Goal: Task Accomplishment & Management: Manage account settings

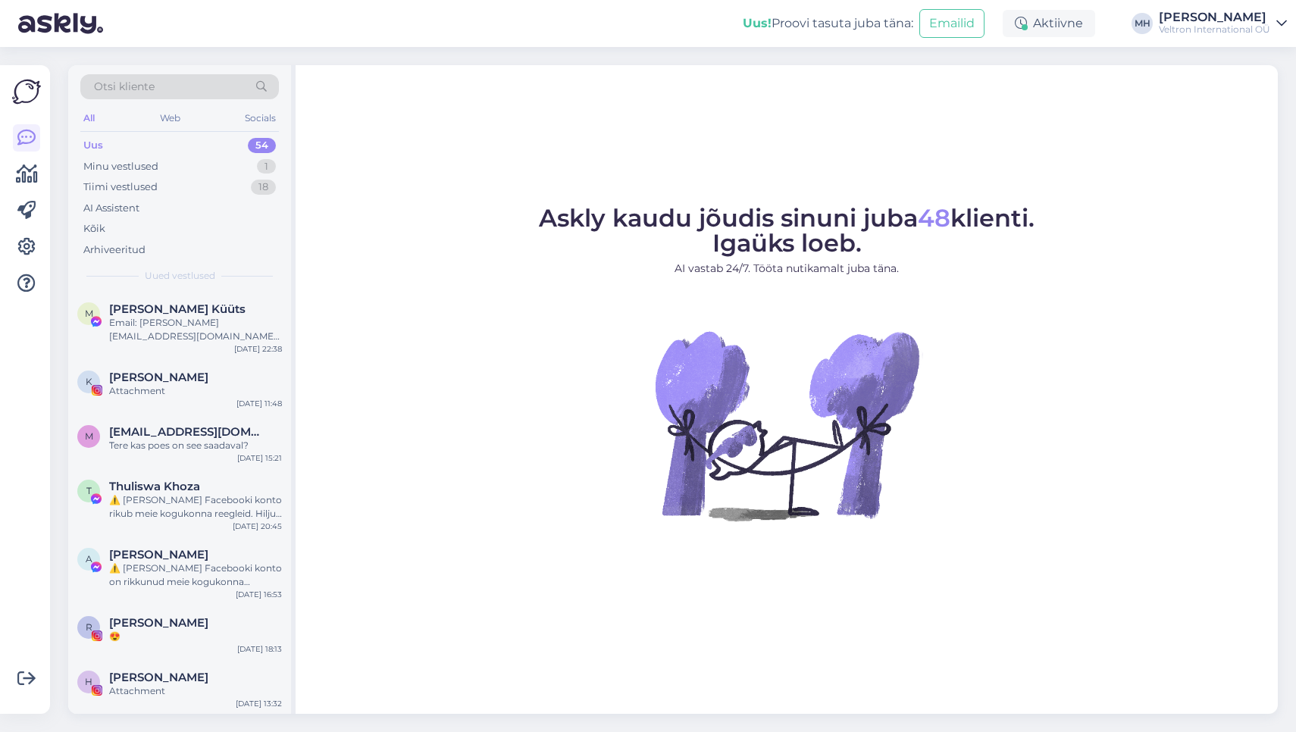
click at [1241, 17] on div "[PERSON_NAME]" at bounding box center [1214, 17] width 111 height 12
click at [1232, 17] on div "[PERSON_NAME]" at bounding box center [1214, 17] width 111 height 12
click at [1161, 105] on link "[PERSON_NAME] chat teisele domeenile" at bounding box center [1152, 102] width 270 height 27
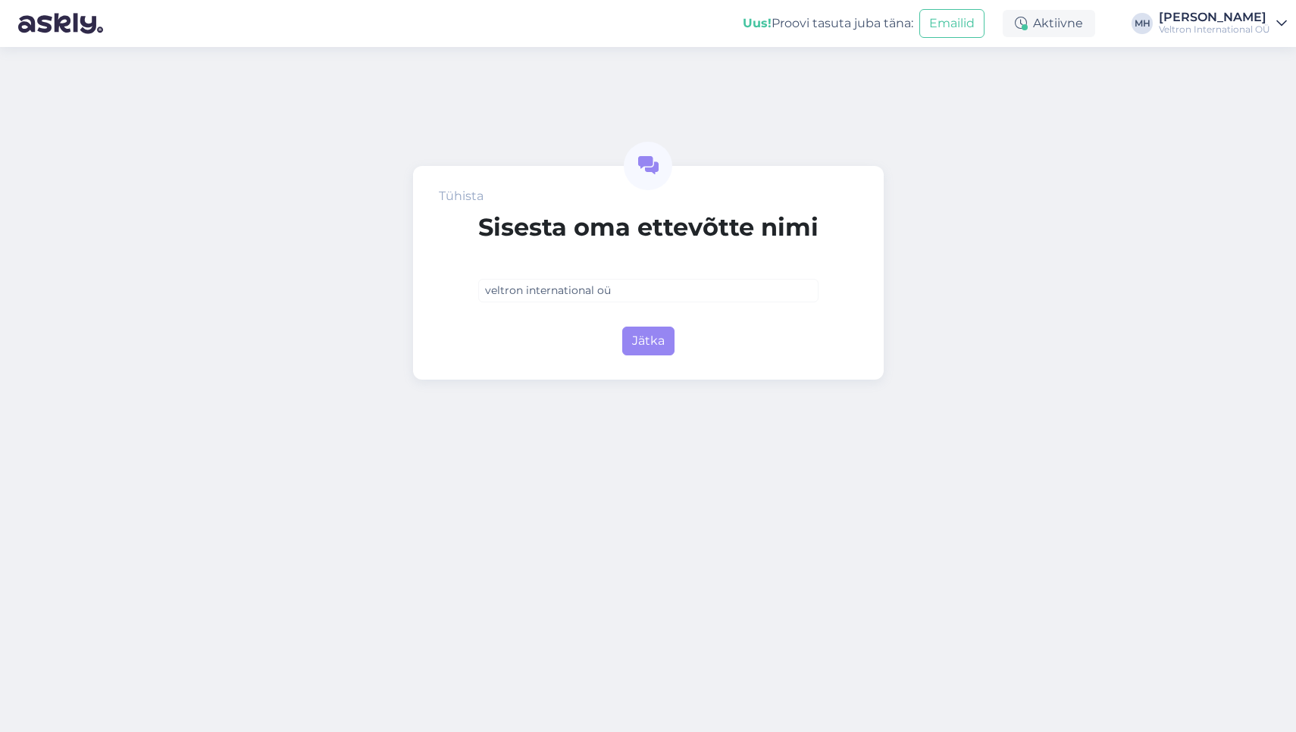
type input "veltron international oü"
click at [671, 326] on div "Jätka" at bounding box center [648, 338] width 340 height 35
click at [658, 337] on button "Jätka" at bounding box center [648, 341] width 52 height 29
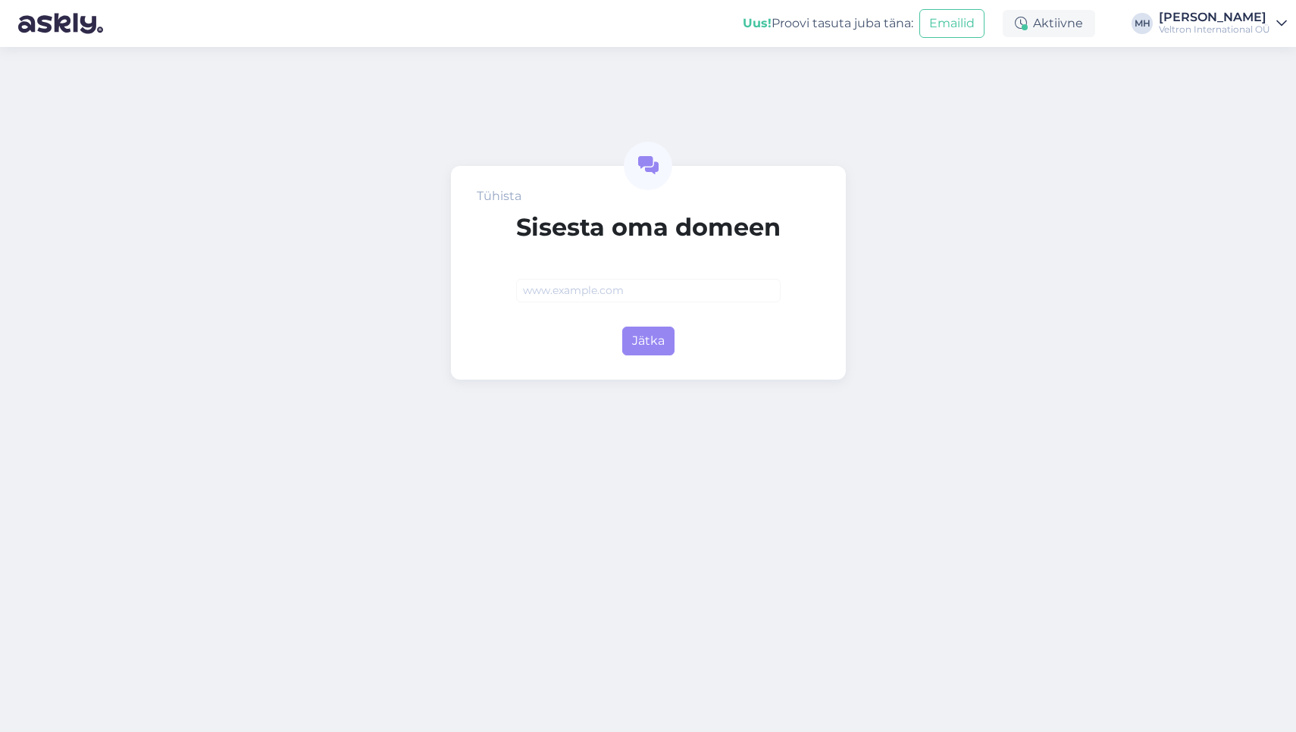
type input "v"
click at [646, 355] on div "Tühista Sisesta oma domeen www.veltekspert.com Jätka" at bounding box center [648, 273] width 395 height 214
click at [648, 347] on button "Jätka" at bounding box center [648, 341] width 52 height 29
type input "veltekspert.com"
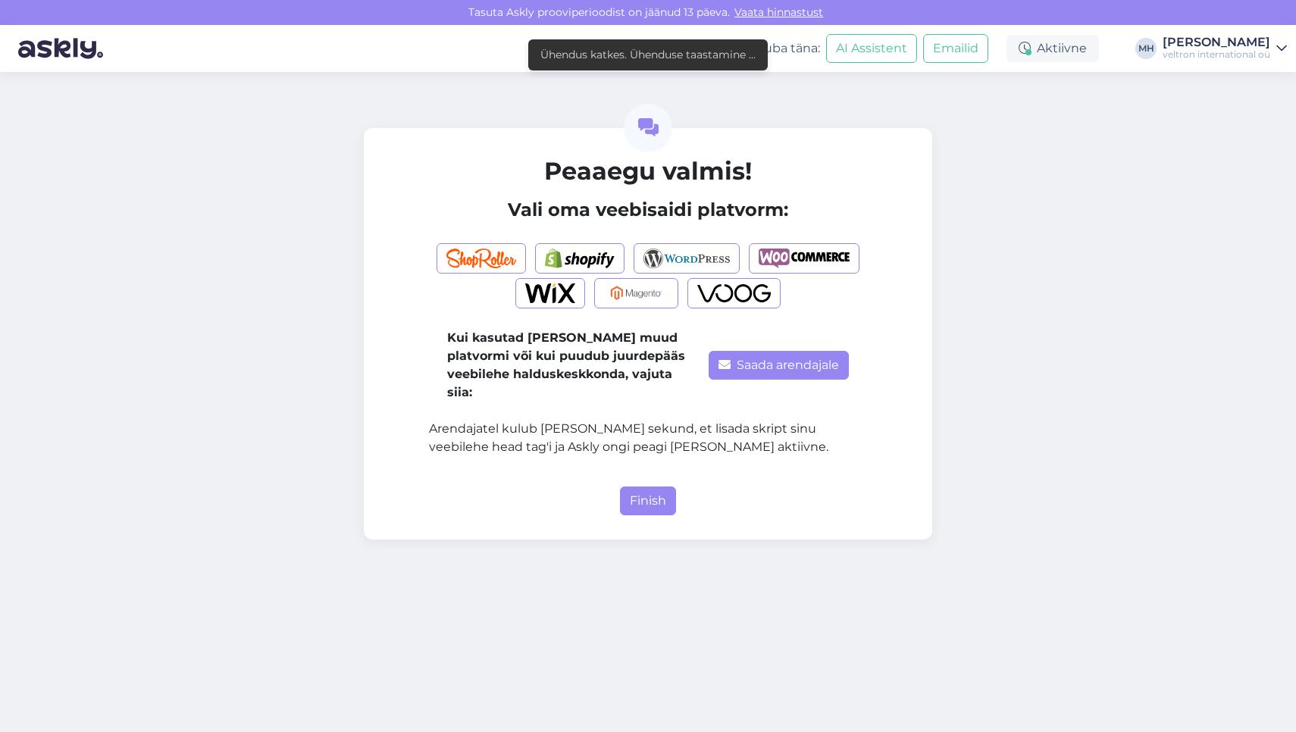
click at [803, 363] on button "Saada arendajale" at bounding box center [779, 365] width 140 height 29
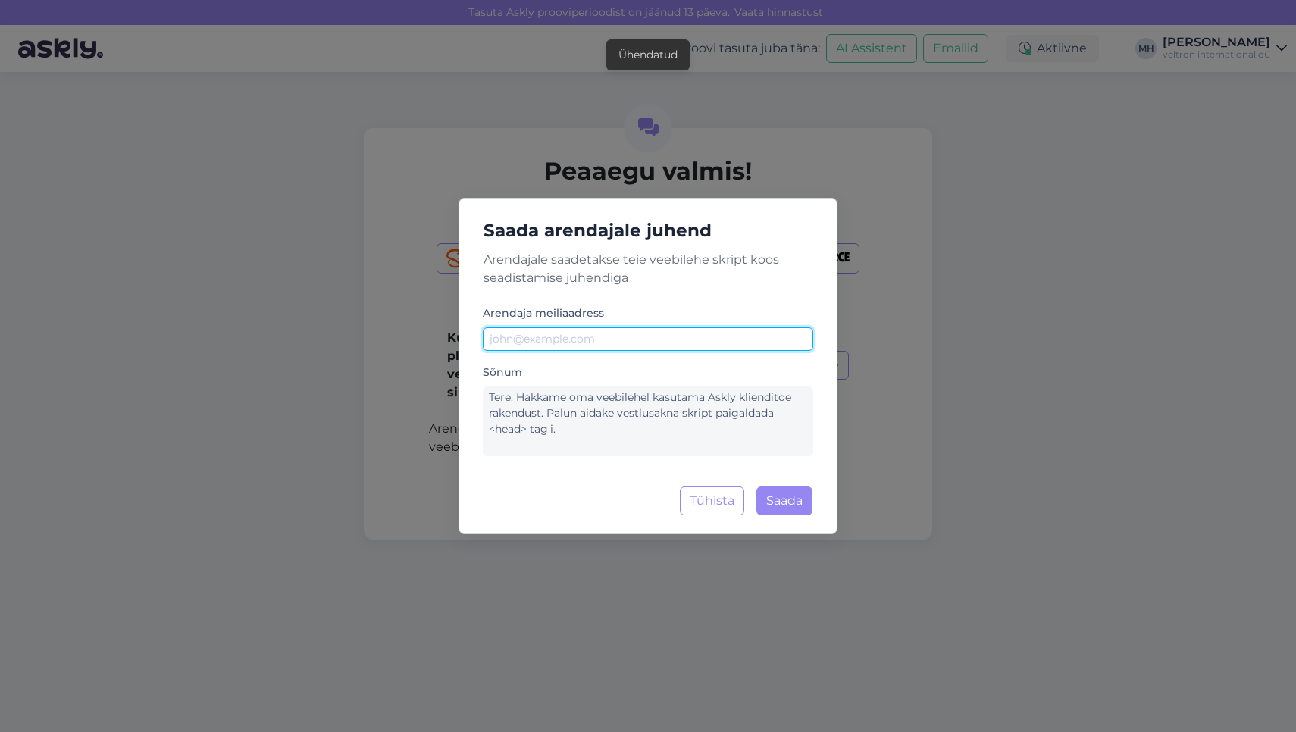
click at [631, 346] on input "text" at bounding box center [648, 338] width 330 height 23
type input "kevin@presego.ee"
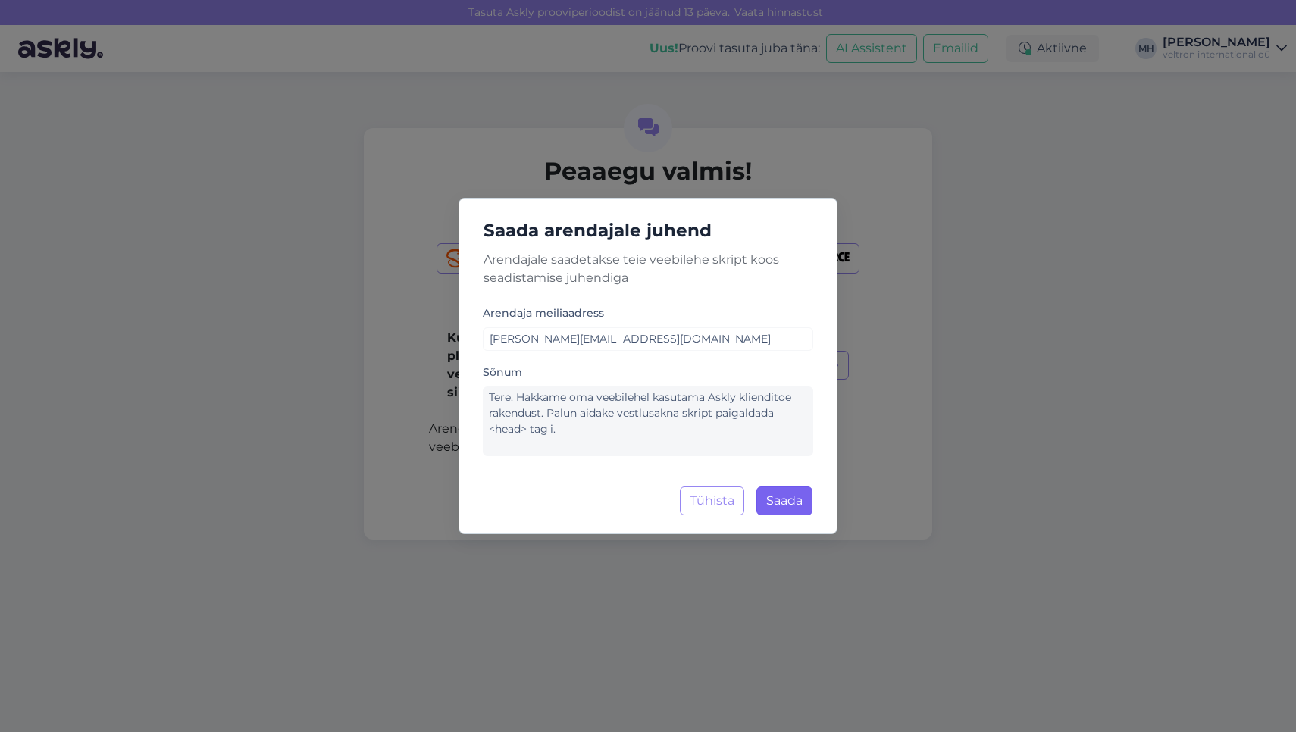
click at [787, 507] on button "Saada" at bounding box center [784, 501] width 56 height 29
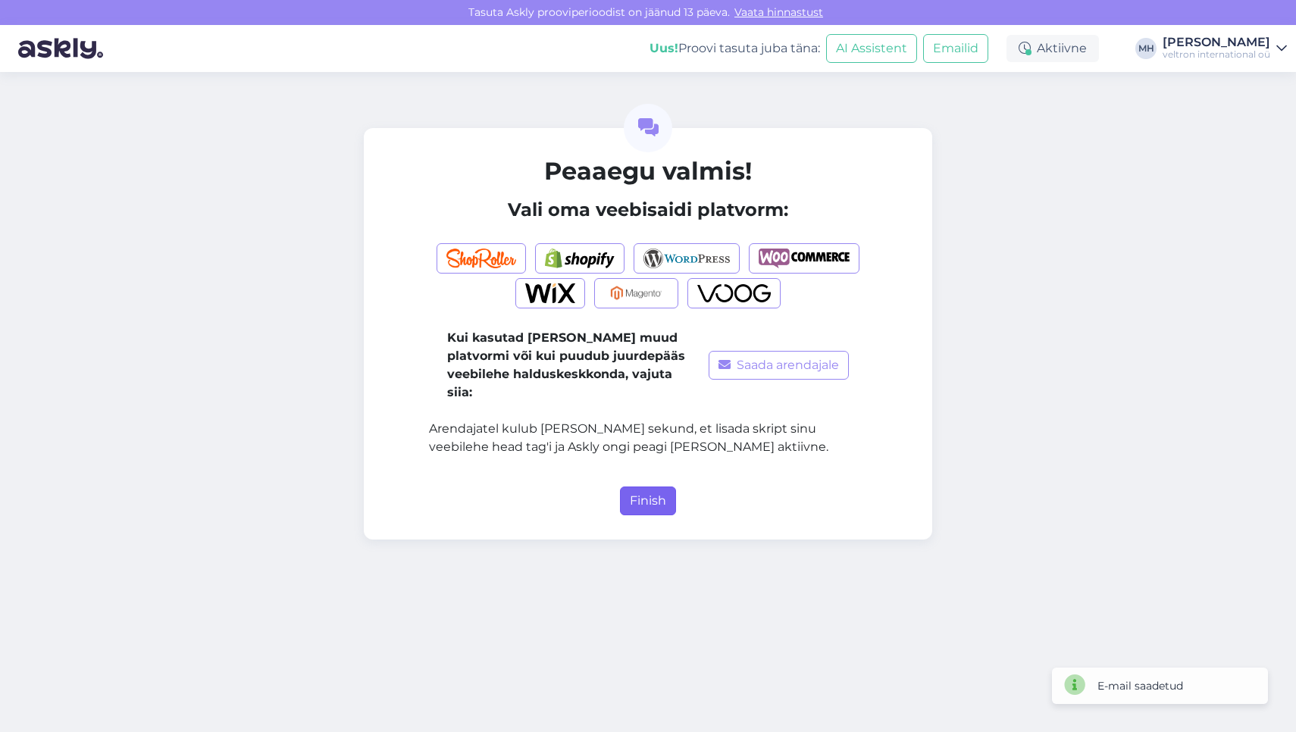
click at [662, 490] on button "Finish" at bounding box center [648, 501] width 56 height 29
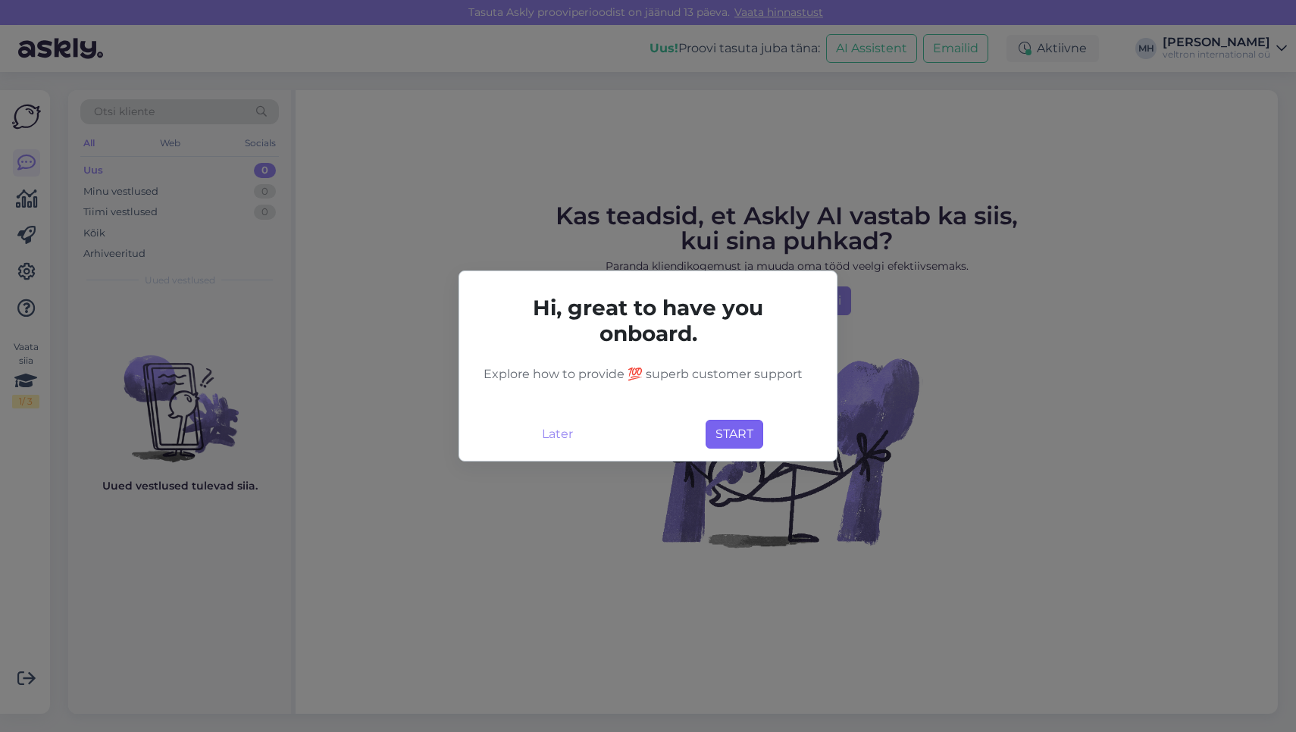
click at [732, 433] on button "START" at bounding box center [735, 434] width 58 height 29
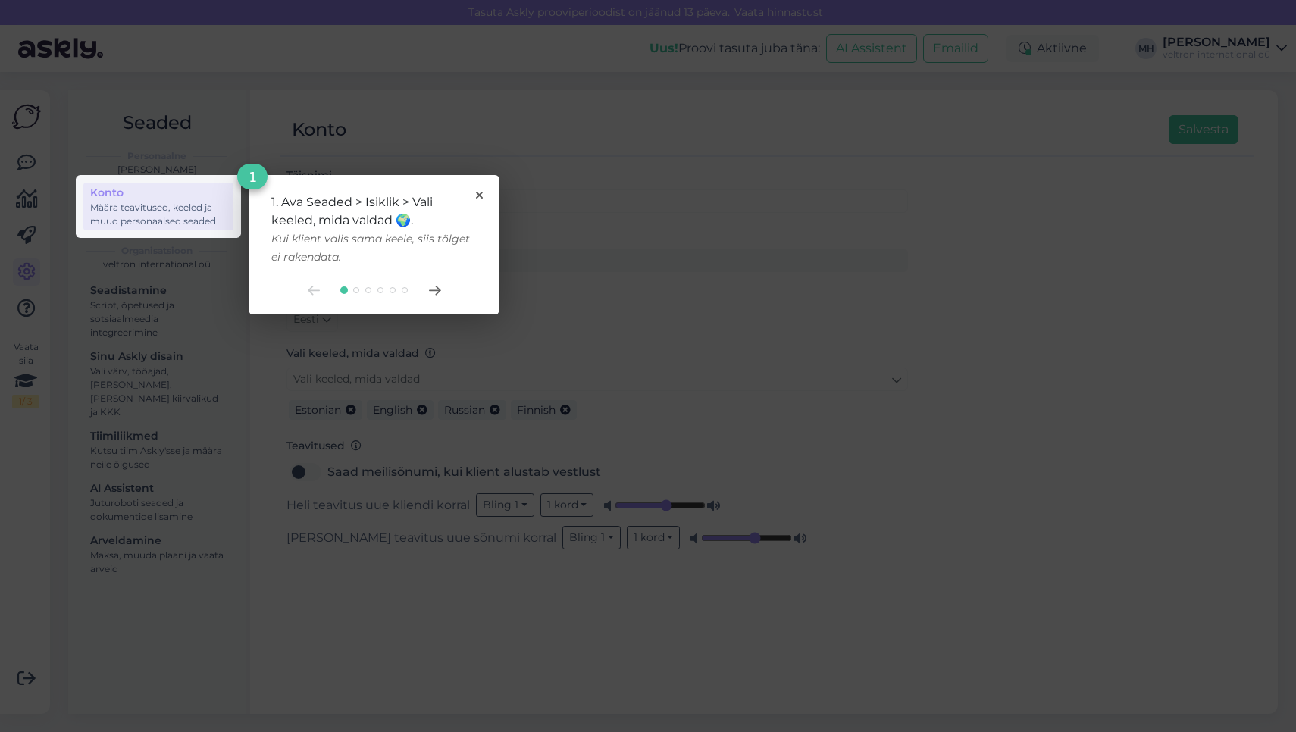
click at [488, 107] on rect at bounding box center [648, 366] width 1296 height 732
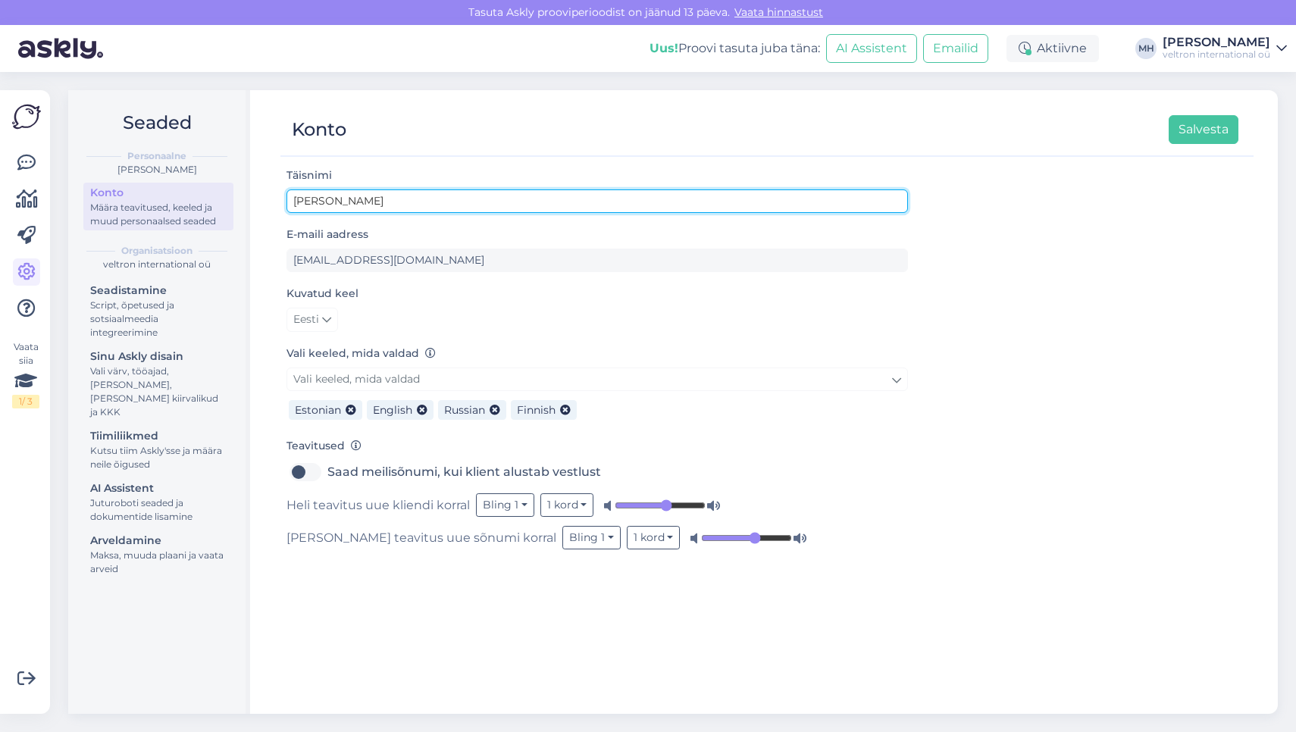
drag, startPoint x: 450, startPoint y: 199, endPoint x: 227, endPoint y: 197, distance: 223.6
click at [227, 199] on div "Seaded Personaalne Maylin-Marie Hoolma Konto Määra teavitused, keeled ja muud p…" at bounding box center [673, 402] width 1210 height 624
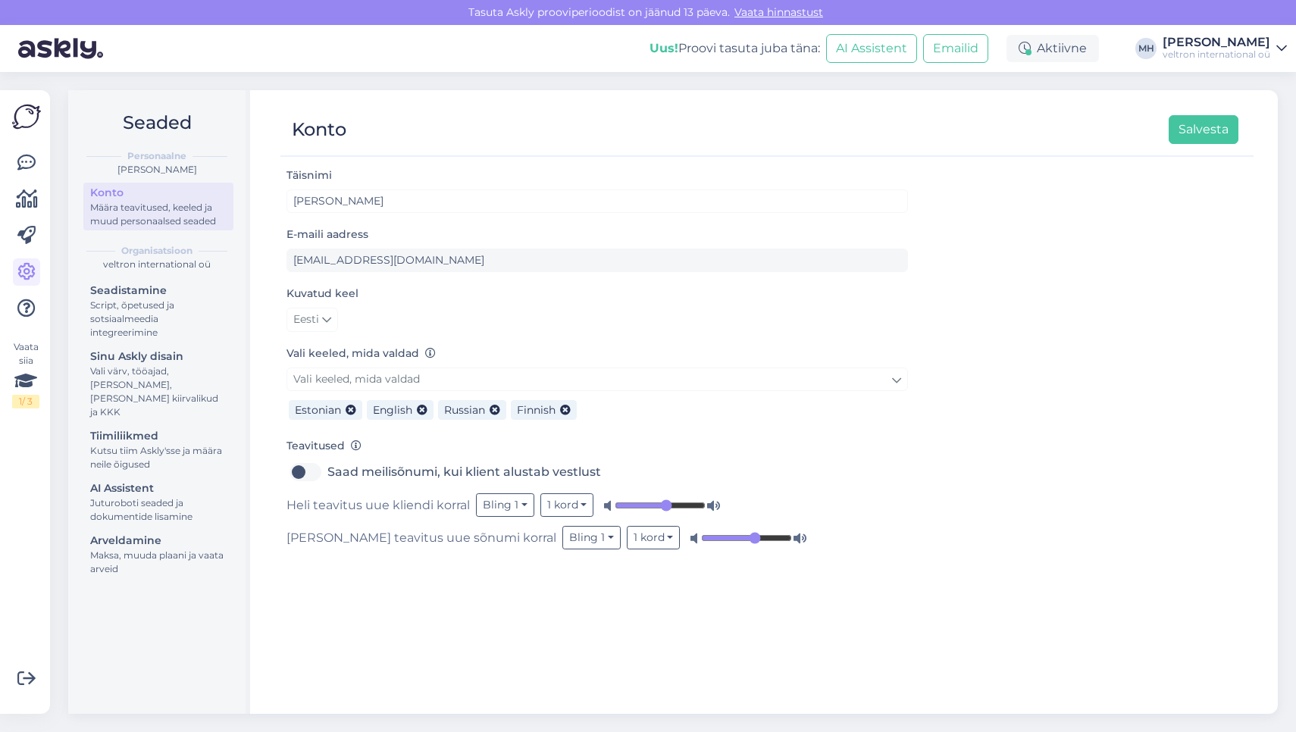
click at [505, 340] on form "Täisnimi Maylin-Marie Hoolma E-maili aadress marketing@veltekspert.ee Kuvatud k…" at bounding box center [596, 357] width 621 height 383
click at [333, 320] on link "Eesti" at bounding box center [312, 320] width 52 height 24
click at [346, 354] on link "English" at bounding box center [327, 351] width 82 height 24
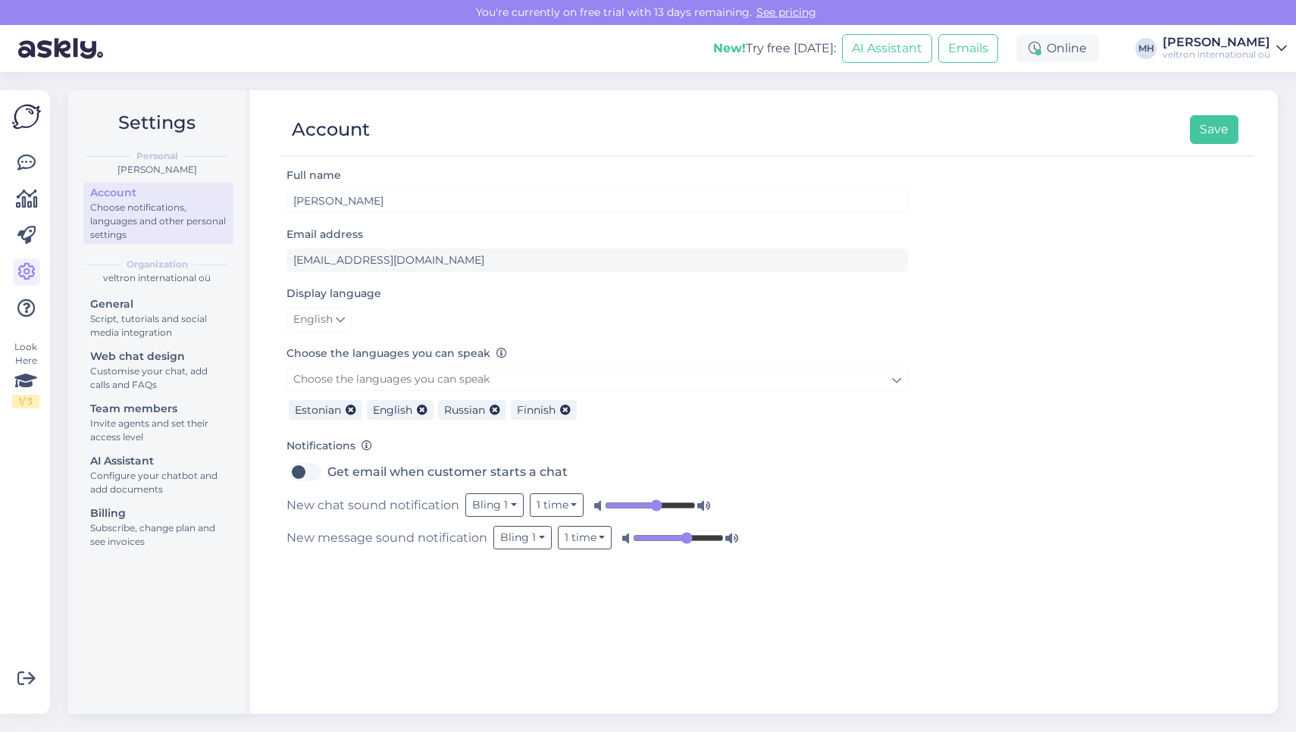
click at [640, 383] on link "Choose the languages you can speak" at bounding box center [596, 379] width 621 height 23
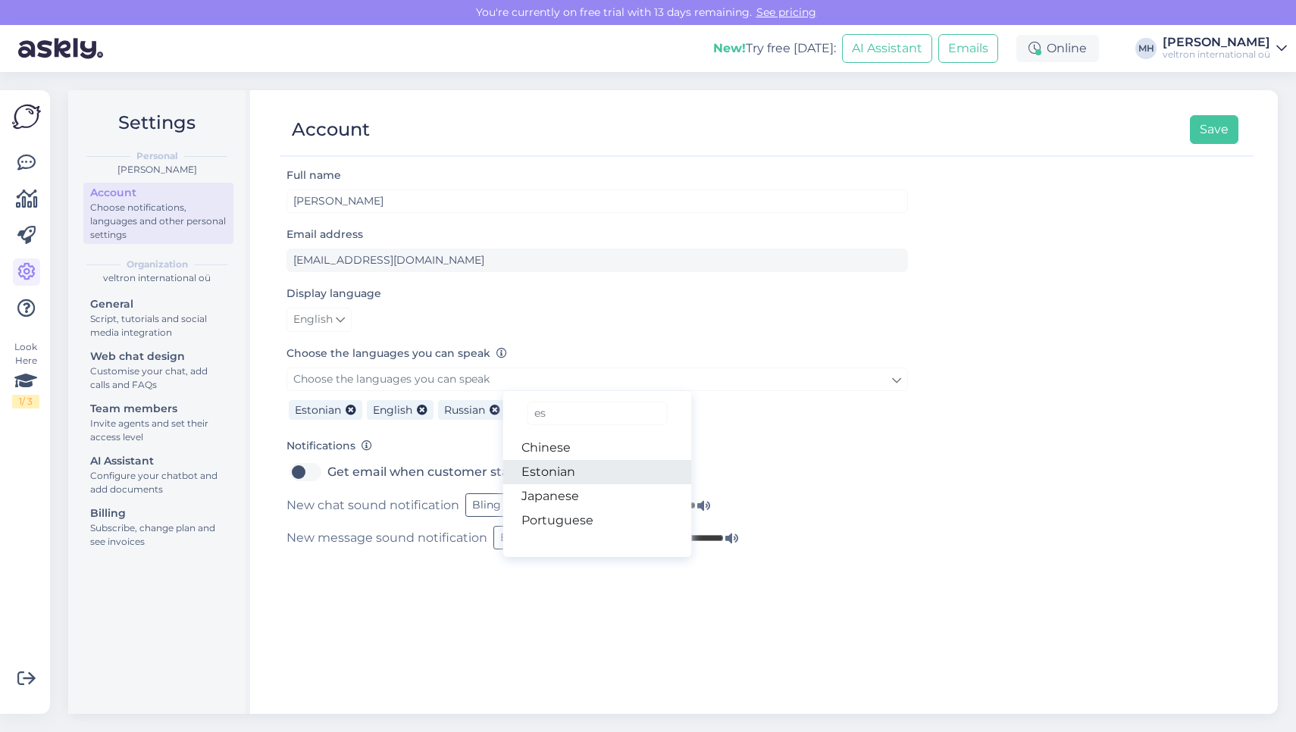
type input "es"
click at [582, 472] on link "Estonian" at bounding box center [597, 472] width 189 height 24
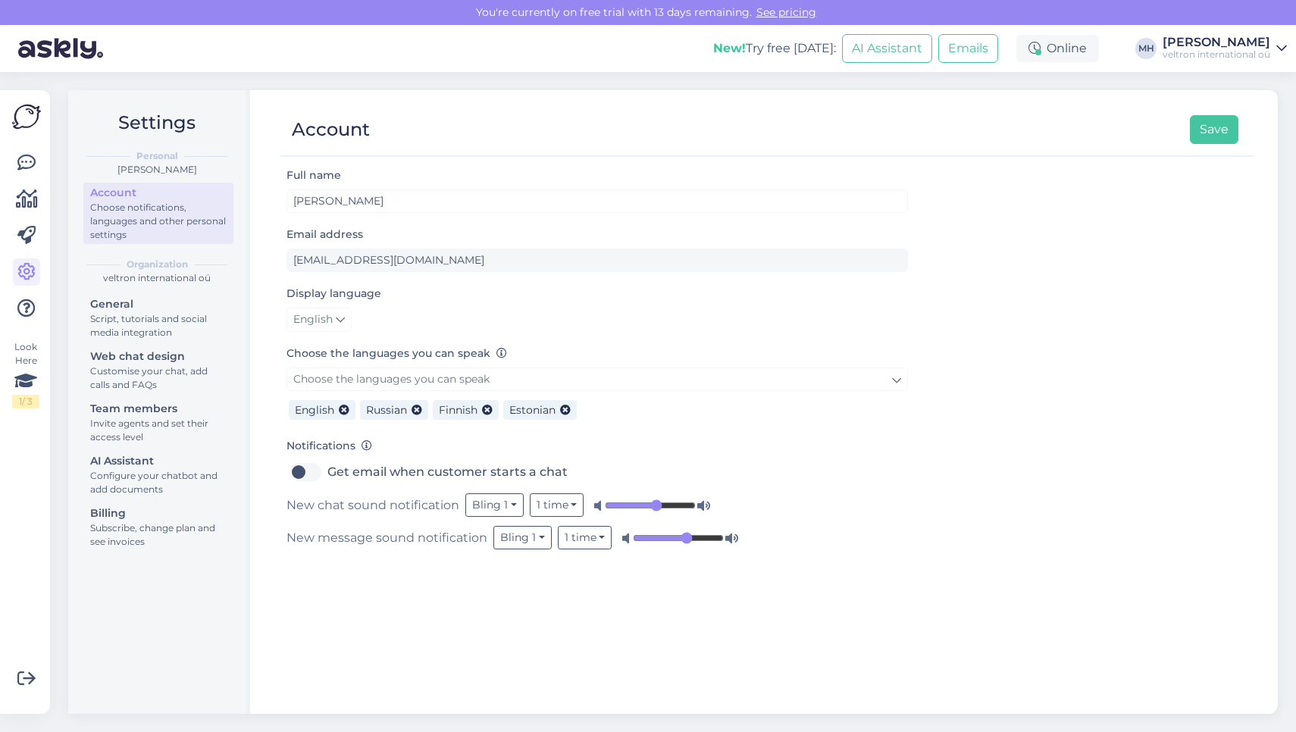
click at [606, 380] on link "Choose the languages you can speak" at bounding box center [596, 379] width 621 height 23
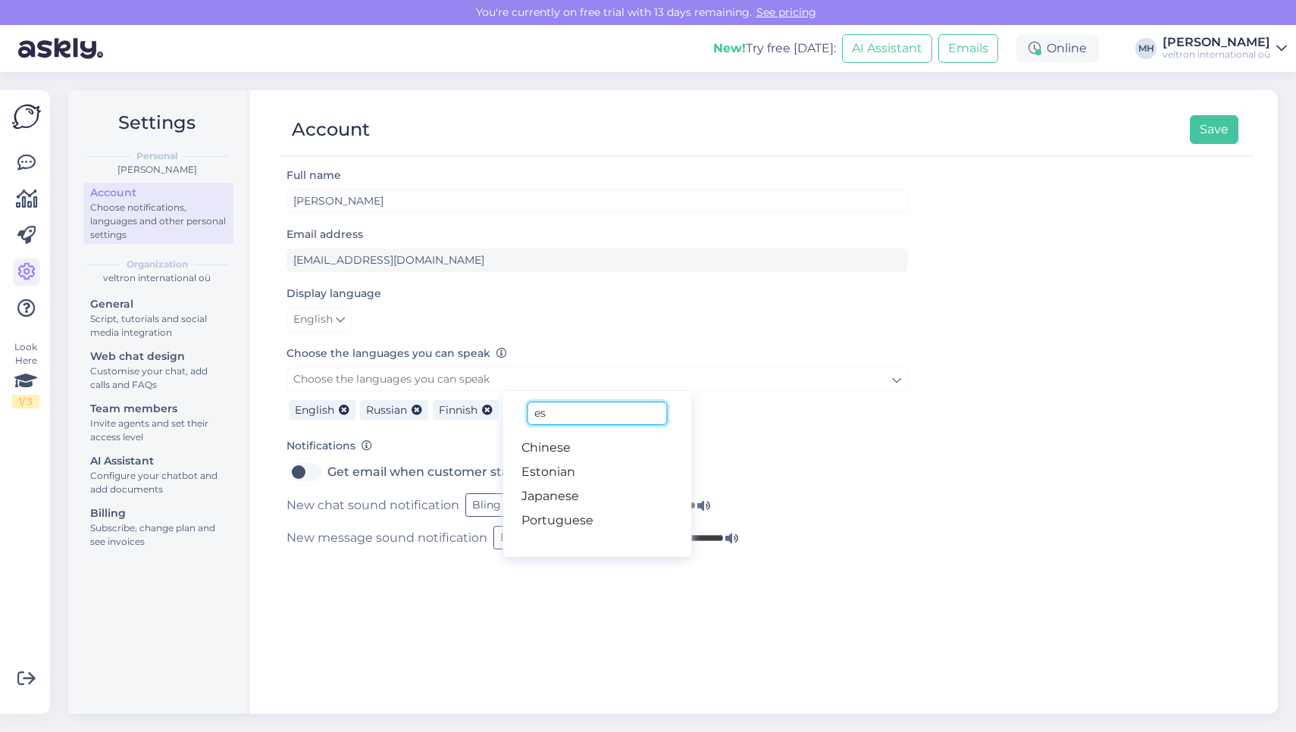
click at [602, 412] on input "es" at bounding box center [596, 413] width 139 height 23
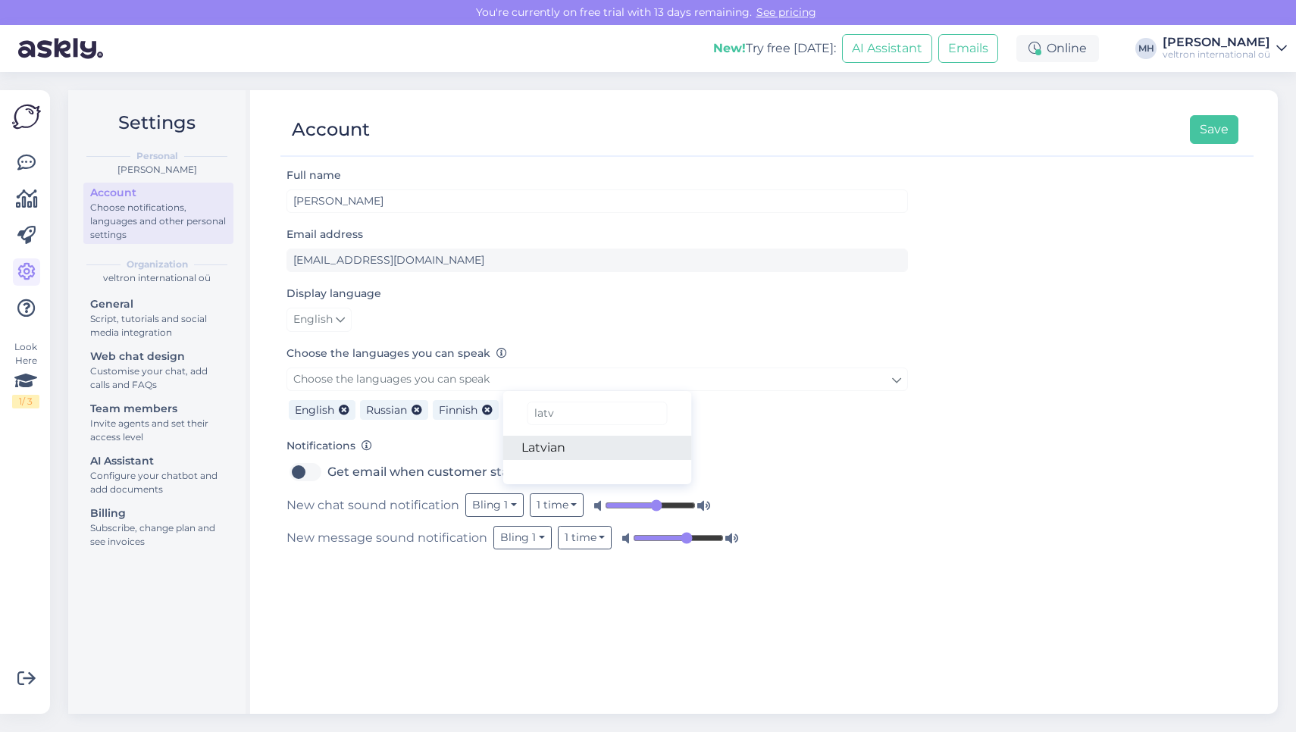
click at [575, 441] on link "Latvian" at bounding box center [597, 448] width 189 height 24
click at [797, 374] on link "Choose the languages you can speak" at bounding box center [596, 379] width 621 height 23
drag, startPoint x: 589, startPoint y: 421, endPoint x: 496, endPoint y: 421, distance: 92.5
click at [496, 421] on div "Choose the languages you can speak latv Latvian English Russian Finnish Estonia…" at bounding box center [596, 396] width 621 height 57
click at [502, 379] on link "Choose the languages you can speak" at bounding box center [596, 379] width 621 height 23
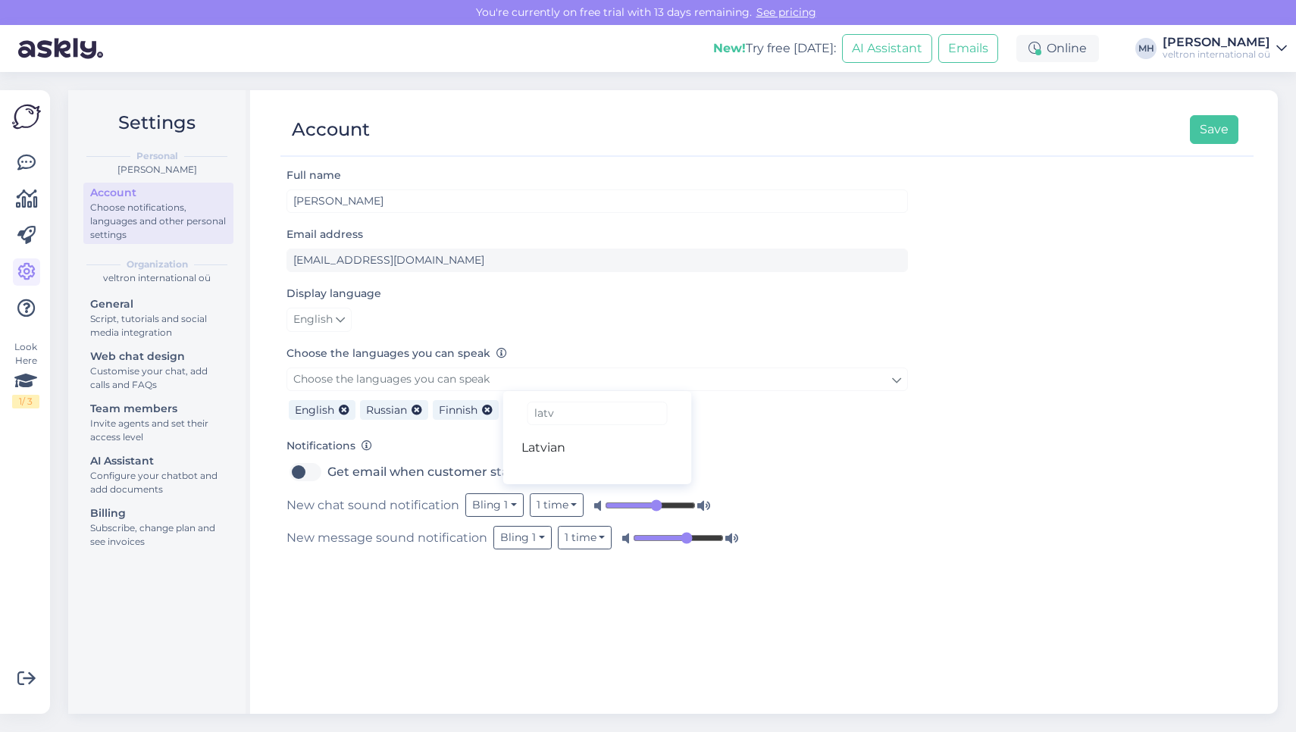
click at [420, 380] on span "Choose the languages you can speak" at bounding box center [391, 379] width 196 height 14
click at [399, 377] on span "Choose the languages you can speak" at bounding box center [391, 379] width 196 height 14
drag, startPoint x: 579, startPoint y: 410, endPoint x: 496, endPoint y: 410, distance: 82.6
click at [496, 410] on div "Choose the languages you can speak latv Latvian English Russian Finnish Estonia…" at bounding box center [596, 396] width 621 height 57
click at [557, 390] on link "Choose the languages you can speak" at bounding box center [596, 379] width 621 height 23
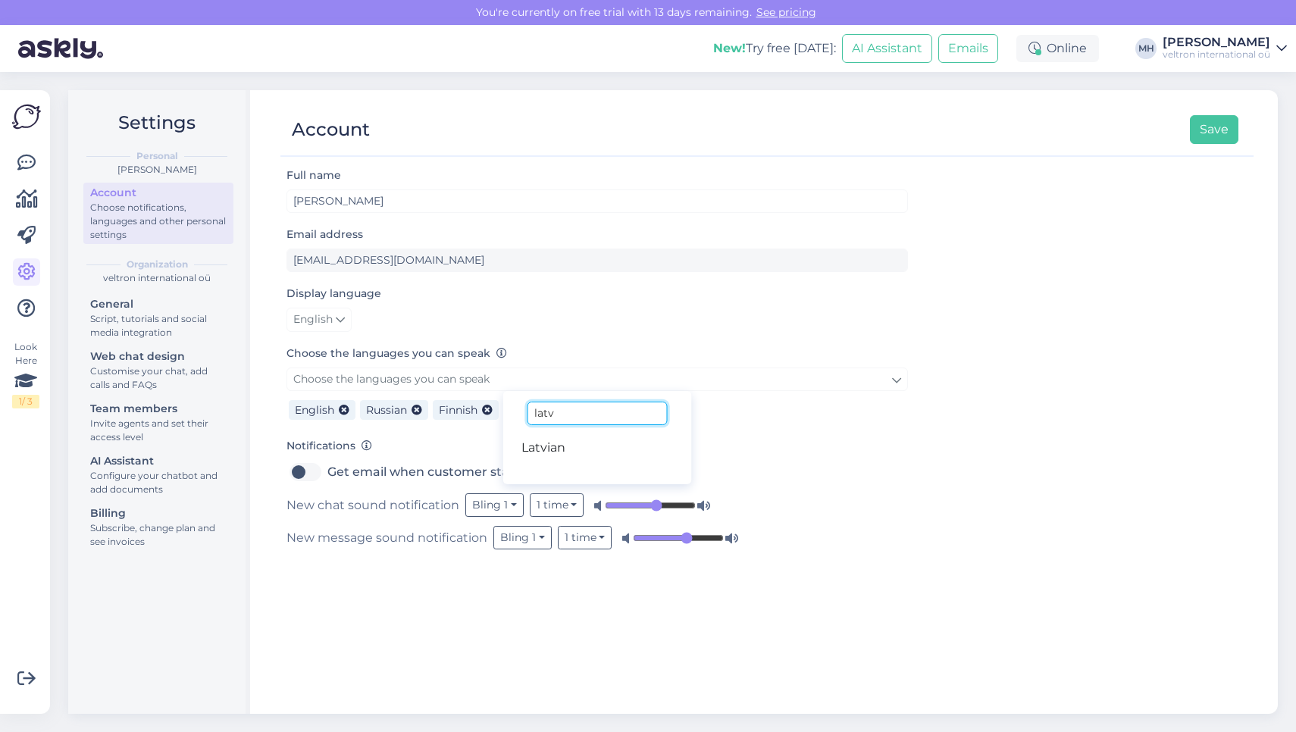
click at [583, 408] on input "latv" at bounding box center [596, 413] width 139 height 23
type input "lith"
click at [617, 444] on link "Lithuanian" at bounding box center [597, 448] width 189 height 24
click at [327, 477] on label "Get email when customer starts a chat" at bounding box center [447, 472] width 240 height 24
click at [303, 477] on input "Get email when customer starts a chat" at bounding box center [305, 472] width 38 height 24
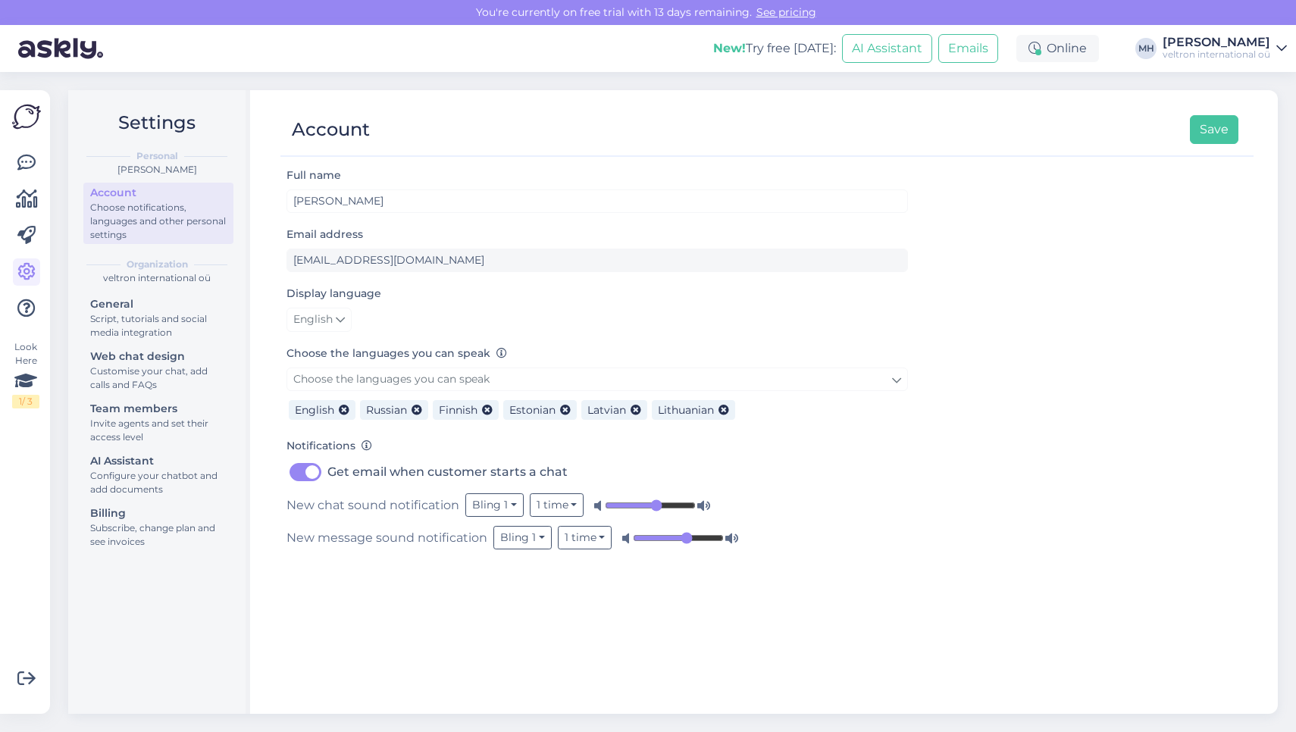
checkbox input "true"
click at [468, 277] on form "Full name Maylin-Marie Hoolma Email address marketing@veltekspert.ee Display la…" at bounding box center [596, 357] width 621 height 383
click at [165, 326] on div "Script, tutorials and social media integration" at bounding box center [158, 325] width 136 height 27
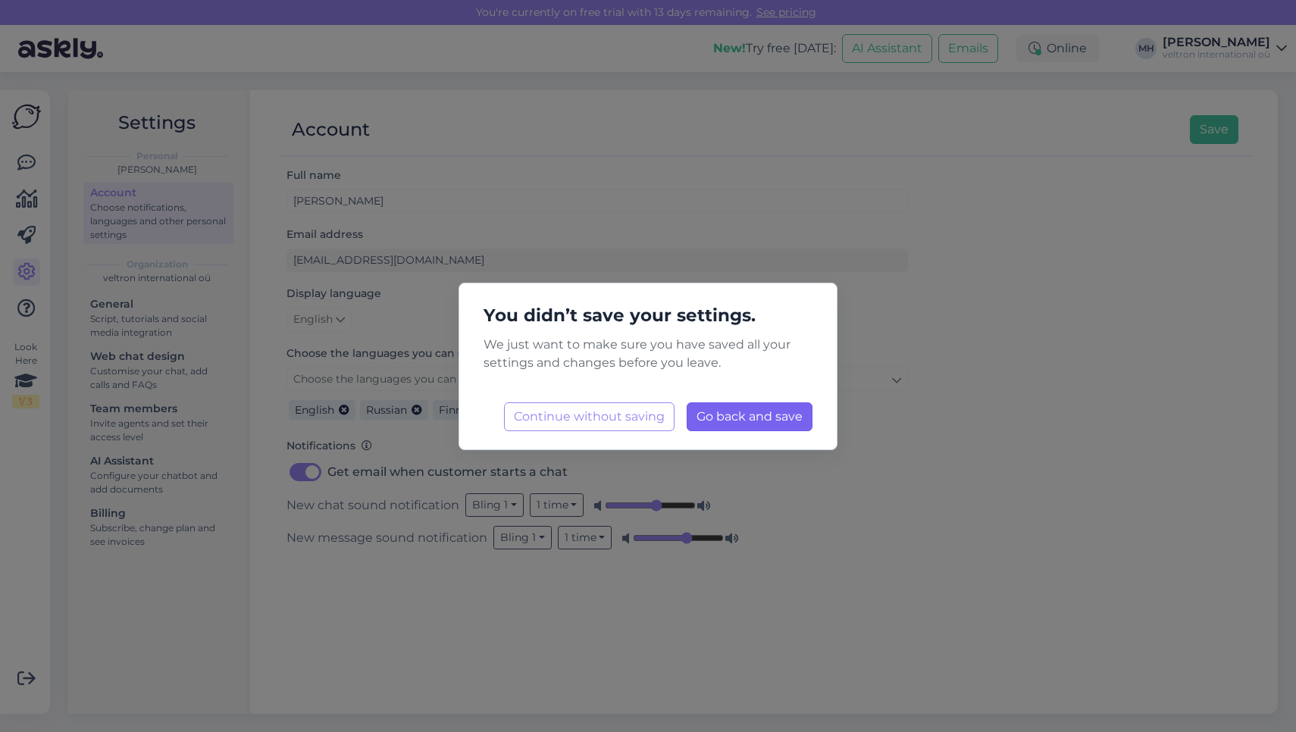
click at [775, 415] on span "Go back and save" at bounding box center [749, 416] width 106 height 14
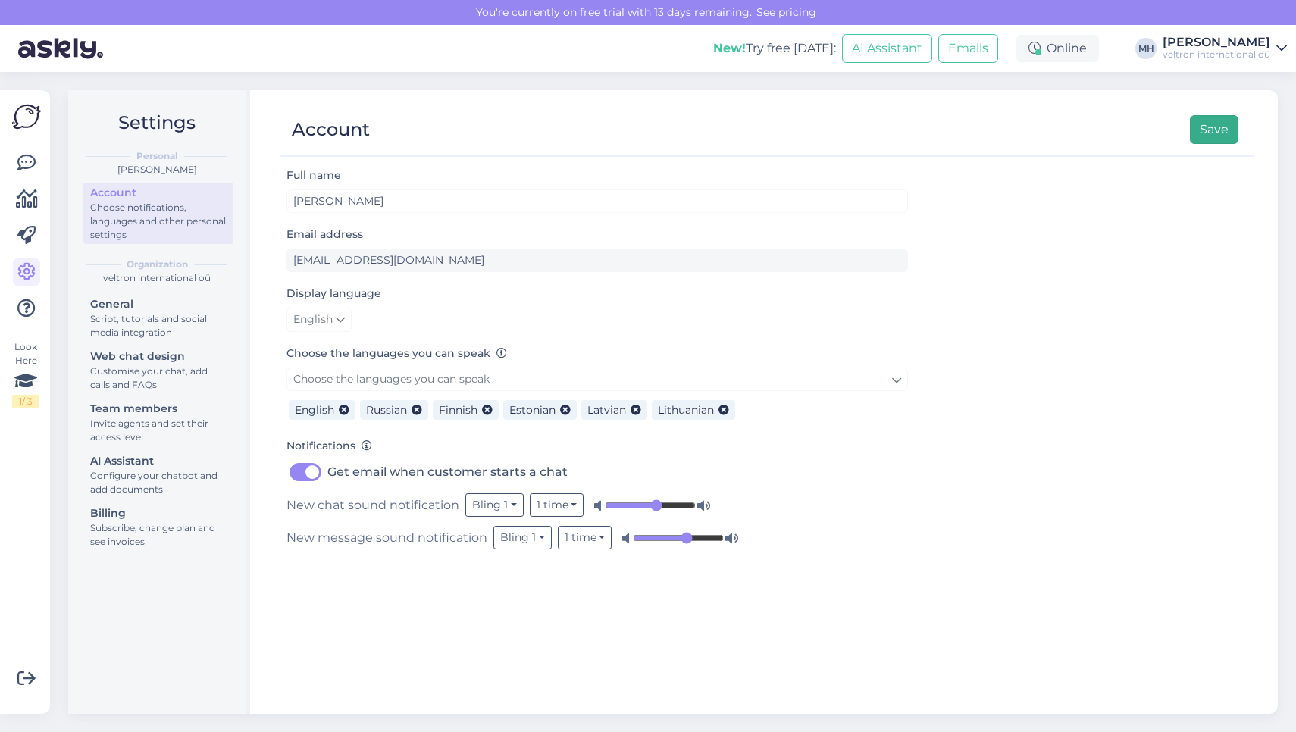
click at [1228, 133] on button "Save" at bounding box center [1214, 129] width 49 height 29
click at [193, 321] on div "Script, tutorials and social media integration" at bounding box center [158, 325] width 136 height 27
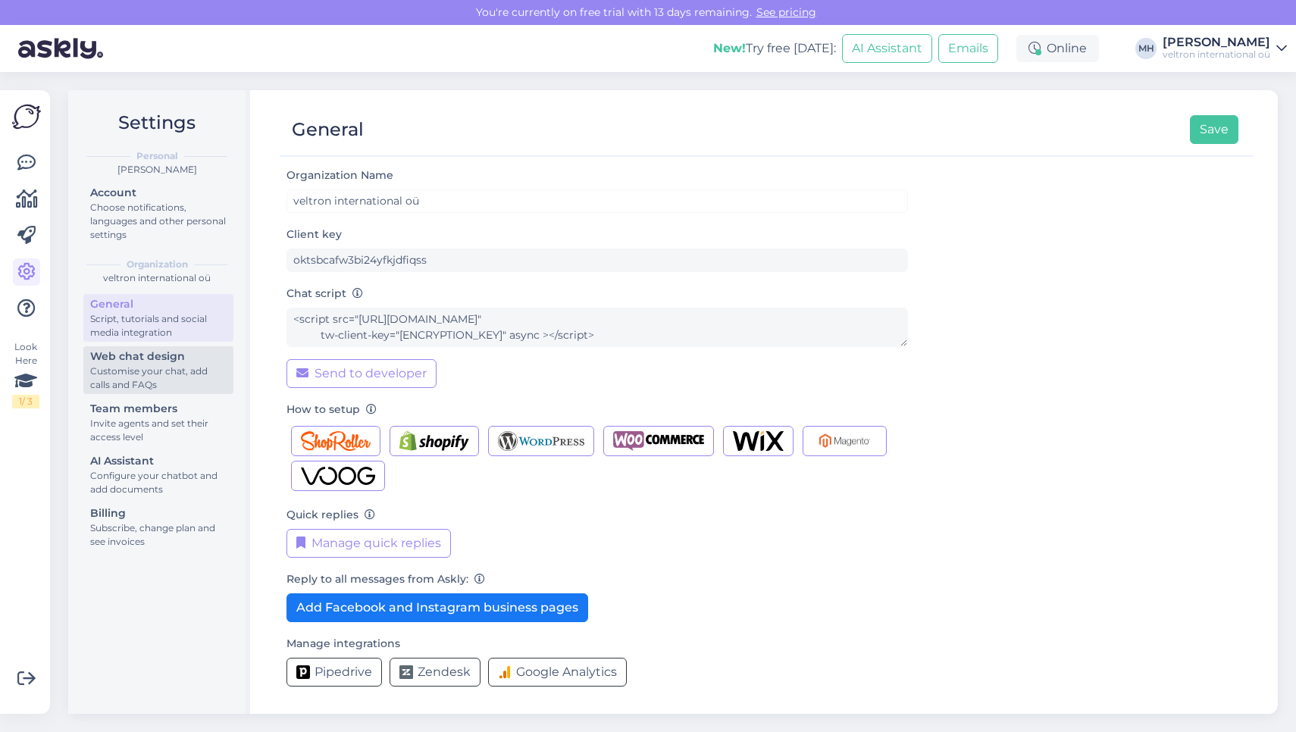
click at [141, 379] on div "Customise your chat, add calls and FAQs" at bounding box center [158, 378] width 136 height 27
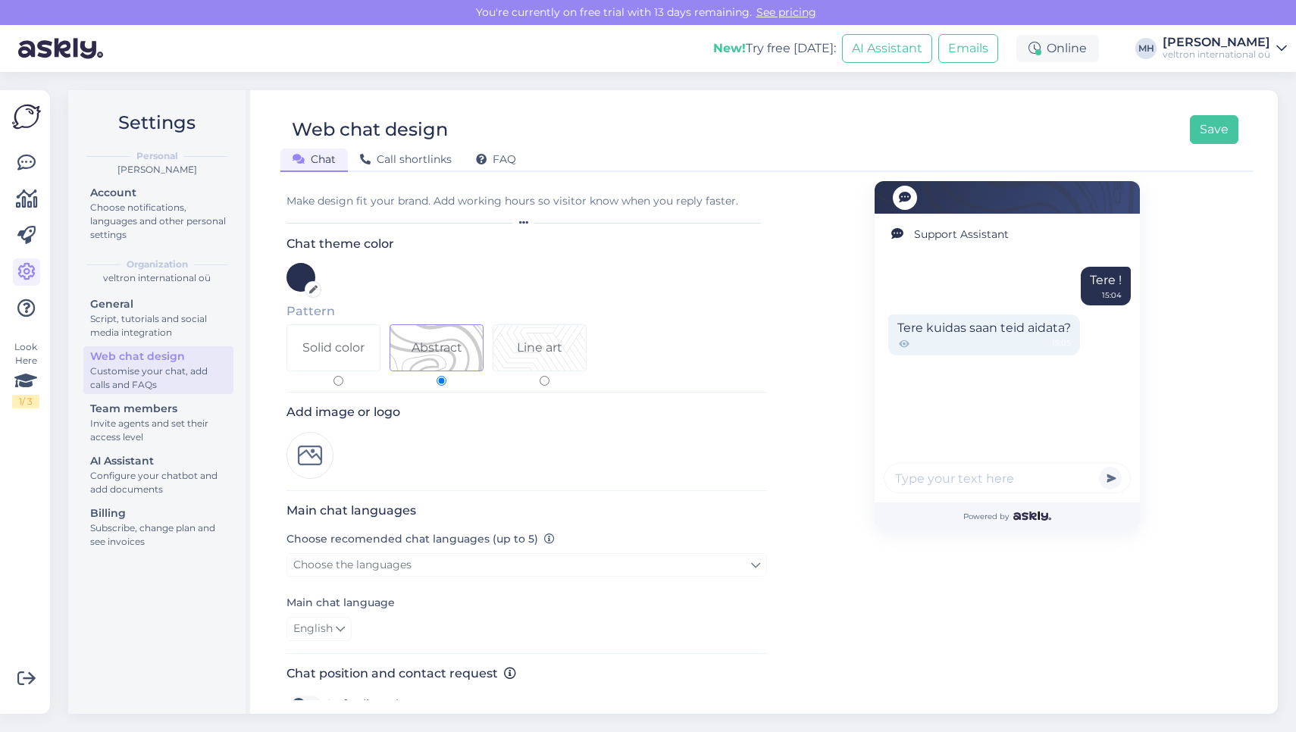
click at [315, 291] on icon at bounding box center [313, 290] width 8 height 8
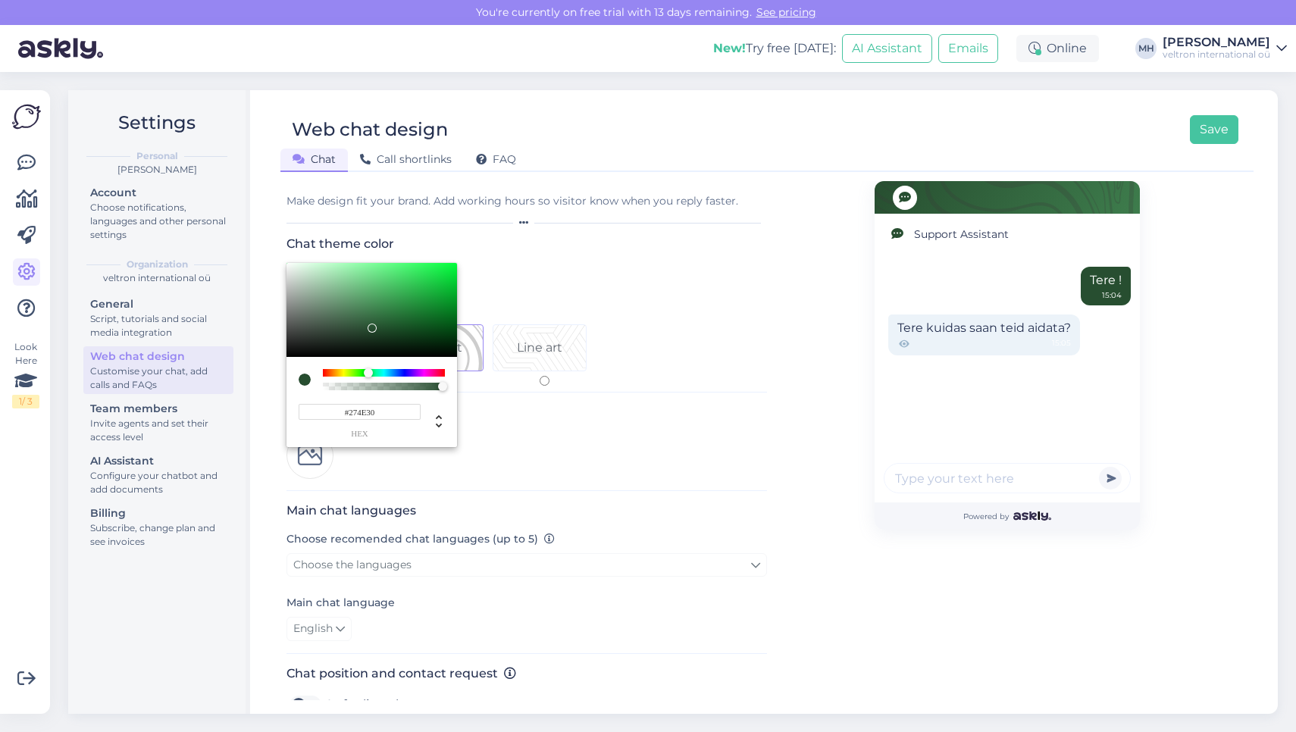
click at [368, 374] on div at bounding box center [384, 373] width 122 height 8
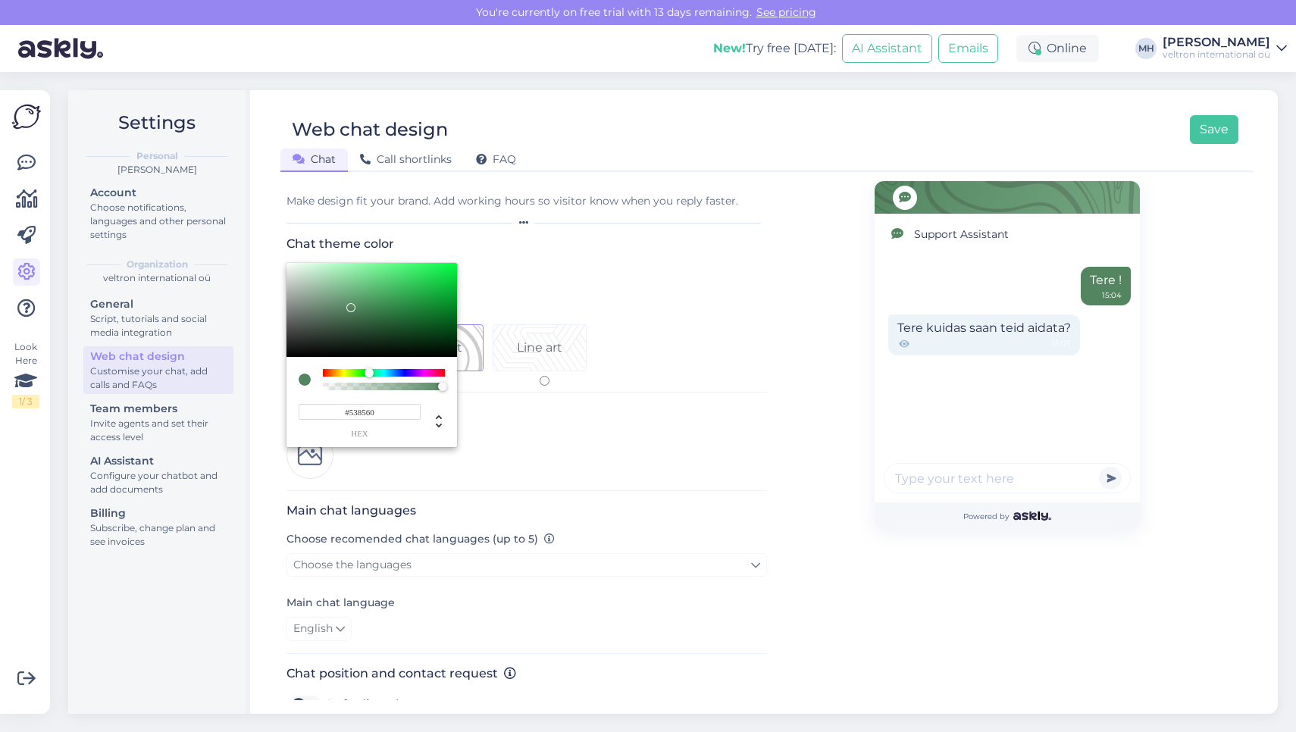
drag, startPoint x: 386, startPoint y: 286, endPoint x: 352, endPoint y: 308, distance: 40.2
click at [352, 308] on div at bounding box center [371, 310] width 171 height 94
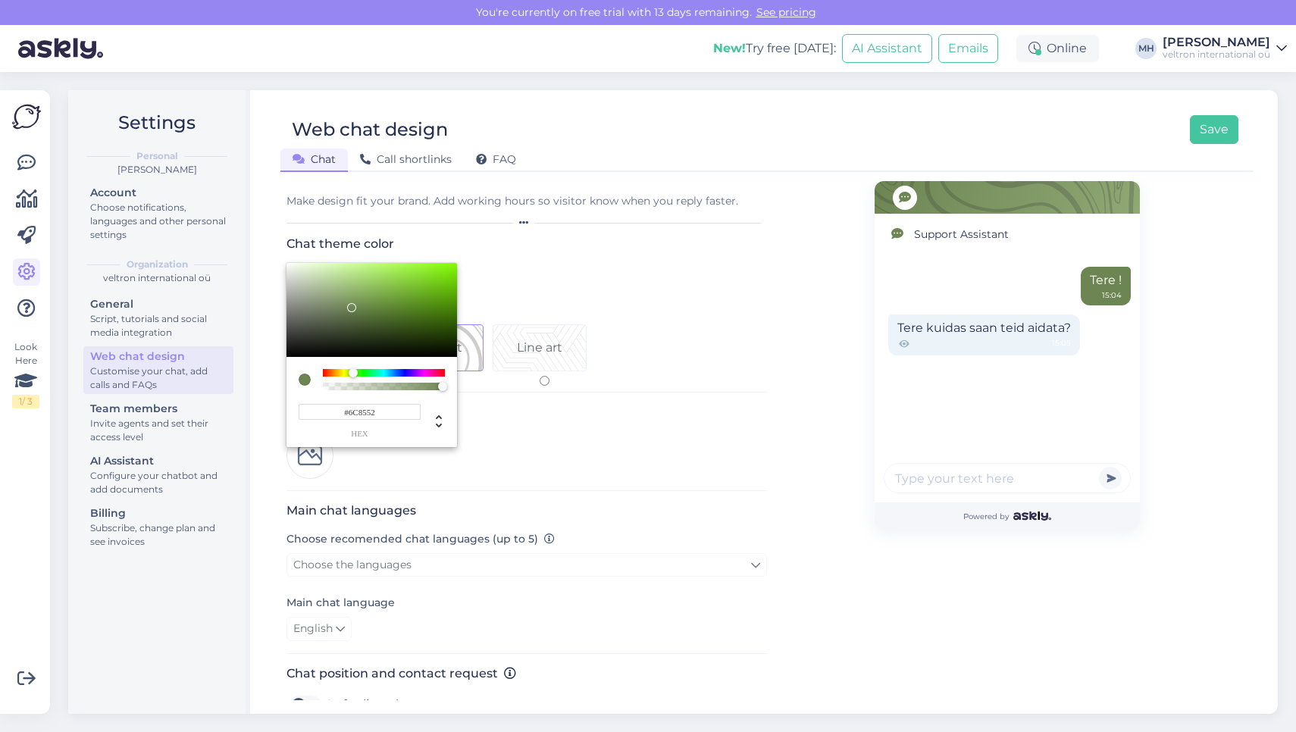
drag, startPoint x: 367, startPoint y: 372, endPoint x: 353, endPoint y: 373, distance: 13.7
click at [353, 373] on div at bounding box center [353, 372] width 9 height 9
click at [416, 290] on div at bounding box center [371, 310] width 171 height 94
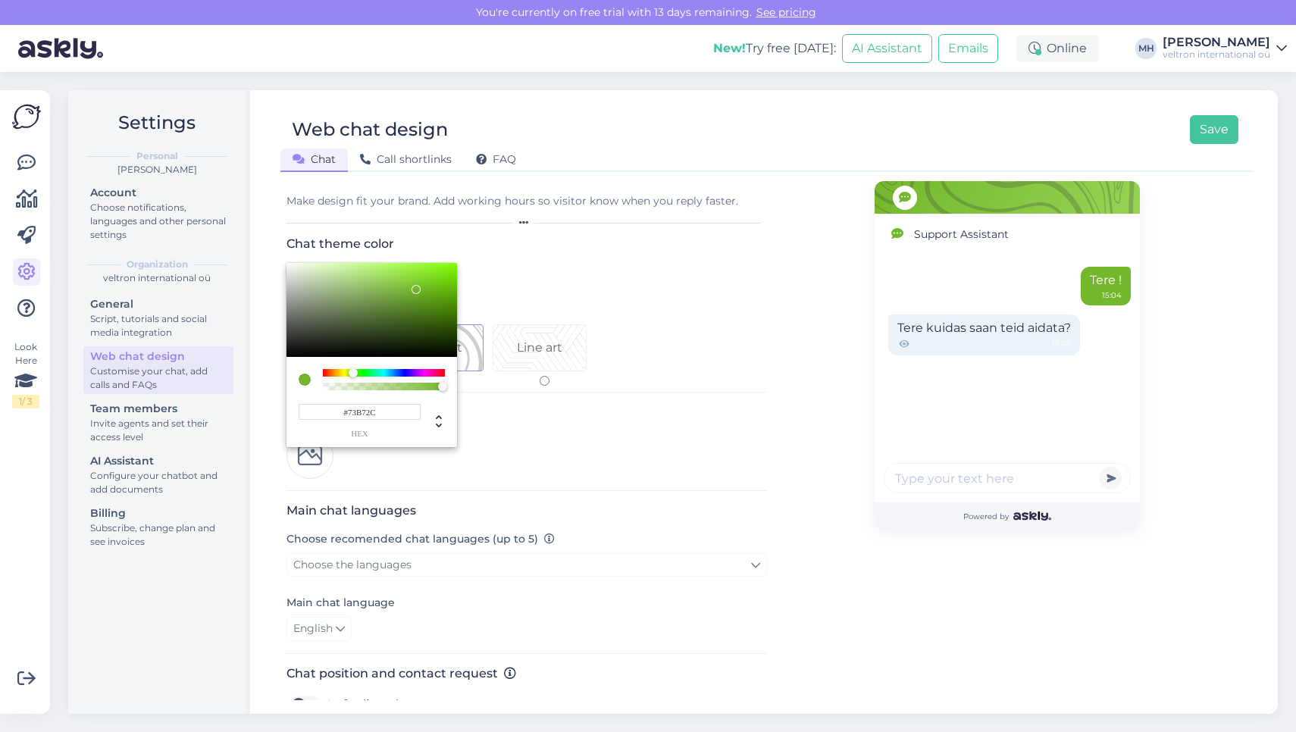
type input "#67B517"
click at [436, 290] on div at bounding box center [371, 310] width 171 height 94
click at [753, 367] on div at bounding box center [648, 366] width 1296 height 732
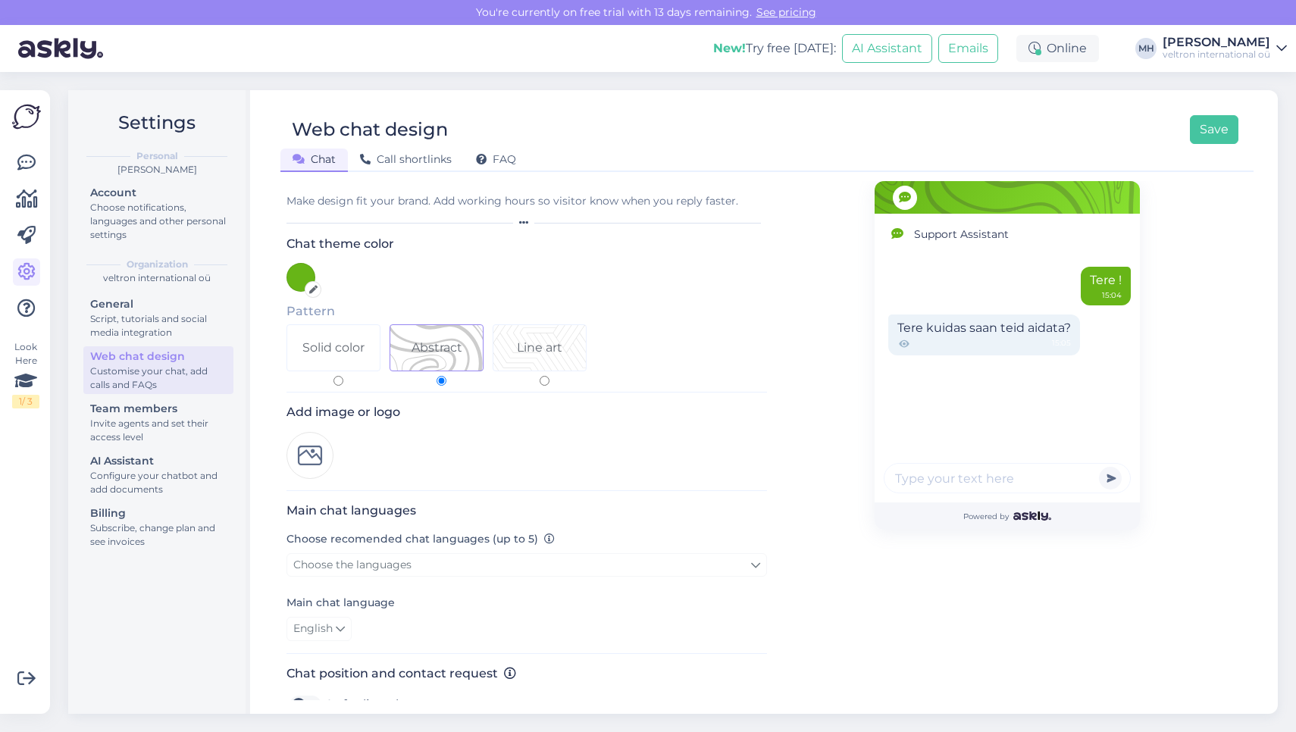
scroll to position [17, 0]
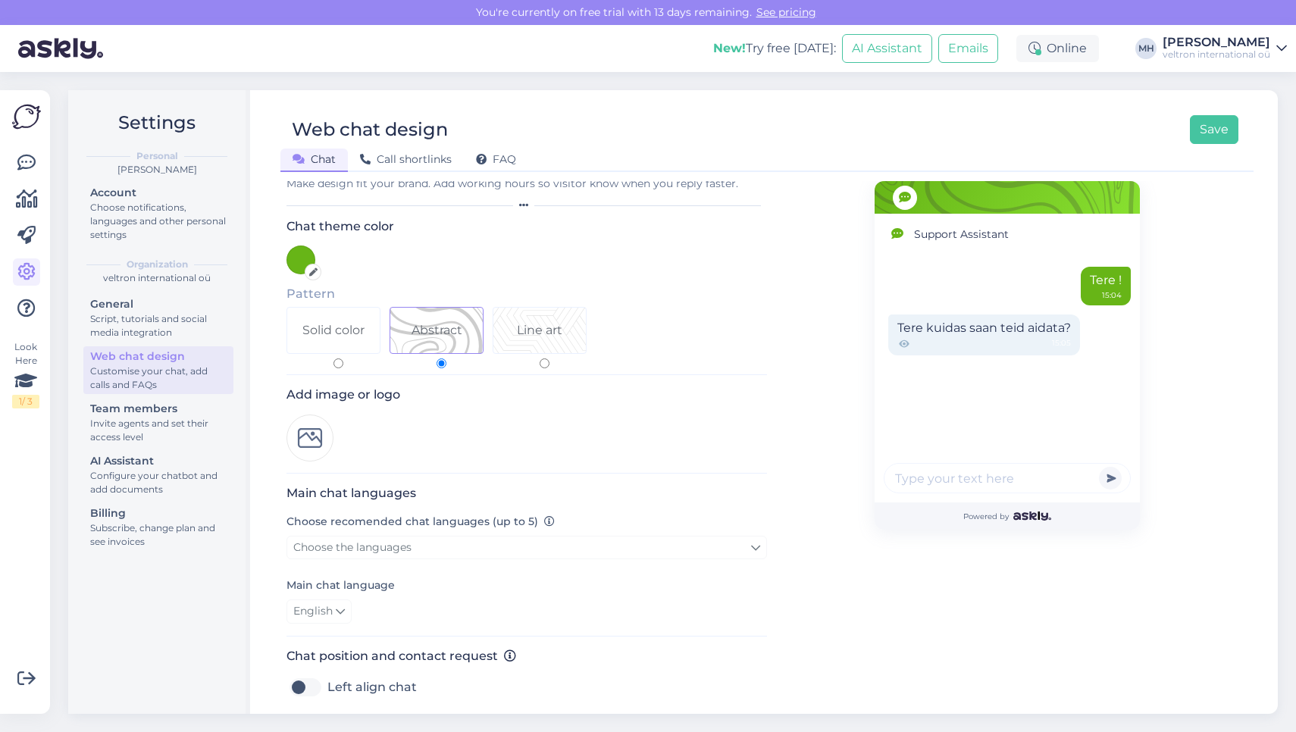
click at [321, 443] on img at bounding box center [309, 438] width 47 height 47
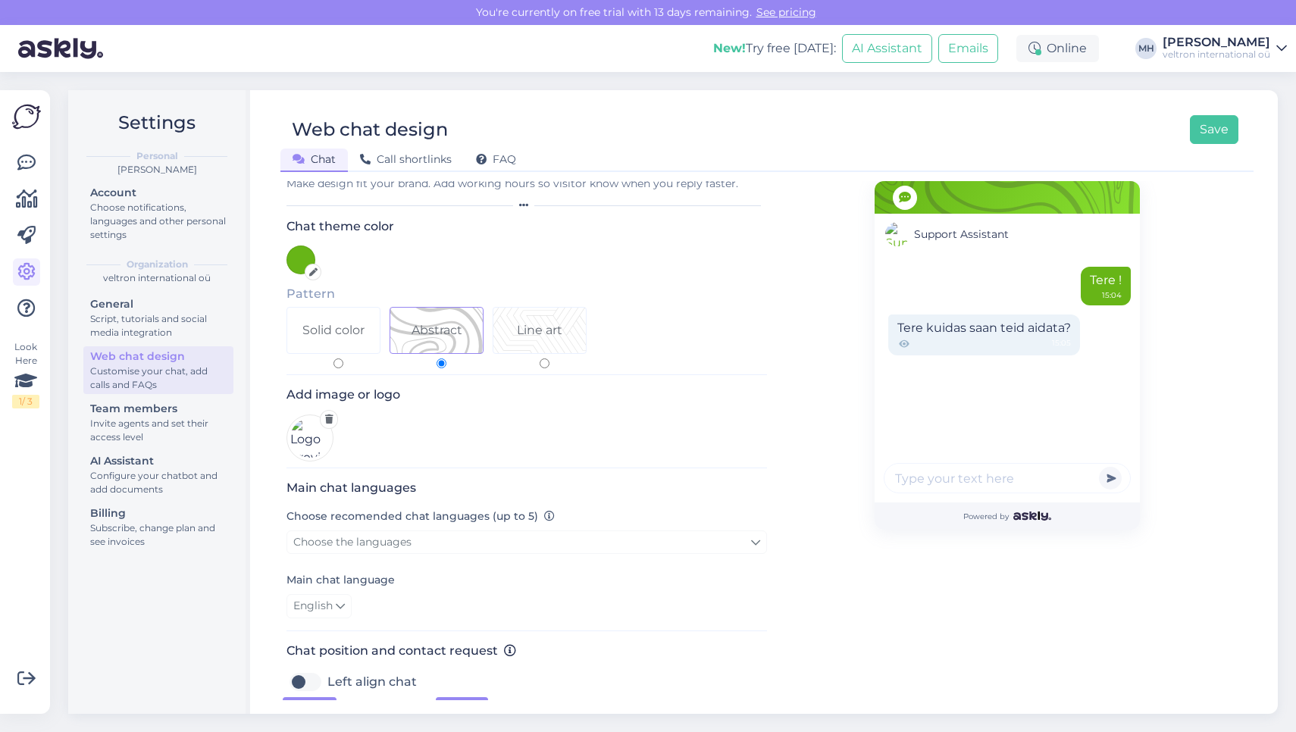
click at [317, 439] on img at bounding box center [309, 438] width 47 height 47
click at [325, 420] on icon at bounding box center [329, 419] width 8 height 9
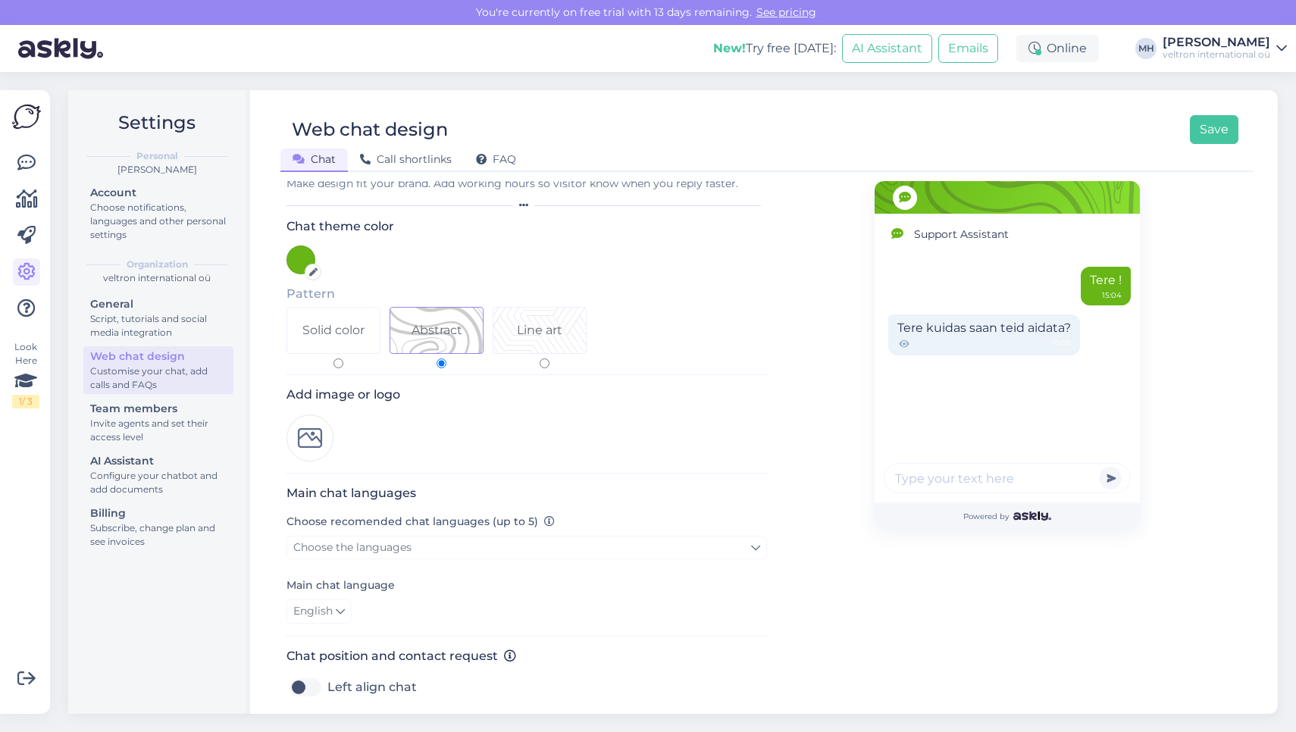
click at [305, 422] on img at bounding box center [309, 438] width 47 height 47
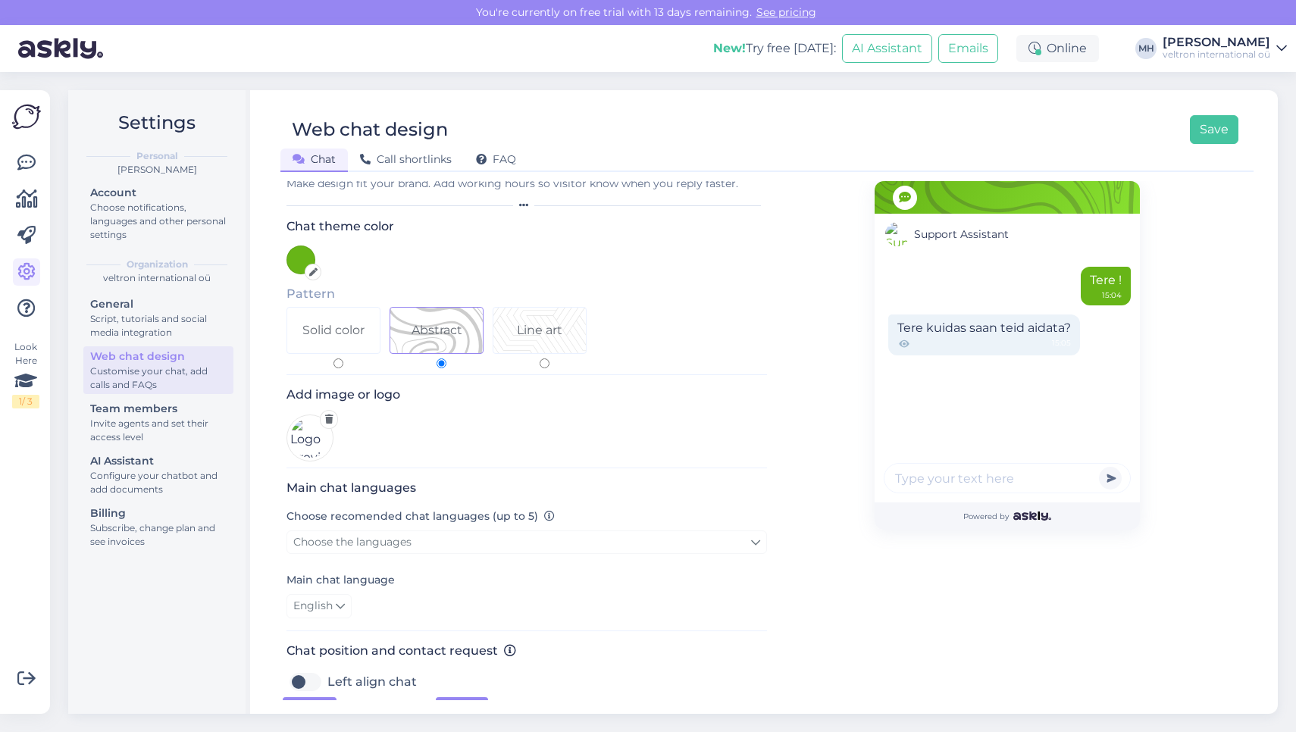
click at [339, 419] on div "Add image or logo" at bounding box center [526, 427] width 480 height 80
click at [331, 419] on icon at bounding box center [329, 419] width 8 height 9
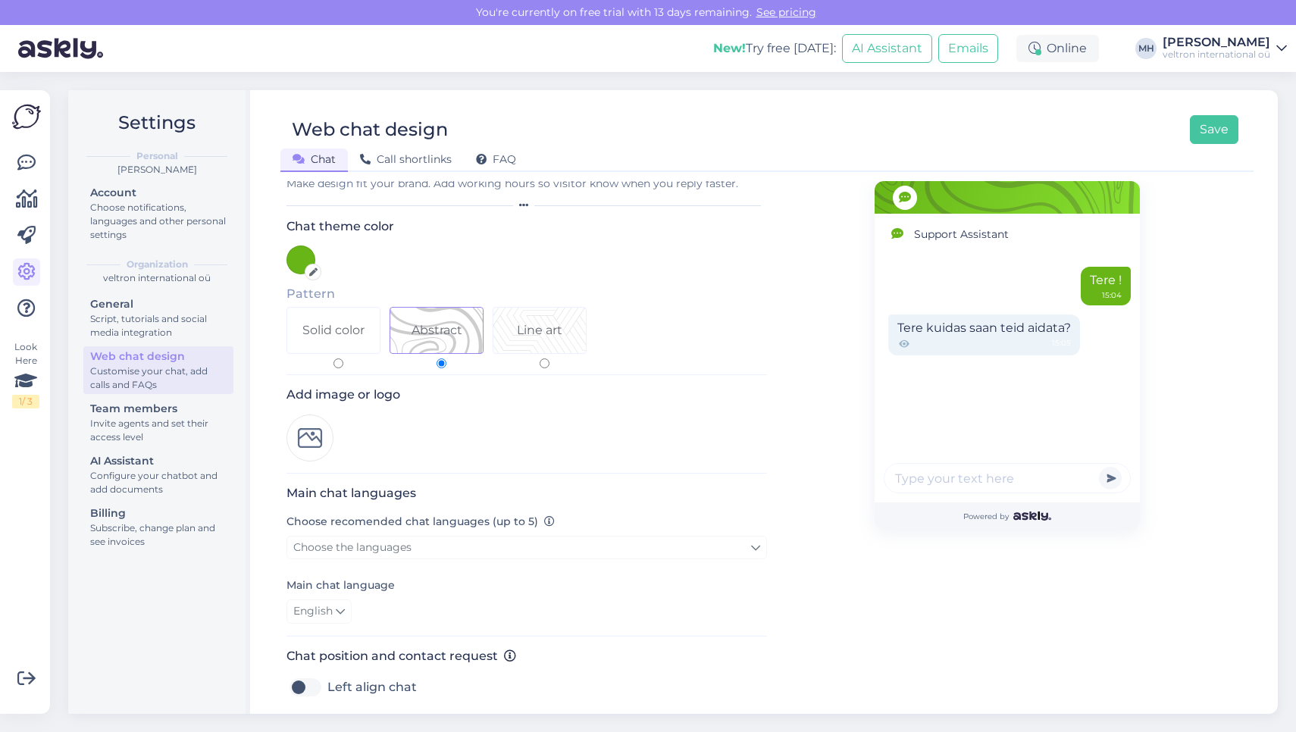
click at [313, 435] on img at bounding box center [309, 438] width 47 height 47
click at [311, 453] on img at bounding box center [309, 438] width 47 height 47
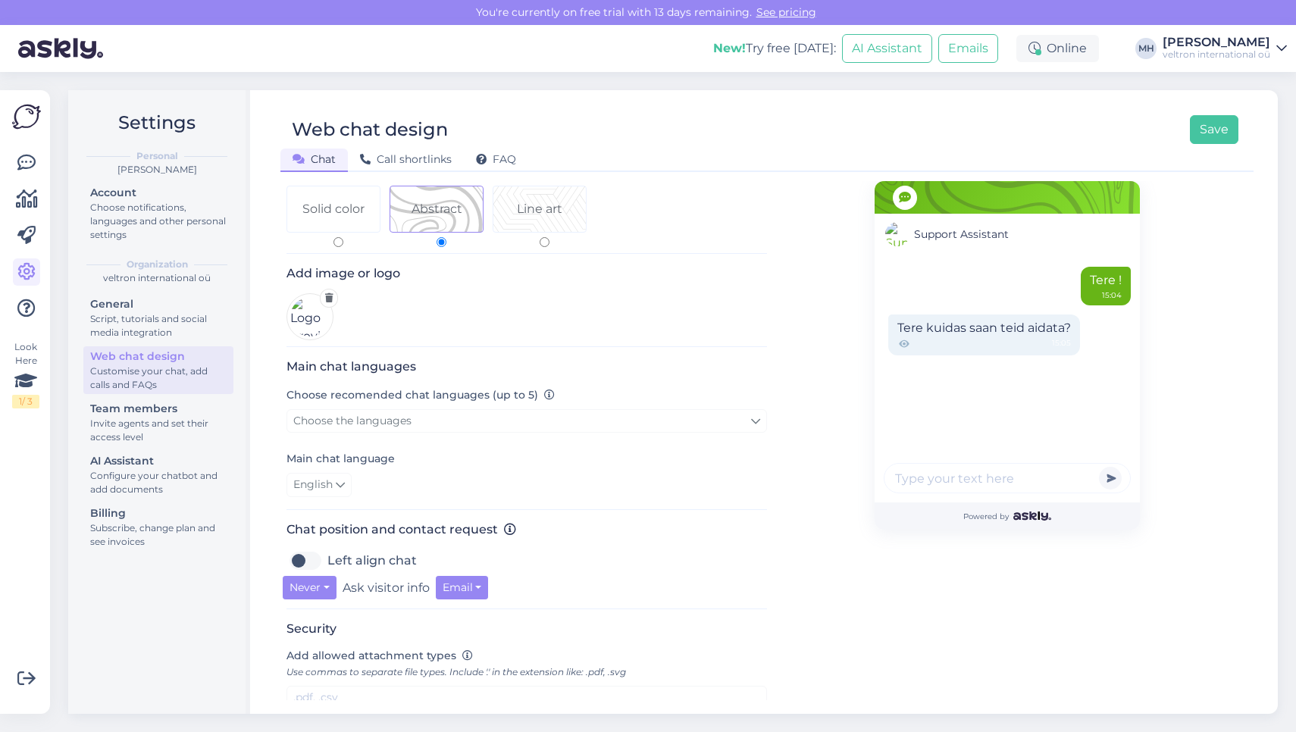
scroll to position [164, 0]
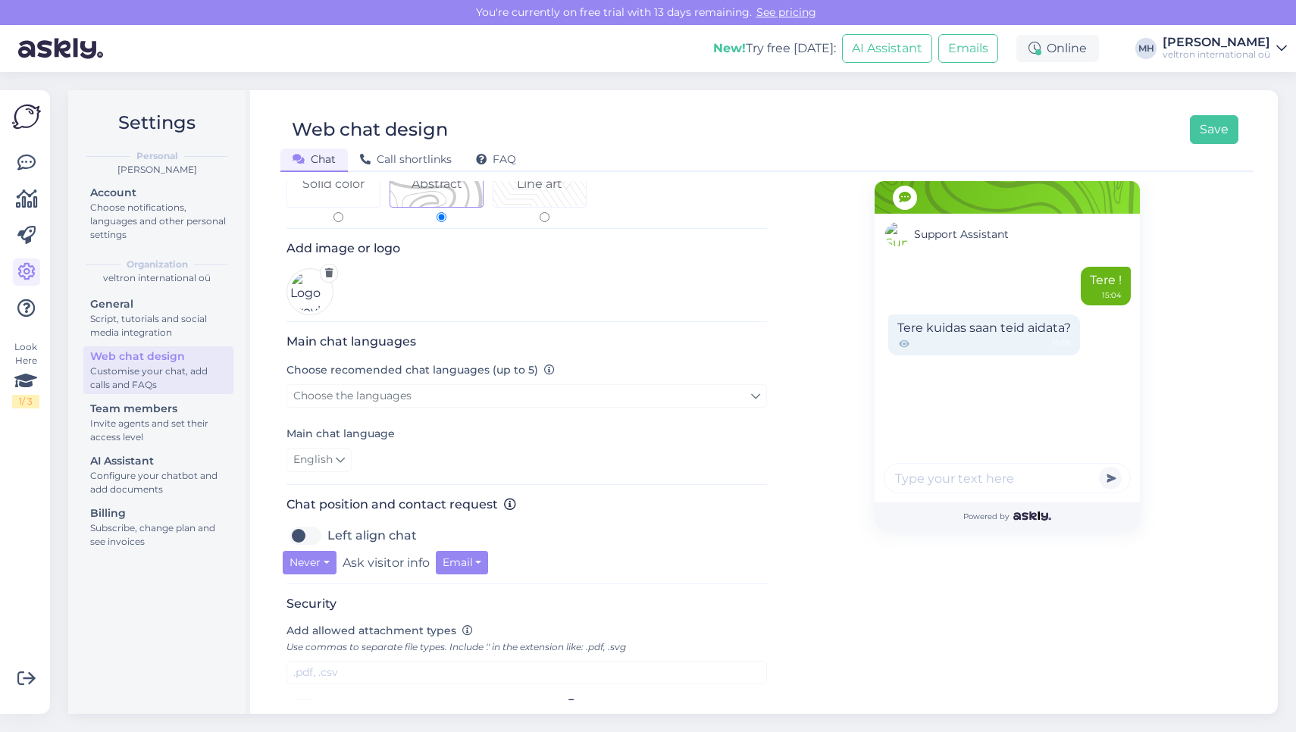
click at [459, 406] on link "Choose the languages" at bounding box center [526, 395] width 480 height 23
click at [503, 464] on link "English" at bounding box center [527, 464] width 189 height 24
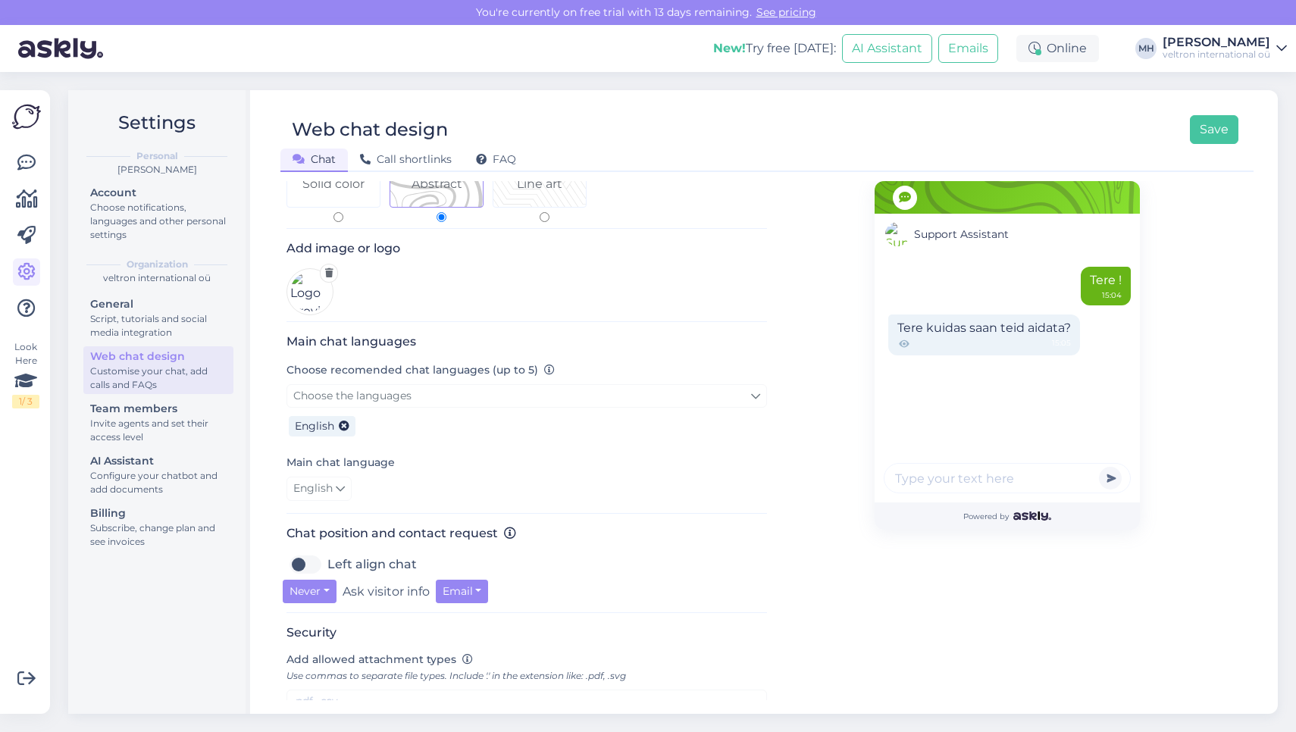
click at [496, 402] on link "Choose the languages" at bounding box center [526, 395] width 480 height 23
drag, startPoint x: 499, startPoint y: 433, endPoint x: 376, endPoint y: 431, distance: 123.5
click at [376, 431] on div "Choose the languages en French Slovenian English" at bounding box center [526, 412] width 480 height 57
click at [400, 402] on span "Choose the languages" at bounding box center [352, 396] width 118 height 14
click at [521, 433] on input "en" at bounding box center [526, 429] width 139 height 23
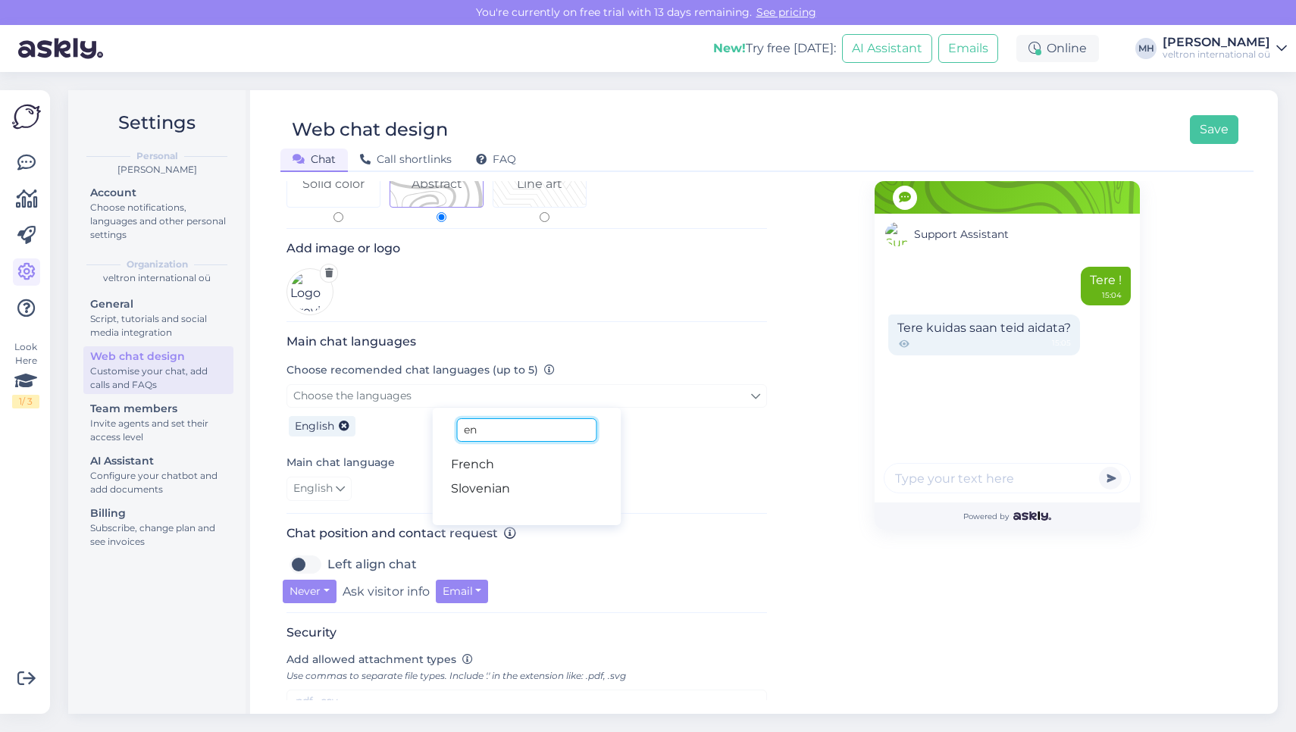
type input "e"
click at [548, 466] on link "Finnish" at bounding box center [527, 464] width 189 height 24
click at [537, 398] on link "Choose the languages" at bounding box center [526, 395] width 480 height 23
click at [516, 430] on input "fin" at bounding box center [526, 429] width 139 height 23
type input "f"
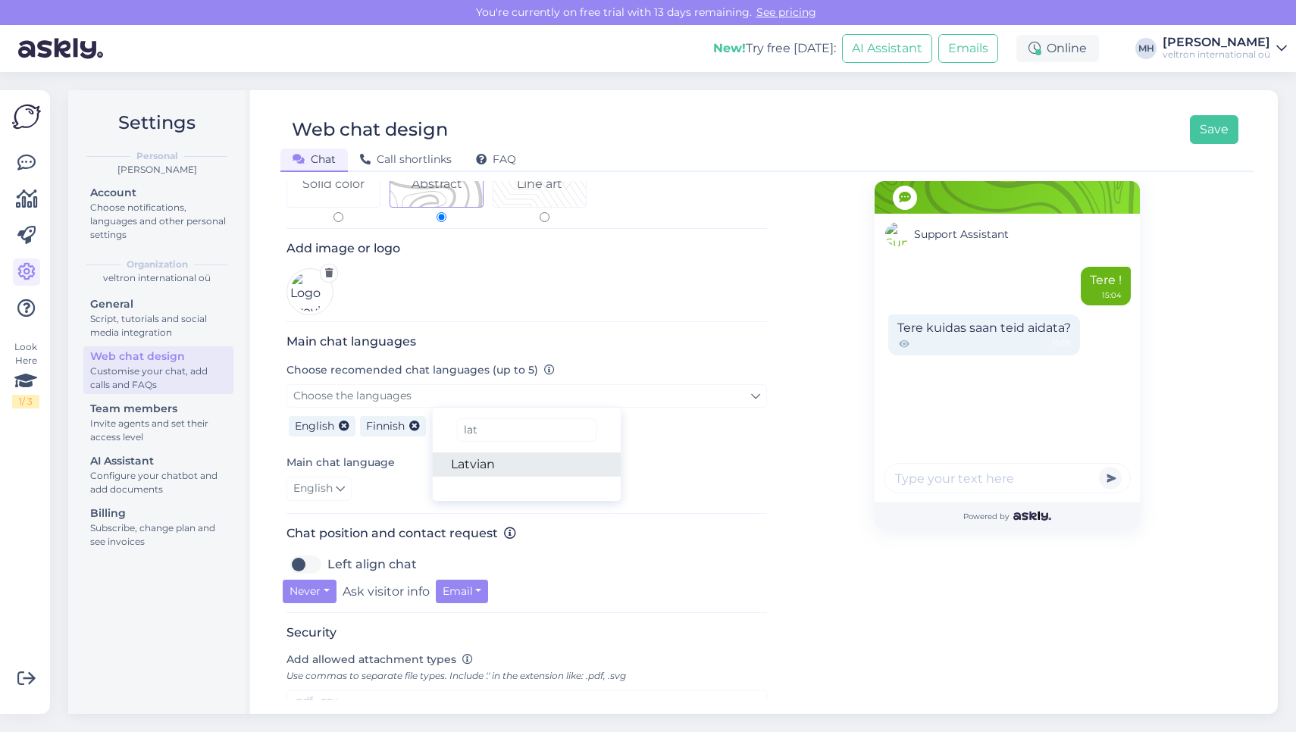
click at [515, 470] on link "Latvian" at bounding box center [527, 464] width 189 height 24
click at [527, 388] on link "Choose the languages" at bounding box center [526, 395] width 480 height 23
click at [524, 435] on input "lat" at bounding box center [526, 429] width 139 height 23
type input "l"
click at [519, 475] on link "Lithuanian" at bounding box center [527, 464] width 189 height 24
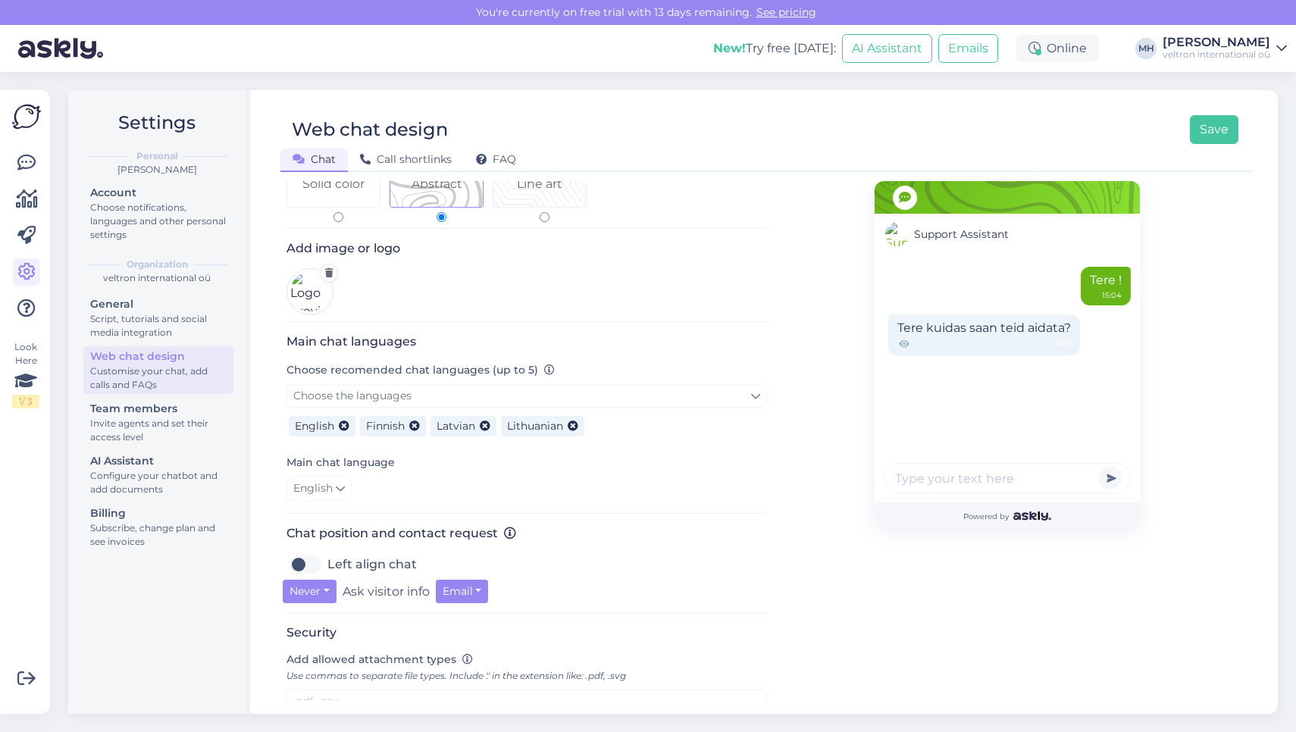
click at [570, 404] on link "Choose the languages" at bounding box center [526, 395] width 480 height 23
click at [546, 432] on input "lit" at bounding box center [526, 429] width 139 height 23
type input "l"
type input "rus"
click at [538, 489] on link "Russian" at bounding box center [527, 489] width 189 height 24
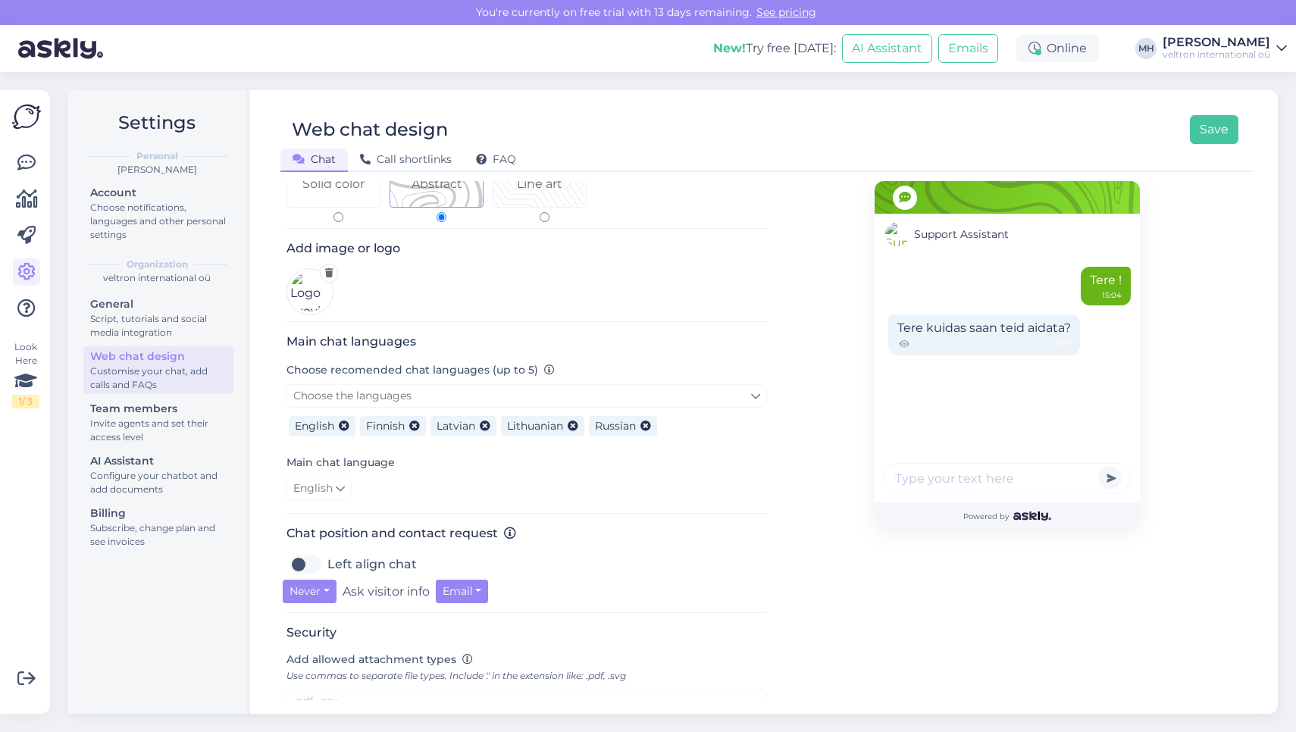
click at [640, 477] on div "Main chat language English" at bounding box center [526, 477] width 480 height 48
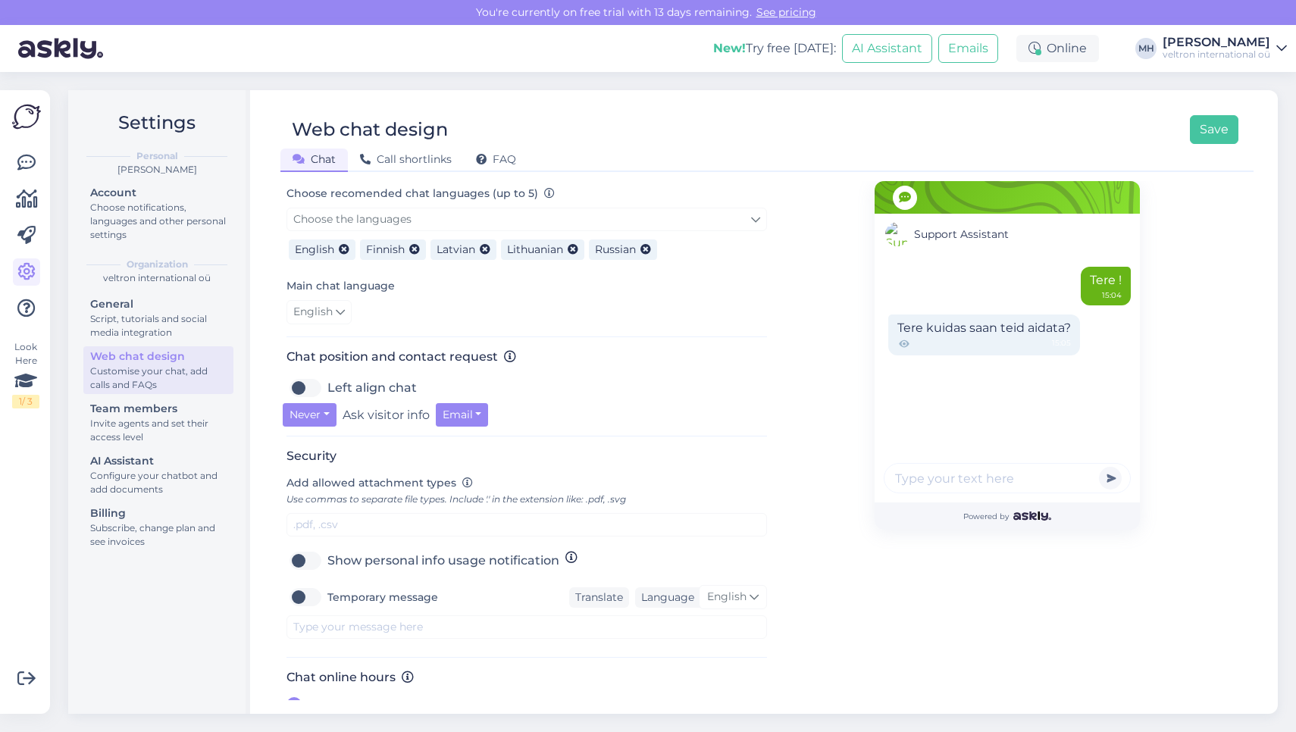
scroll to position [347, 0]
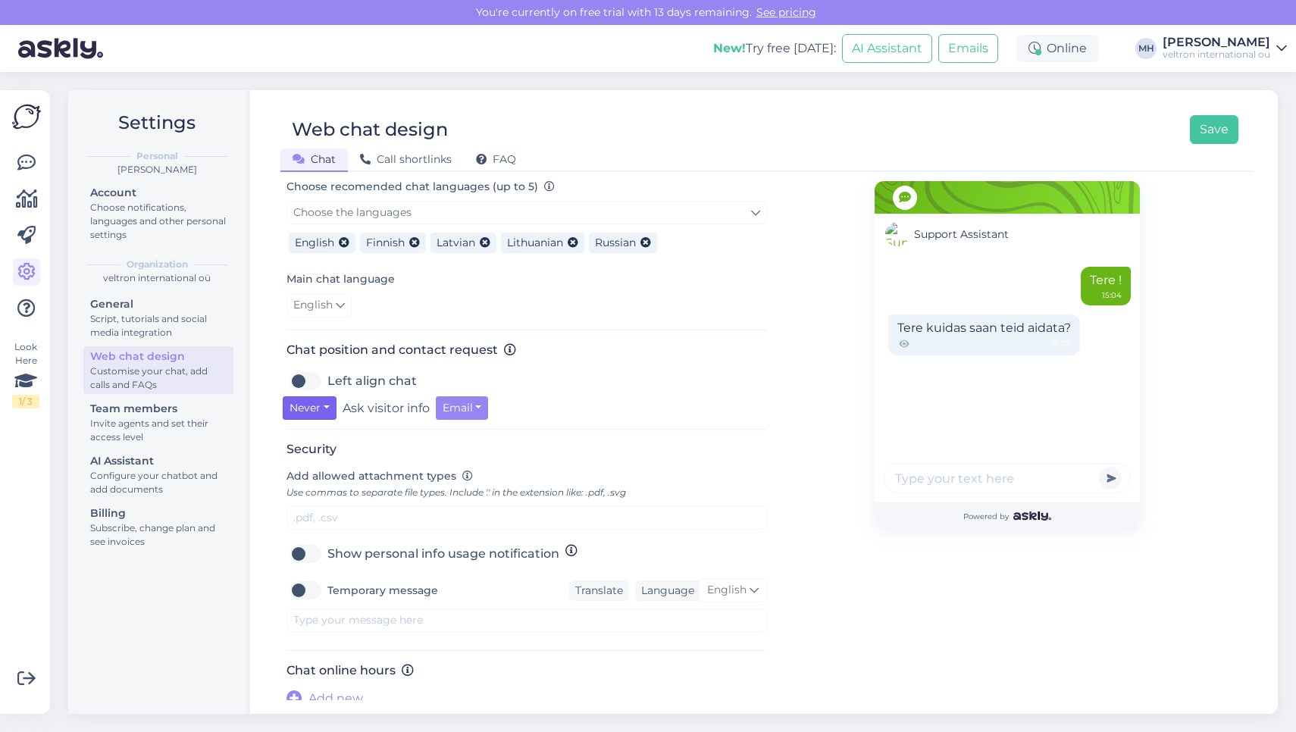
click at [297, 416] on button "Never" at bounding box center [310, 407] width 54 height 23
click at [338, 499] on link "Always" at bounding box center [337, 488] width 108 height 24
click at [477, 420] on button "Email" at bounding box center [468, 407] width 53 height 23
click at [576, 402] on div "Always Never When away Always Ask visitor info Email Email Phone number" at bounding box center [527, 407] width 488 height 23
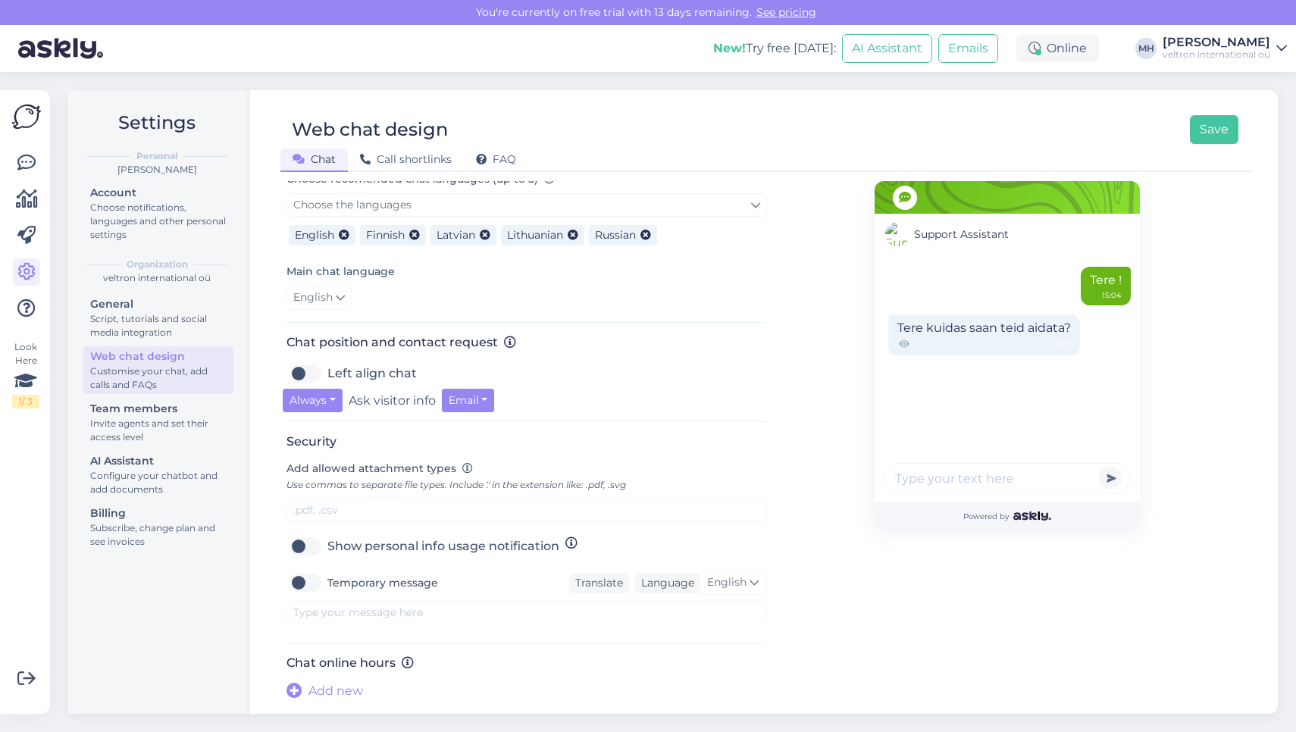
scroll to position [358, 0]
click at [327, 551] on label "Show personal info usage notification" at bounding box center [443, 546] width 232 height 24
click at [305, 551] on input "Show personal info usage notification" at bounding box center [305, 546] width 38 height 24
checkbox input "true"
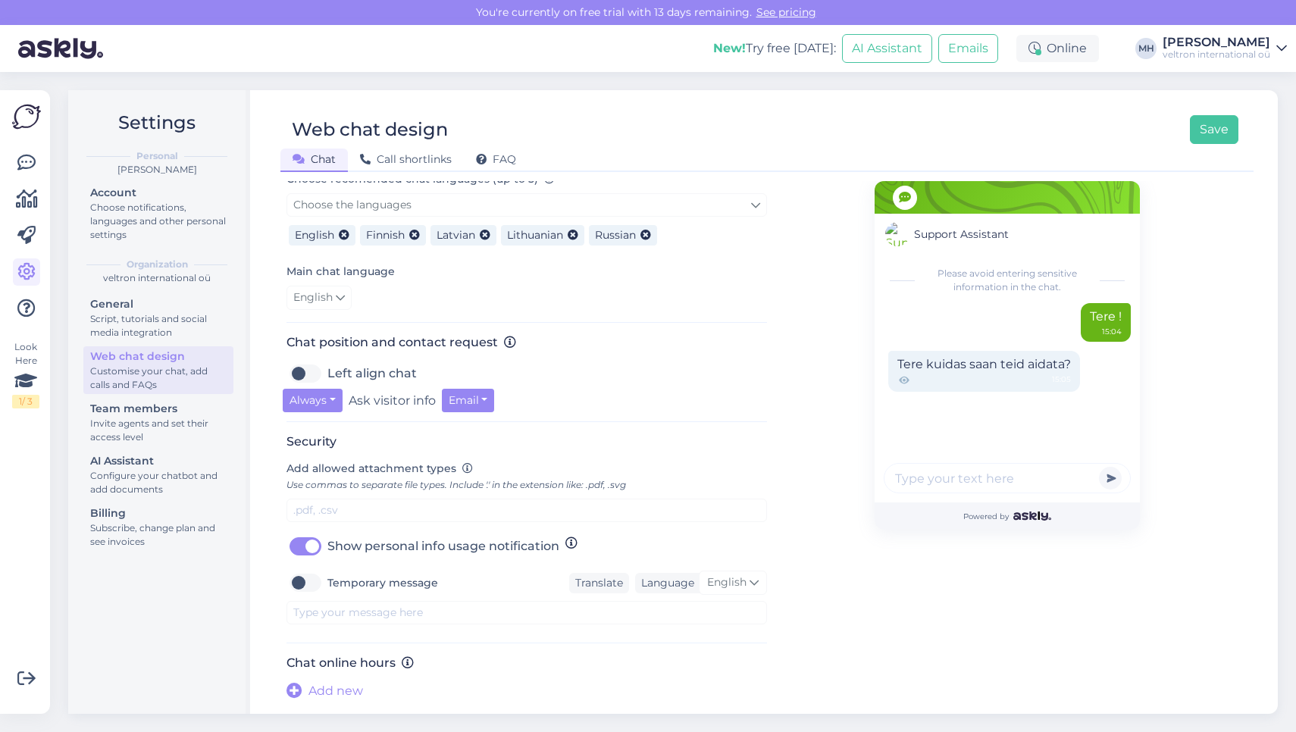
click at [327, 587] on label "Temporary message" at bounding box center [382, 583] width 111 height 24
click at [300, 587] on input "Temporary message" at bounding box center [305, 583] width 38 height 24
checkbox input "true"
click at [355, 625] on div "Security Add allowed attachment types Use commas to separate file types. Includ…" at bounding box center [526, 538] width 480 height 209
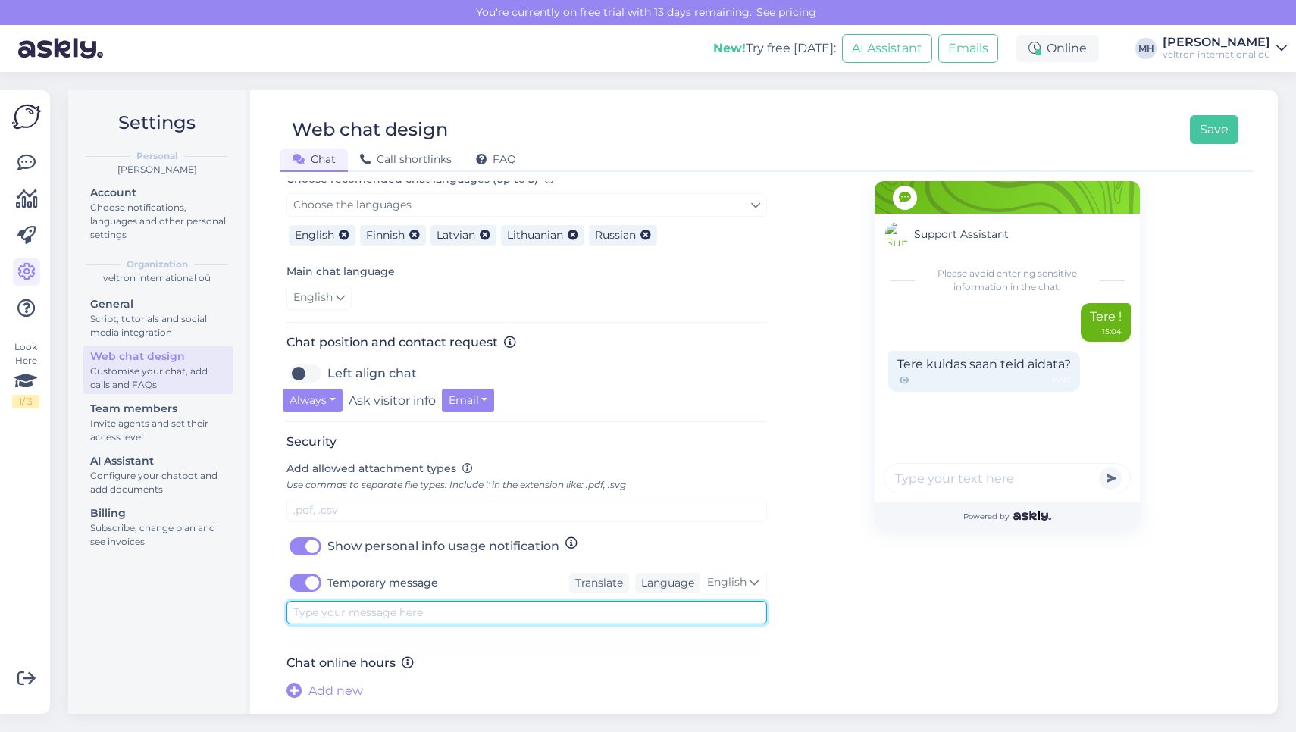
click at [360, 621] on textarea at bounding box center [526, 612] width 480 height 23
type textarea "d"
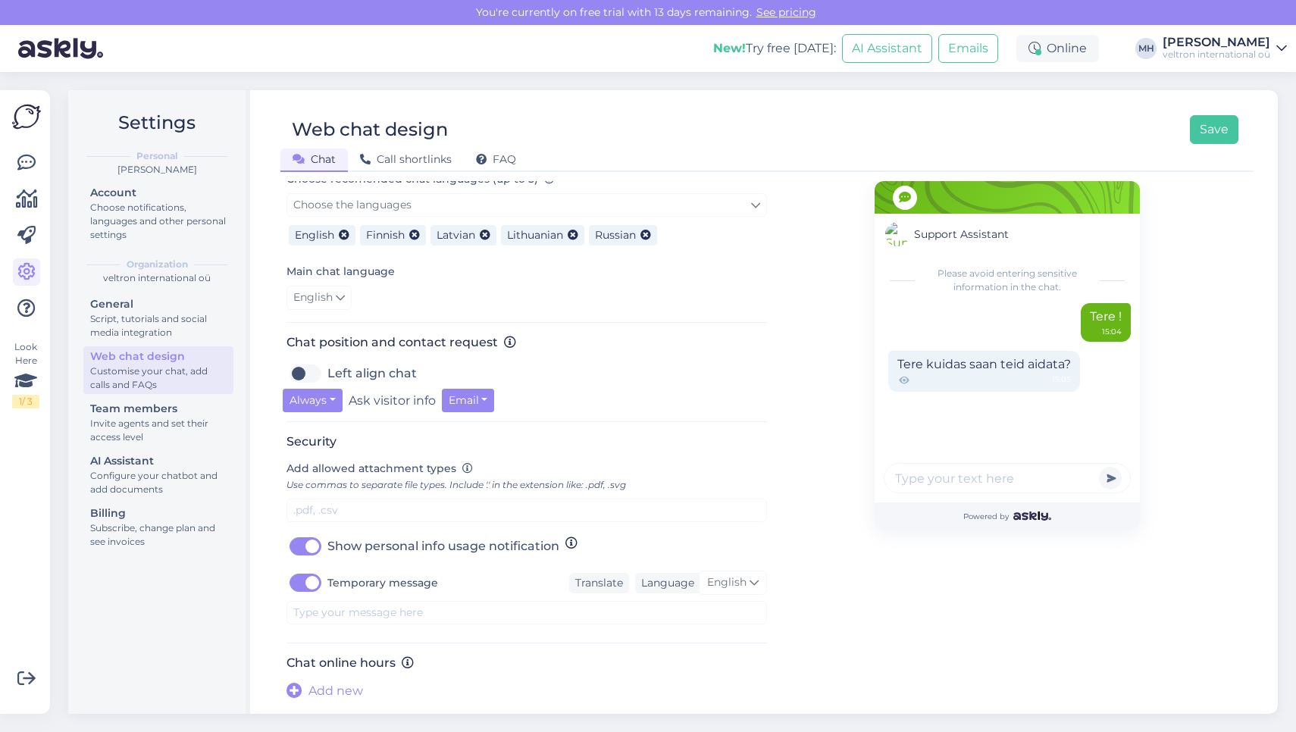
click at [352, 691] on span "Add new" at bounding box center [335, 691] width 55 height 18
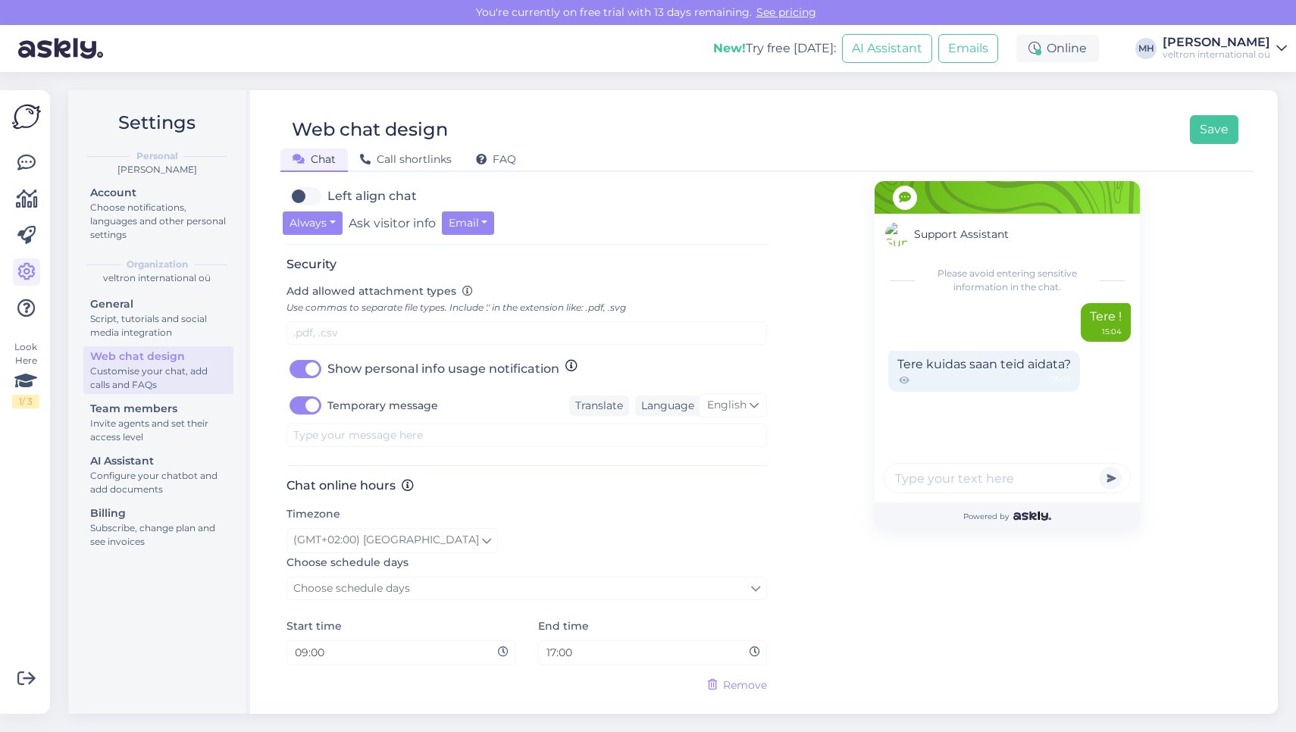
scroll to position [533, 0]
click at [327, 408] on label "Temporary message" at bounding box center [382, 405] width 111 height 24
click at [310, 408] on input "Temporary message" at bounding box center [305, 405] width 38 height 24
checkbox input "false"
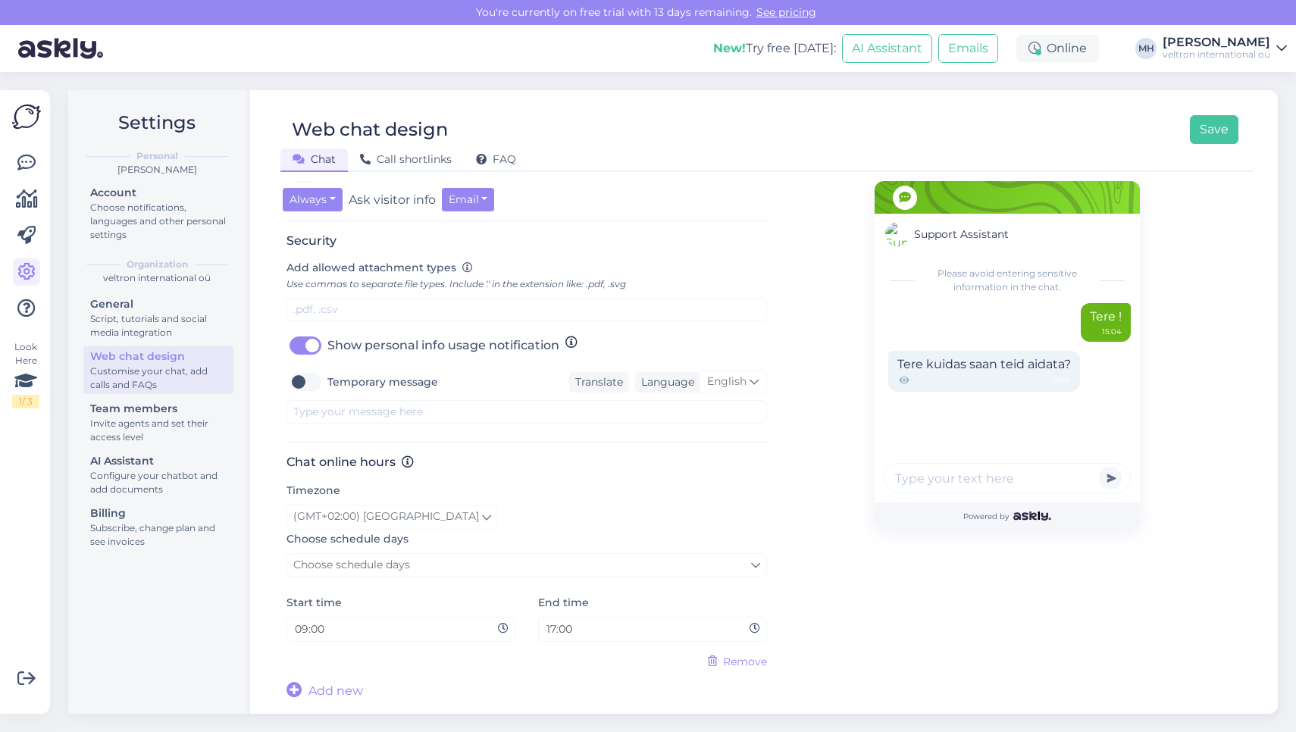
scroll to position [557, 0]
click at [477, 634] on input "09:00" at bounding box center [395, 629] width 205 height 17
click at [306, 631] on input "09:00" at bounding box center [395, 629] width 205 height 17
type input "10:00"
click at [555, 630] on input "17:00" at bounding box center [647, 629] width 205 height 17
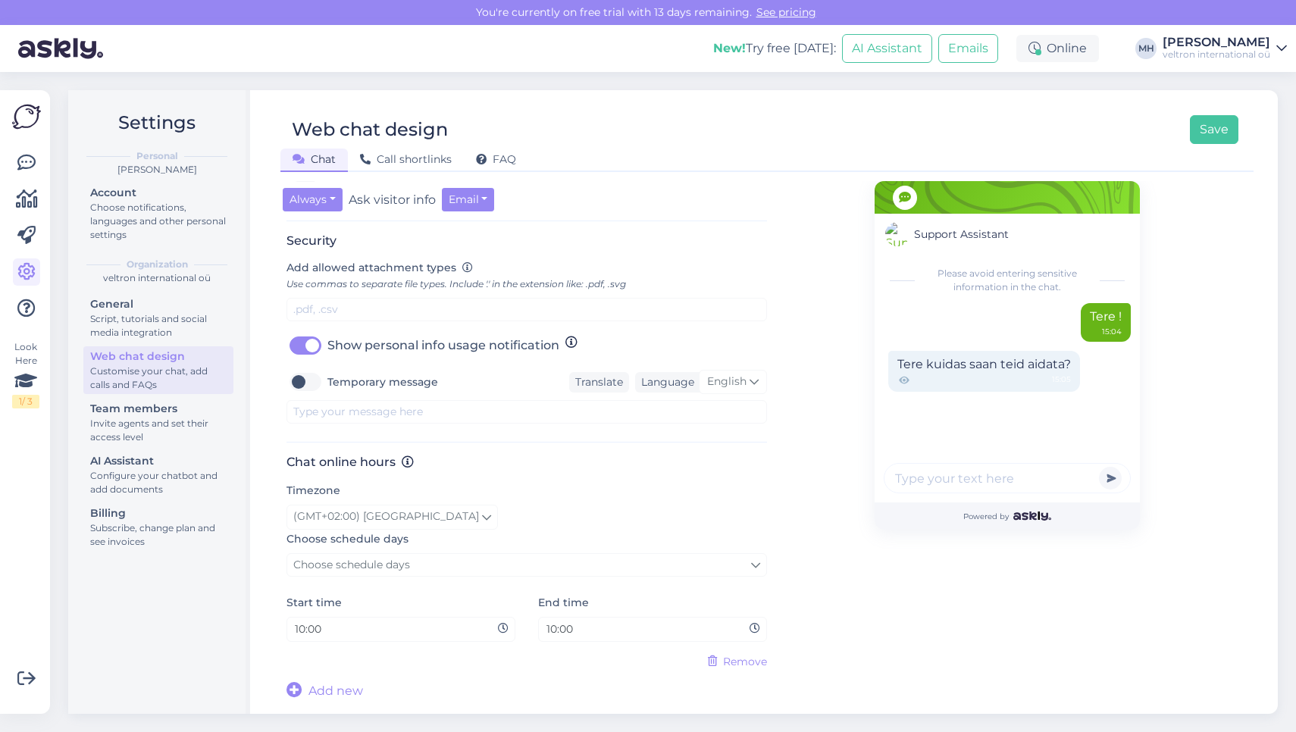
type input "18:00"
click at [581, 568] on link "Choose schedule days" at bounding box center [526, 564] width 480 height 23
click at [549, 633] on link "Monday" at bounding box center [527, 632] width 189 height 24
click at [546, 574] on link "Choose schedule days" at bounding box center [526, 563] width 480 height 23
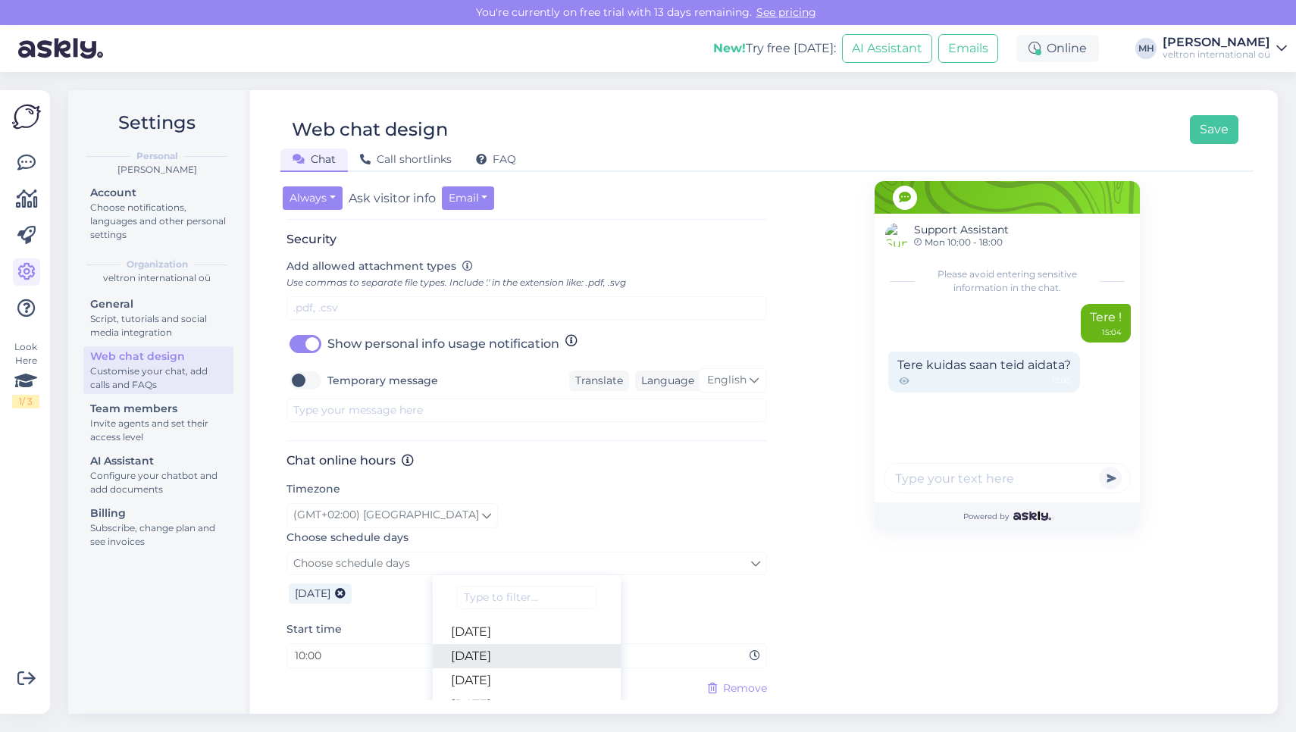
click at [534, 659] on link "Tuesday" at bounding box center [527, 656] width 189 height 24
click at [552, 575] on link "Choose schedule days" at bounding box center [526, 563] width 480 height 23
click at [542, 683] on link "Wednesday" at bounding box center [527, 680] width 189 height 24
click at [548, 566] on link "Choose schedule days" at bounding box center [526, 563] width 480 height 23
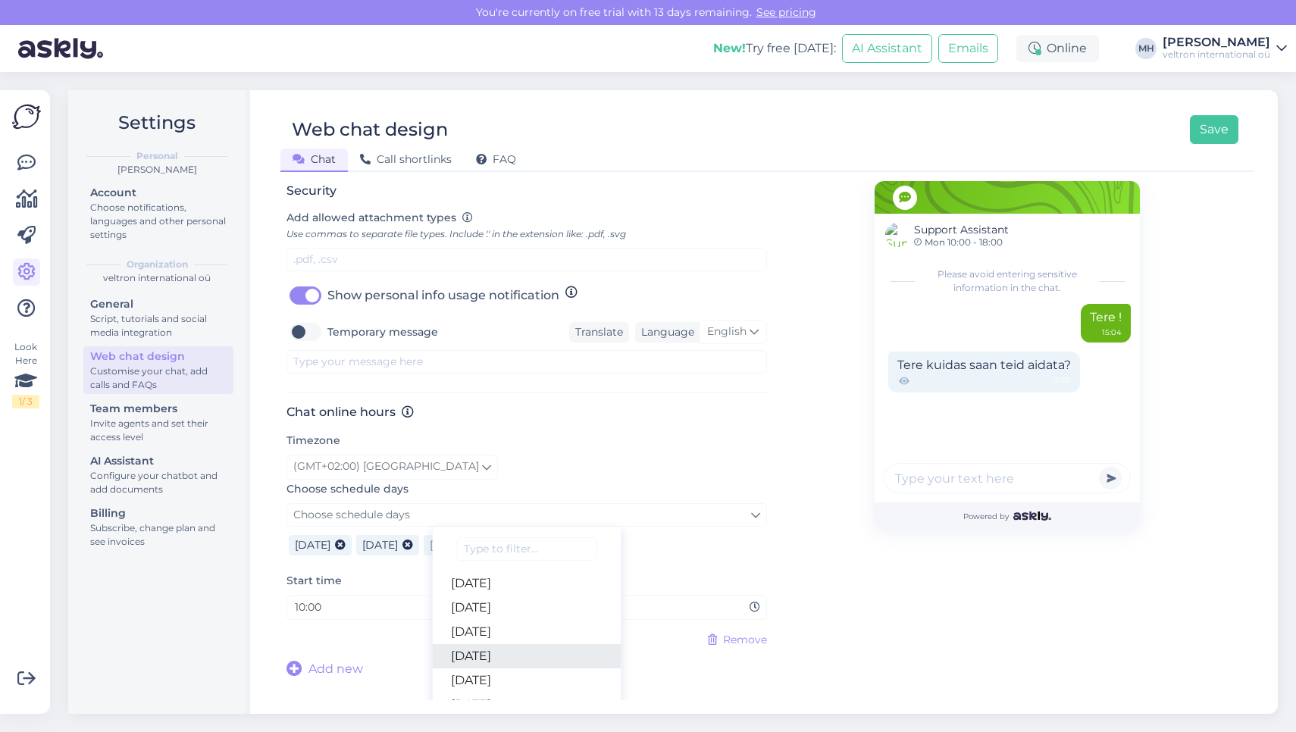
click at [526, 663] on link "Thursday" at bounding box center [527, 656] width 189 height 24
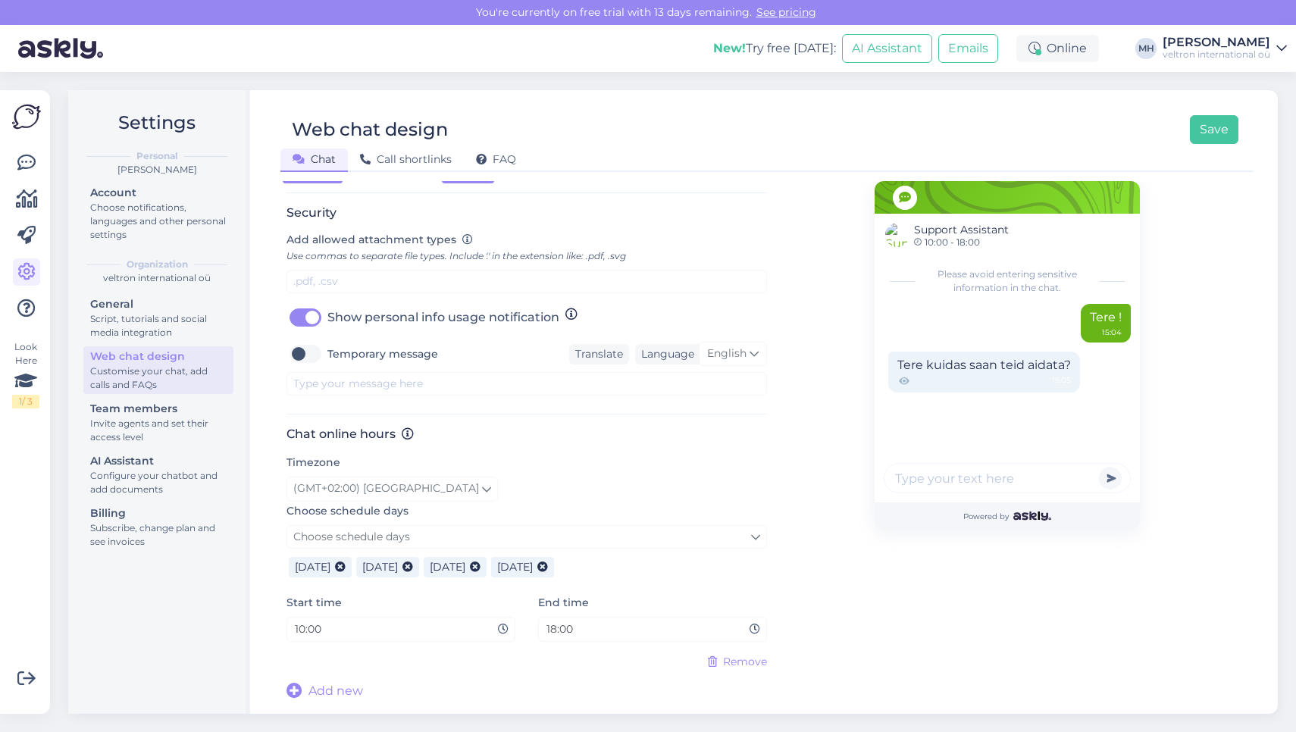
scroll to position [586, 0]
click at [571, 539] on link "Choose schedule days" at bounding box center [526, 536] width 480 height 23
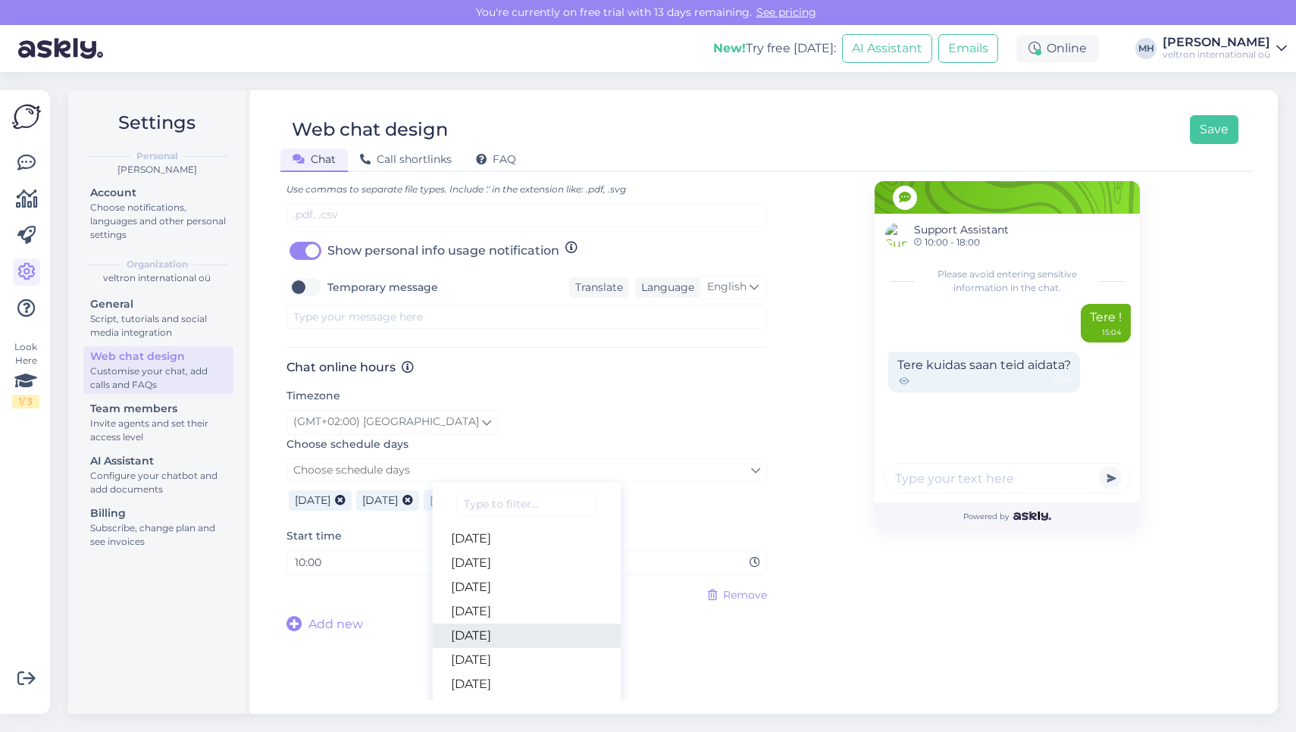
click at [503, 646] on link "Friday" at bounding box center [527, 636] width 189 height 24
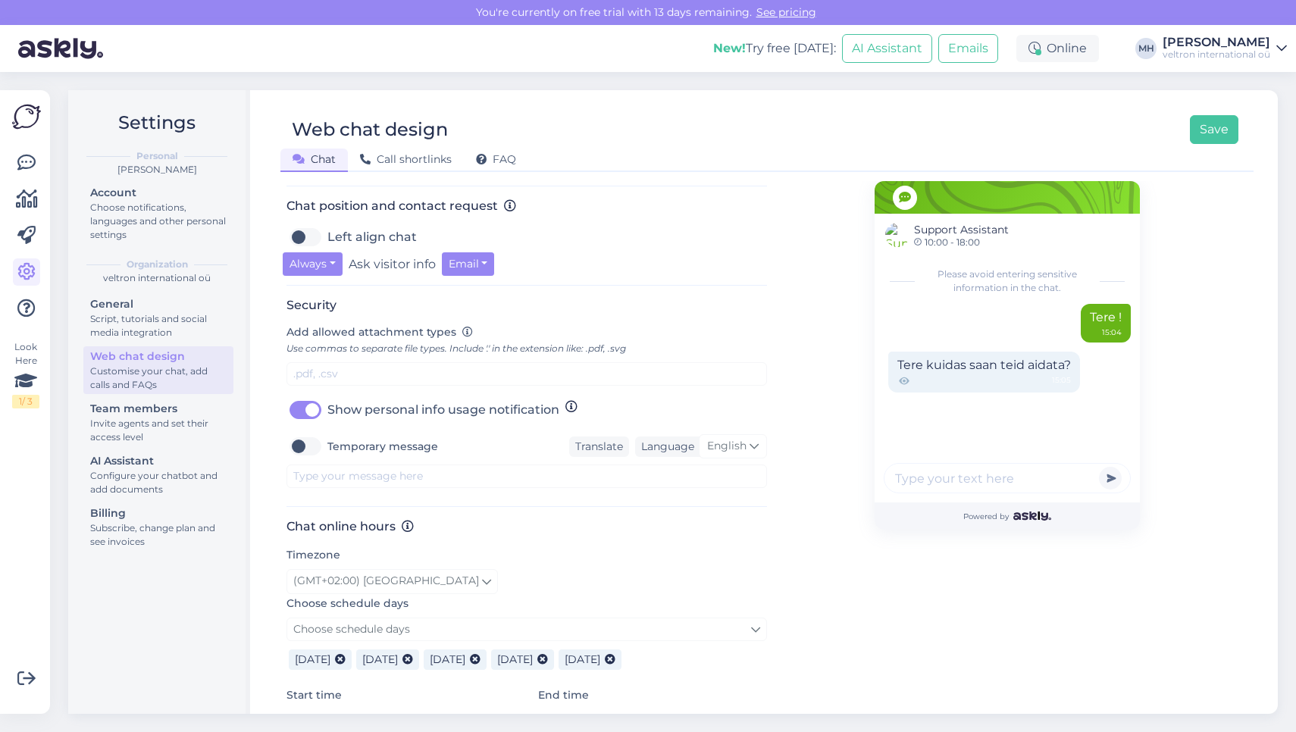
scroll to position [431, 0]
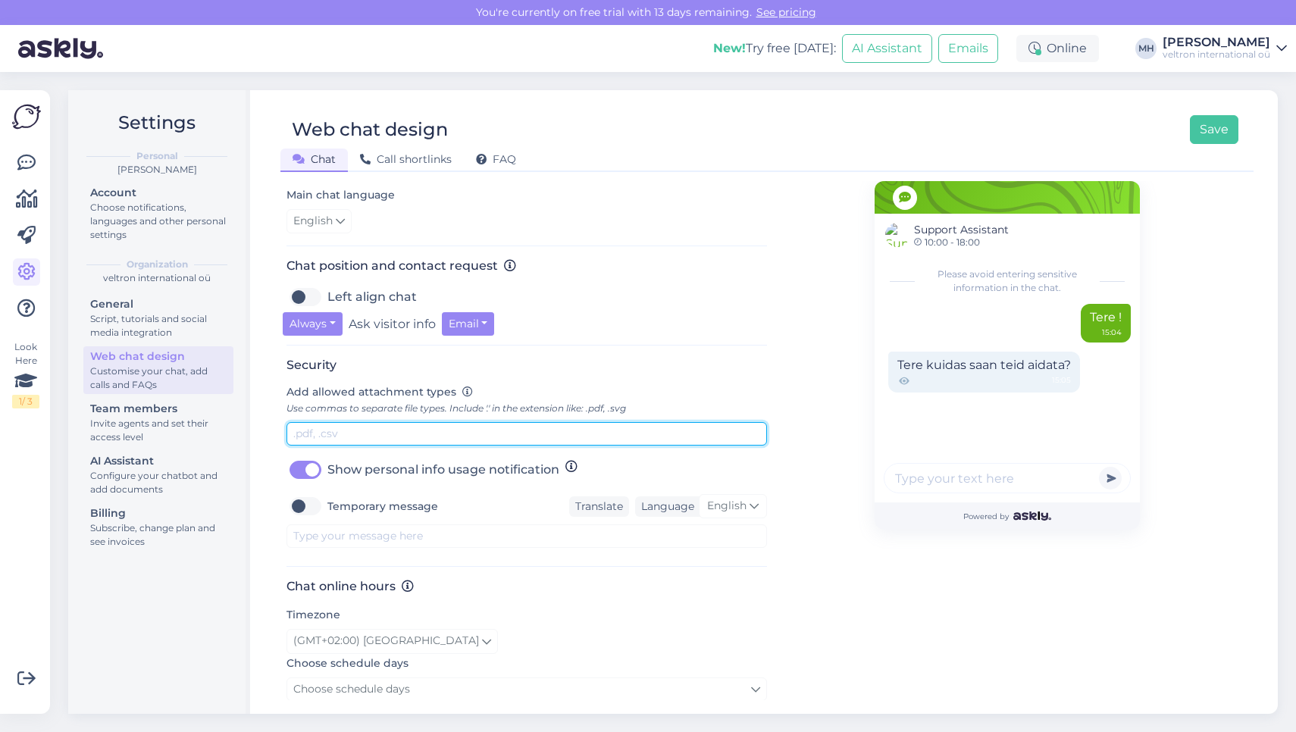
click at [380, 437] on input "text" at bounding box center [526, 433] width 480 height 23
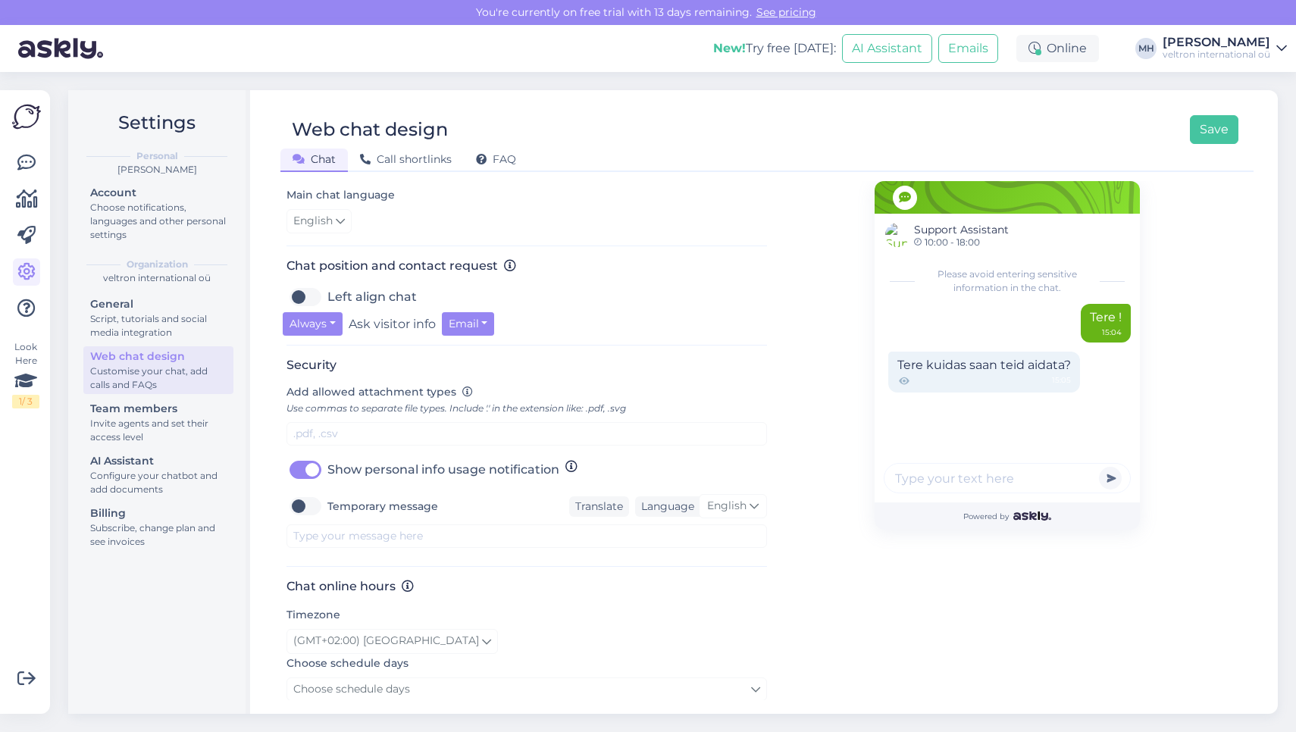
click at [624, 397] on label "Add allowed attachment types Use commas to separate file types. Include '.' in …" at bounding box center [456, 400] width 340 height 32
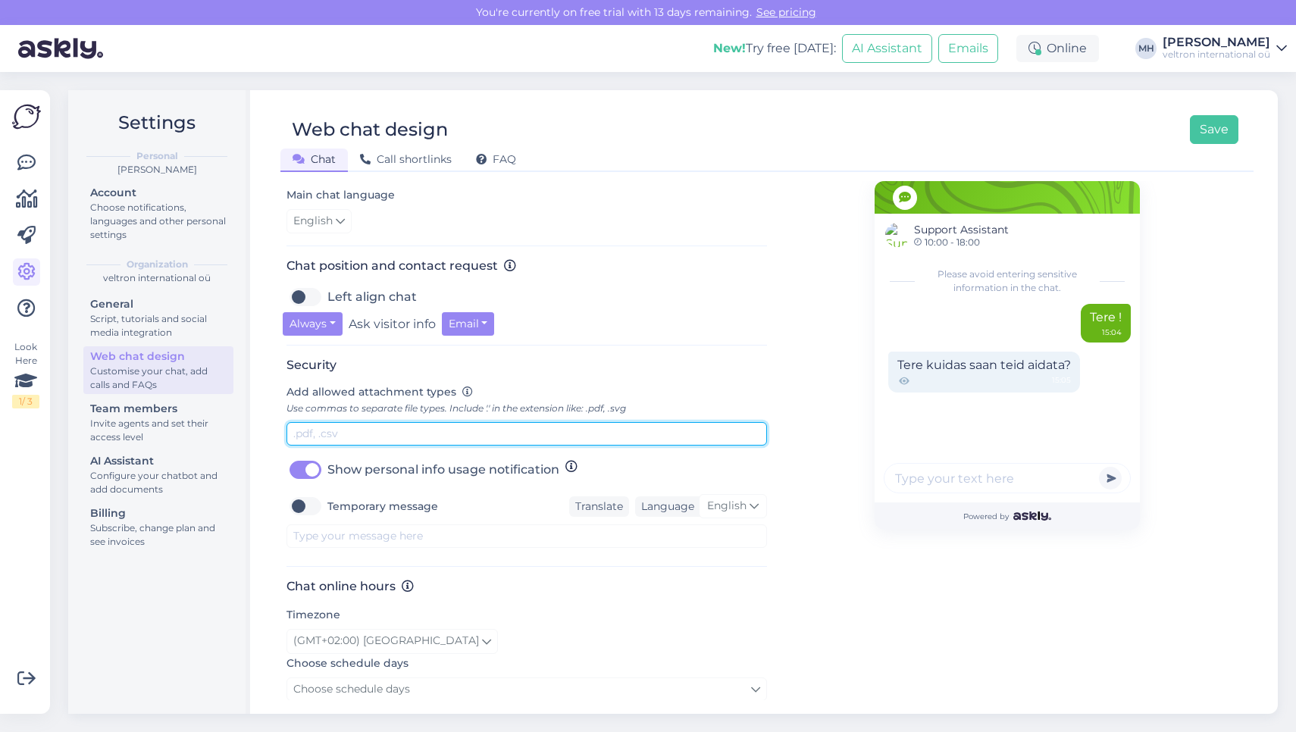
click at [456, 434] on input "text" at bounding box center [526, 433] width 480 height 23
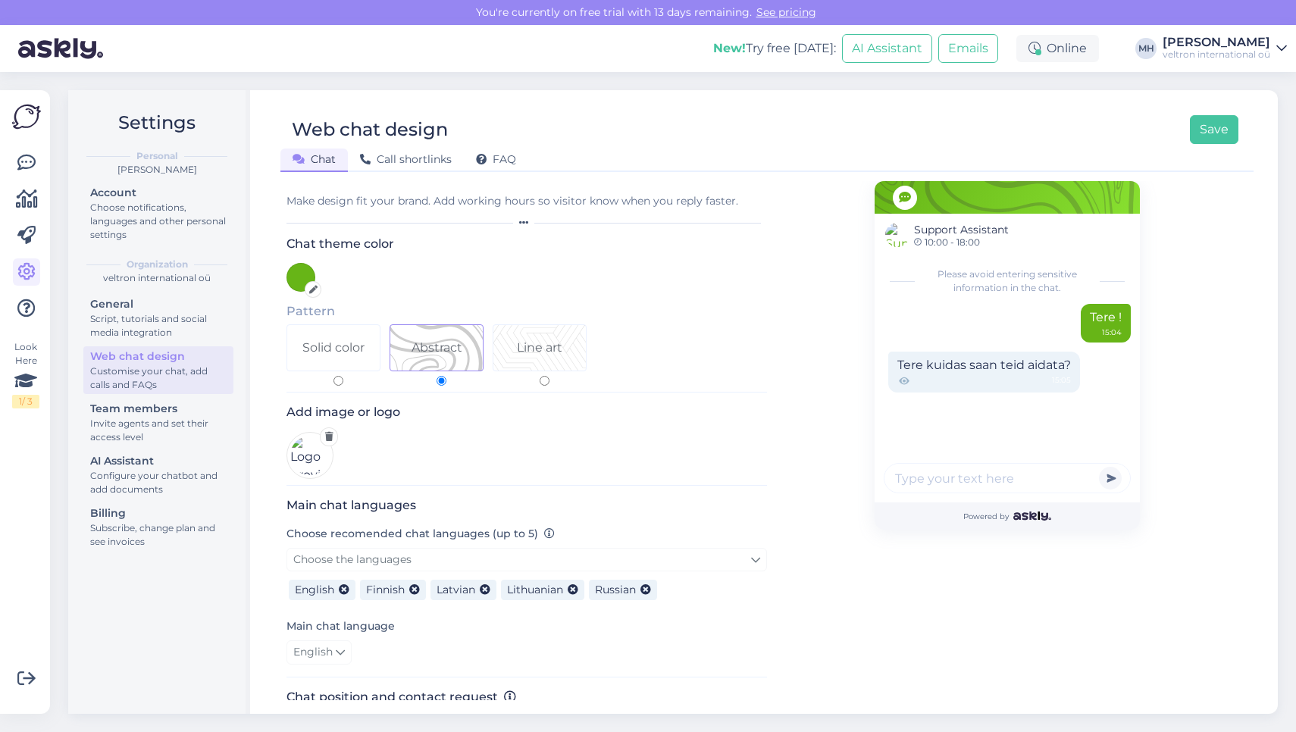
scroll to position [0, 0]
type input ".jpeg, .heic, .pdf, .tif, .png, .svg"
click at [373, 164] on span "Call shortlinks" at bounding box center [406, 159] width 92 height 14
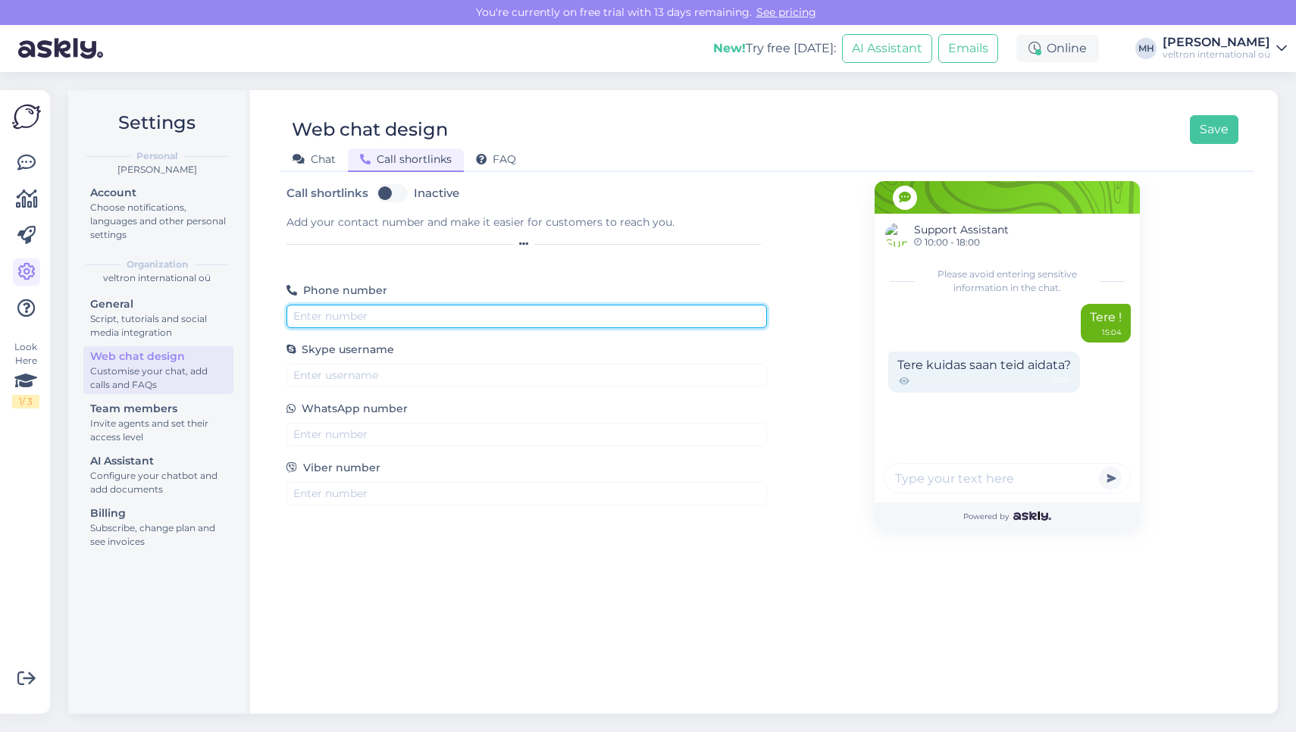
paste input "tel:+37258999214"
click at [308, 315] on input "tel:+37258999214" at bounding box center [526, 316] width 480 height 23
click at [365, 313] on input ":+37258999214" at bounding box center [526, 316] width 480 height 23
click at [296, 318] on input ":+37258999214" at bounding box center [526, 316] width 480 height 23
drag, startPoint x: 375, startPoint y: 316, endPoint x: 228, endPoint y: 316, distance: 147.0
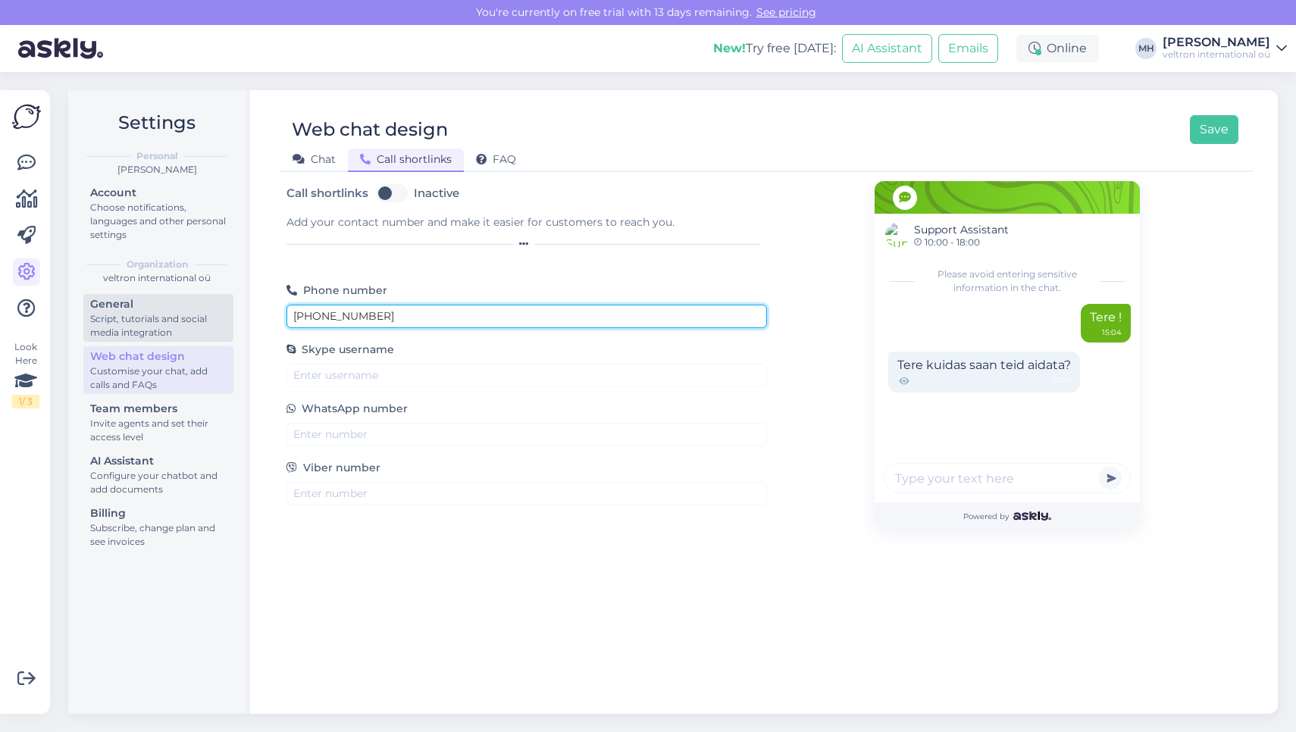
click at [228, 316] on div "Settings Personal Maylin-Marie Hoolma Account Choose notifications, languages a…" at bounding box center [673, 402] width 1210 height 624
type input "+37258999214"
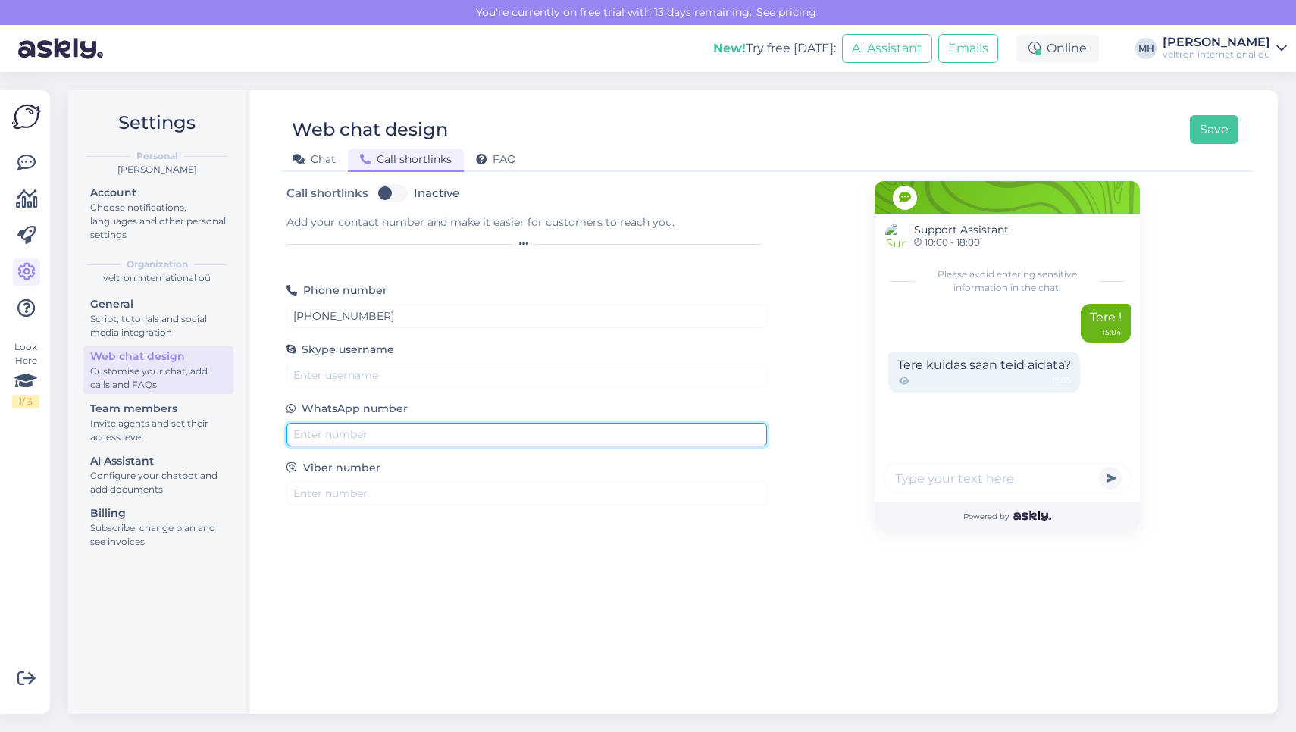
click at [363, 437] on input "text" at bounding box center [526, 434] width 480 height 23
paste input "+37258999214"
type input "+37258999214"
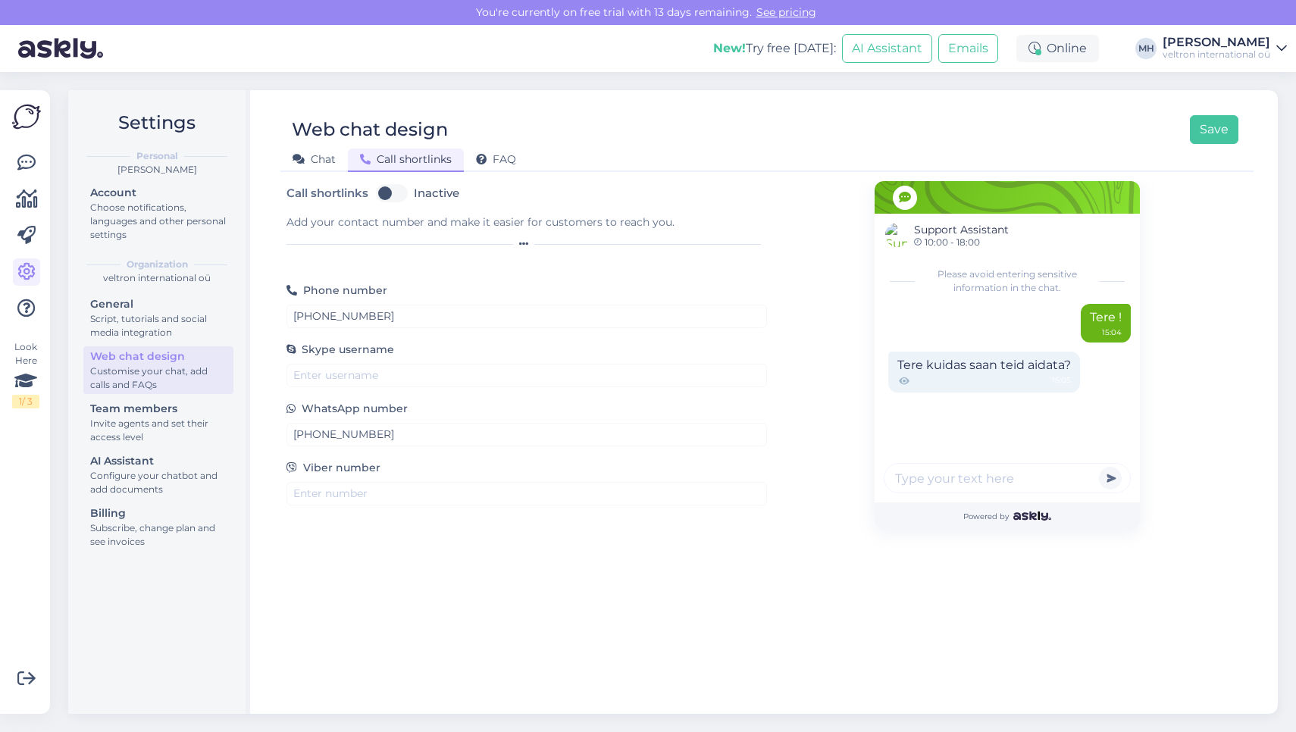
click at [414, 197] on label "Inactive" at bounding box center [436, 193] width 45 height 24
click at [383, 197] on input "Inactive" at bounding box center [392, 193] width 38 height 24
checkbox input "true"
click at [531, 628] on div "Call shortlinks Active Add your contact number and make it easier for customers…" at bounding box center [766, 440] width 973 height 519
click at [490, 148] on div "Chat Call shortlinks FAQ" at bounding box center [759, 157] width 958 height 27
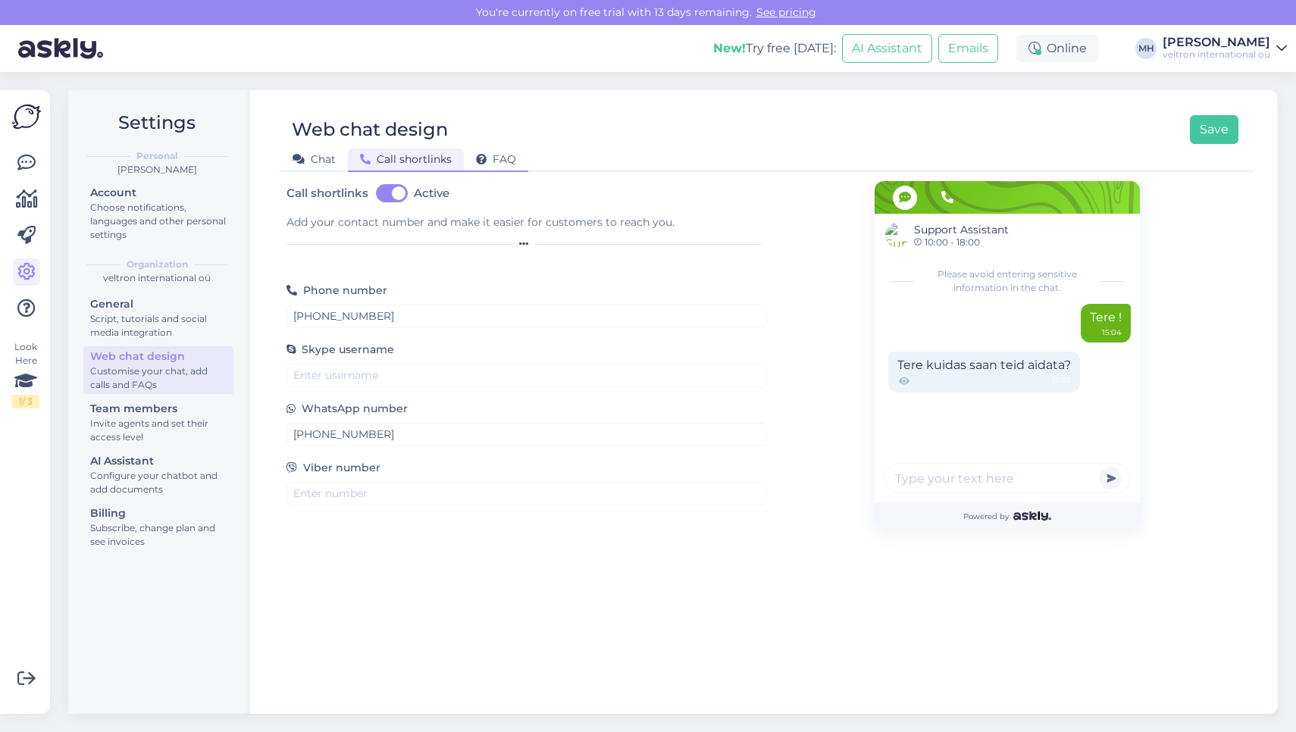
click at [503, 166] on div "FAQ" at bounding box center [496, 160] width 64 height 23
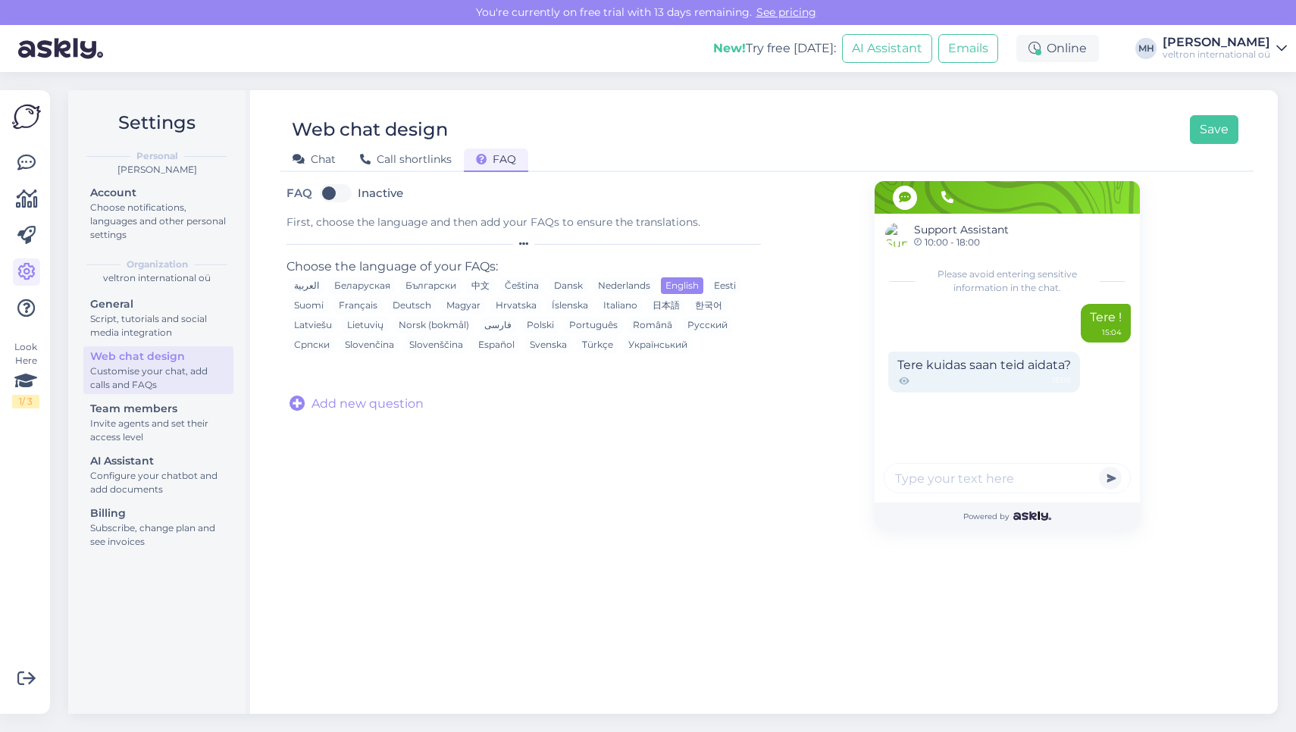
click at [358, 196] on label "Inactive" at bounding box center [380, 193] width 45 height 24
click at [334, 196] on input "Inactive" at bounding box center [336, 193] width 38 height 24
checkbox input "true"
click at [406, 400] on span "Add new question" at bounding box center [367, 404] width 112 height 18
click at [440, 395] on input "text" at bounding box center [466, 385] width 340 height 20
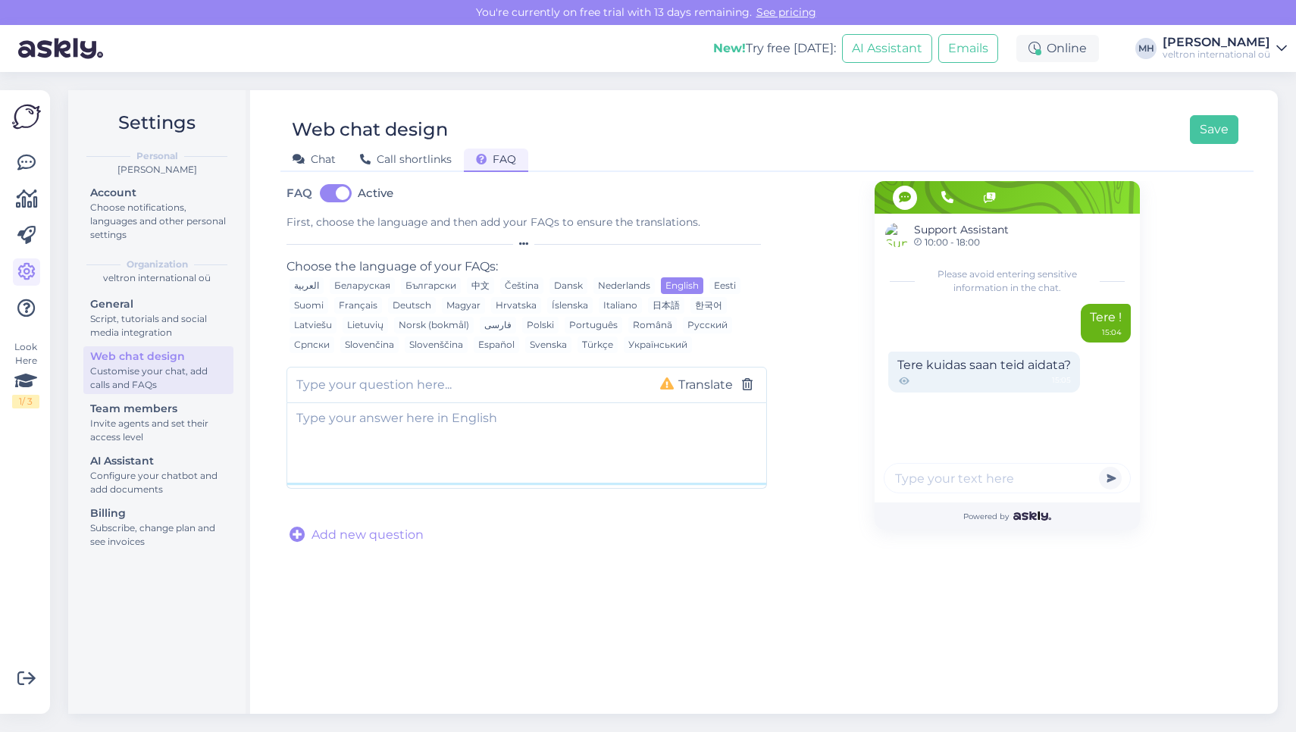
click at [380, 453] on textarea at bounding box center [526, 443] width 479 height 80
click at [391, 389] on input "text" at bounding box center [466, 385] width 340 height 20
paste input "Do you deliver to Latvia, Lithuania, and Finland?"
drag, startPoint x: 327, startPoint y: 384, endPoint x: 197, endPoint y: 385, distance: 129.6
click at [197, 386] on div "Settings Personal Maylin-Marie Hoolma Account Choose notifications, languages a…" at bounding box center [673, 402] width 1210 height 624
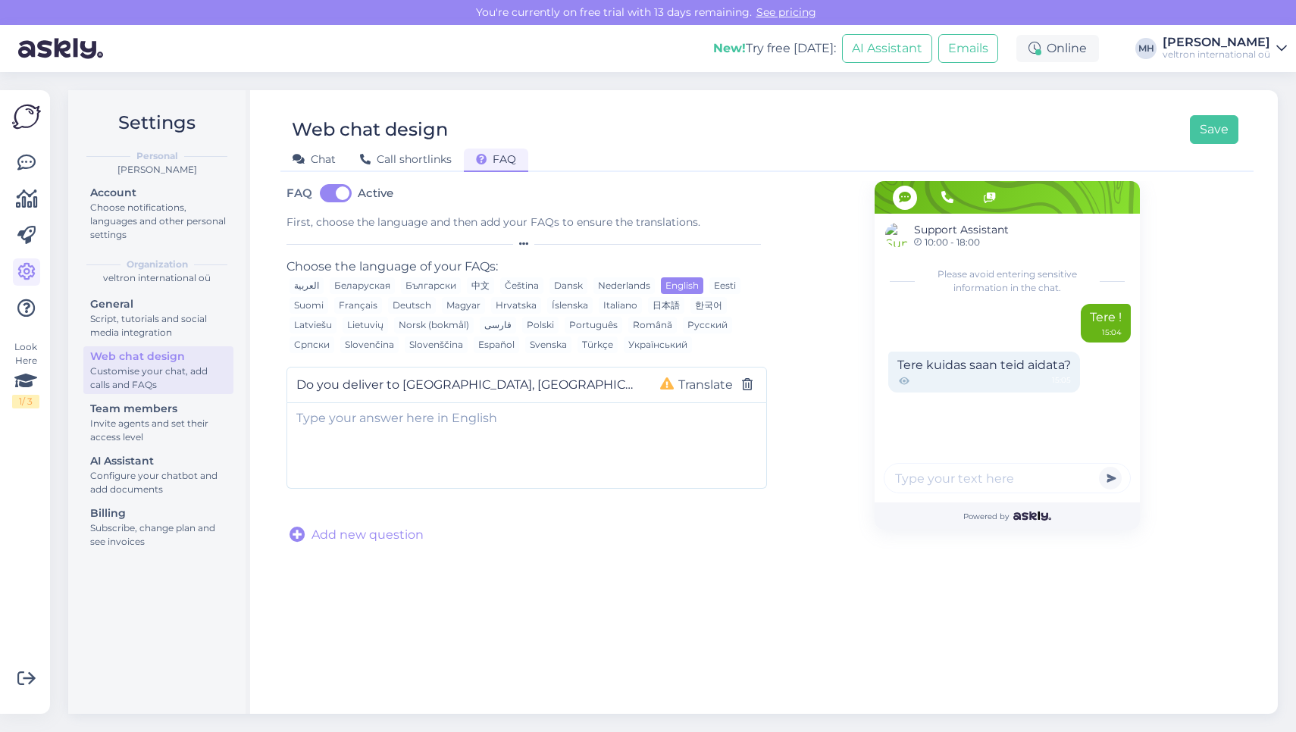
type input "Do you deliver to Latvia, Lithuania, and Finland?"
click at [415, 435] on textarea at bounding box center [526, 443] width 479 height 80
click at [487, 432] on textarea at bounding box center [526, 443] width 479 height 80
paste textarea "Yes, we deliver to all three countries. Delivery costs and times depend on the …"
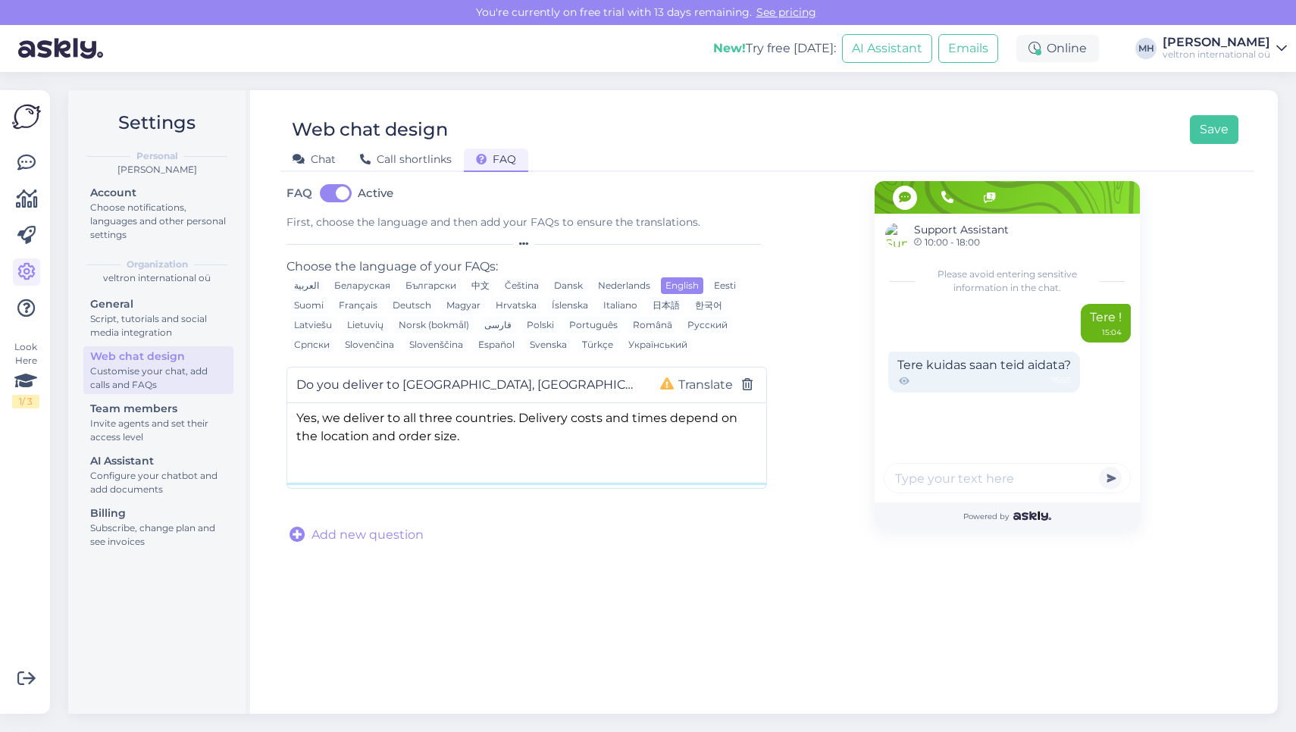
click at [297, 424] on textarea "Yes, we deliver to all three countries. Delivery costs and times depend on the …" at bounding box center [526, 443] width 479 height 80
type textarea "Yes, we deliver to all three countries. Delivery costs and times depend on the …"
click at [387, 536] on span "Add new question" at bounding box center [367, 535] width 112 height 18
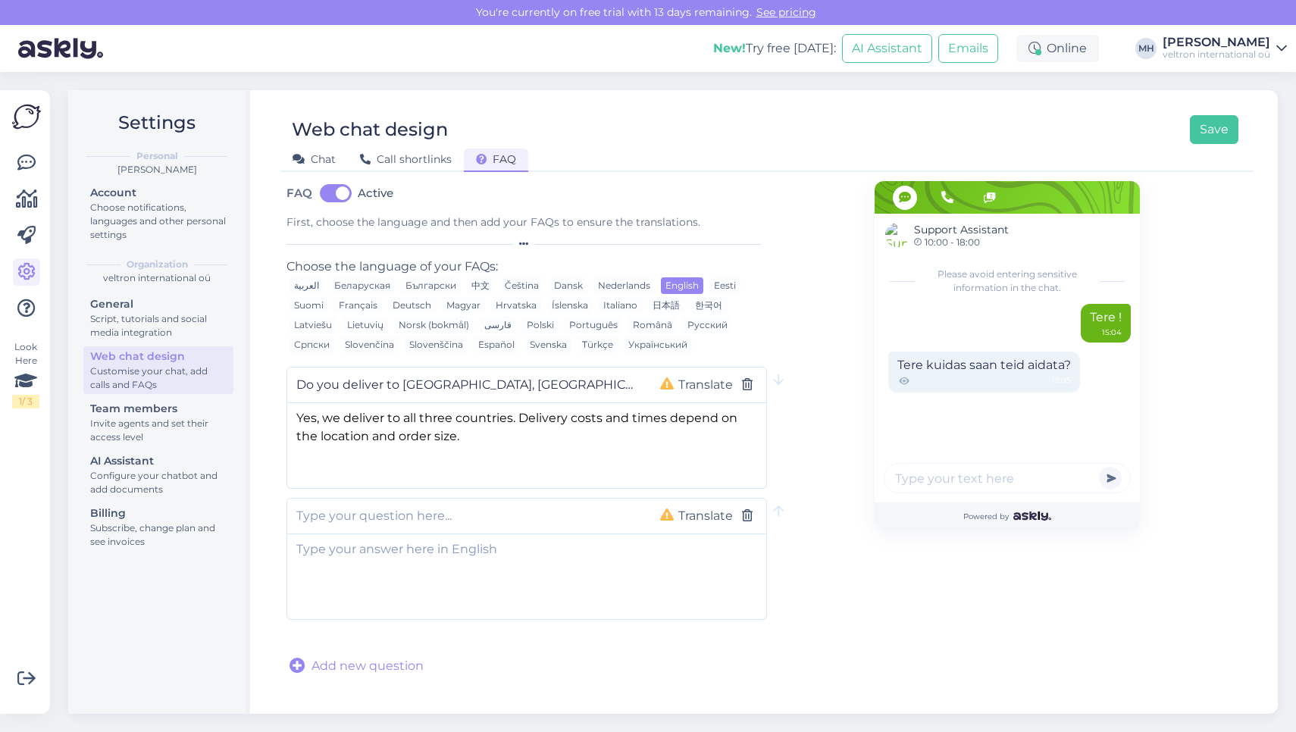
click at [399, 511] on input "text" at bounding box center [466, 516] width 340 height 20
paste input "How long does delivery take?"
type input "How long does delivery take?"
click at [401, 552] on textarea at bounding box center [526, 574] width 479 height 80
paste textarea "Standard delivery takes 3–7 working days. For larger orders, delivery time will…"
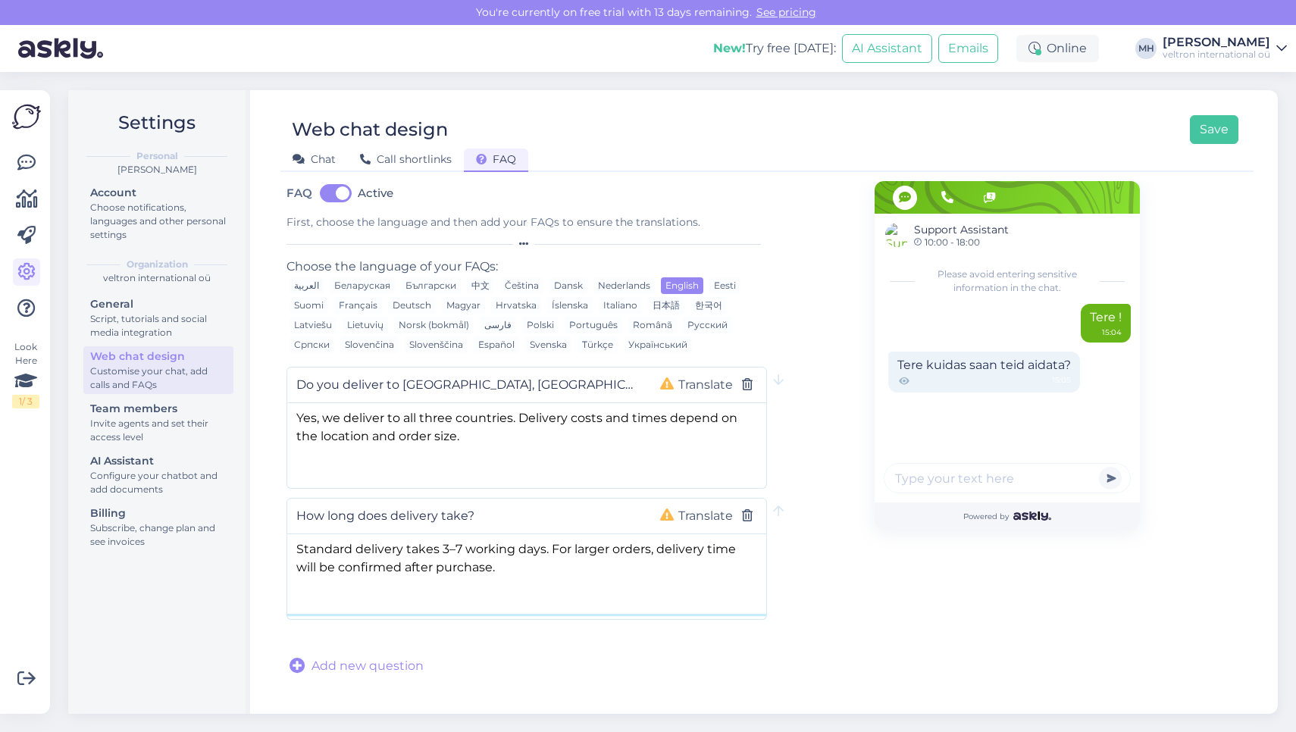
click at [439, 555] on textarea "Standard delivery takes 3–7 working days. For larger orders, delivery time will…" at bounding box center [526, 574] width 479 height 80
click at [679, 640] on div at bounding box center [526, 640] width 480 height 23
click at [516, 565] on textarea "Standard delivery takes approximately 3–7 working days. For larger orders, deli…" at bounding box center [526, 574] width 479 height 80
click at [611, 569] on textarea "Standard delivery takes approximately 3–7 working days. For larger orders, deli…" at bounding box center [526, 574] width 479 height 80
type textarea "Standard delivery takes approximately 3–7 working days. For larger orders, deli…"
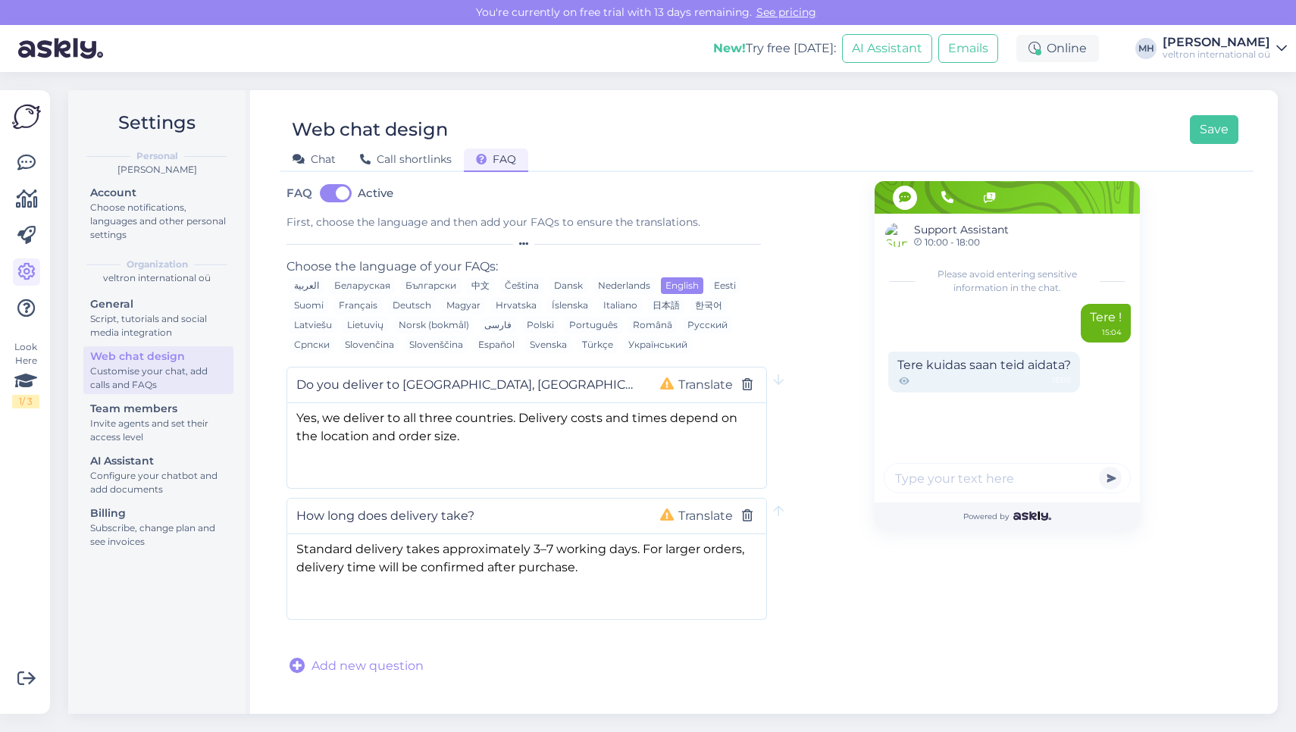
click at [391, 669] on span "Add new question" at bounding box center [367, 666] width 112 height 18
click at [689, 392] on button "Translate" at bounding box center [706, 385] width 64 height 20
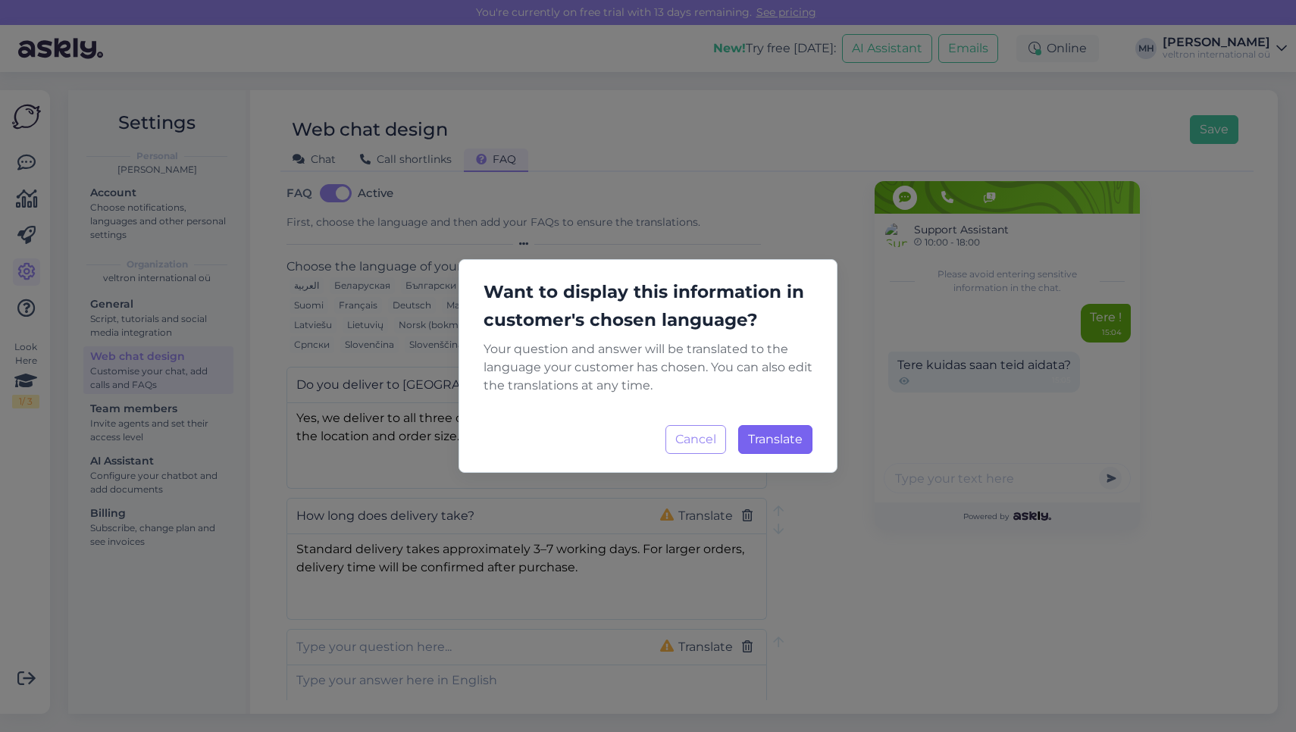
click at [796, 447] on button "Translate Loading..." at bounding box center [775, 439] width 74 height 29
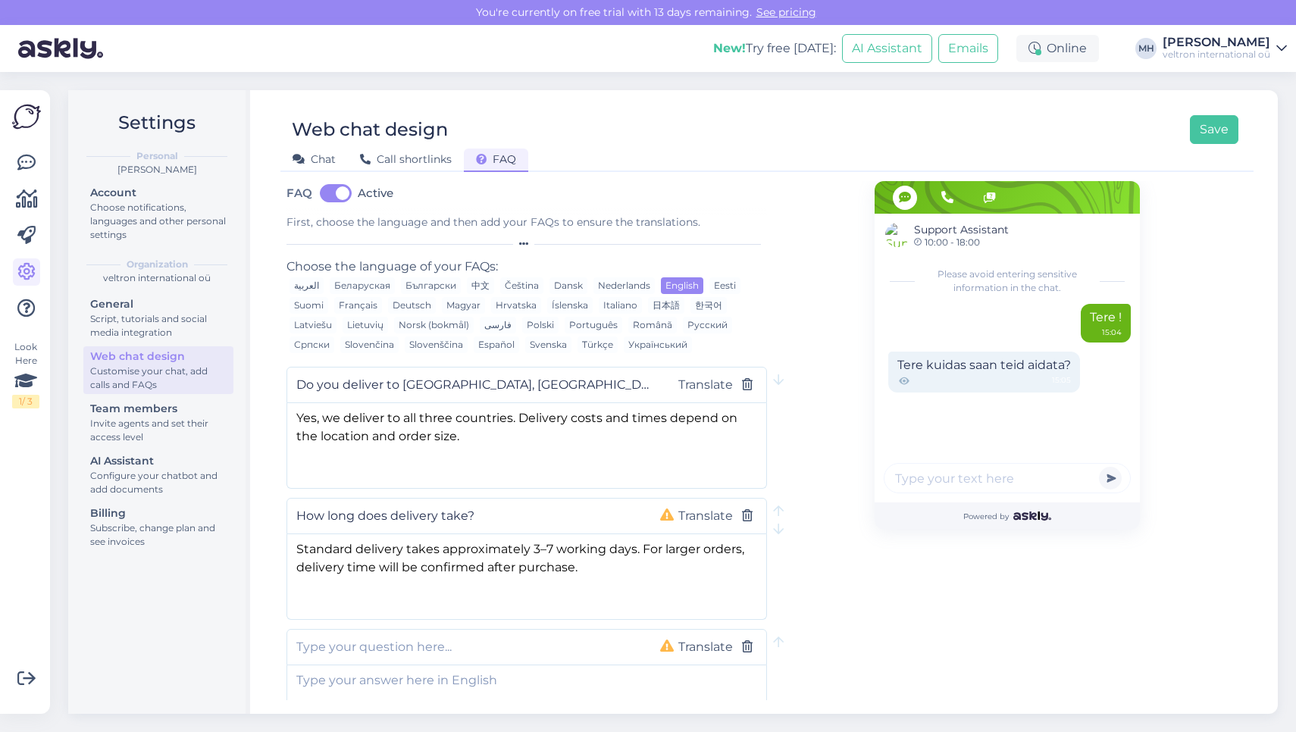
scroll to position [26, 0]
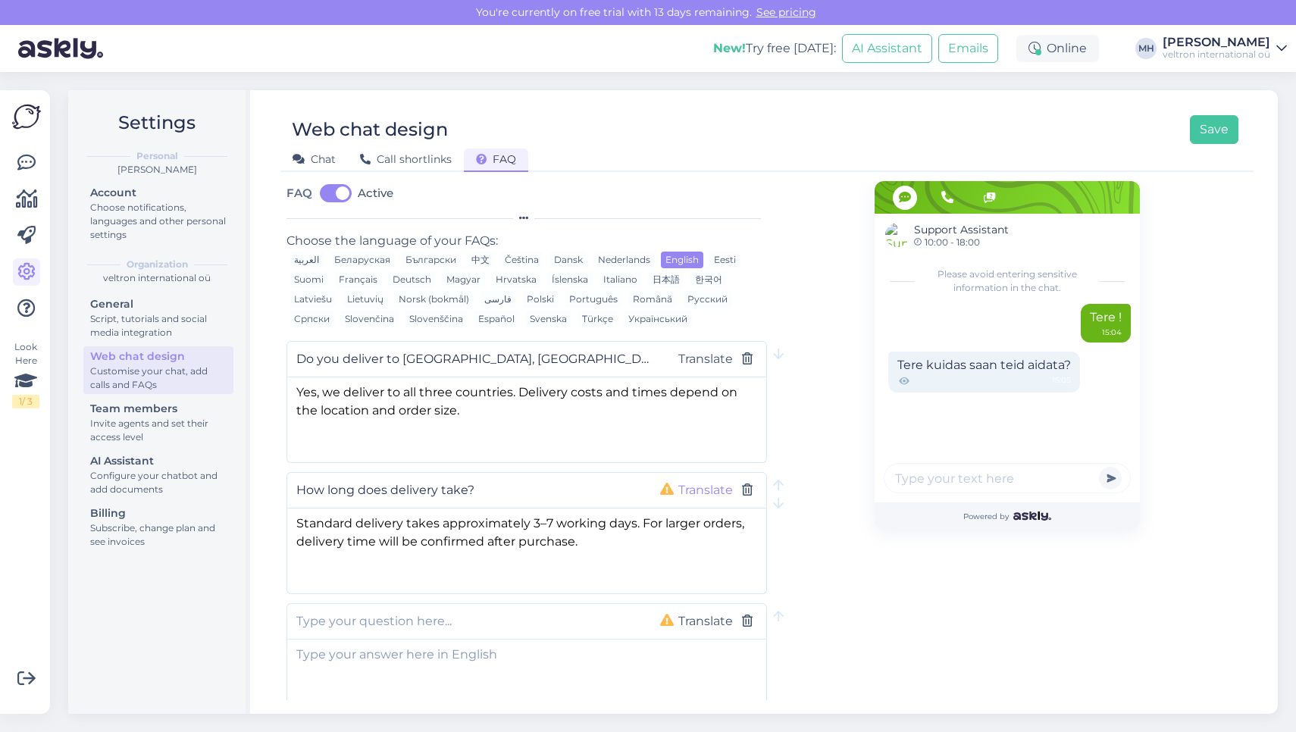
click at [690, 494] on button "Translate" at bounding box center [706, 490] width 64 height 20
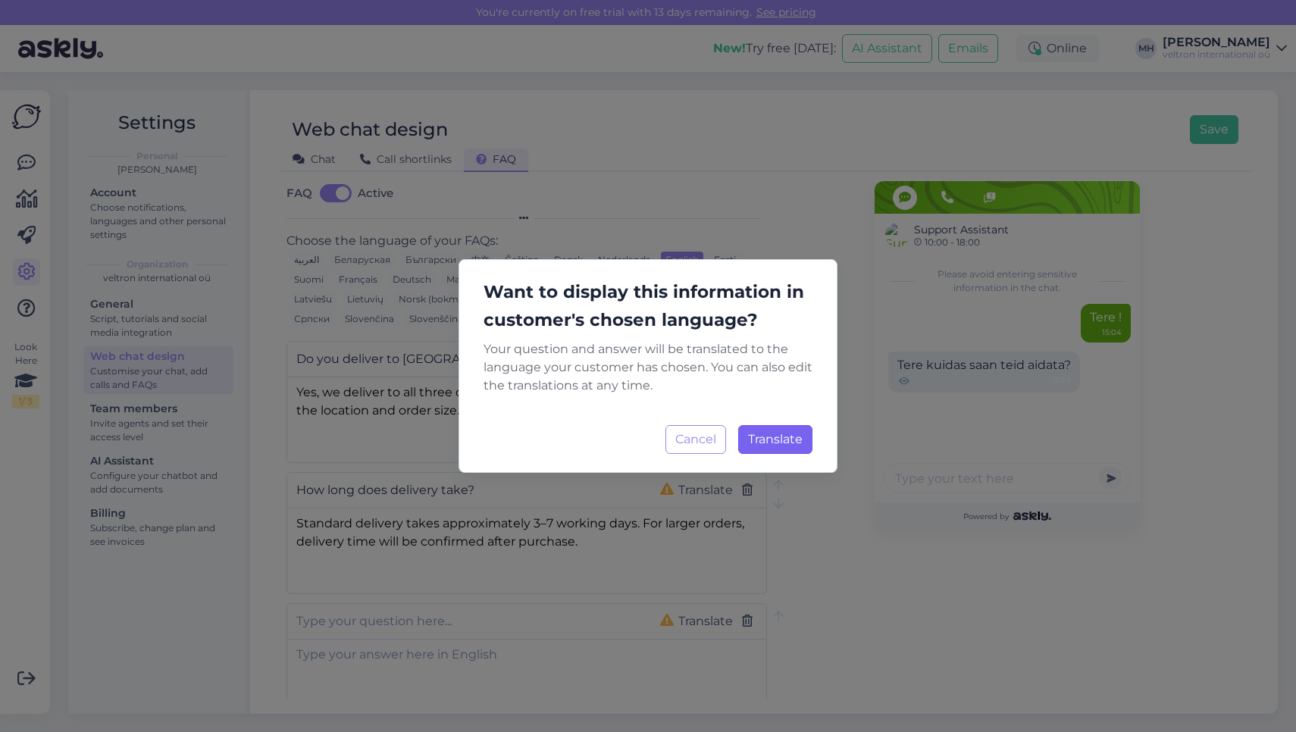
click at [788, 444] on span "Translate" at bounding box center [775, 439] width 55 height 14
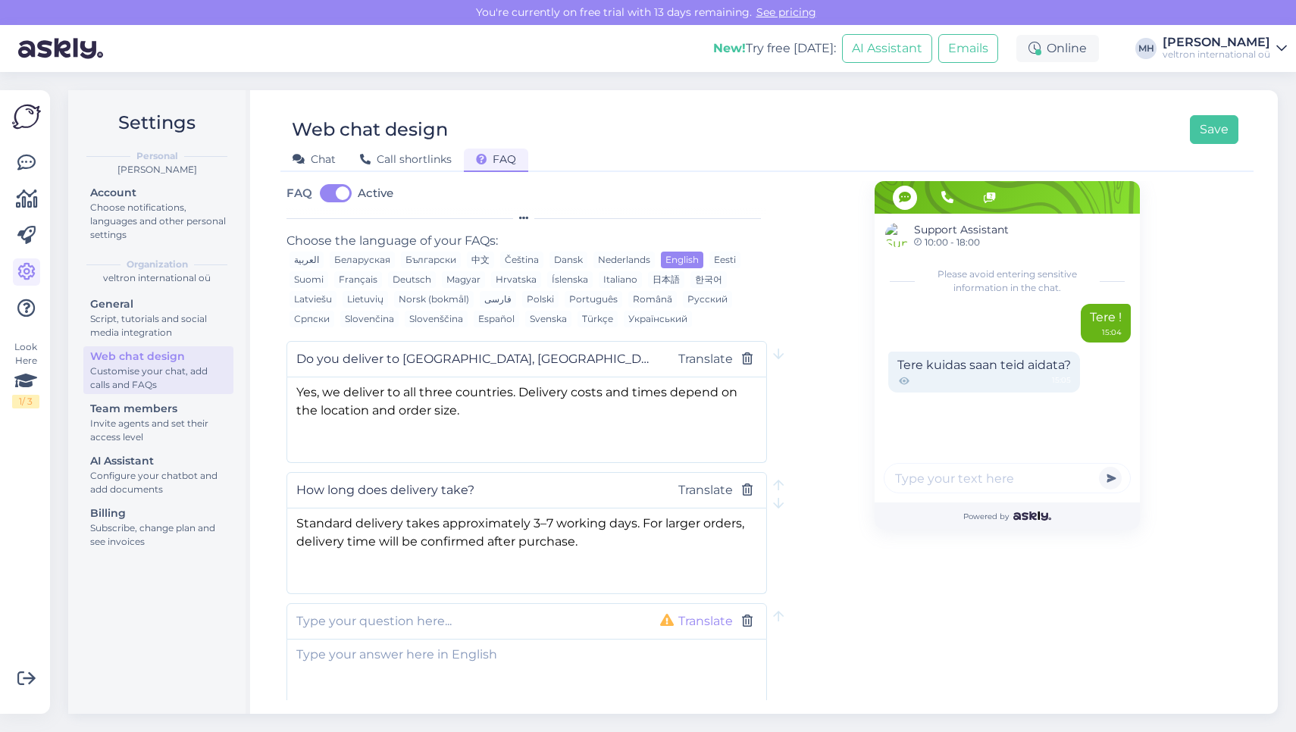
click at [702, 631] on button "Translate" at bounding box center [706, 622] width 64 height 20
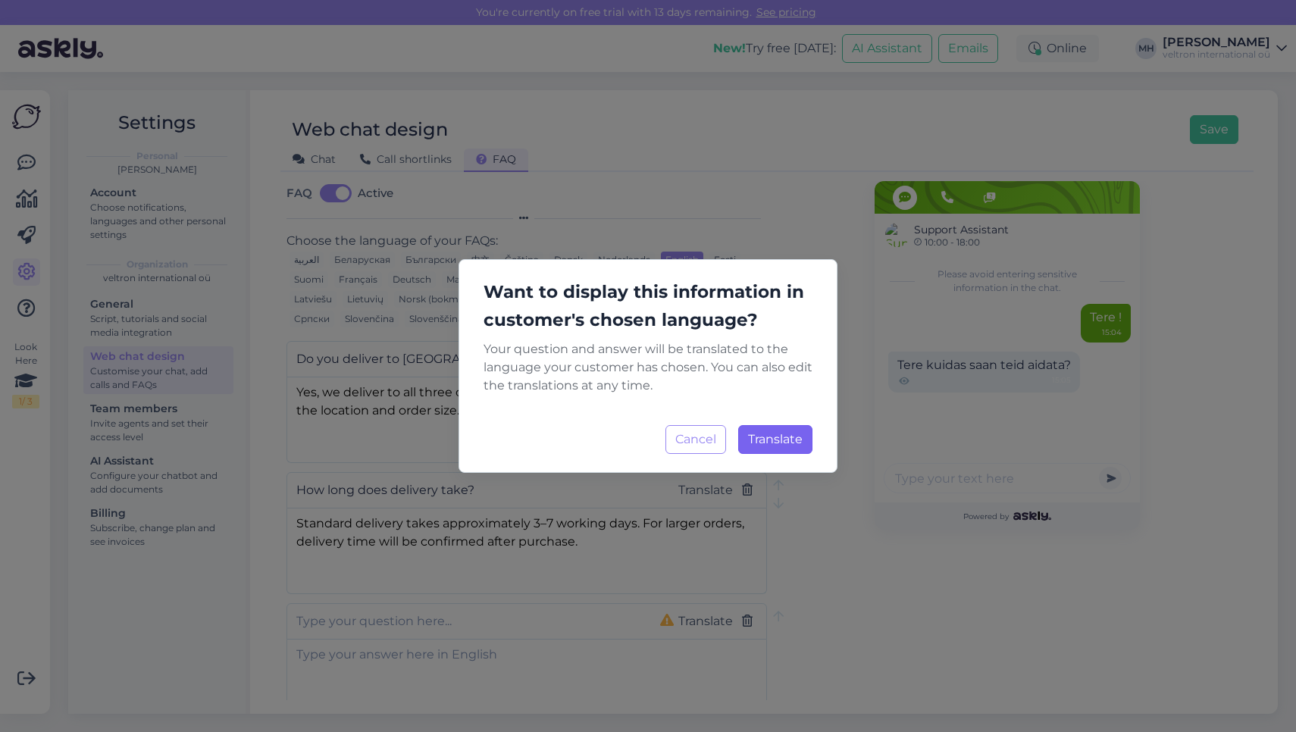
click at [790, 448] on button "Translate Loading..." at bounding box center [775, 439] width 74 height 29
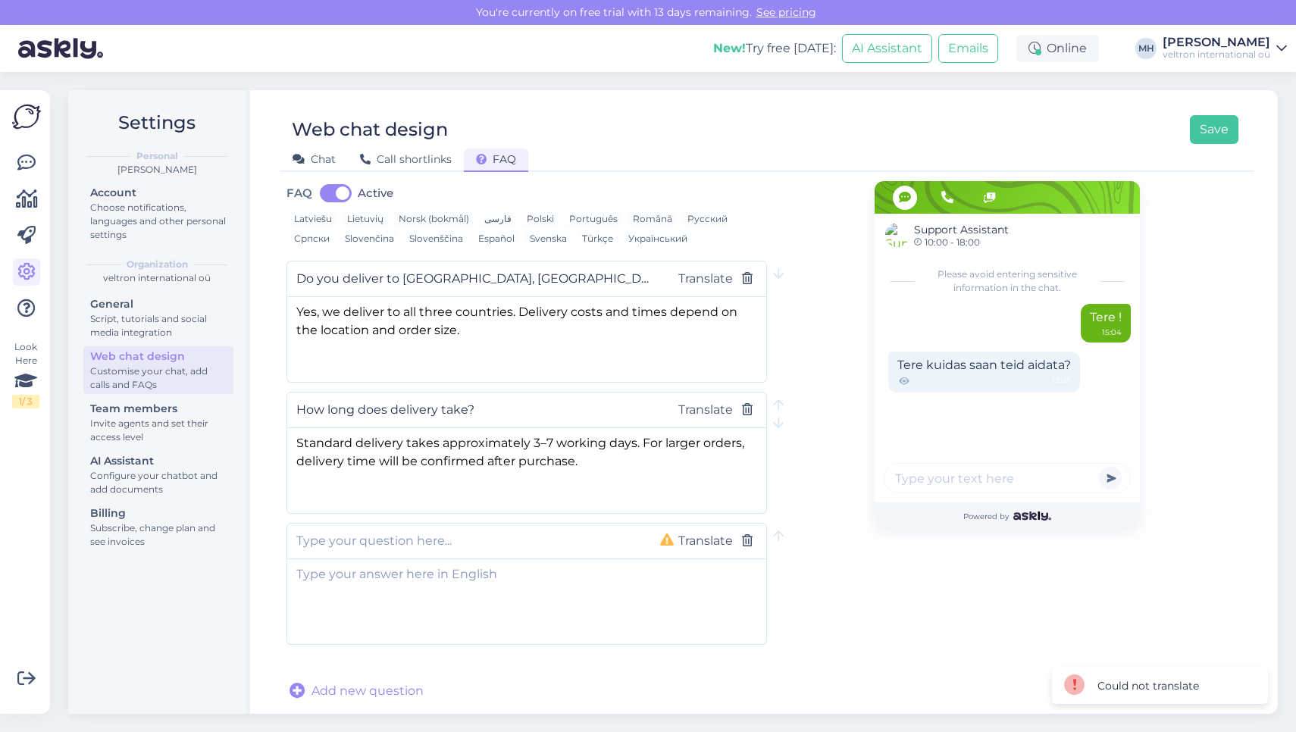
scroll to position [113, 0]
click at [473, 543] on input "text" at bounding box center [466, 541] width 340 height 20
paste input "What payment methods do you accept?"
type input "What payment methods do you accept?"
click at [475, 593] on textarea at bounding box center [526, 599] width 479 height 80
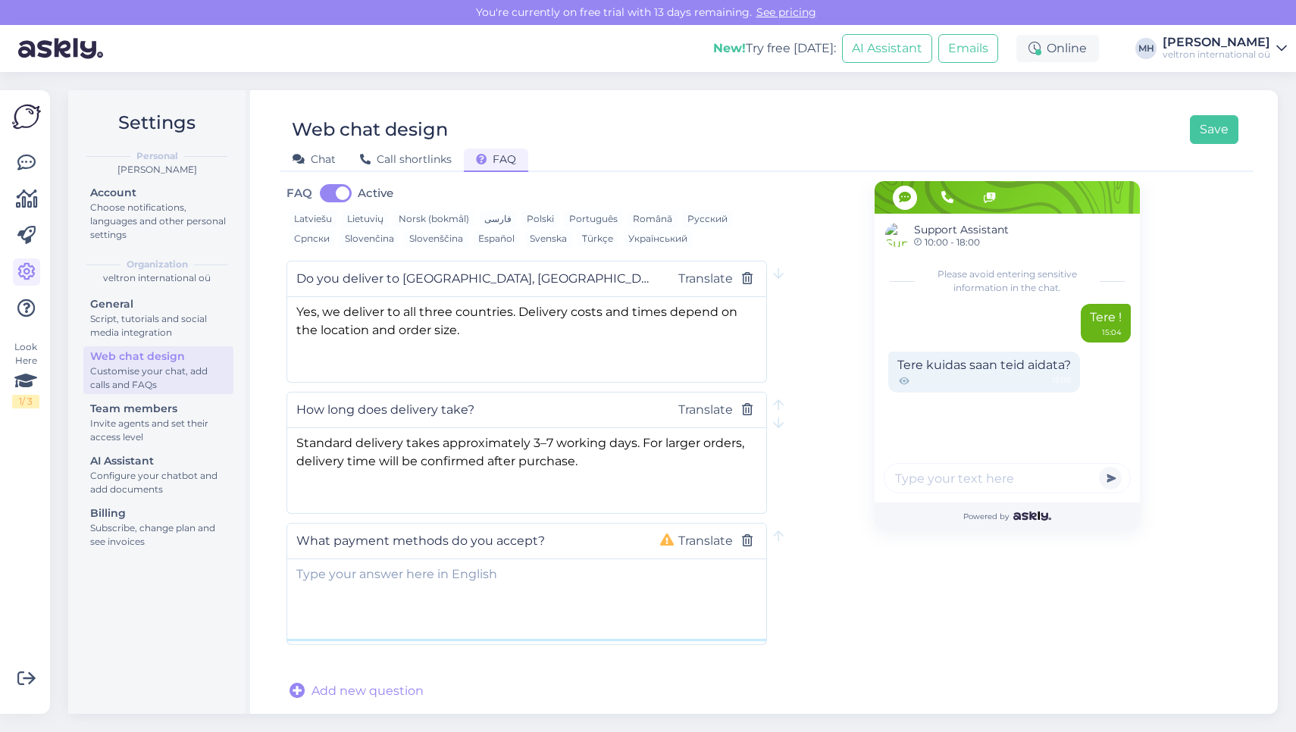
click at [564, 597] on textarea at bounding box center [526, 599] width 479 height 80
paste textarea "We accept card payments, bank transfers, and secure online payments."
click at [299, 571] on textarea "We accept card payments, bank transfers, and secure online payments." at bounding box center [526, 599] width 479 height 80
type textarea "We accept card payments, bank transfers, and secure online payments."
click at [696, 537] on button "Translate" at bounding box center [706, 541] width 64 height 20
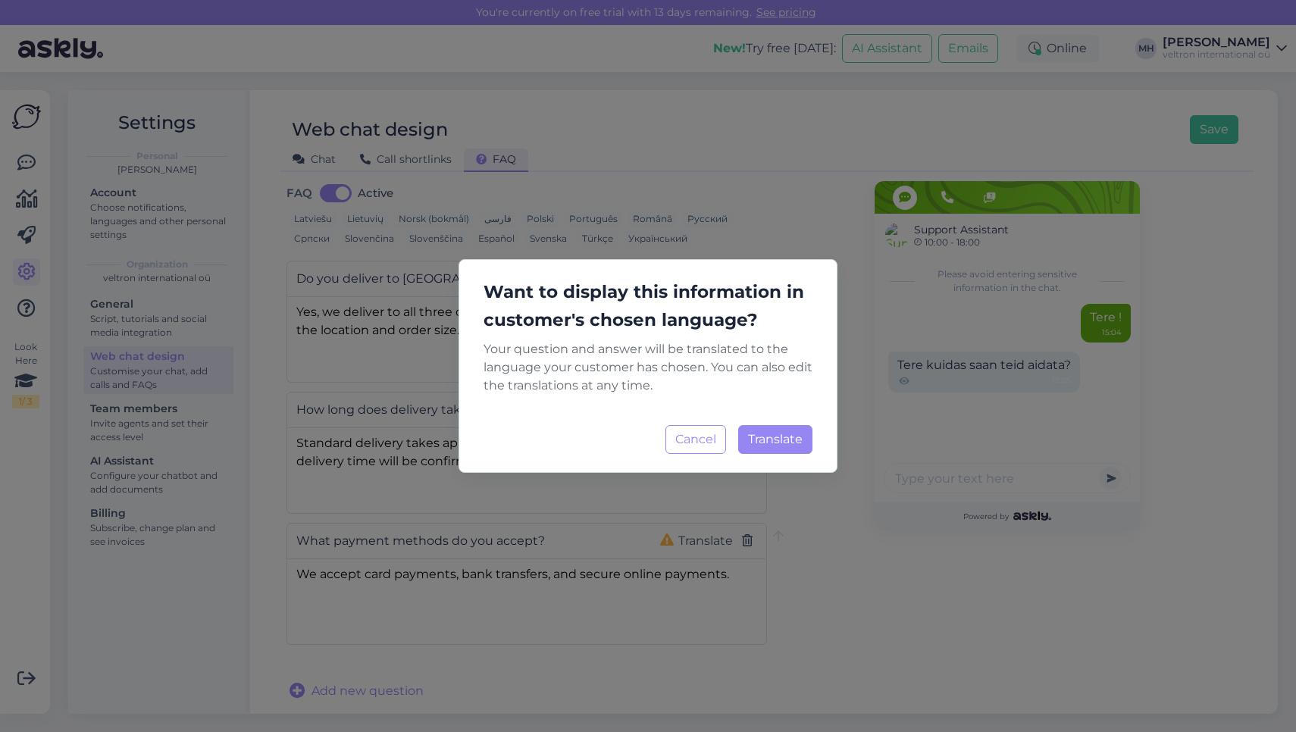
click at [775, 456] on div "Want to display this information in customer's chosen language? Your question a…" at bounding box center [648, 366] width 379 height 214
click at [778, 434] on span "Translate" at bounding box center [775, 439] width 55 height 14
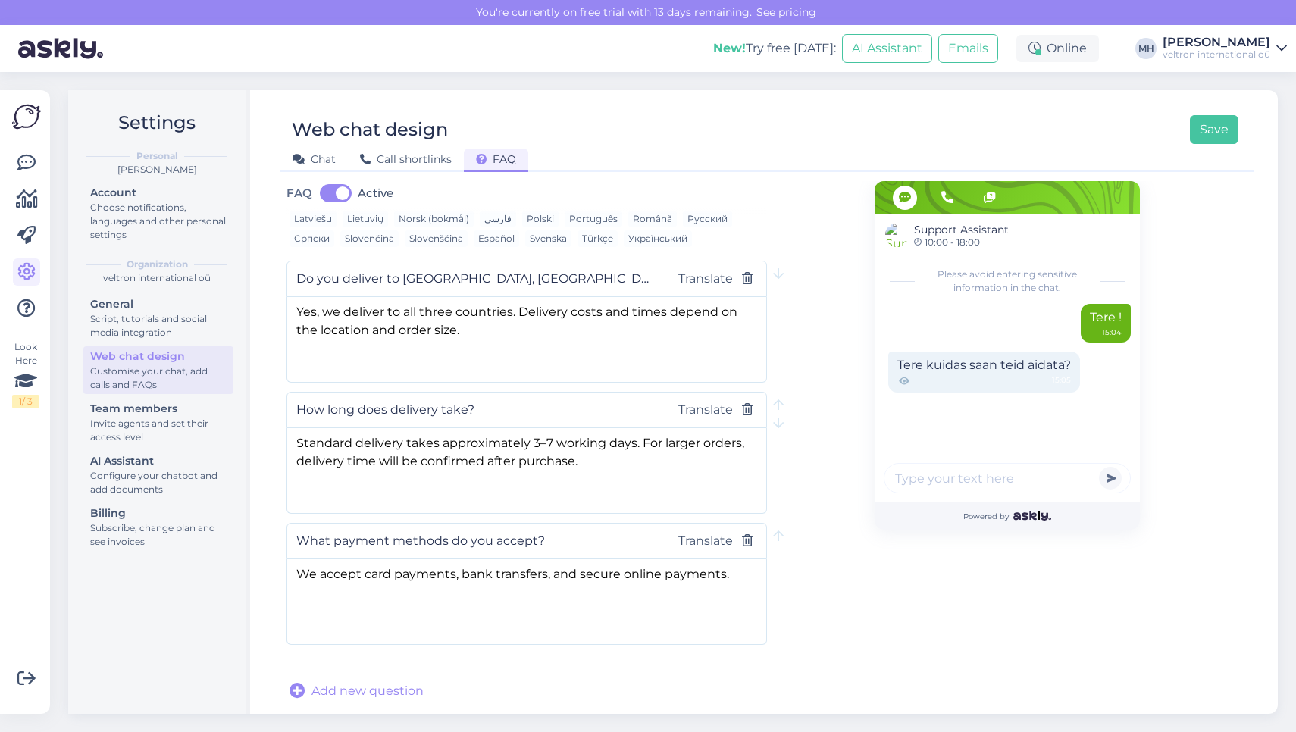
click at [332, 691] on span "Add new question" at bounding box center [367, 691] width 112 height 18
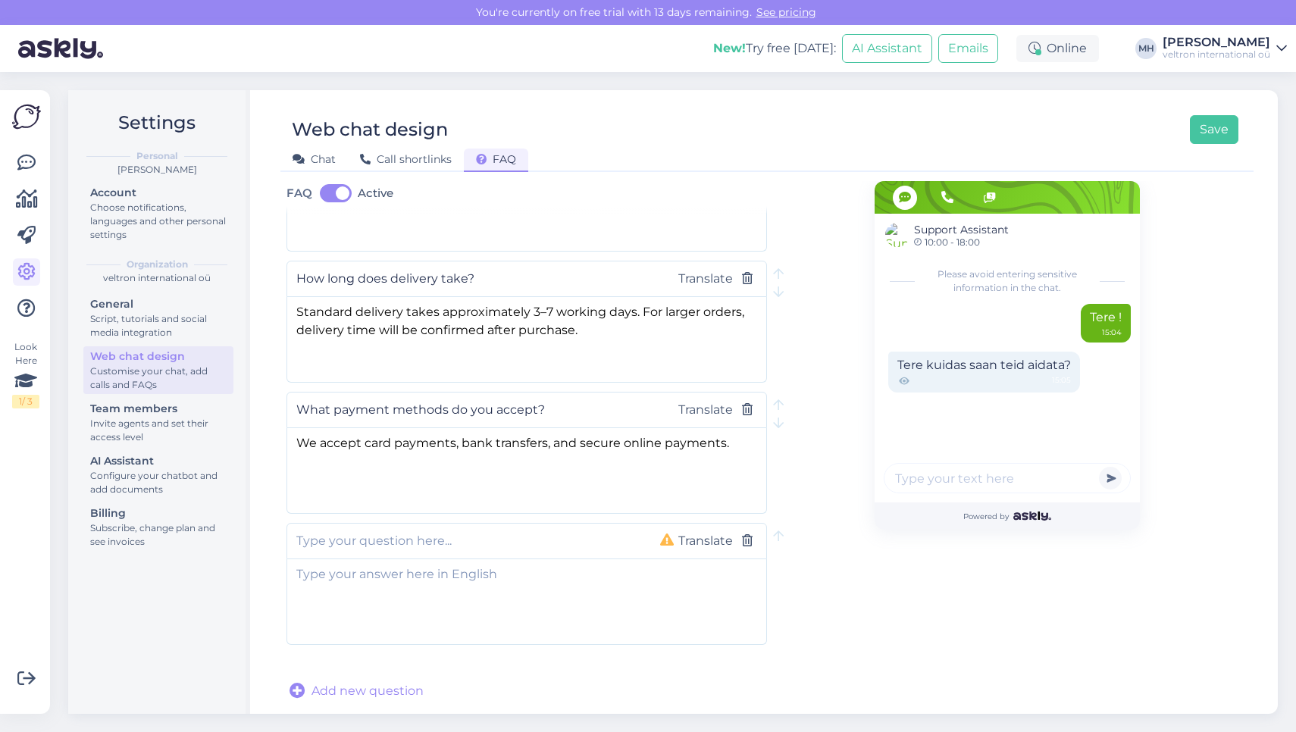
scroll to position [246, 0]
click at [523, 552] on div "Translate" at bounding box center [526, 541] width 480 height 36
click at [506, 538] on input "text" at bounding box center [466, 541] width 340 height 20
paste input "What is the warranty period for your products?"
type input "What is the warranty period for your products?"
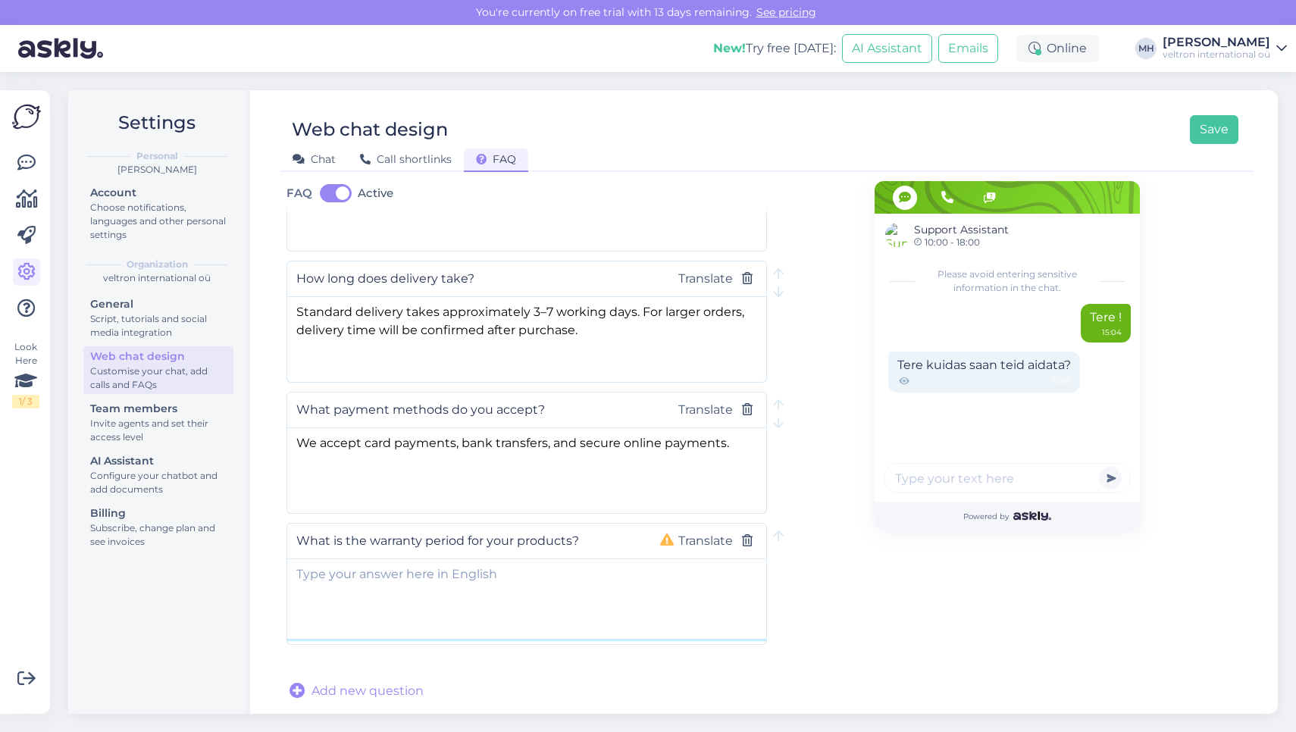
click at [508, 576] on textarea at bounding box center [526, 599] width 479 height 80
click at [587, 585] on textarea at bounding box center [526, 599] width 479 height 80
paste textarea "Our products come with a 2-year warranty. Certain professional models have exte…"
type textarea "Our products come with a 2-year warranty. Certain professional models have exte…"
click at [718, 540] on button "Translate" at bounding box center [706, 541] width 64 height 20
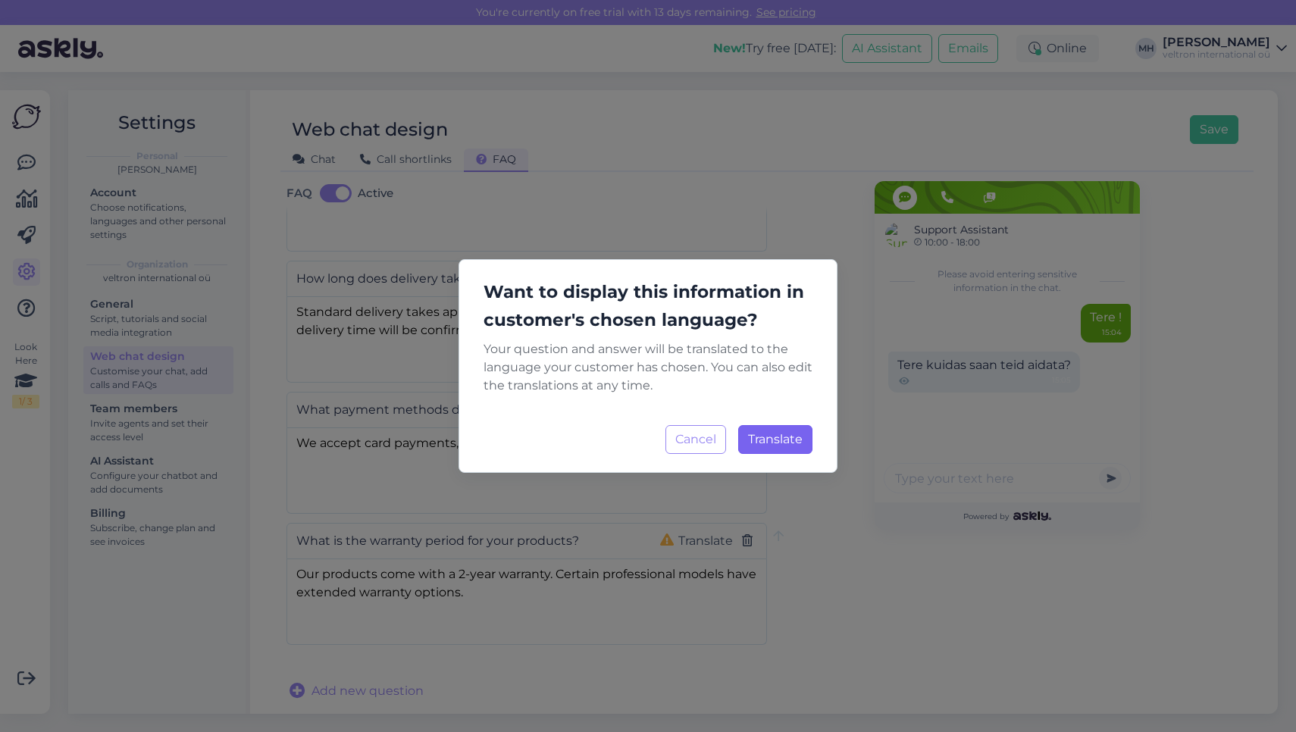
click at [800, 434] on span "Translate" at bounding box center [775, 439] width 55 height 14
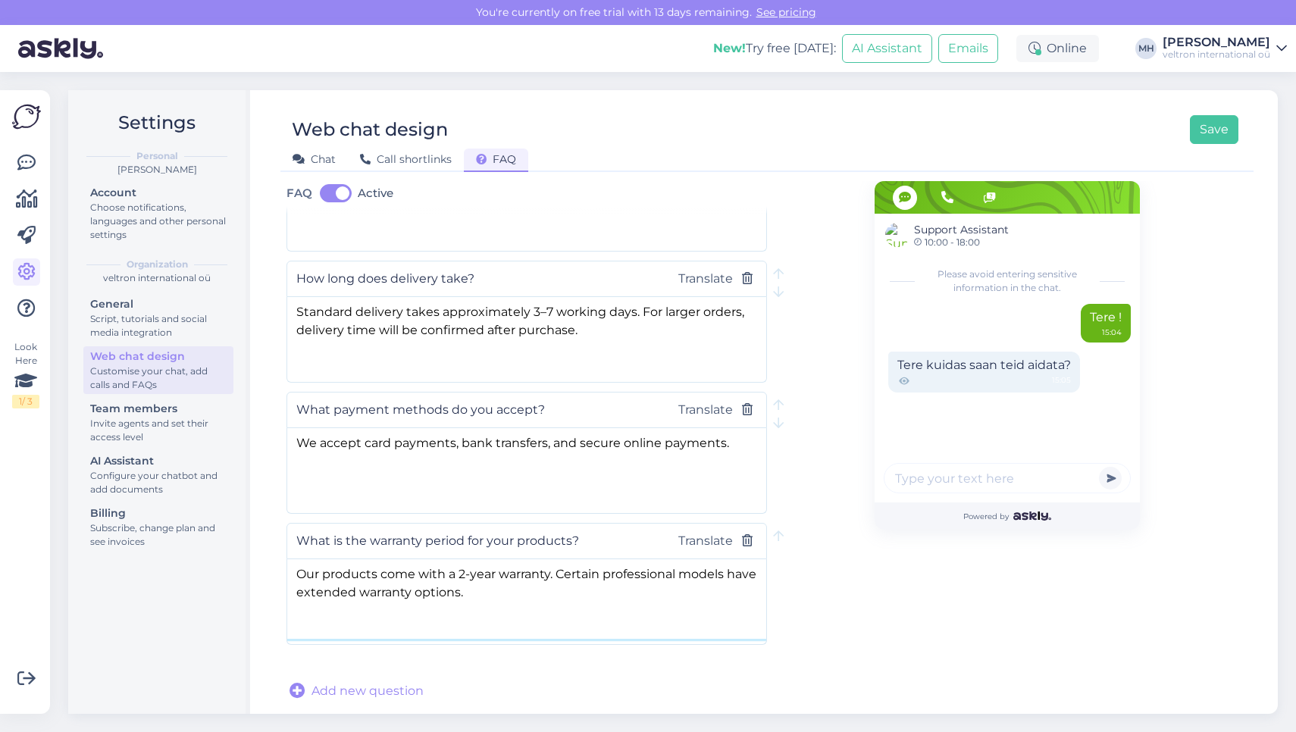
click at [538, 621] on textarea "Our products come with a 2-year warranty. Certain professional models have exte…" at bounding box center [526, 599] width 479 height 80
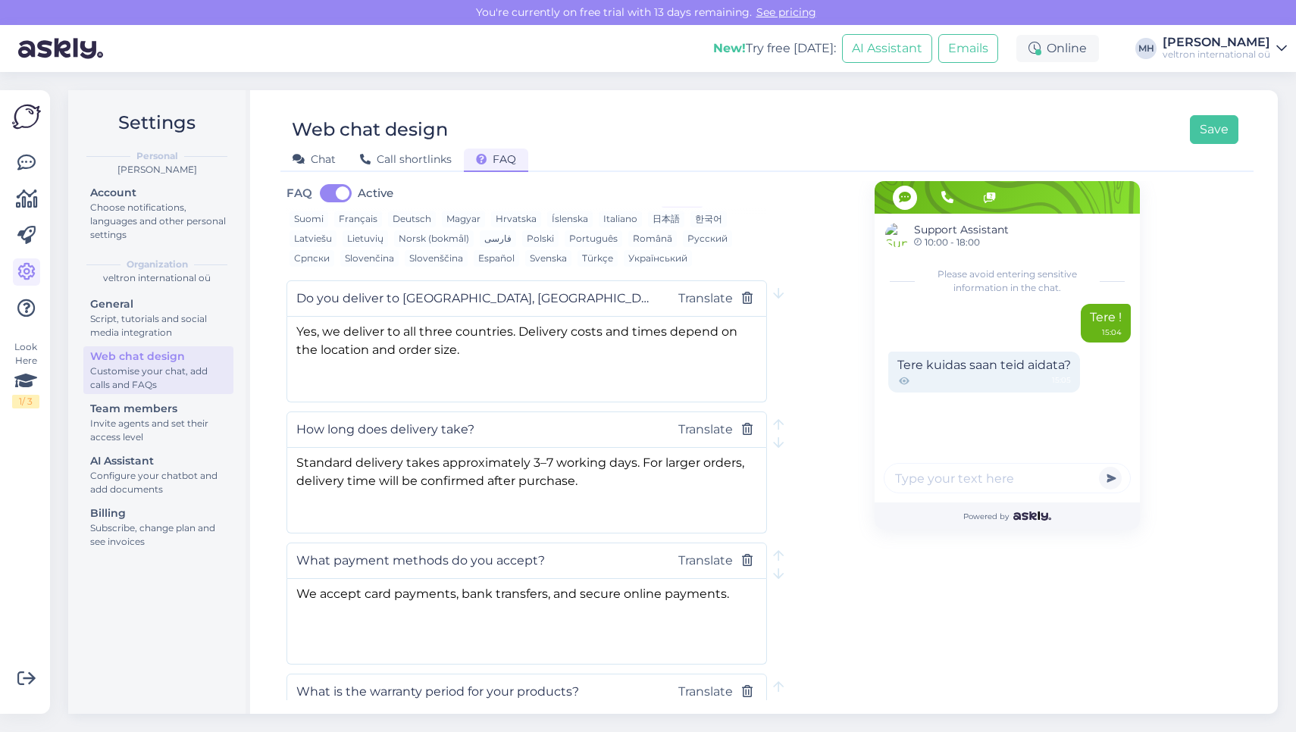
scroll to position [87, 0]
drag, startPoint x: 618, startPoint y: 293, endPoint x: 150, endPoint y: 293, distance: 468.4
click at [149, 293] on div "Settings Personal Maylin-Marie Hoolma Account Choose notifications, languages a…" at bounding box center [673, 402] width 1210 height 624
paste input "text"
drag, startPoint x: 606, startPoint y: 299, endPoint x: 215, endPoint y: 299, distance: 390.3
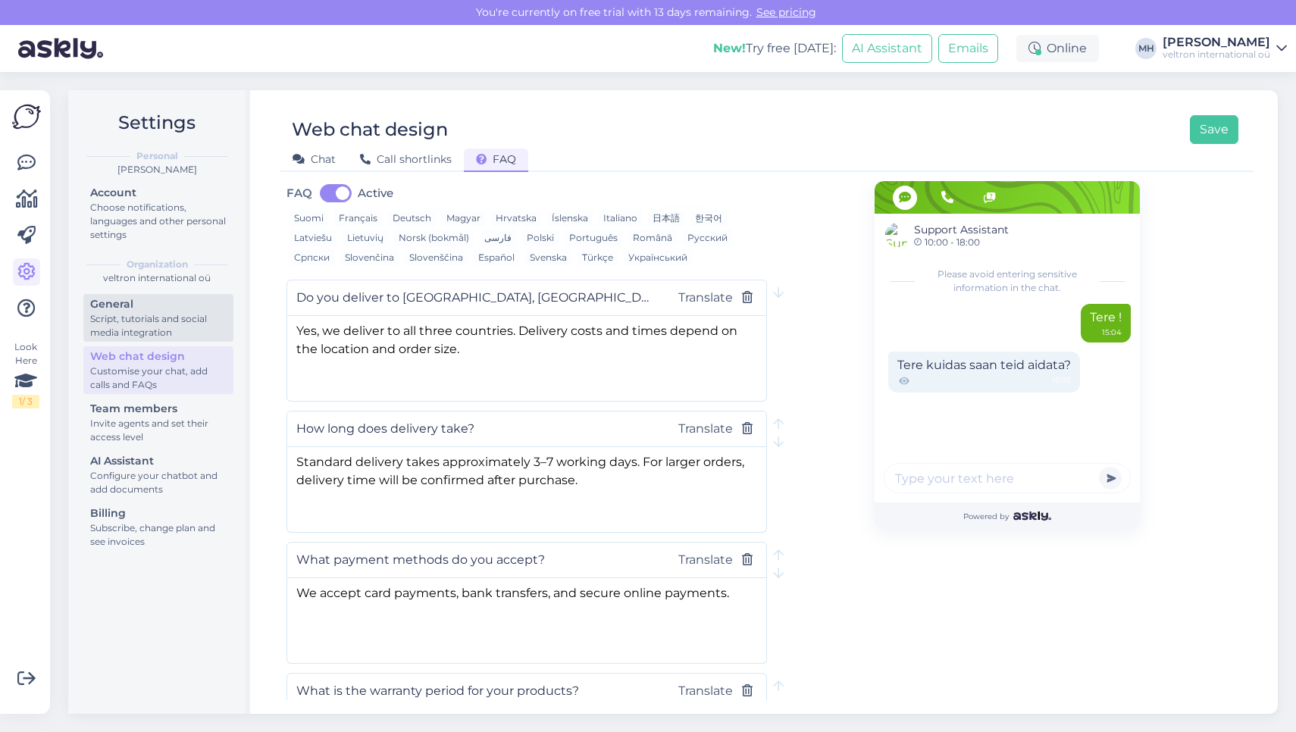
click at [215, 299] on div "Settings Personal Maylin-Marie Hoolma Account Choose notifications, languages a…" at bounding box center [673, 402] width 1210 height 624
paste input "text"
drag, startPoint x: 620, startPoint y: 293, endPoint x: 161, endPoint y: 293, distance: 459.3
click at [161, 293] on div "Settings Personal Maylin-Marie Hoolma Account Choose notifications, languages a…" at bounding box center [673, 402] width 1210 height 624
paste input "text"
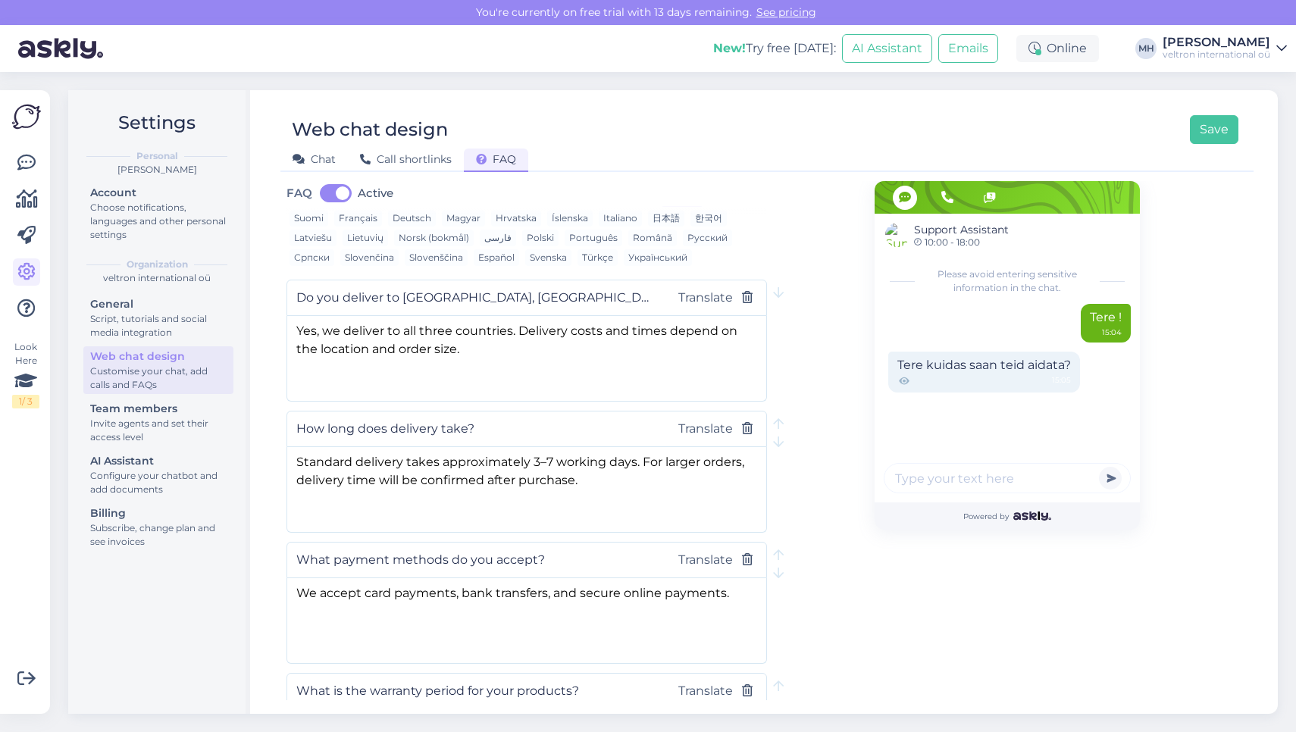
click at [573, 301] on input "Do you deliver to Latvia, Lithuania, and Finland?" at bounding box center [475, 298] width 359 height 20
drag, startPoint x: 612, startPoint y: 301, endPoint x: 251, endPoint y: 299, distance: 360.8
click at [251, 299] on div "Settings Personal Maylin-Marie Hoolma Account Choose notifications, languages a…" at bounding box center [673, 402] width 1210 height 624
click at [750, 299] on icon "button" at bounding box center [747, 298] width 11 height 12
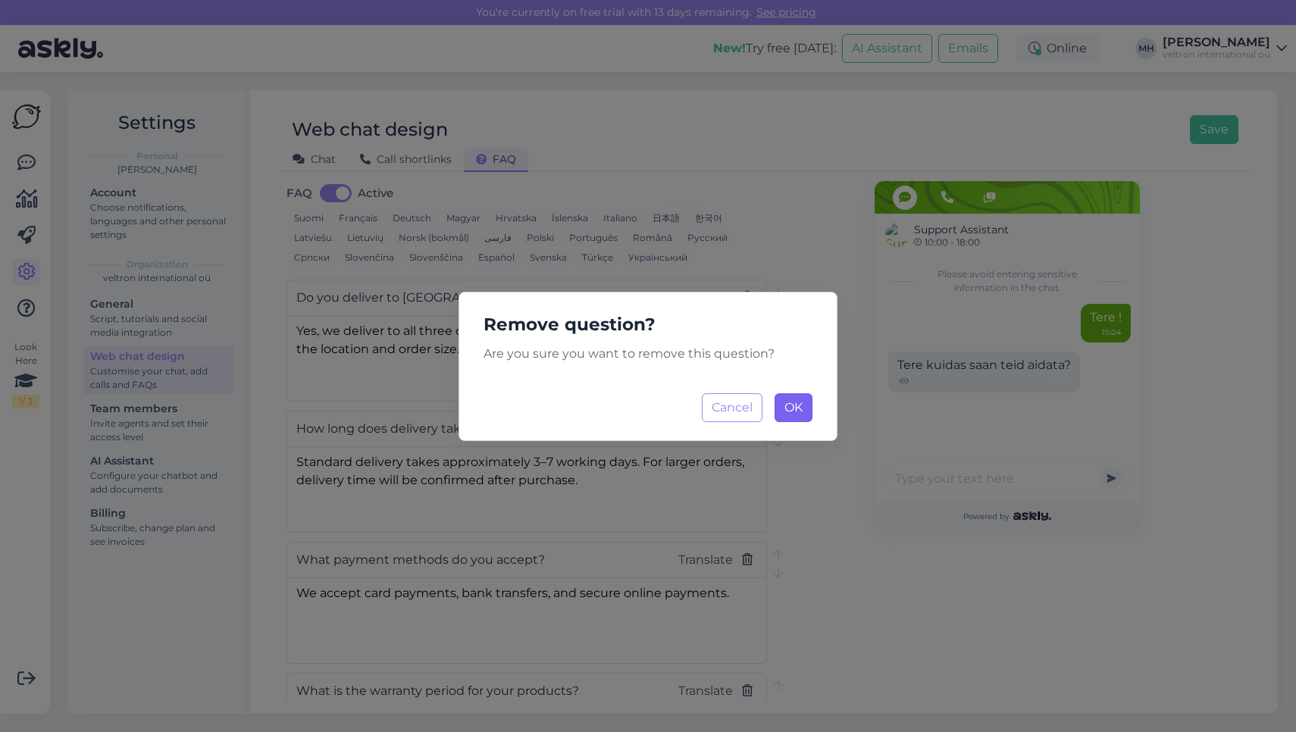
click at [798, 413] on span "OK" at bounding box center [793, 407] width 18 height 14
type input "How long does delivery take?"
type textarea "Standard delivery takes approximately 3–7 working days. For larger orders, deli…"
type input "What payment methods do you accept?"
type textarea "We accept card payments, bank transfers, and secure online payments."
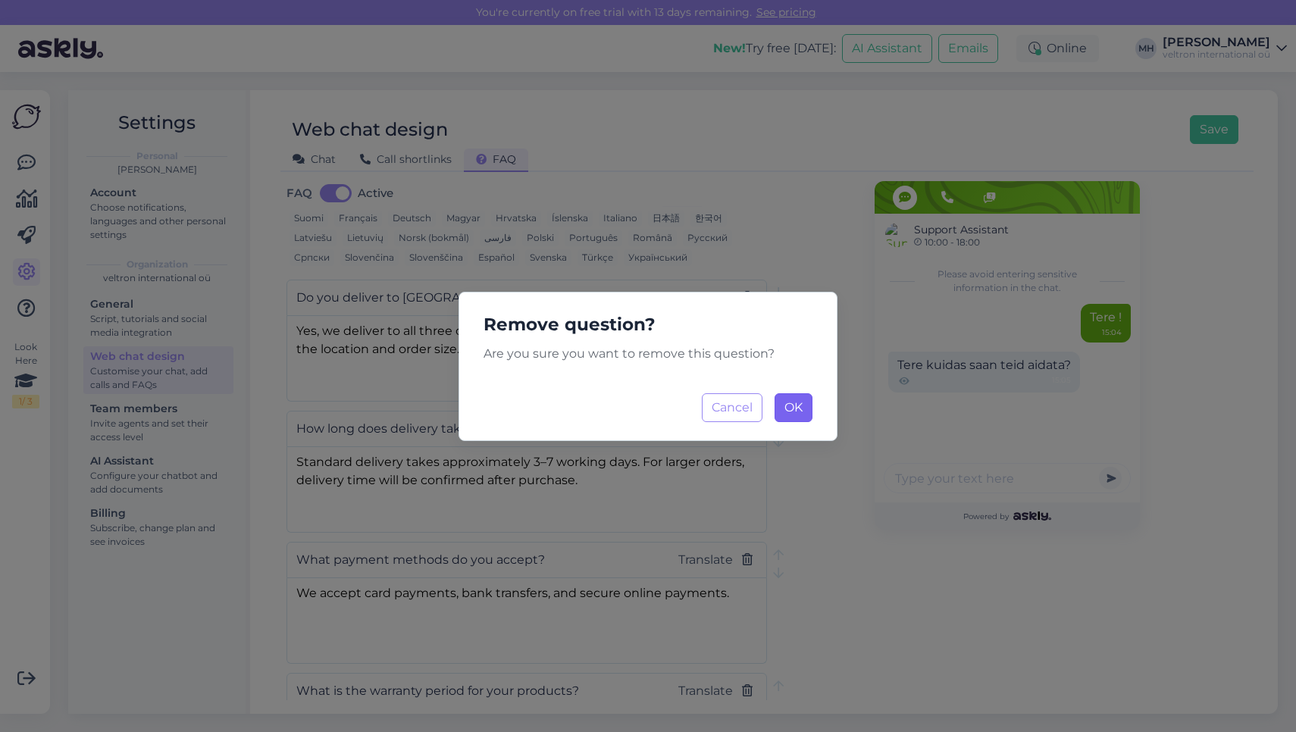
type input "What is the warranty period for your products?"
type textarea "Our products come with a 2-year warranty. Certain professional models have exte…"
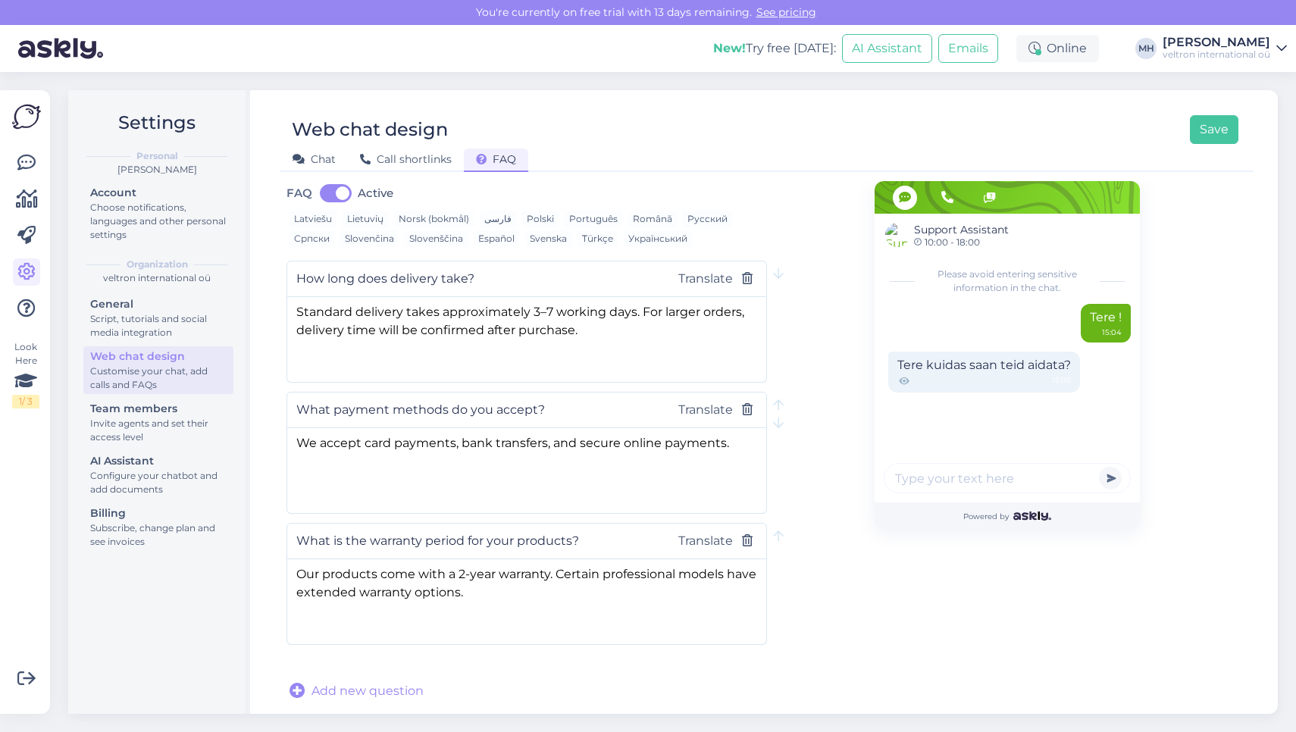
scroll to position [113, 0]
click at [373, 688] on span "Add new question" at bounding box center [367, 691] width 112 height 18
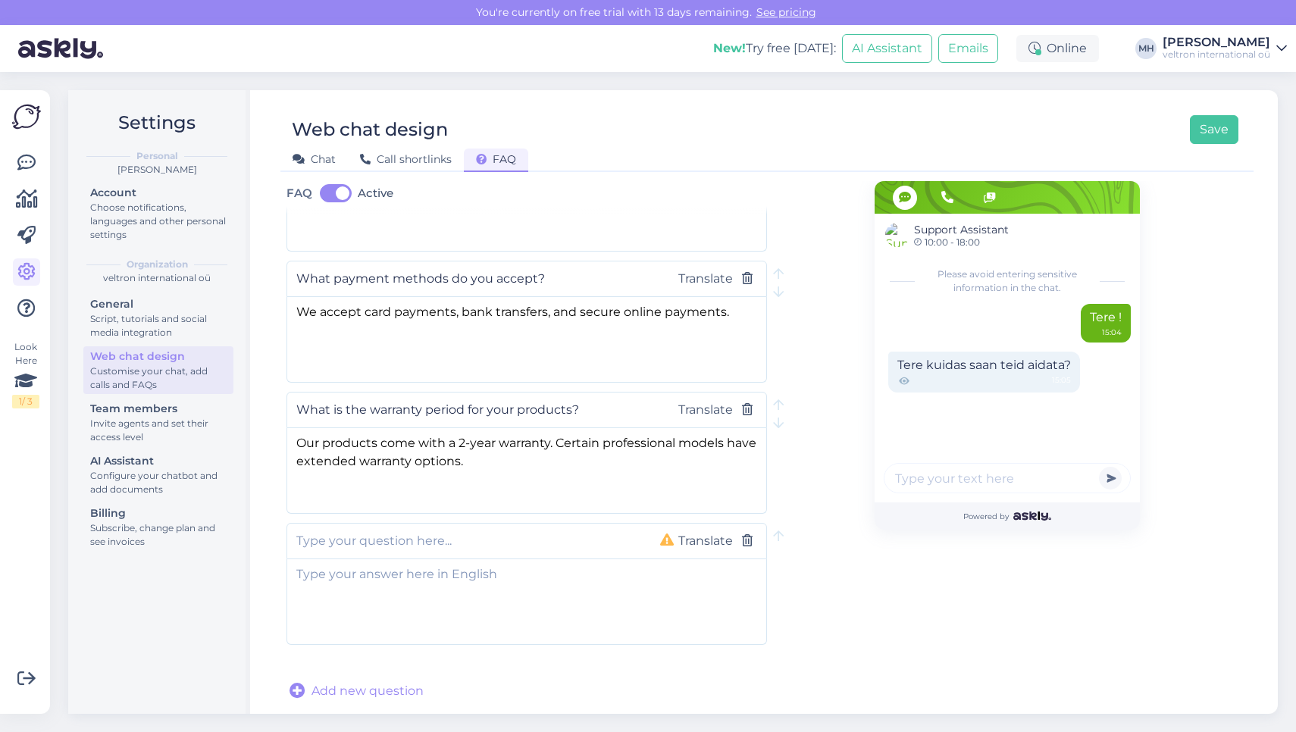
scroll to position [246, 0]
click at [469, 543] on input "text" at bounding box center [466, 541] width 340 height 20
paste input "To which countries do you deliver?"
type input "To which countries do you deliver?"
click at [586, 596] on textarea at bounding box center [526, 599] width 479 height 80
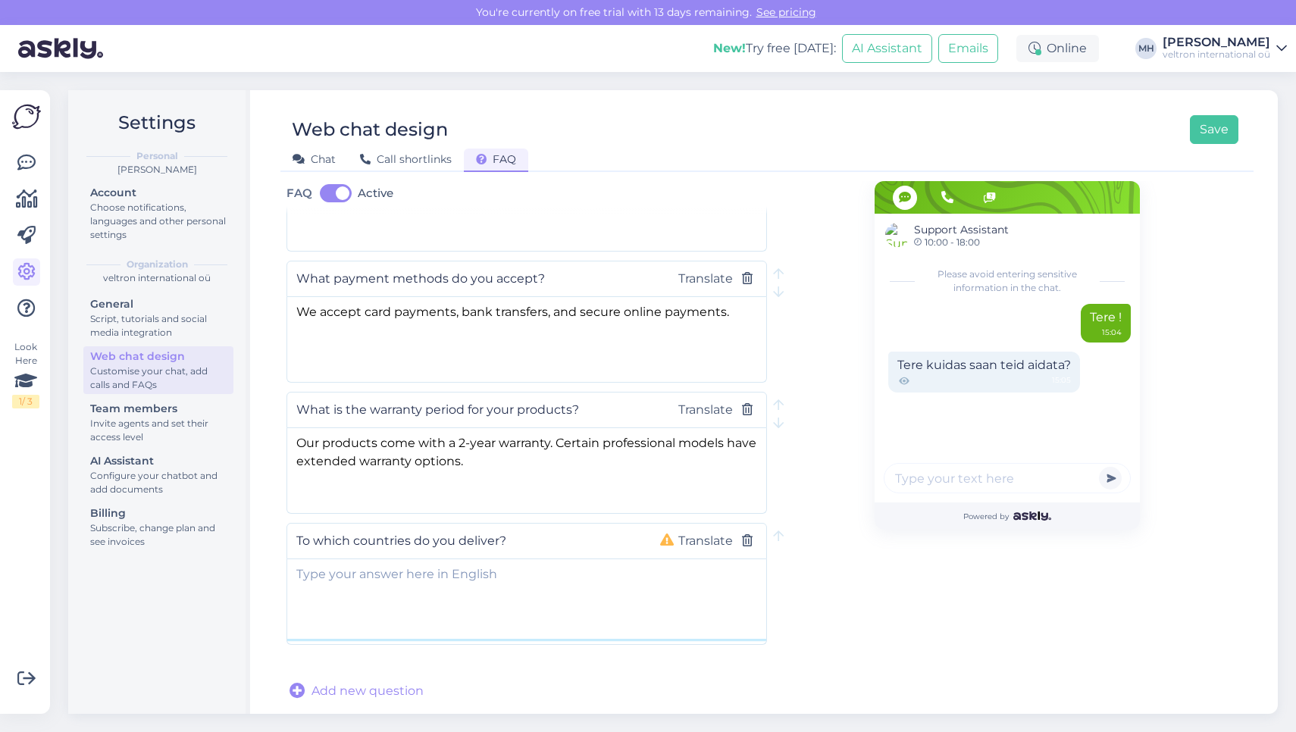
paste textarea "We deliver to Latvia, Lithuania, Finland, and other European countries. Deliver…"
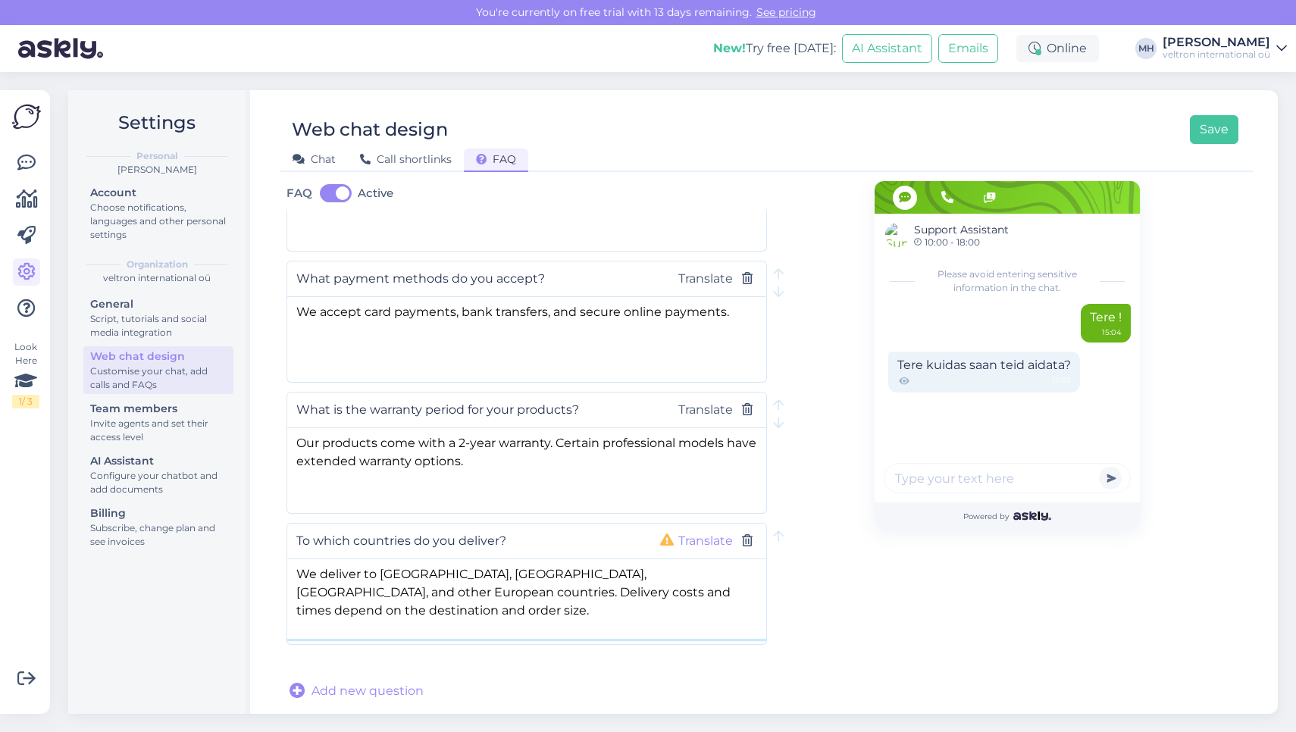
type textarea "We deliver to Latvia, Lithuania, Finland, and other European countries. Deliver…"
click at [707, 533] on button "Translate" at bounding box center [706, 541] width 64 height 20
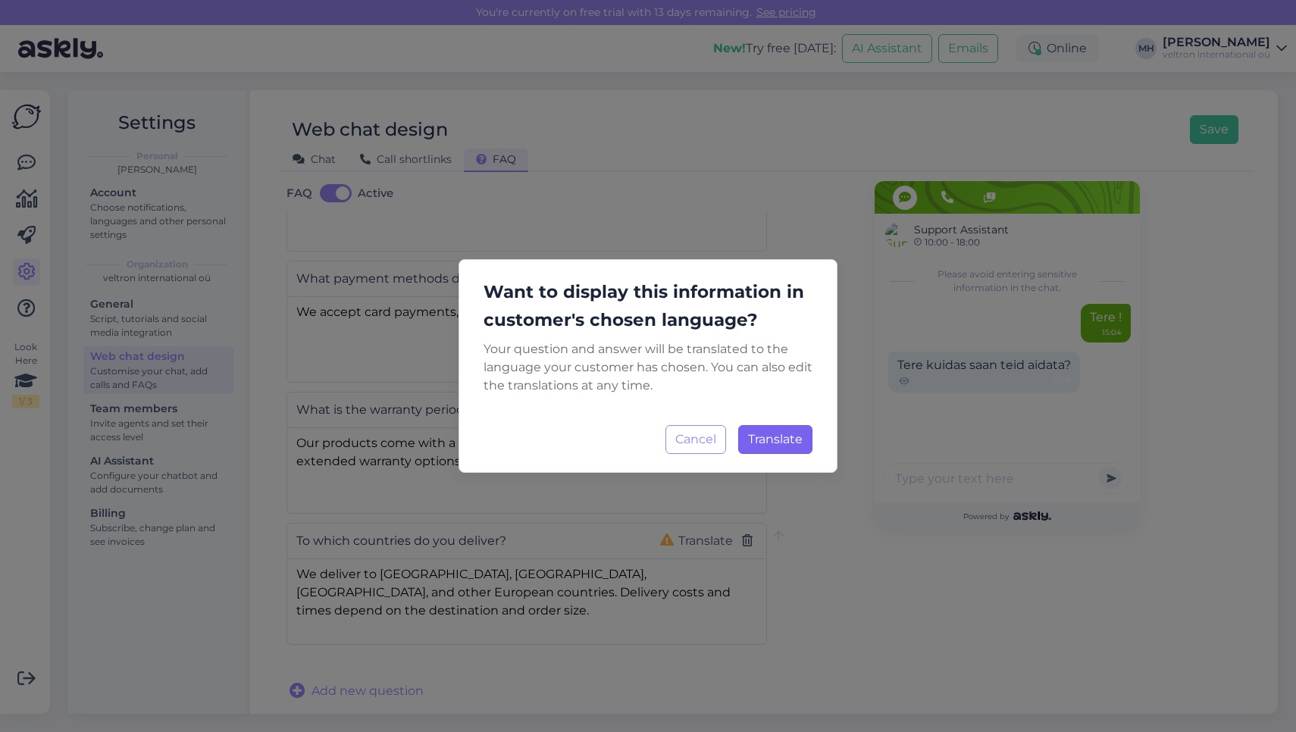
click at [761, 440] on span "Translate" at bounding box center [775, 439] width 55 height 14
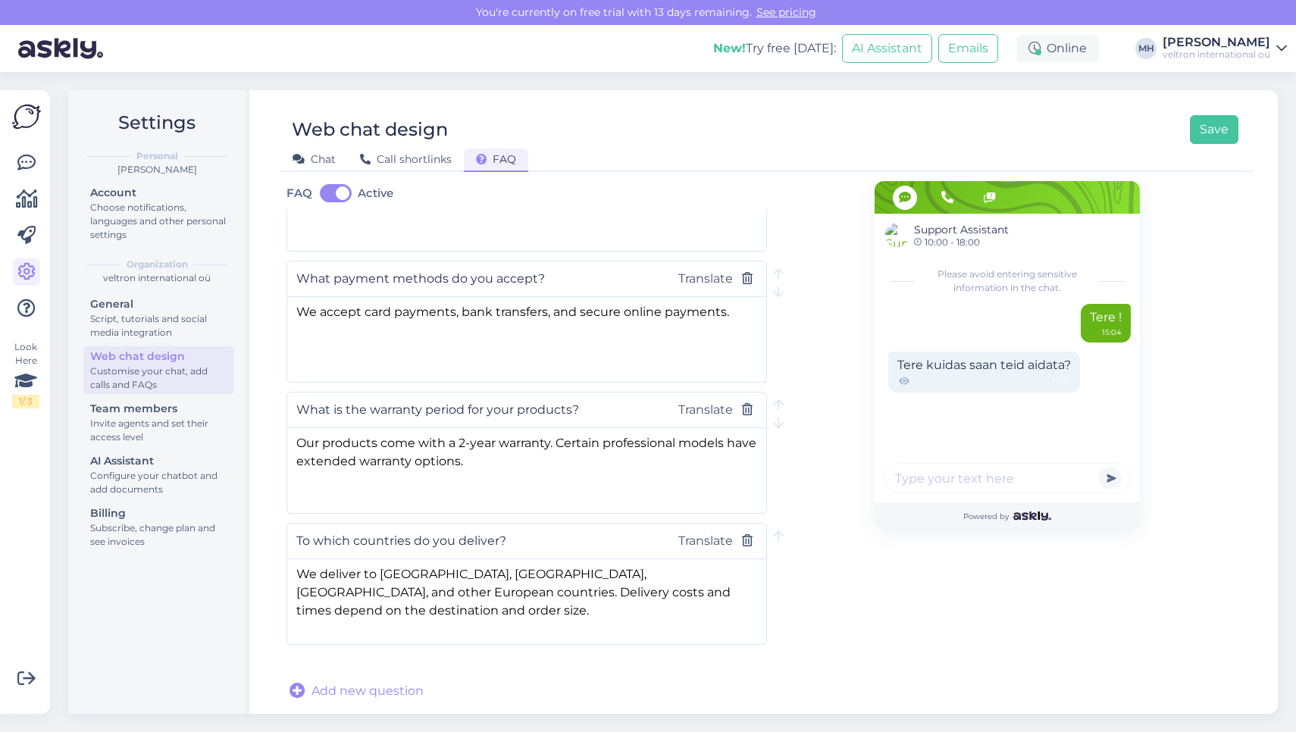
click at [371, 689] on span "Add new question" at bounding box center [367, 691] width 112 height 18
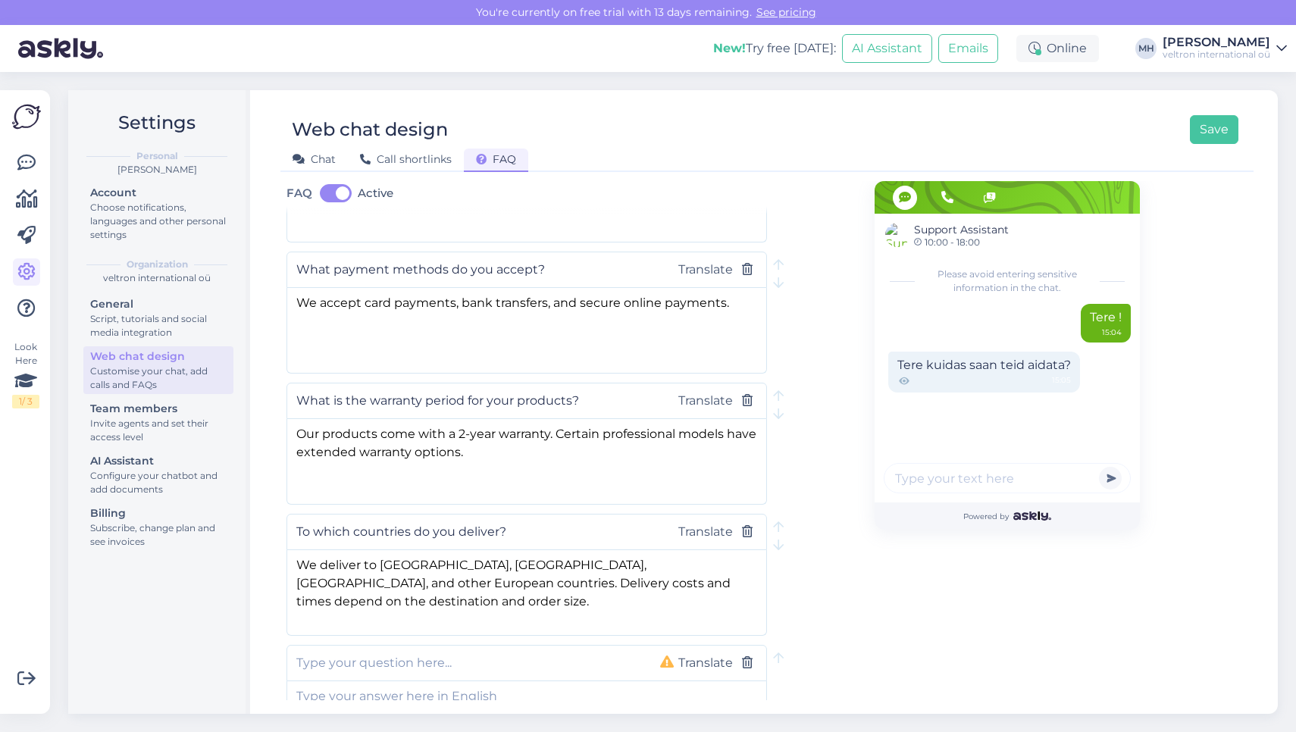
click at [378, 669] on input "text" at bounding box center [466, 663] width 340 height 20
paste input "How do you ensure safe payments and invoices?"
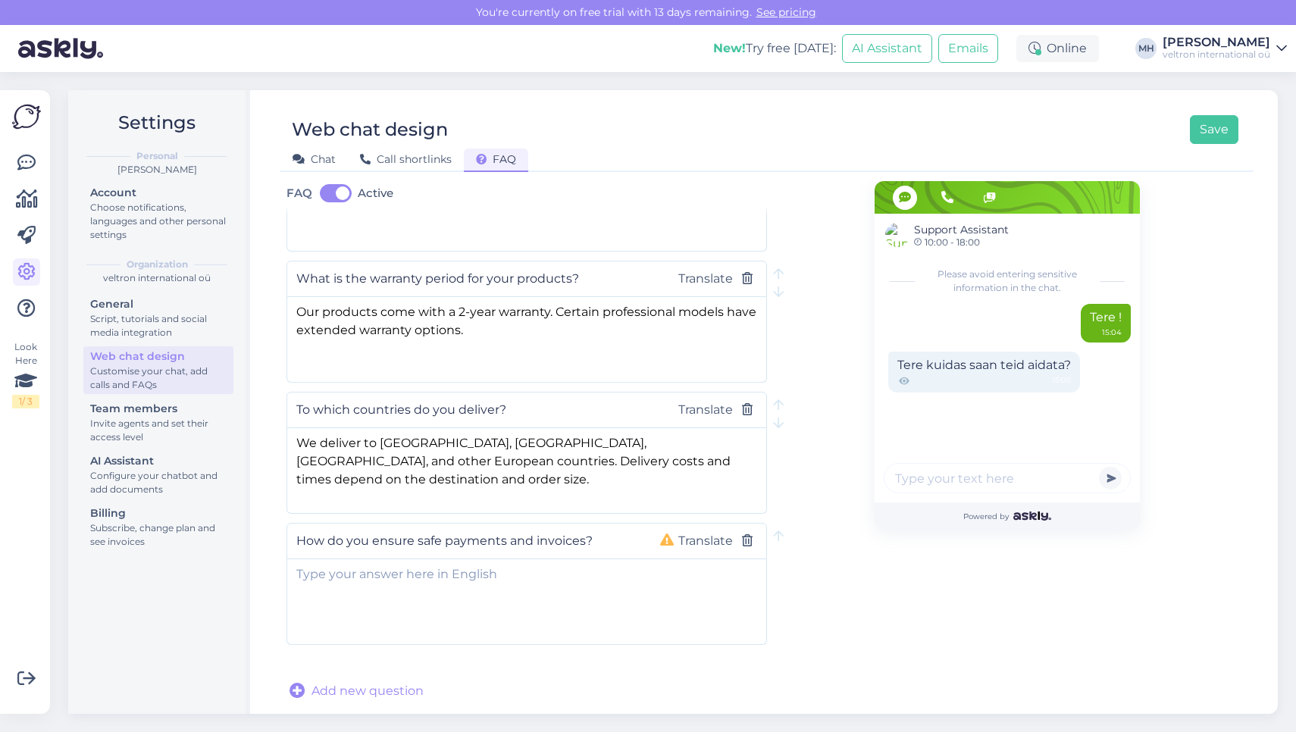
scroll to position [380, 0]
type input "How do you ensure safe payments and invoices?"
click at [492, 593] on textarea at bounding box center [526, 599] width 479 height 80
paste textarea "All payments are safe and secure, processed through our international payment s…"
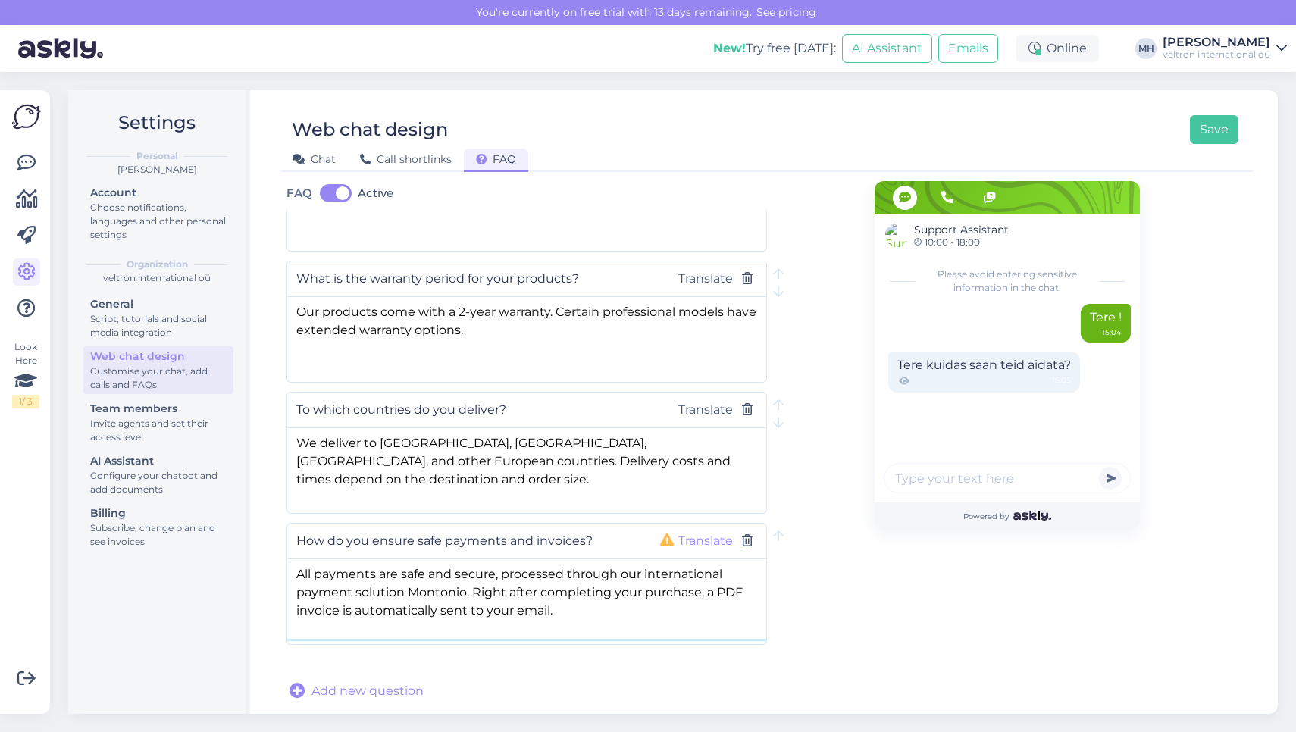
type textarea "All payments are safe and secure, processed through our international payment s…"
click at [705, 548] on button "Translate" at bounding box center [706, 541] width 64 height 20
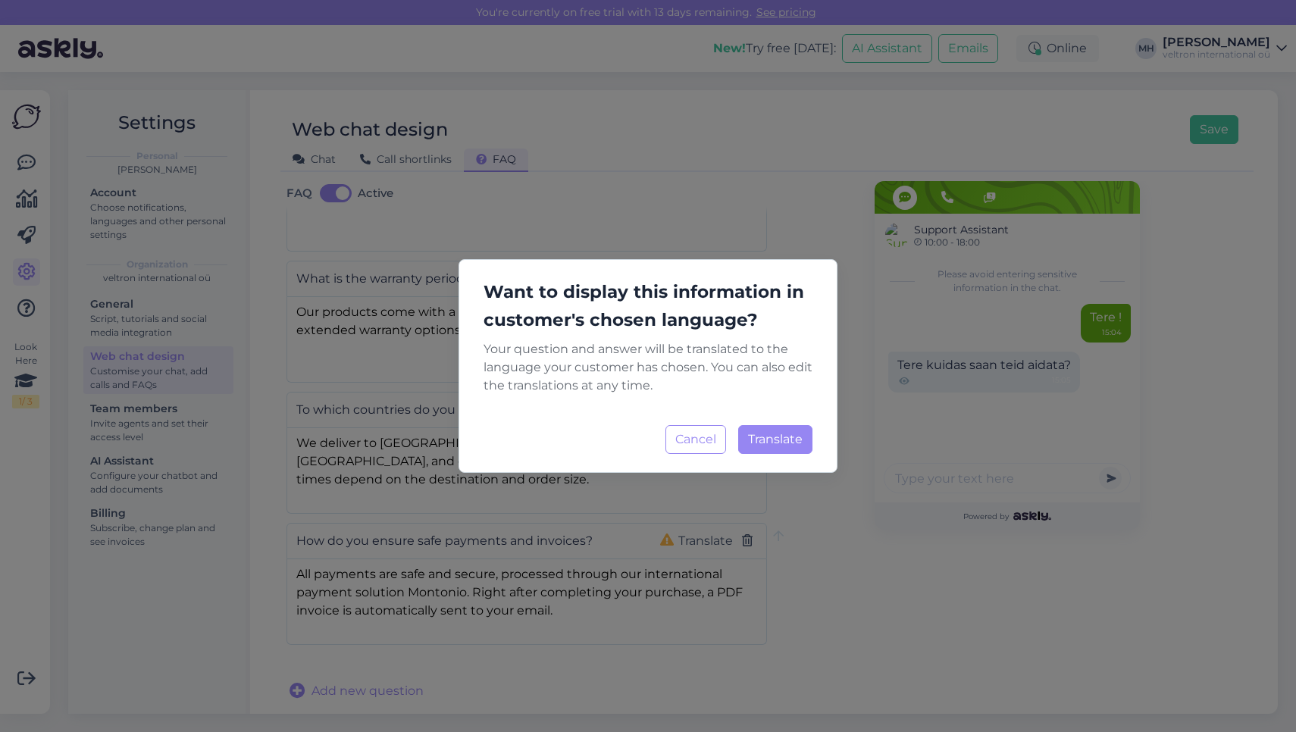
click at [773, 454] on div "Want to display this information in customer's chosen language? Your question a…" at bounding box center [648, 366] width 379 height 214
click at [800, 437] on span "Translate" at bounding box center [775, 439] width 55 height 14
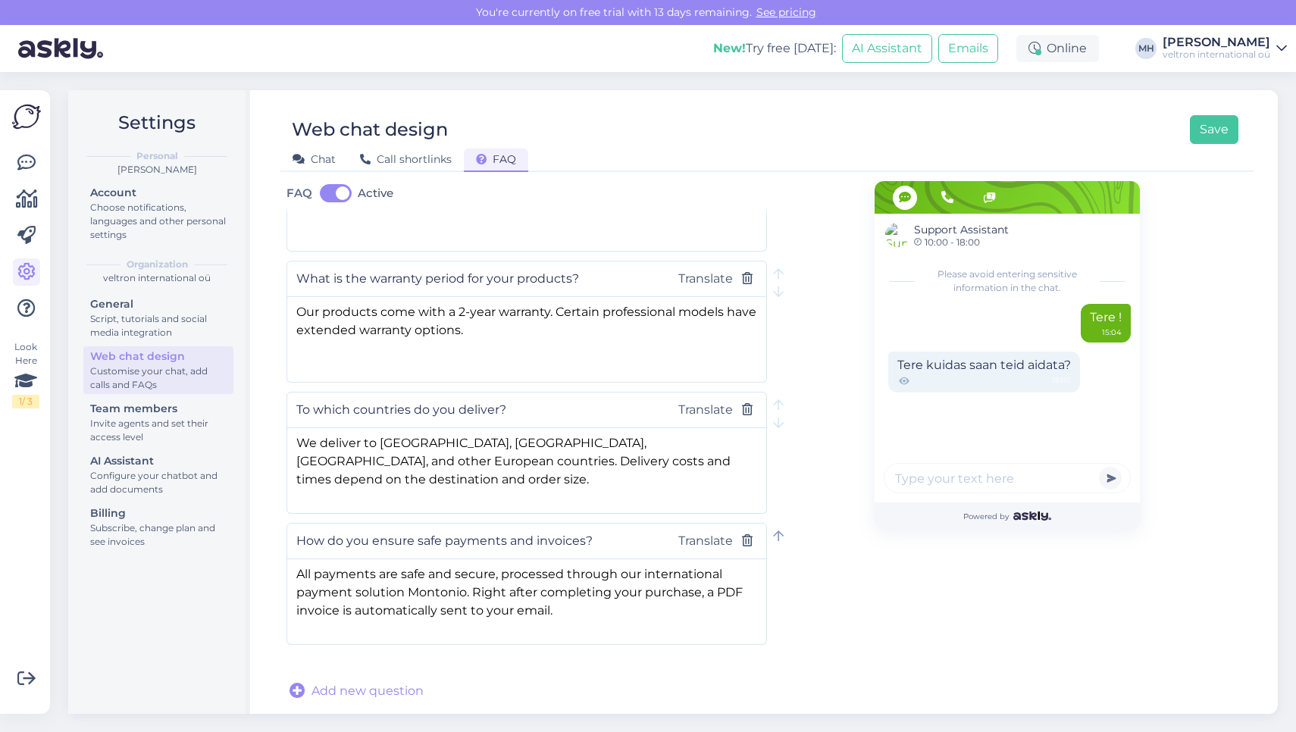
click at [779, 531] on icon at bounding box center [778, 537] width 11 height 12
type input "How do you ensure safe payments and invoices?"
type textarea "All payments are safe and secure, processed through our international payment s…"
type input "To which countries do you deliver?"
type textarea "We deliver to Latvia, Lithuania, Finland, and other European countries. Deliver…"
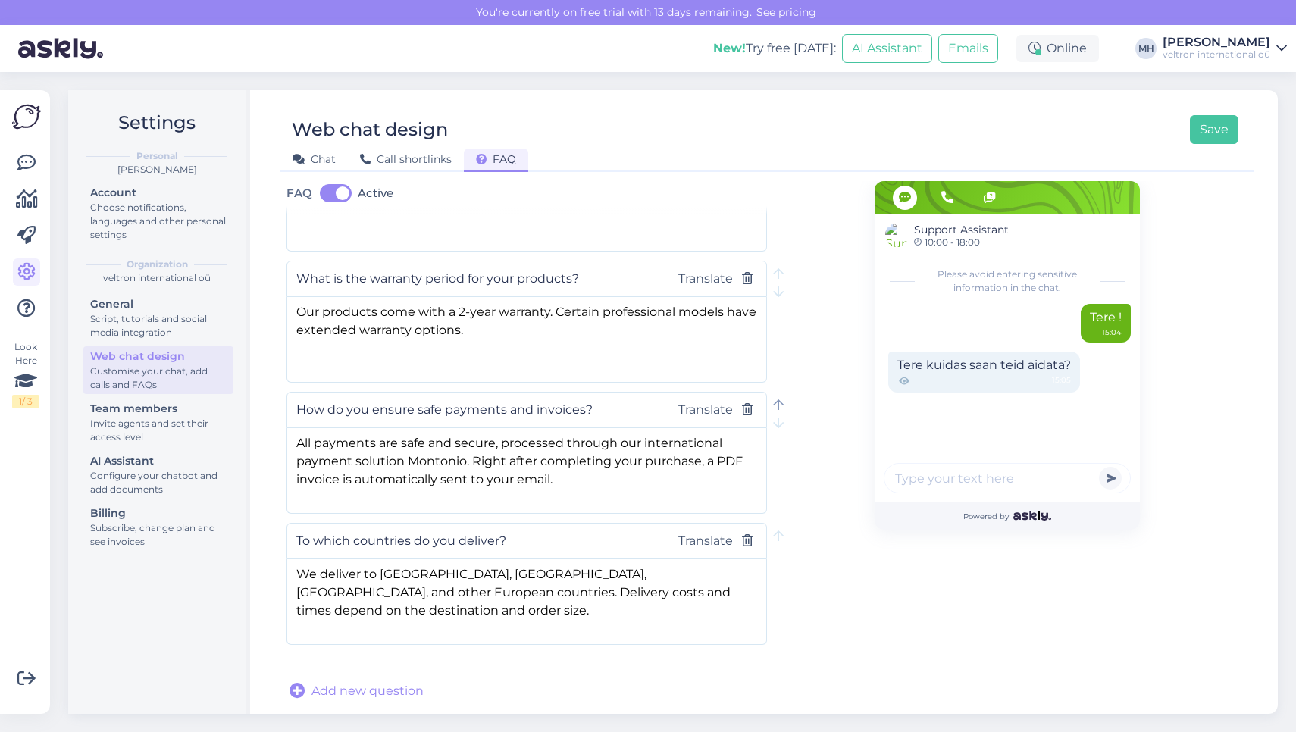
click at [780, 399] on icon at bounding box center [778, 405] width 11 height 12
type input "How do you ensure safe payments and invoices?"
type textarea "All payments are safe and secure, processed through our international payment s…"
type input "What is the warranty period for your products?"
type textarea "Our products come with a 2-year warranty. Certain professional models have exte…"
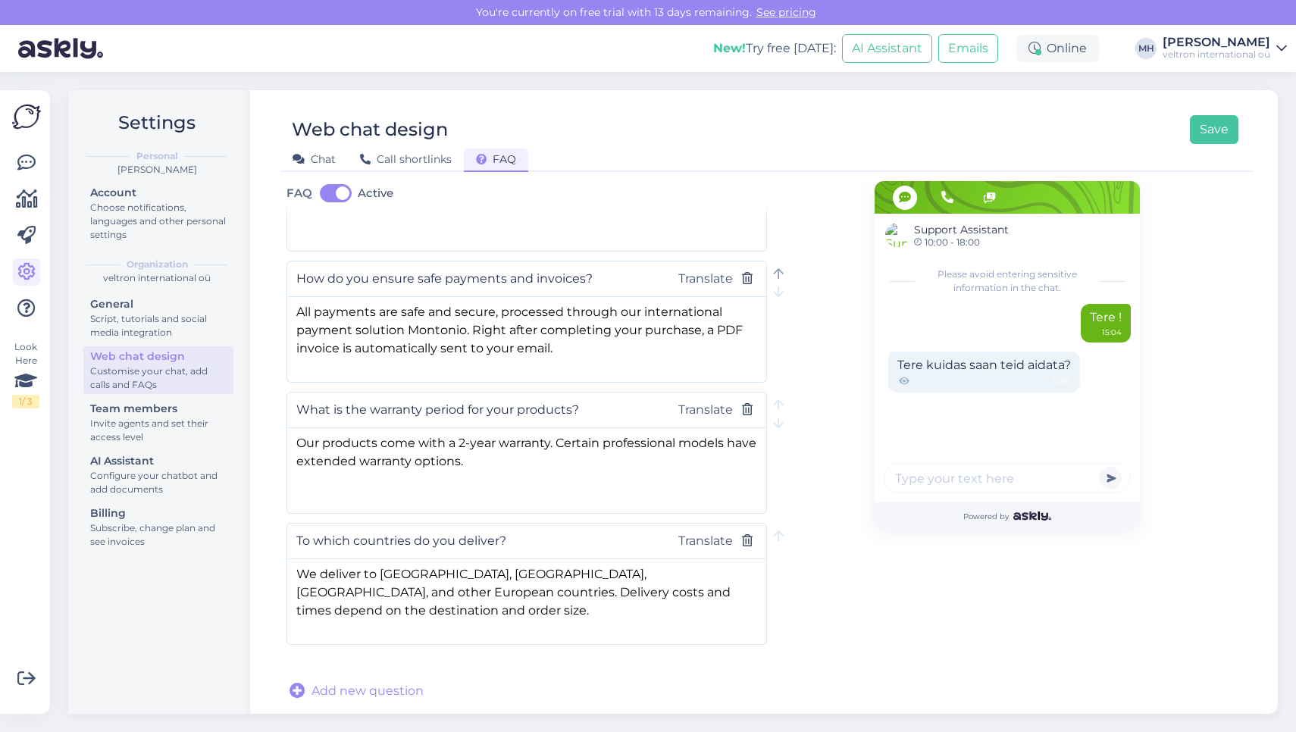
click at [776, 268] on icon at bounding box center [778, 274] width 11 height 12
type input "How do you ensure safe payments and invoices?"
type textarea "All payments are safe and secure, processed through our international payment s…"
type input "What payment methods do you accept?"
type textarea "We accept card payments, bank transfers, and secure online payments."
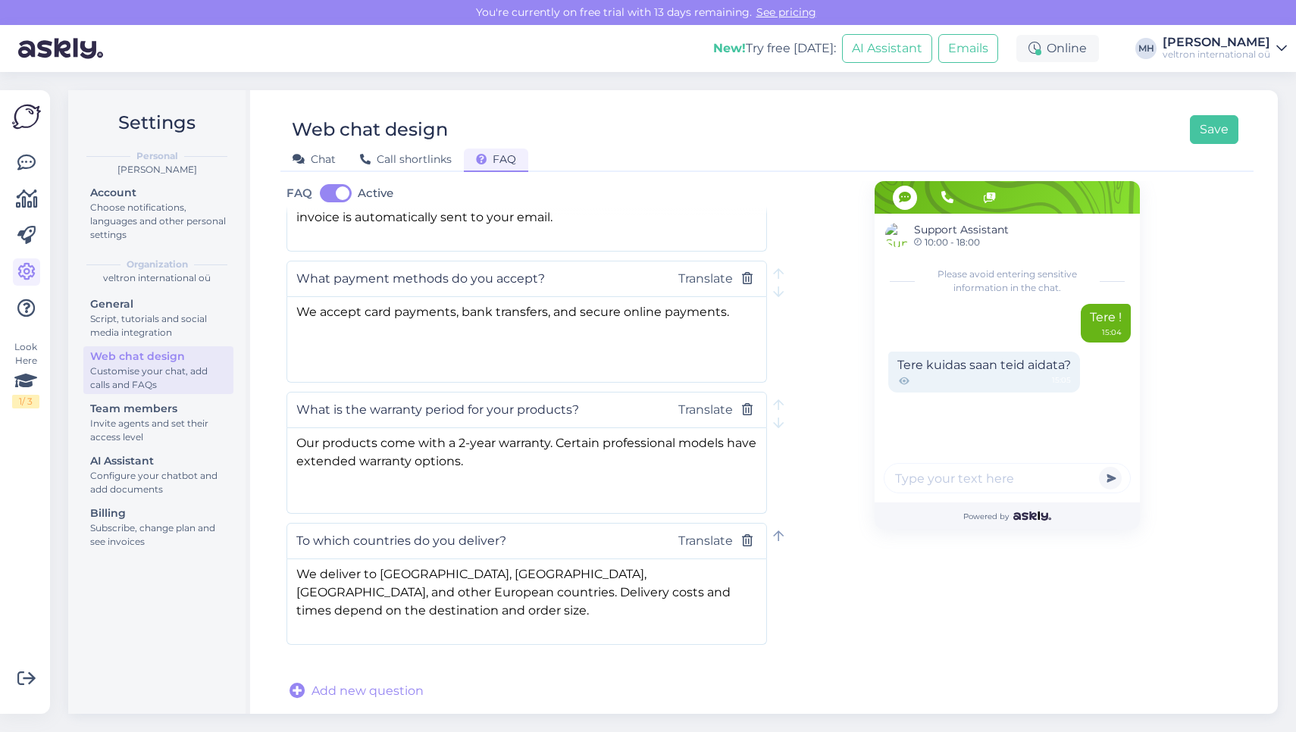
click at [778, 531] on icon at bounding box center [778, 537] width 11 height 12
type input "To which countries do you deliver?"
type textarea "We deliver to Latvia, Lithuania, Finland, and other European countries. Deliver…"
type input "What is the warranty period for your products?"
type textarea "Our products come with a 2-year warranty. Certain professional models have exte…"
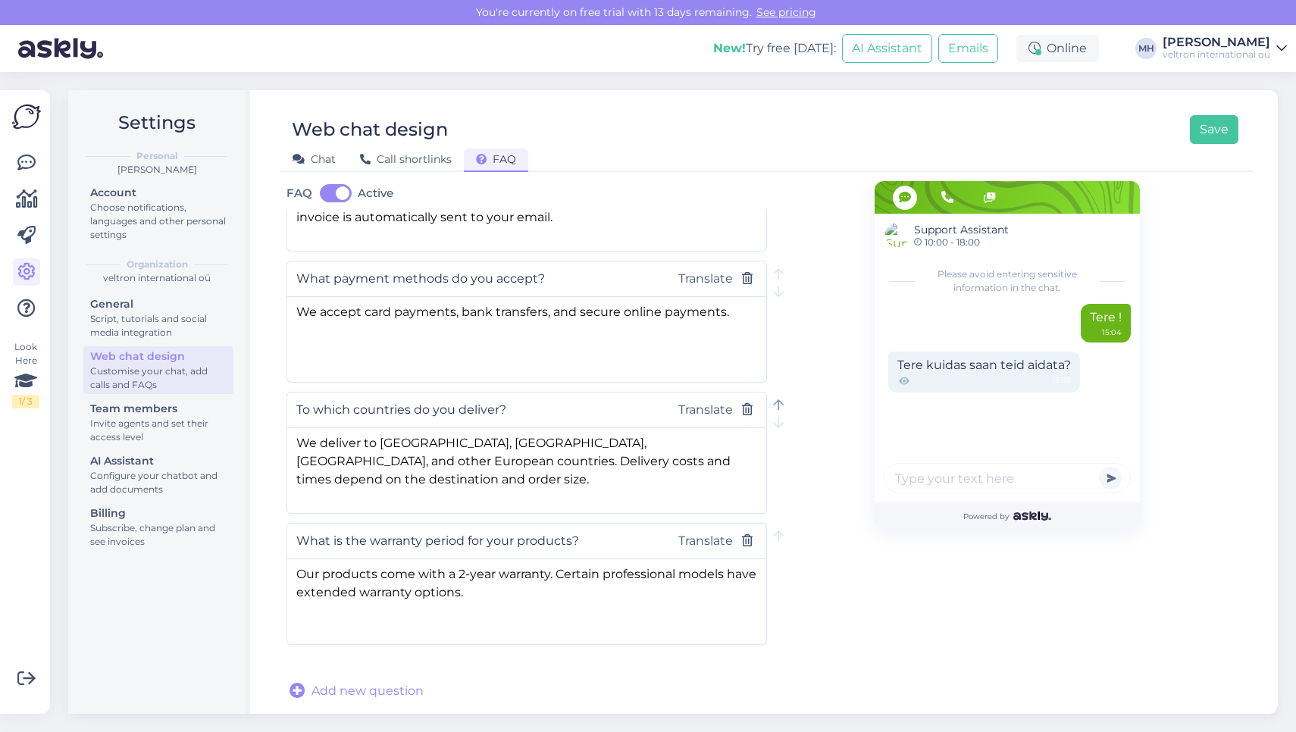
click at [778, 400] on icon at bounding box center [778, 405] width 11 height 12
type input "To which countries do you deliver?"
type textarea "We deliver to Latvia, Lithuania, Finland, and other European countries. Deliver…"
type input "What payment methods do you accept?"
type textarea "We accept card payments, bank transfers, and secure online payments."
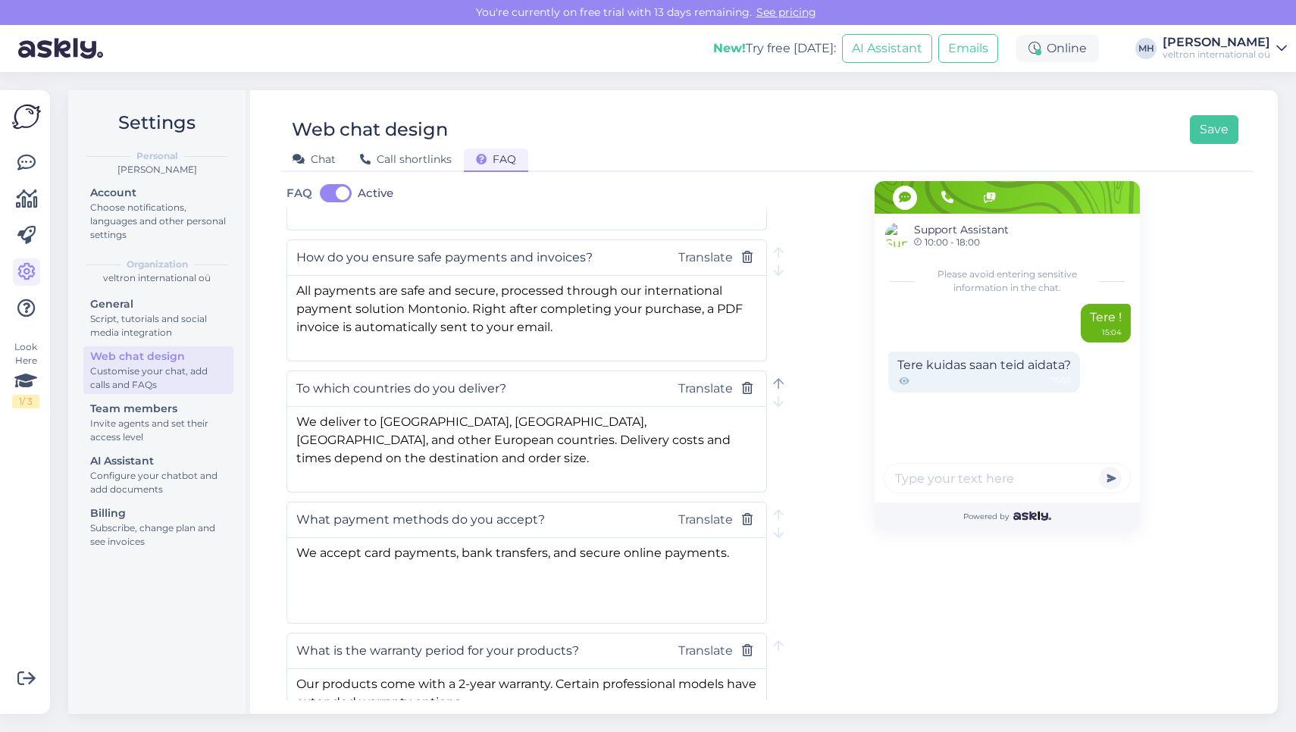
scroll to position [242, 0]
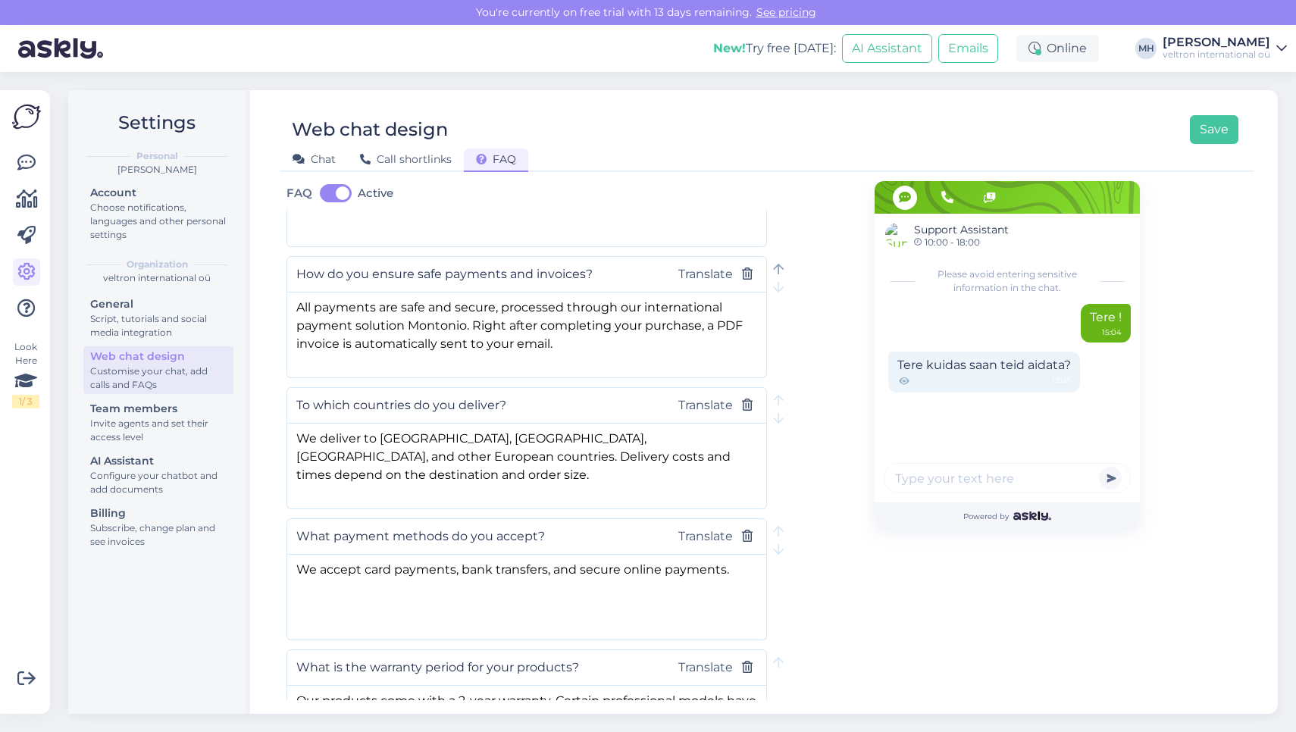
click at [777, 273] on icon at bounding box center [778, 270] width 11 height 12
type input "How do you ensure safe payments and invoices?"
type textarea "All payments are safe and secure, processed through our international payment s…"
type input "How long does delivery take?"
type textarea "Standard delivery takes approximately 3–7 working days. For larger orders, deli…"
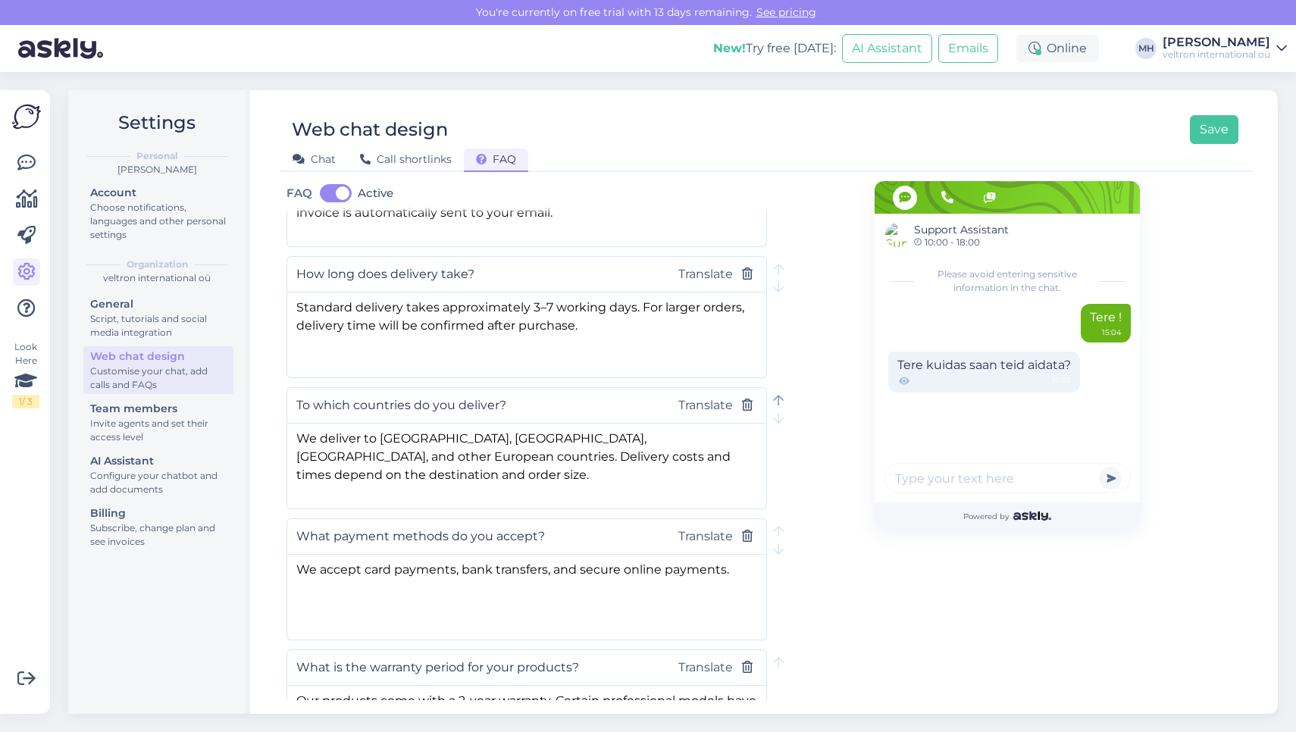
click at [780, 402] on icon at bounding box center [778, 401] width 11 height 12
type input "To which countries do you deliver?"
type textarea "We deliver to Latvia, Lithuania, Finland, and other European countries. Deliver…"
type input "How long does delivery take?"
type textarea "Standard delivery takes approximately 3–7 working days. For larger orders, deli…"
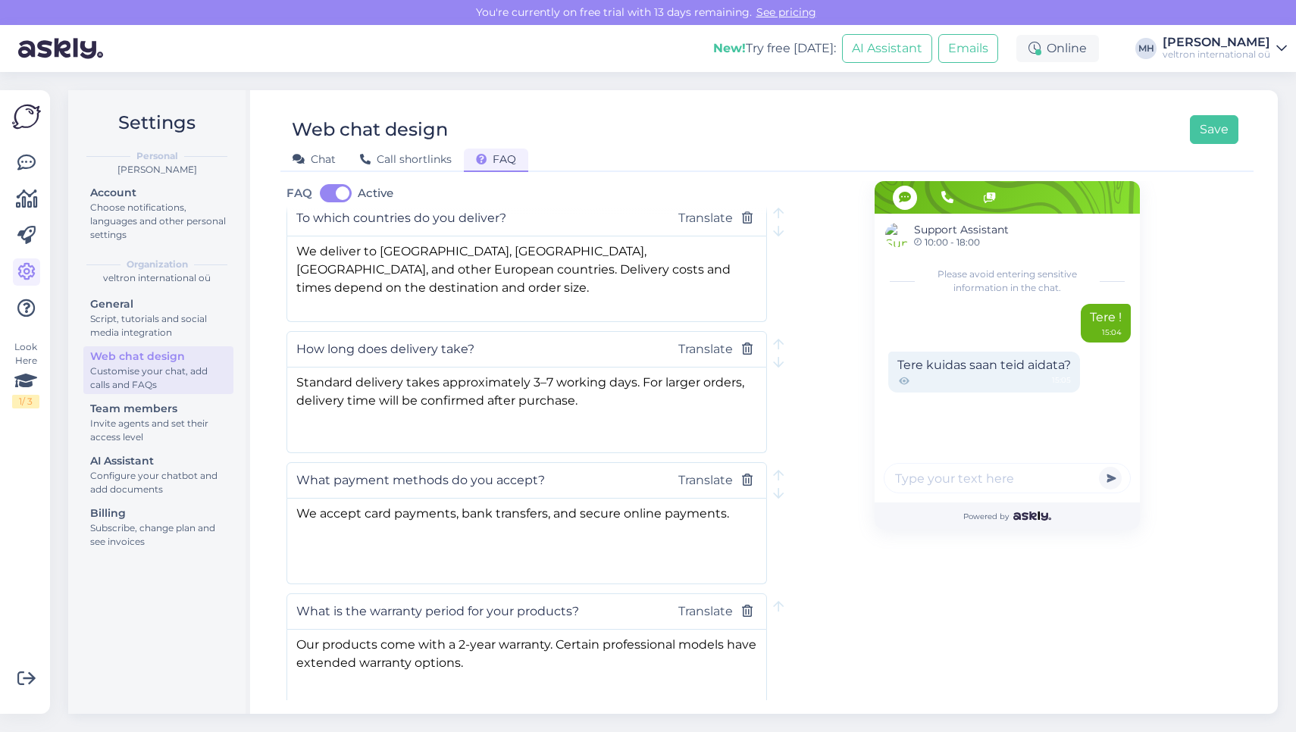
scroll to position [317, 0]
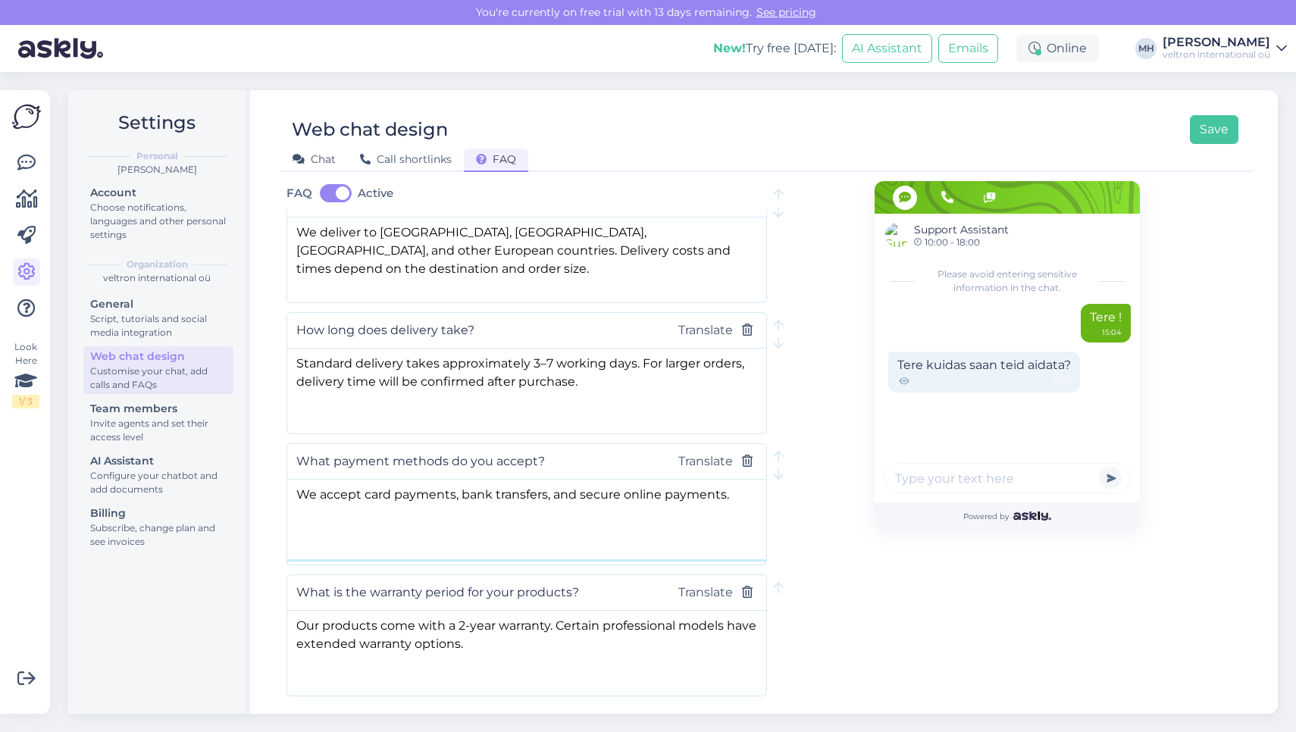
drag, startPoint x: 734, startPoint y: 505, endPoint x: 296, endPoint y: 506, distance: 438.1
click at [296, 506] on textarea "We accept card payments, bank transfers, and secure online payments." at bounding box center [526, 520] width 479 height 80
paste textarea
type textarea "We accept card payments, bank transfers, and secure online payments."
click at [839, 473] on div "Support Assistant 10:00 - 18:00 Please avoid entering sensitive information in …" at bounding box center [1007, 307] width 480 height 887
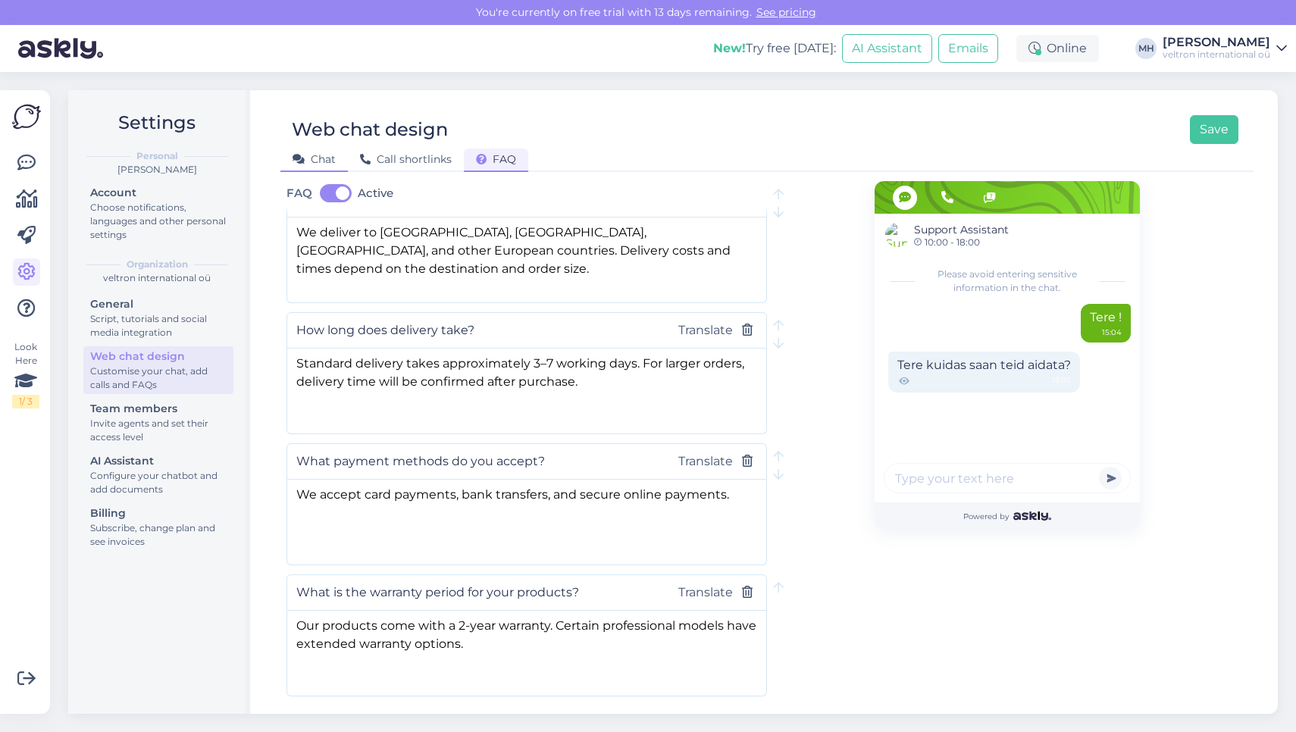
click at [323, 155] on span "Chat" at bounding box center [314, 159] width 43 height 14
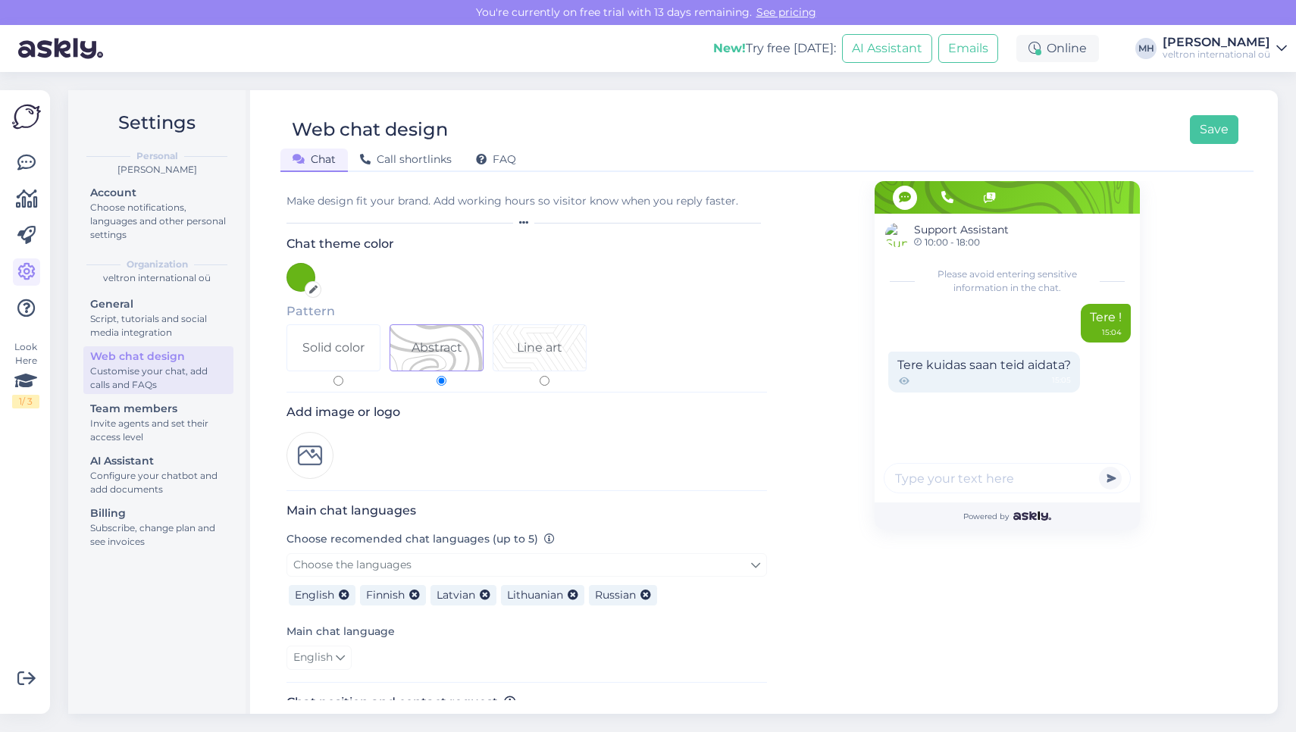
scroll to position [0, 0]
click at [457, 199] on div "Make design fit your brand. Add working hours so visitor know when you reply fa…" at bounding box center [526, 201] width 480 height 16
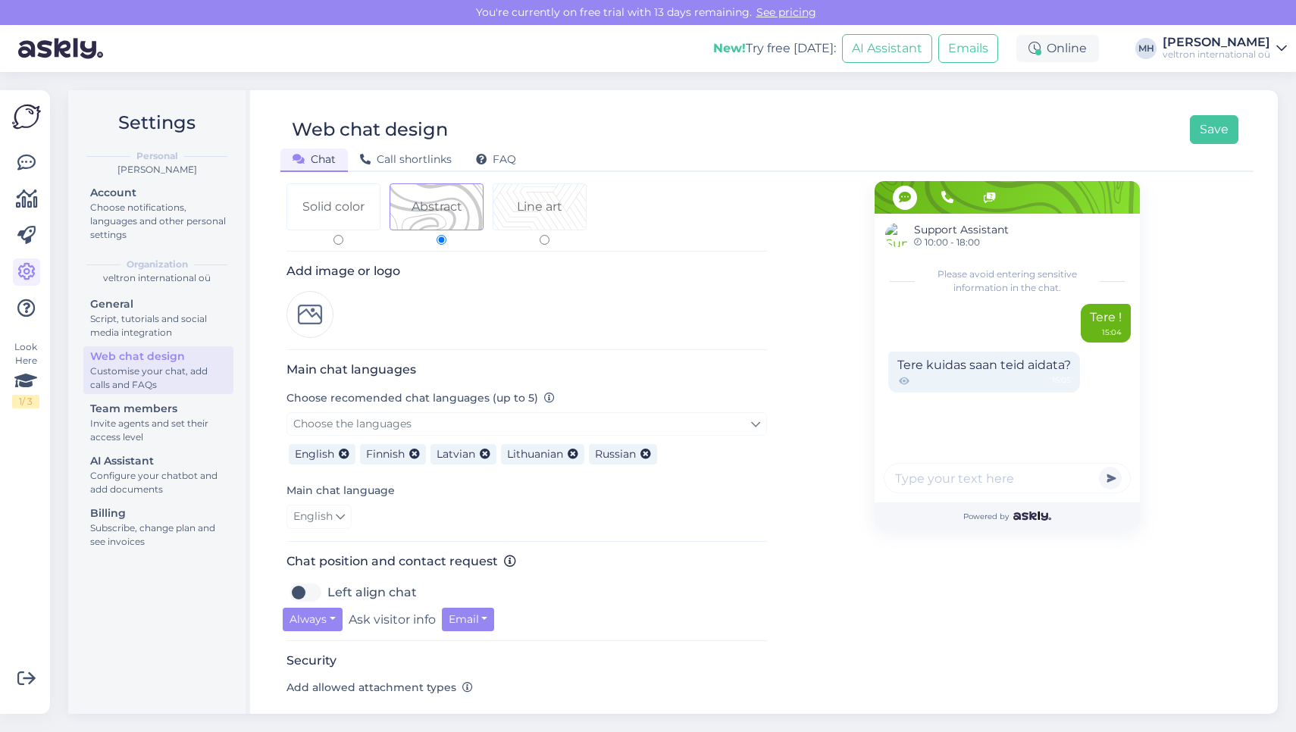
scroll to position [230, 0]
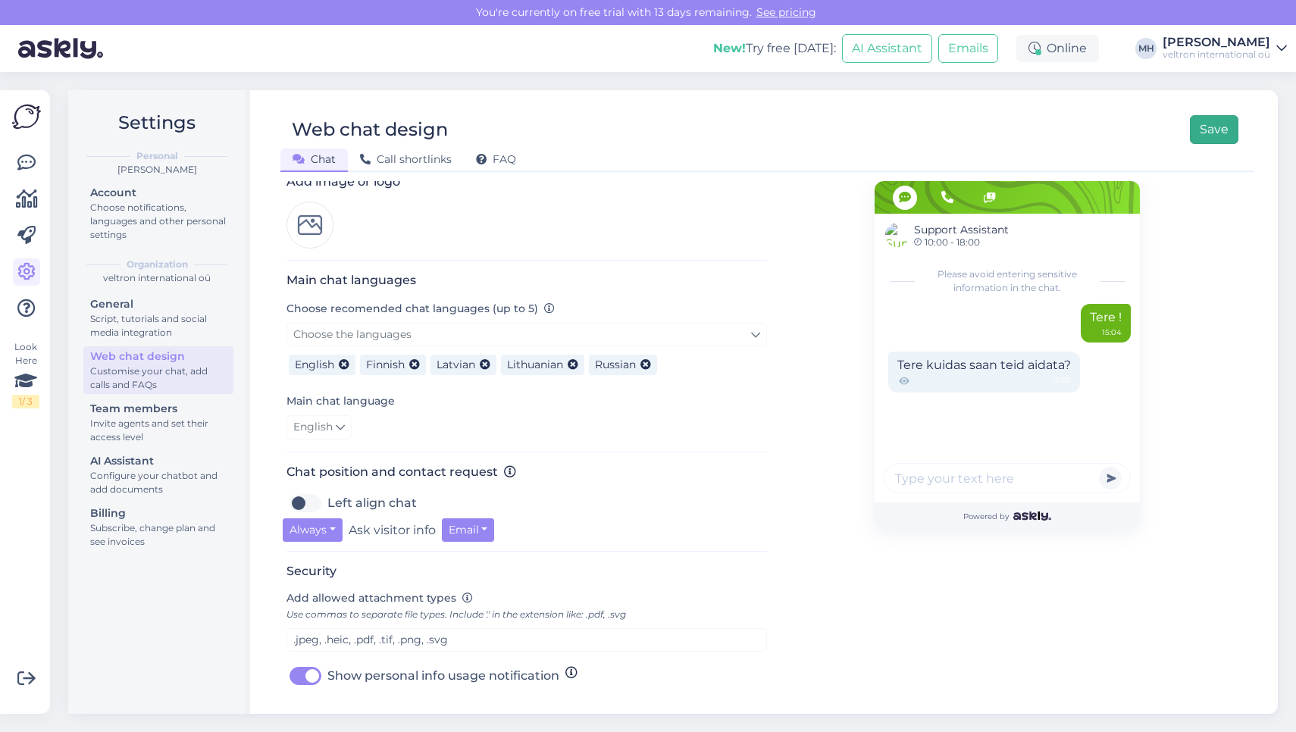
click at [1204, 138] on button "Save" at bounding box center [1214, 129] width 49 height 29
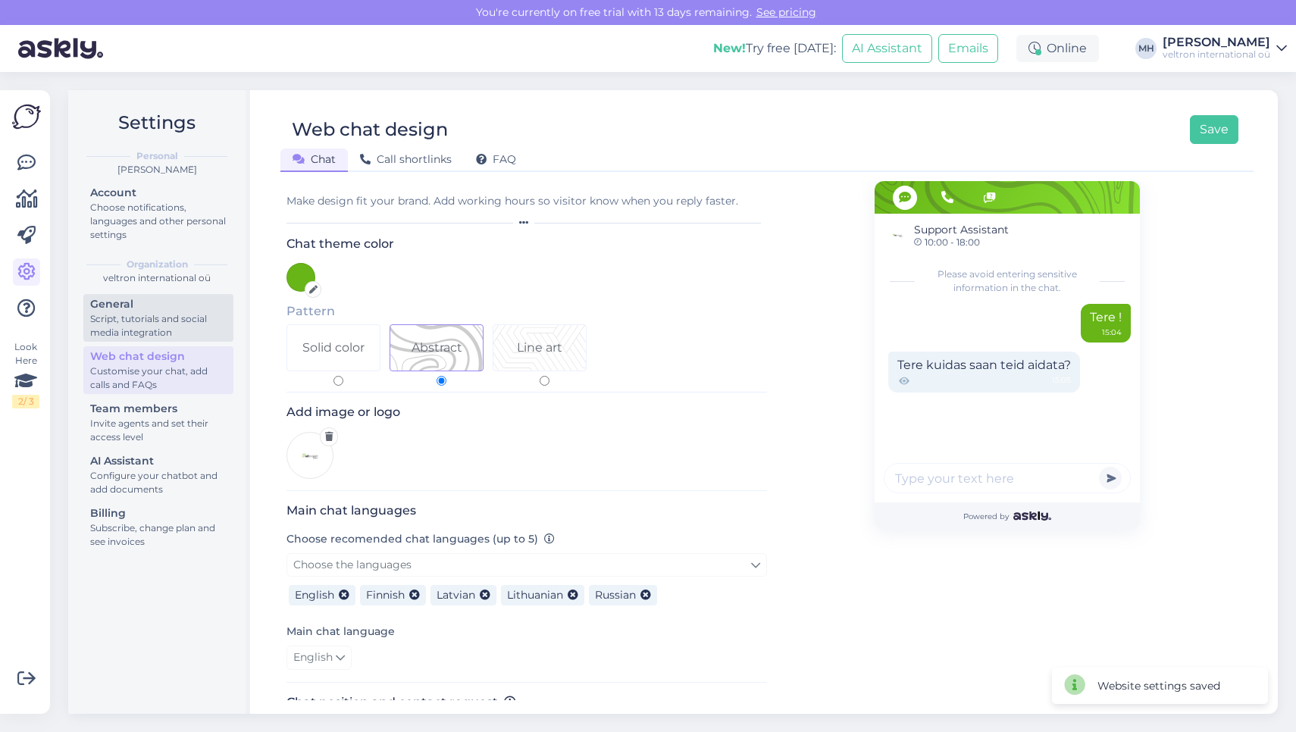
click at [150, 338] on div "Script, tutorials and social media integration" at bounding box center [158, 325] width 136 height 27
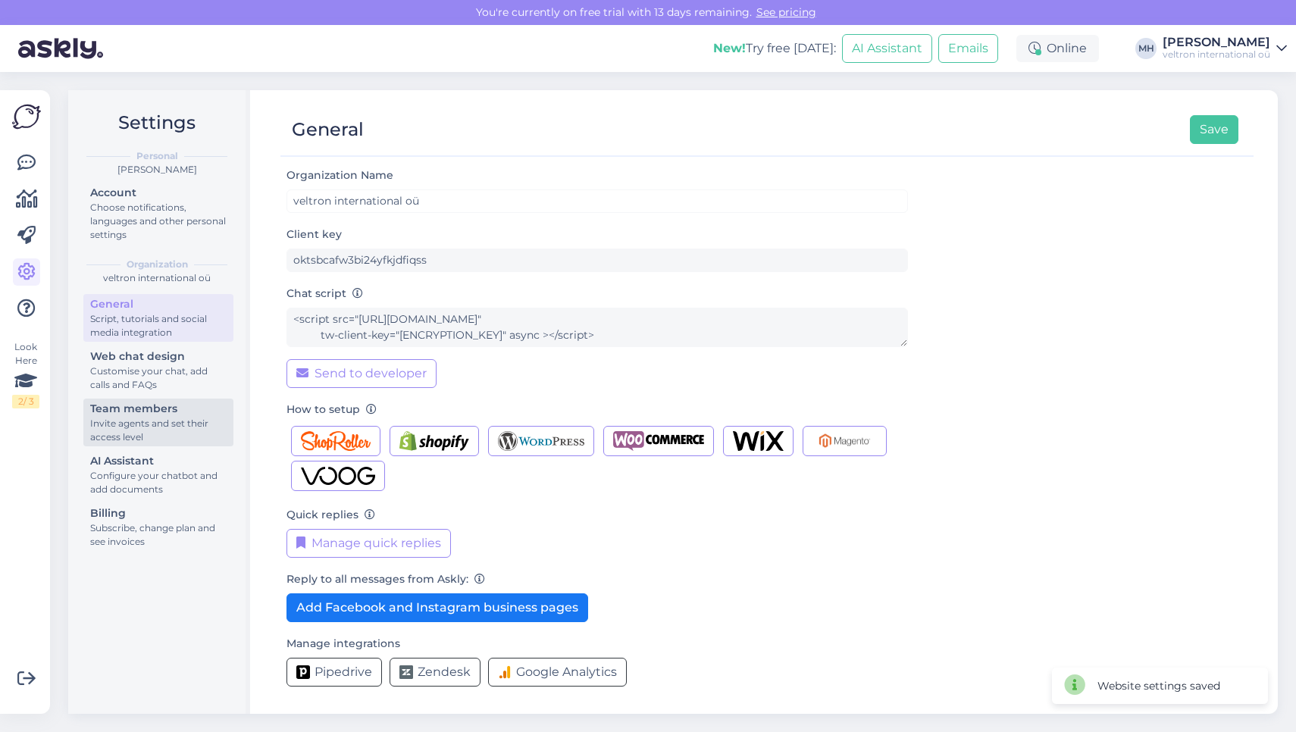
click at [152, 419] on div "Invite agents and set their access level" at bounding box center [158, 430] width 136 height 27
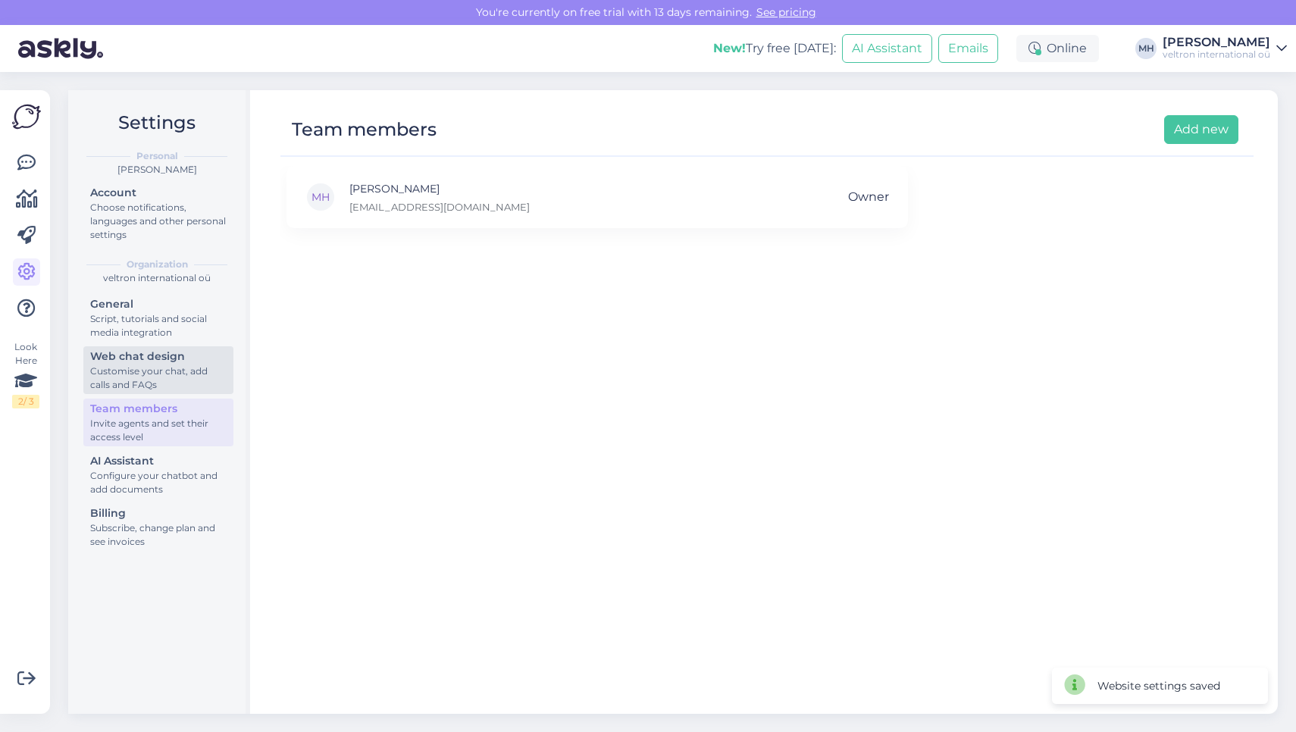
click at [158, 373] on div "Customise your chat, add calls and FAQs" at bounding box center [158, 378] width 136 height 27
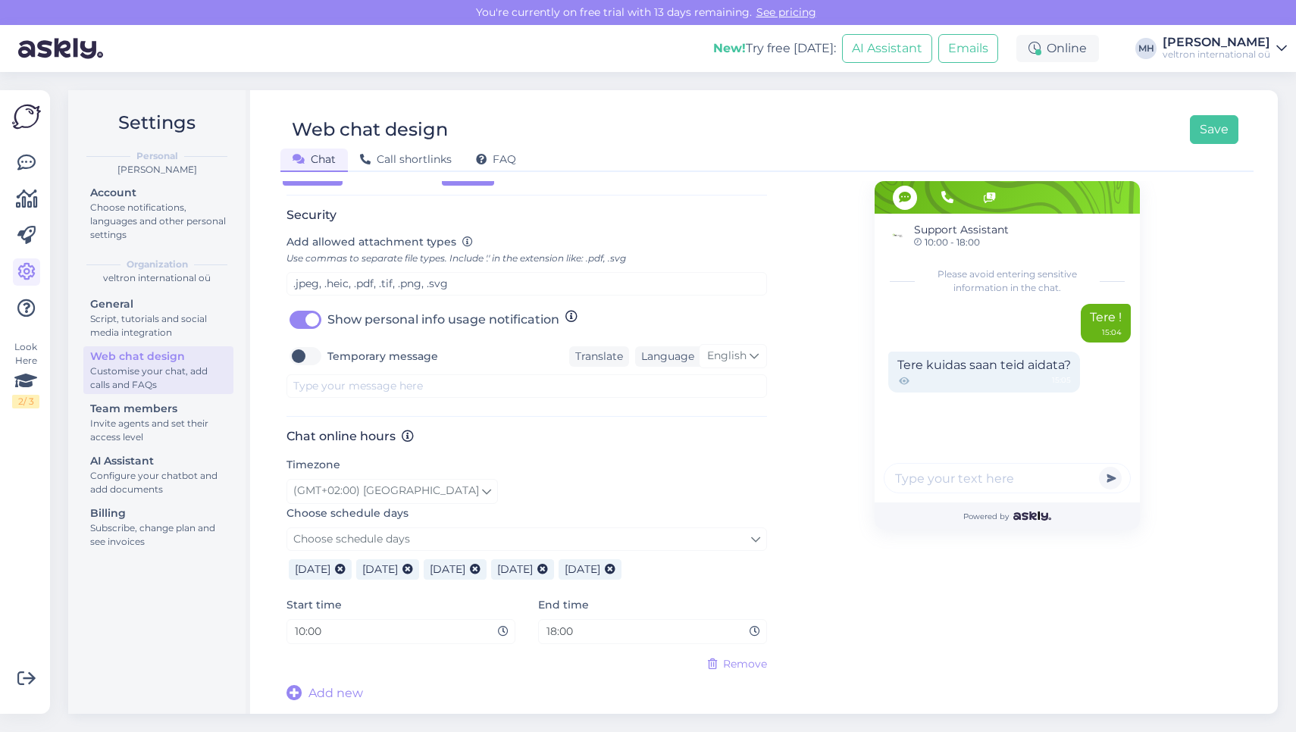
scroll to position [586, 0]
click at [199, 409] on div "Team members" at bounding box center [158, 409] width 136 height 16
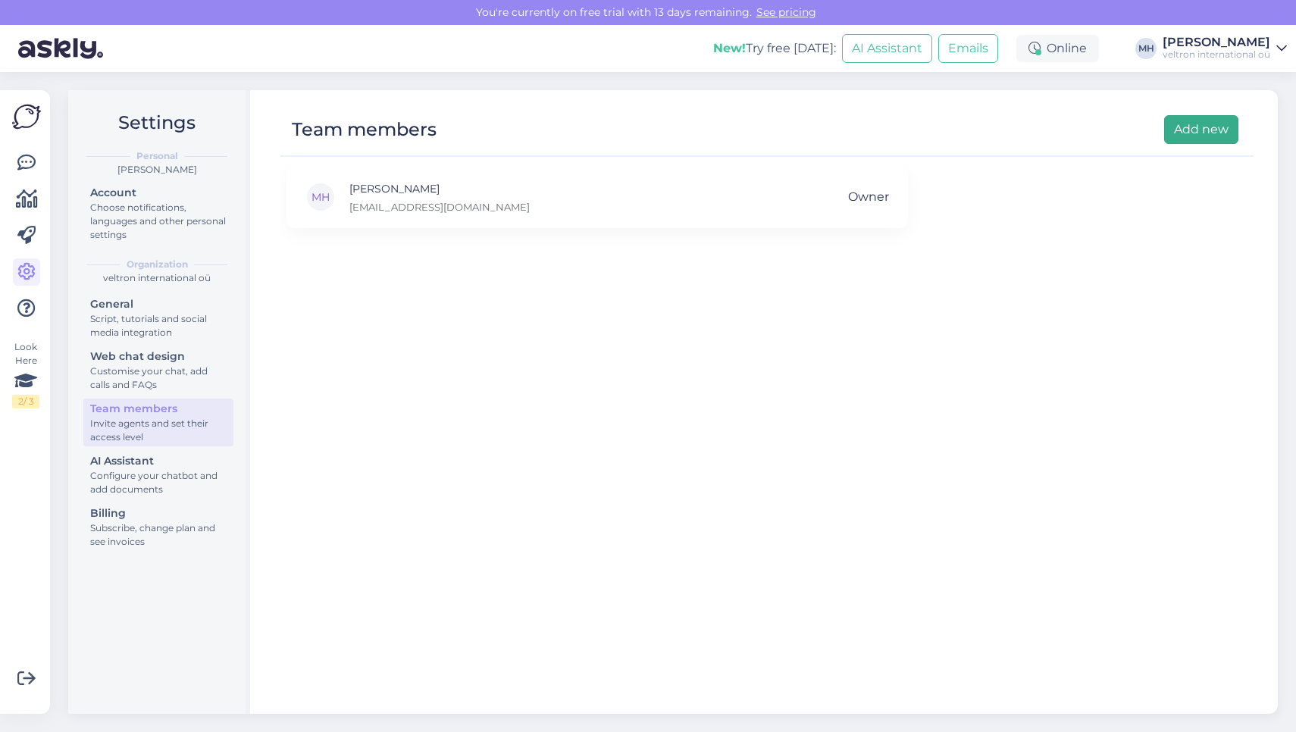
click at [1223, 134] on button "Add new" at bounding box center [1201, 129] width 74 height 29
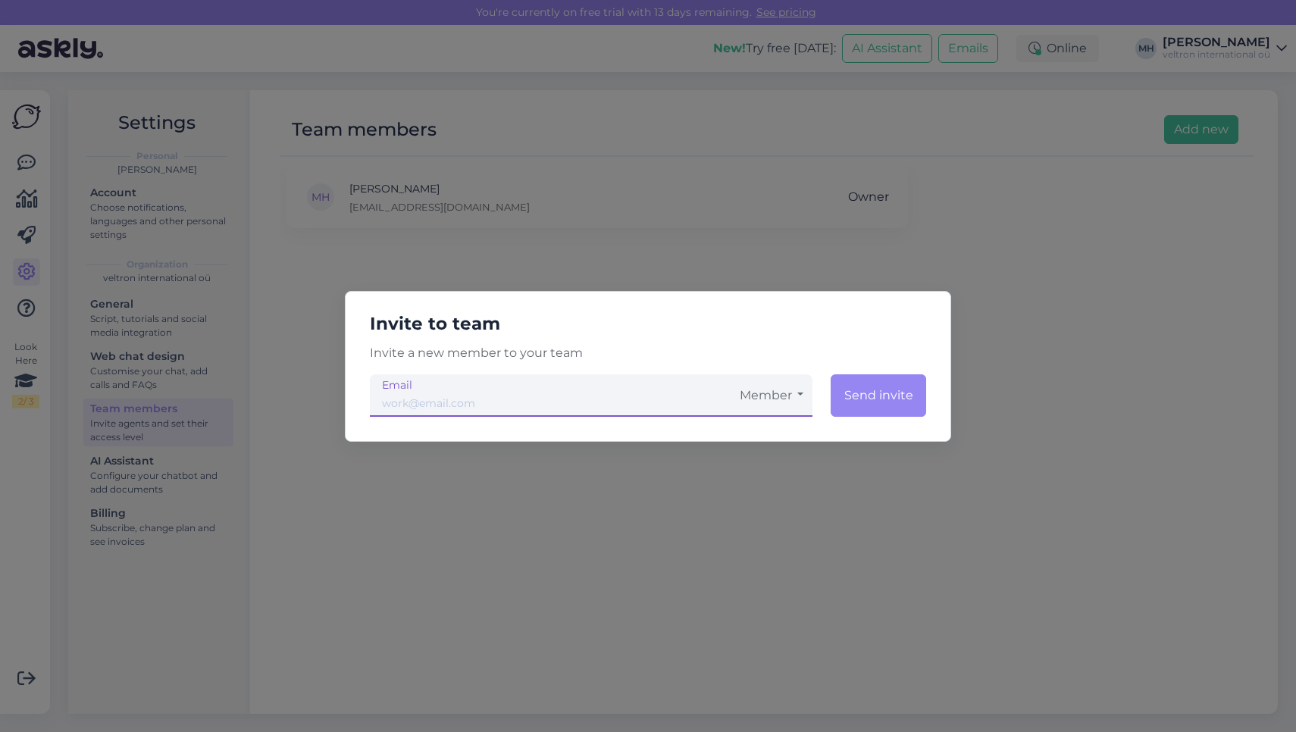
click at [673, 402] on input "email" at bounding box center [550, 395] width 361 height 42
type input "alari@veltekspert.ee"
click at [786, 397] on button "Member" at bounding box center [772, 395] width 82 height 42
click at [784, 478] on link "Admin" at bounding box center [772, 475] width 82 height 38
click at [872, 403] on button "Send invite" at bounding box center [877, 395] width 97 height 42
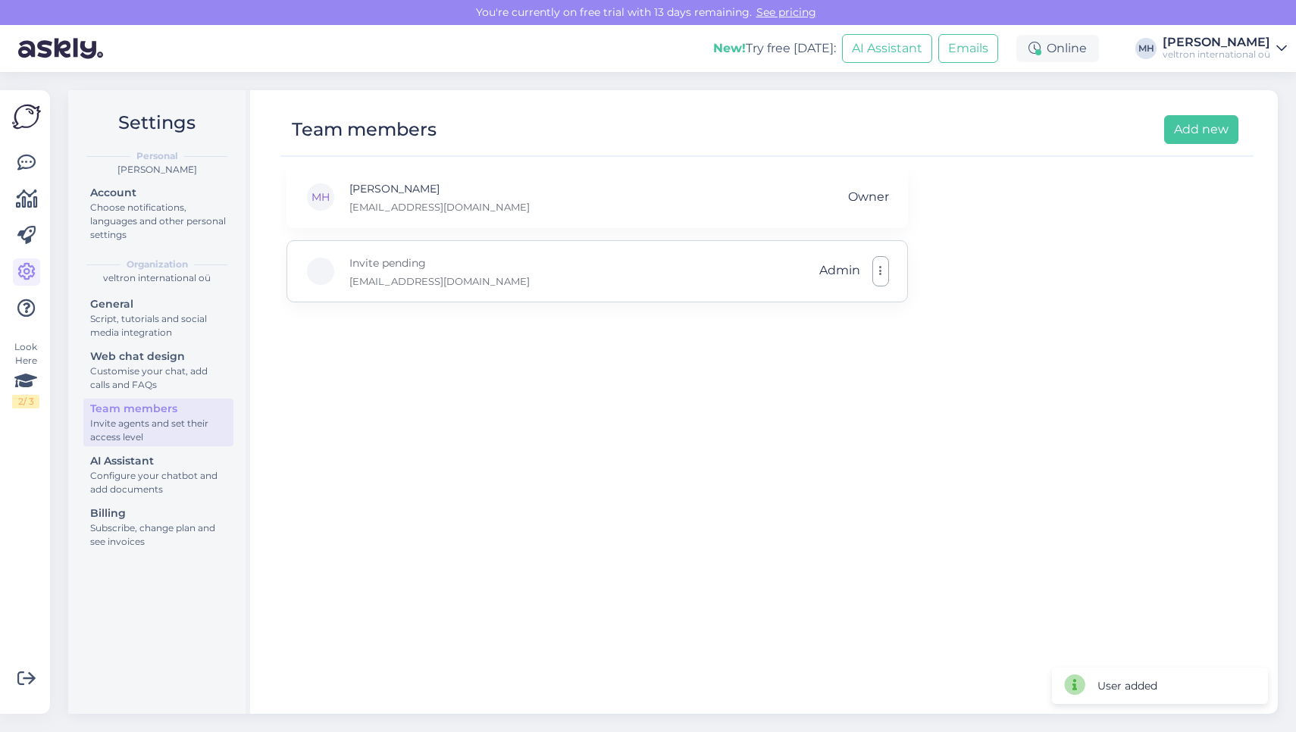
click at [878, 287] on div "Invite pending alari@veltekspert.ee Admin" at bounding box center [596, 271] width 621 height 62
click at [878, 273] on button "button" at bounding box center [880, 271] width 17 height 30
click at [878, 258] on button "button" at bounding box center [880, 271] width 17 height 30
click at [189, 462] on div "AI Assistant" at bounding box center [158, 461] width 136 height 16
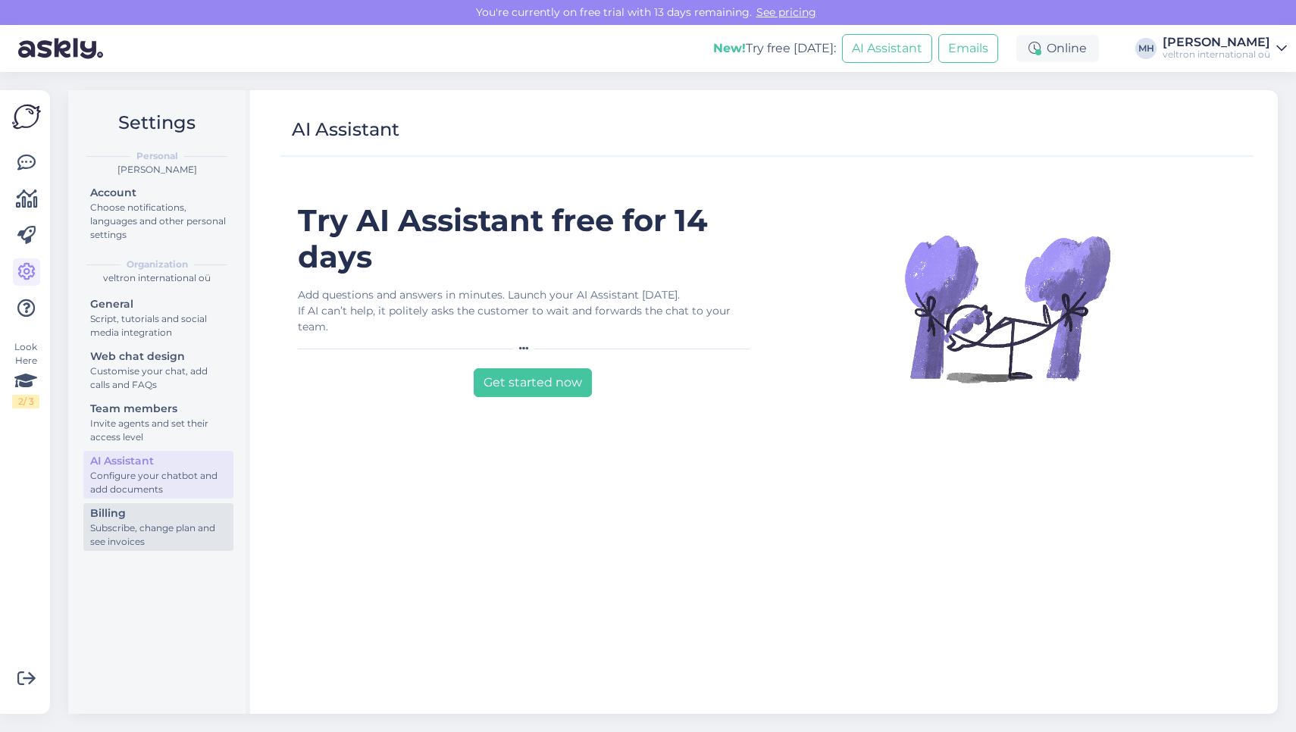
click at [138, 539] on div "Subscribe, change plan and see invoices" at bounding box center [158, 534] width 136 height 27
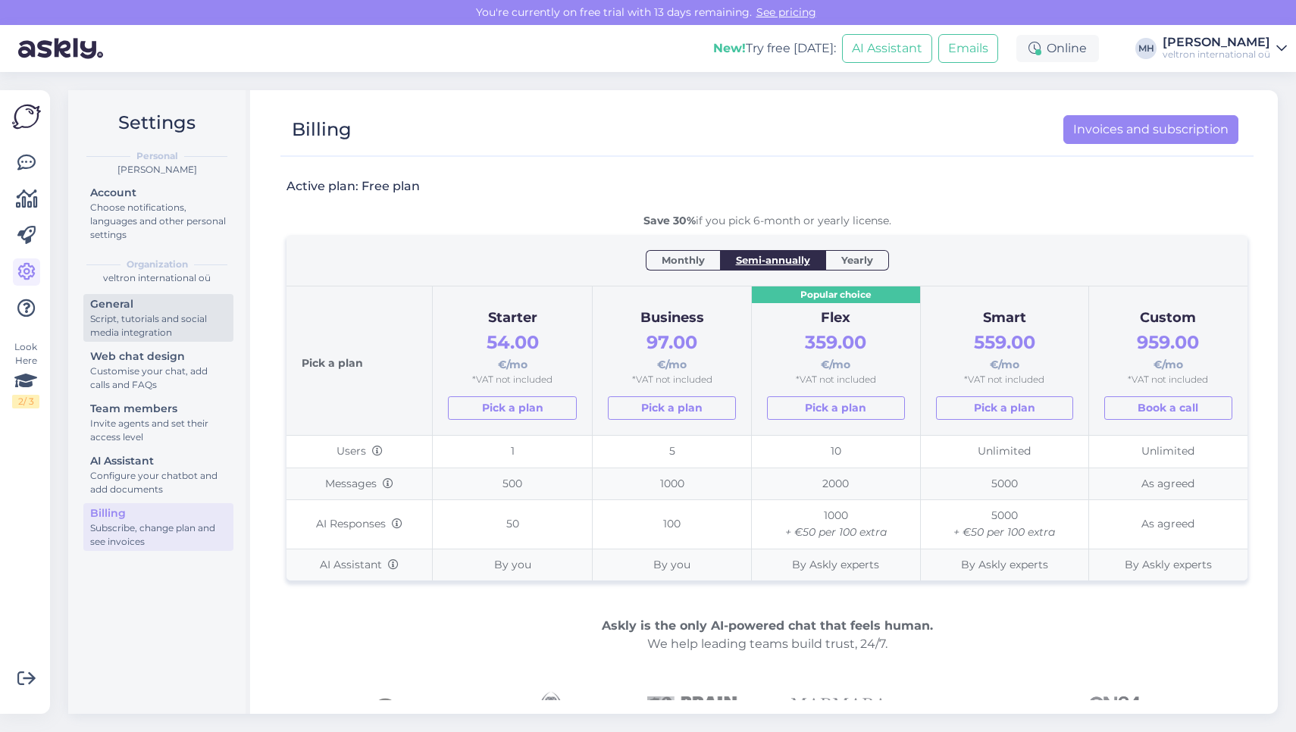
click at [157, 328] on div "Script, tutorials and social media integration" at bounding box center [158, 325] width 136 height 27
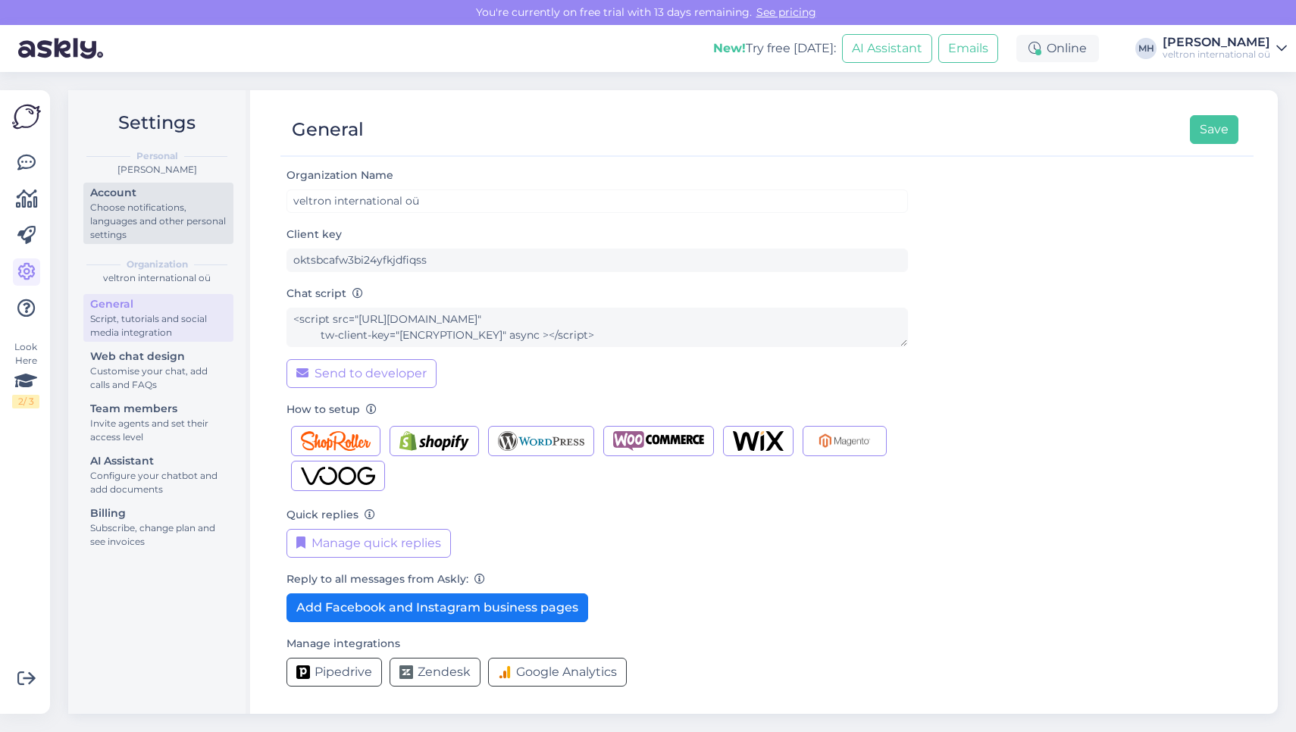
click at [136, 233] on div "Choose notifications, languages and other personal settings" at bounding box center [158, 221] width 136 height 41
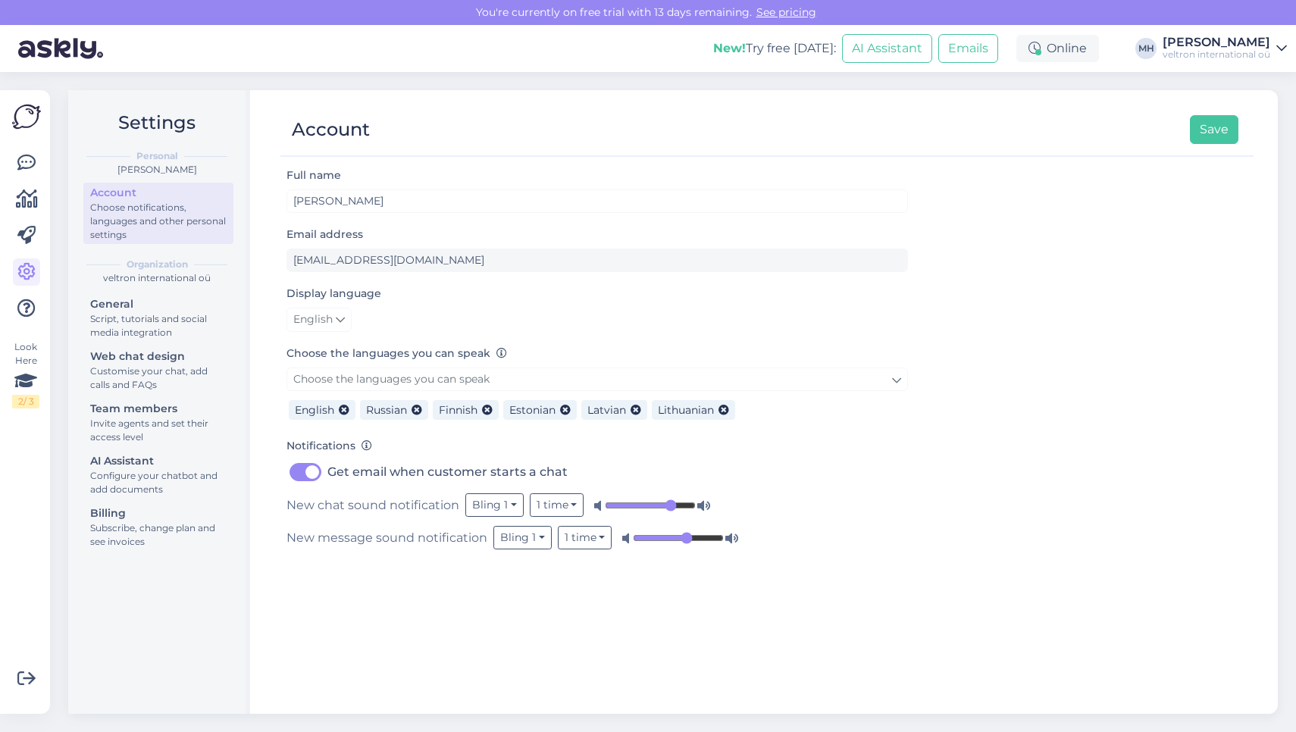
click at [668, 504] on input "range" at bounding box center [650, 505] width 91 height 15
type input "0.6"
click at [656, 504] on input "range" at bounding box center [650, 505] width 91 height 15
click at [724, 537] on icon at bounding box center [731, 538] width 15 height 15
type input "1"
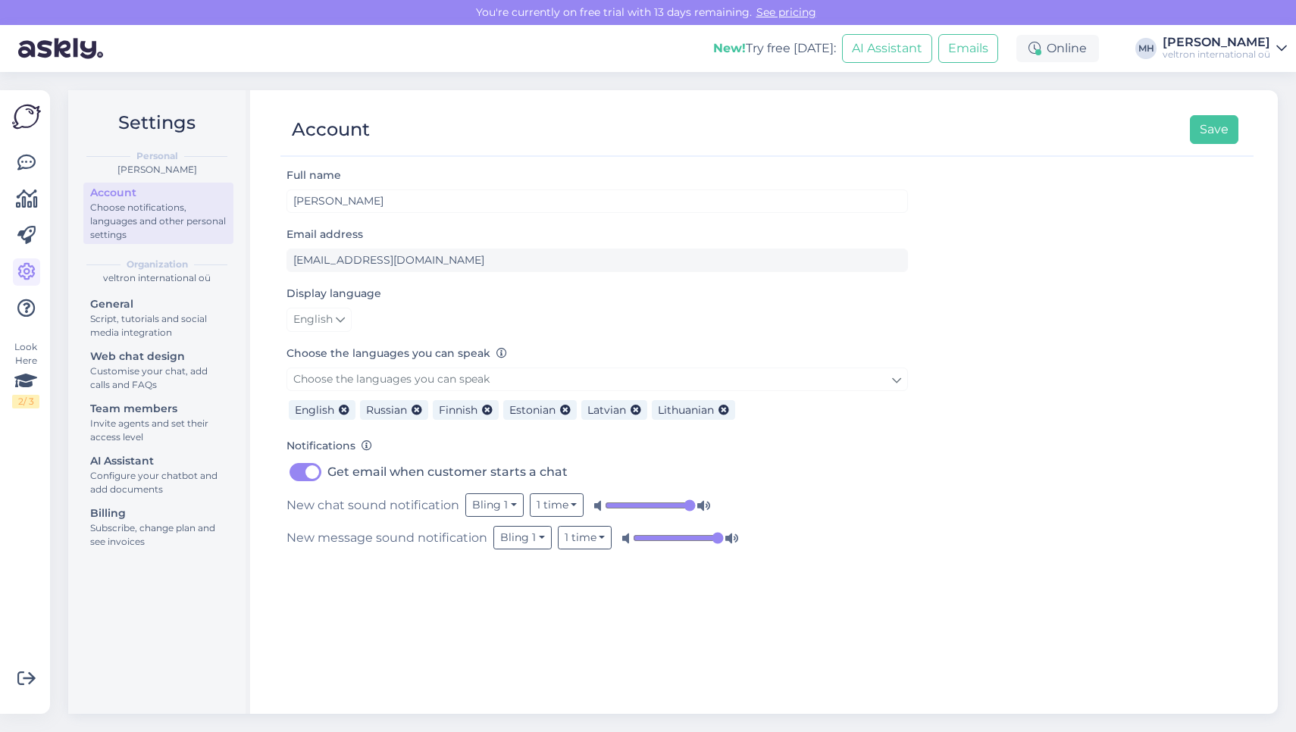
type input "1"
click at [692, 506] on input "range" at bounding box center [650, 505] width 91 height 15
click at [502, 509] on button "Bling 1" at bounding box center [494, 504] width 58 height 23
click at [489, 581] on link "Bling 2" at bounding box center [475, 585] width 95 height 24
click at [530, 546] on button "Bling 1" at bounding box center [522, 537] width 58 height 23
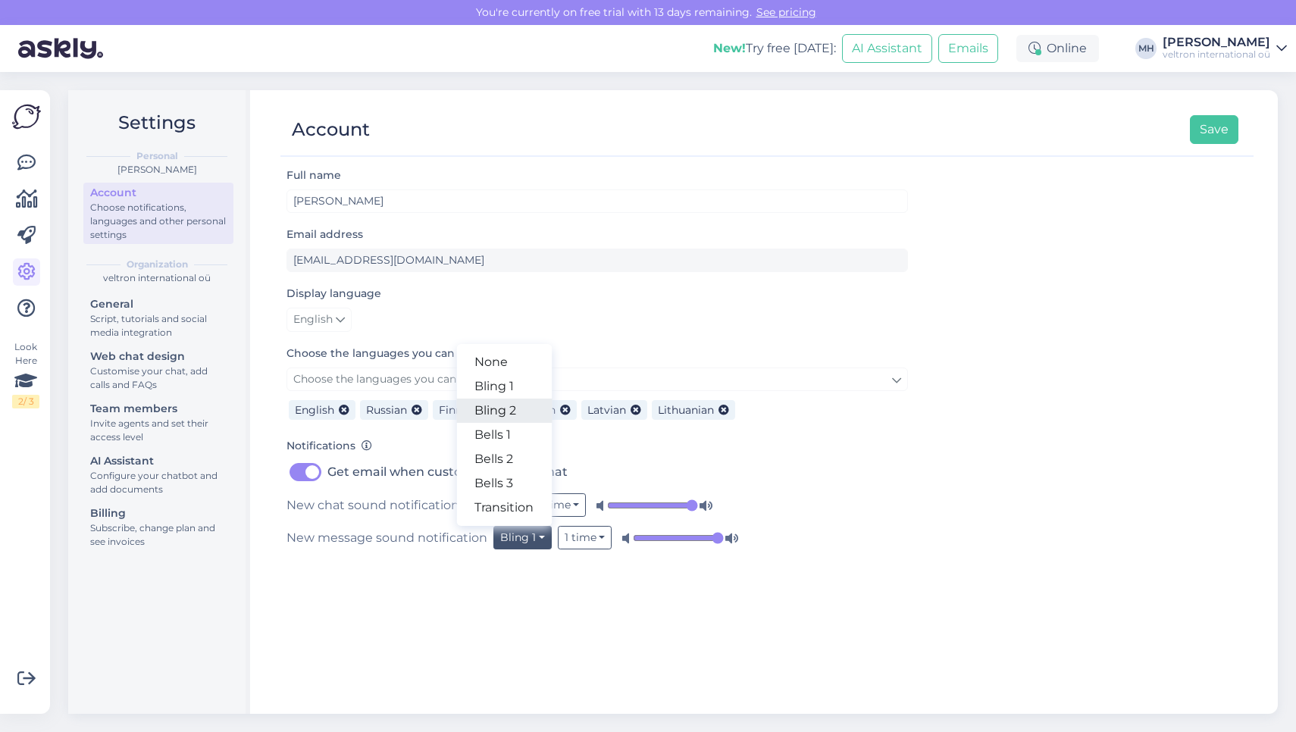
click at [528, 408] on link "Bling 2" at bounding box center [503, 411] width 95 height 24
click at [516, 544] on button "Bling 2" at bounding box center [523, 537] width 61 height 23
click at [523, 513] on link "Transition" at bounding box center [506, 508] width 95 height 24
click at [503, 503] on button "Bling 2" at bounding box center [495, 504] width 61 height 23
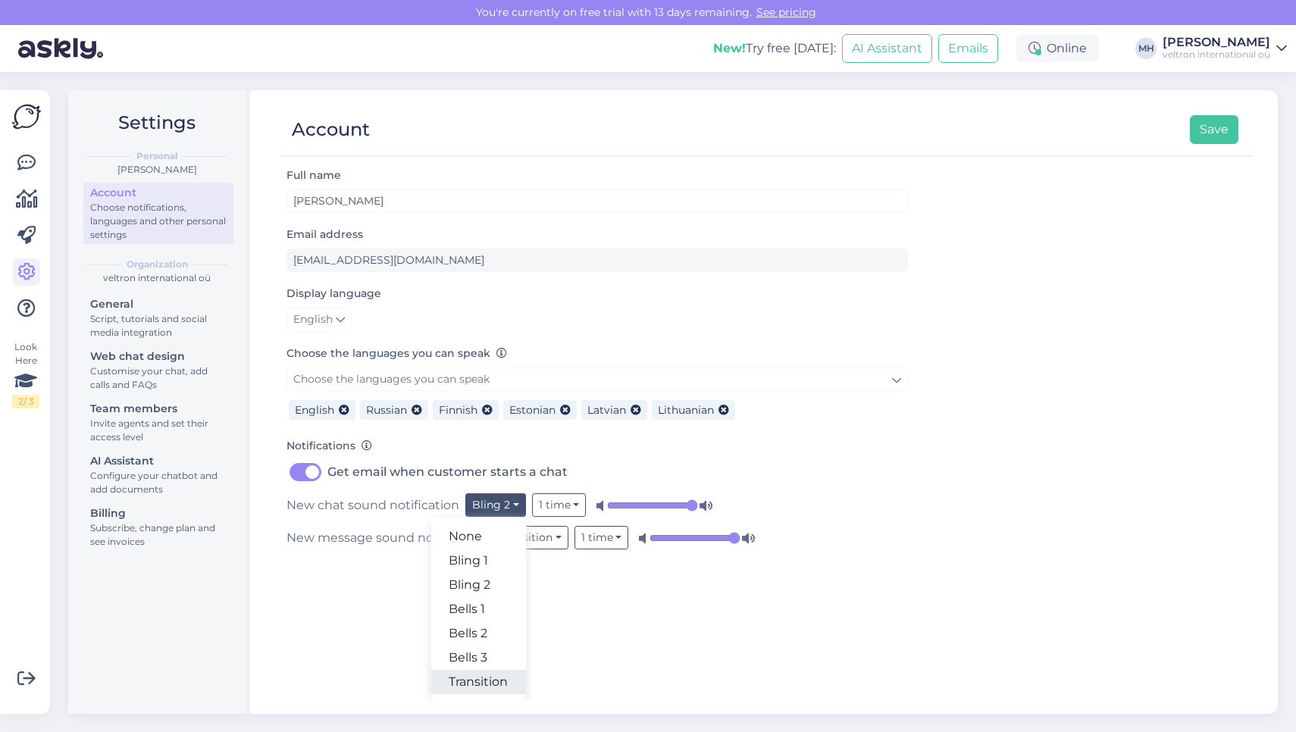
click at [487, 684] on link "Transition" at bounding box center [477, 682] width 95 height 24
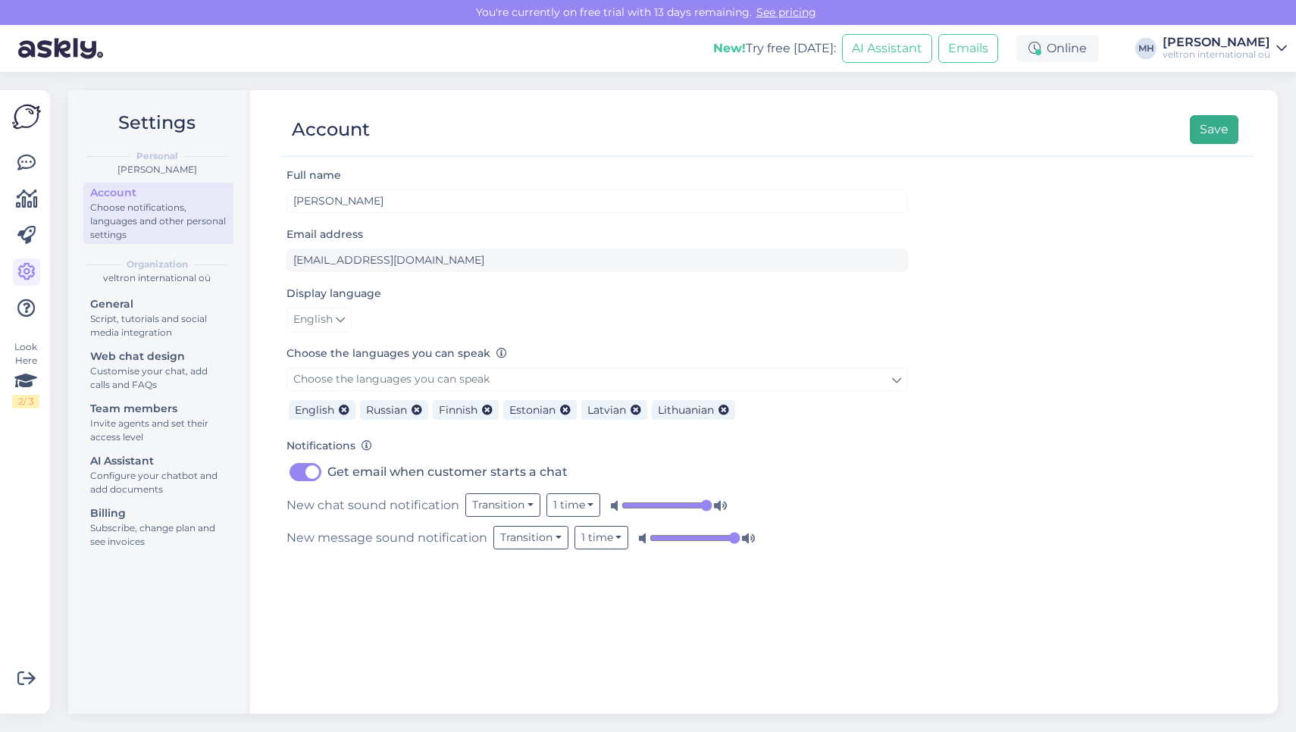
click at [1213, 135] on button "Save" at bounding box center [1214, 129] width 49 height 29
click at [953, 54] on button "Emails" at bounding box center [968, 48] width 60 height 29
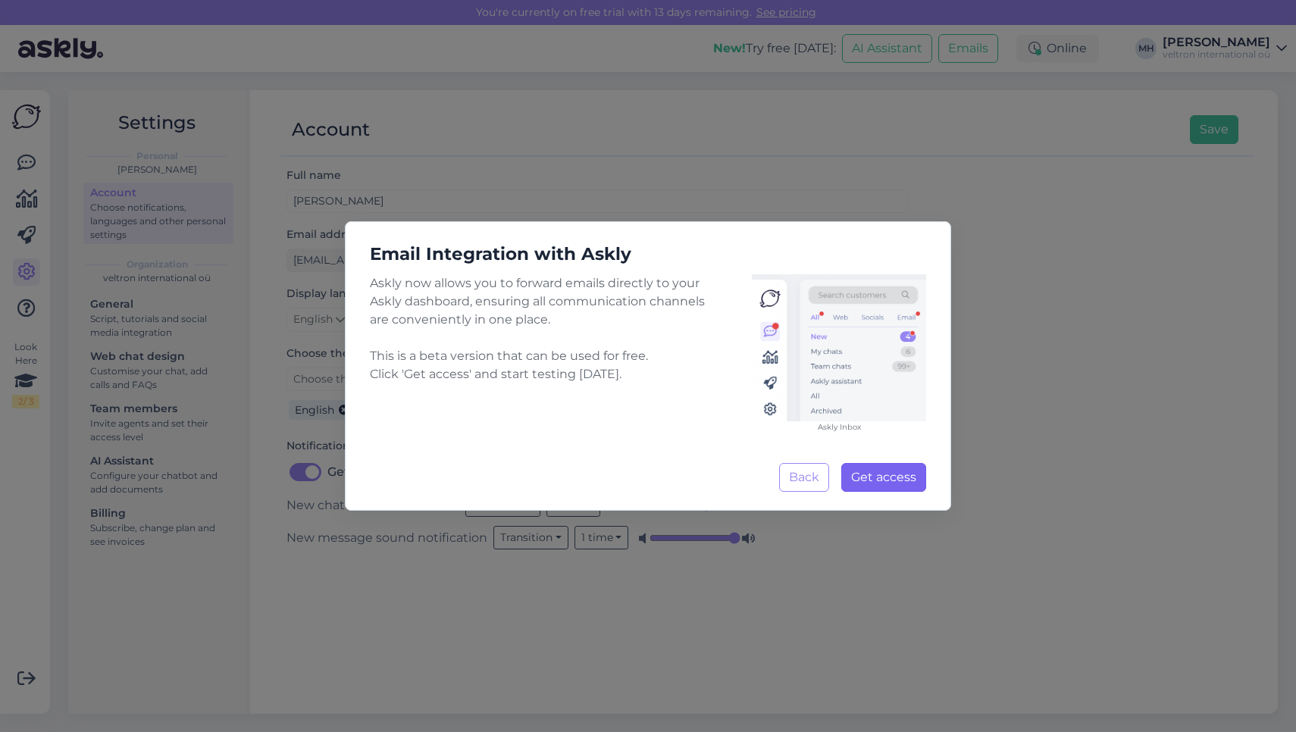
click at [899, 479] on span "Get access" at bounding box center [883, 477] width 65 height 14
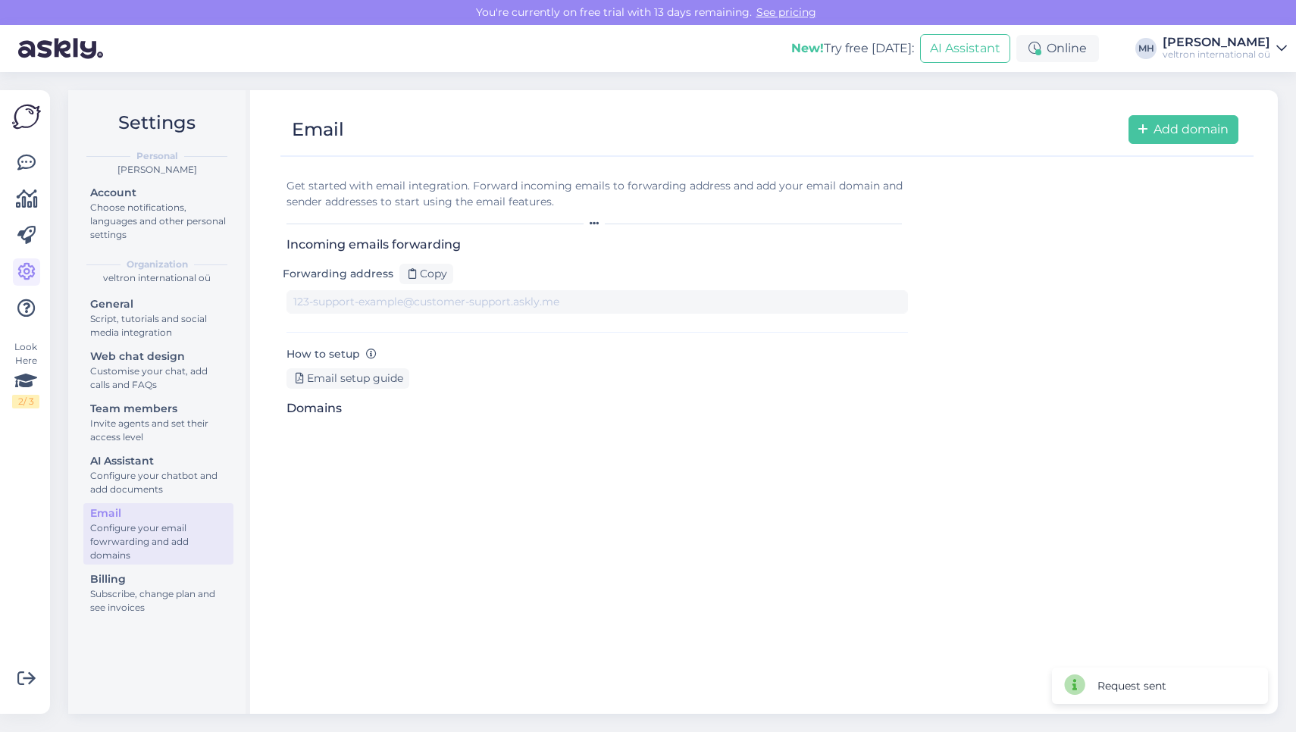
type input "1xy1p9b55sj-6fk0mrl8arx.support@tickets.askly.me"
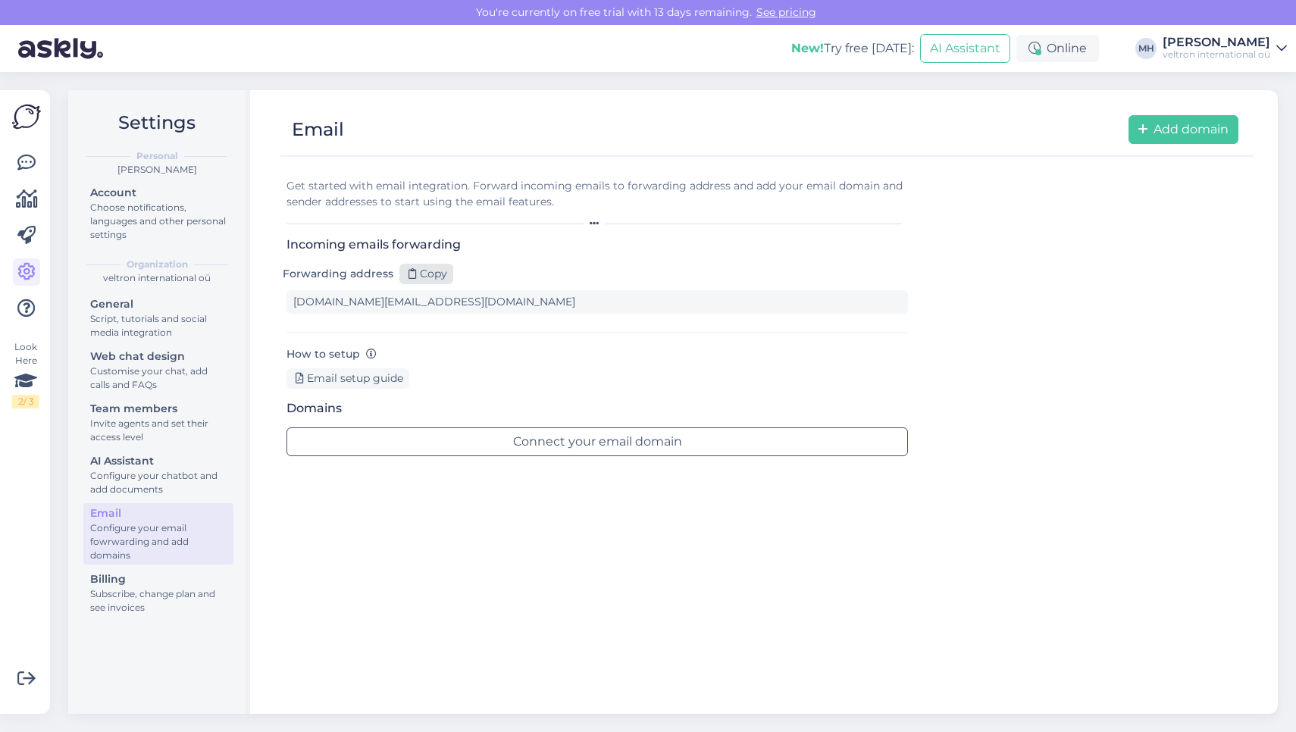
click at [431, 271] on div "Copy" at bounding box center [426, 274] width 54 height 20
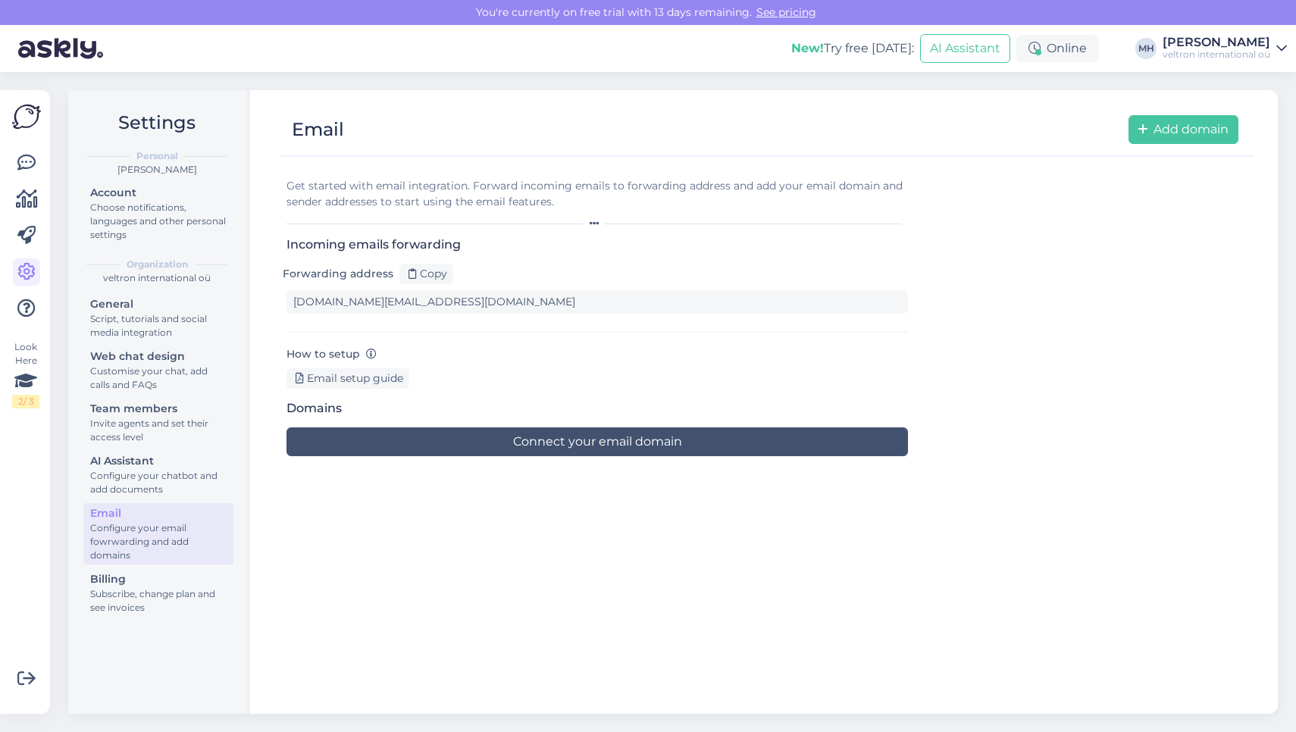
click at [625, 443] on button "Connect your email domain" at bounding box center [596, 441] width 621 height 29
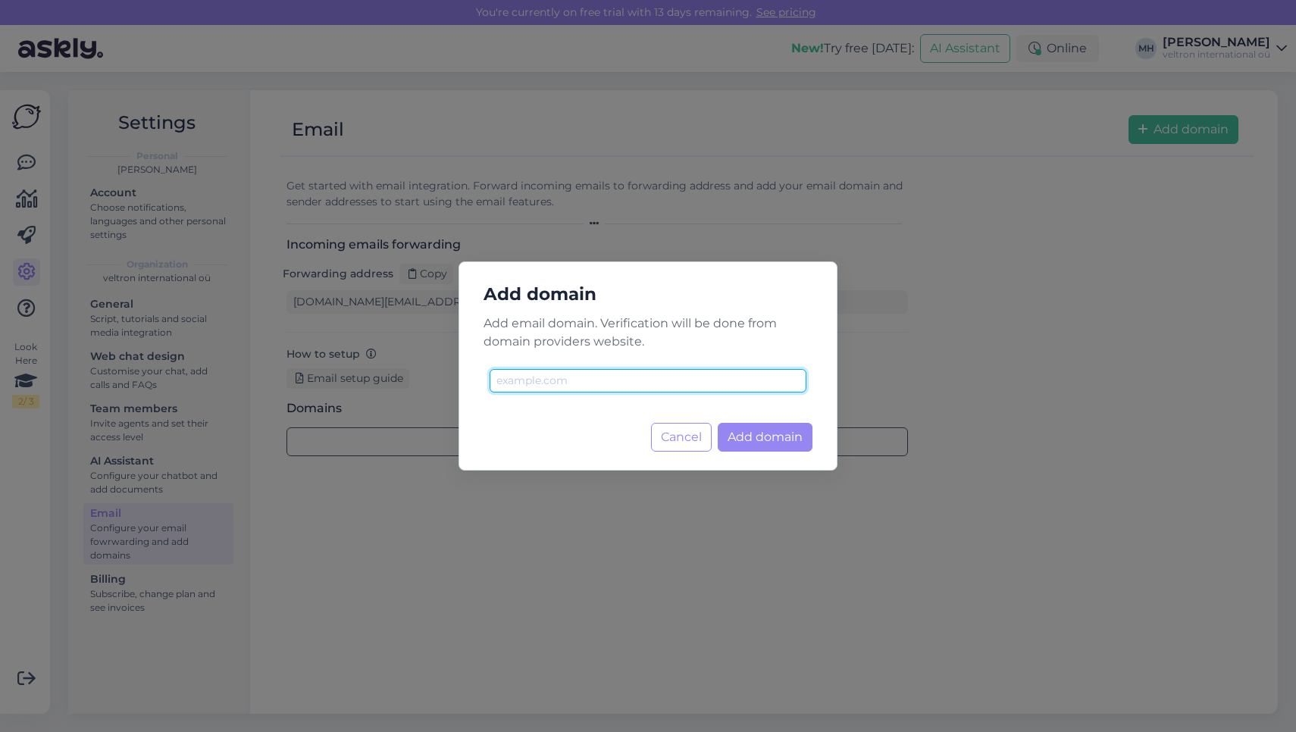
click at [653, 390] on input "text" at bounding box center [648, 380] width 317 height 23
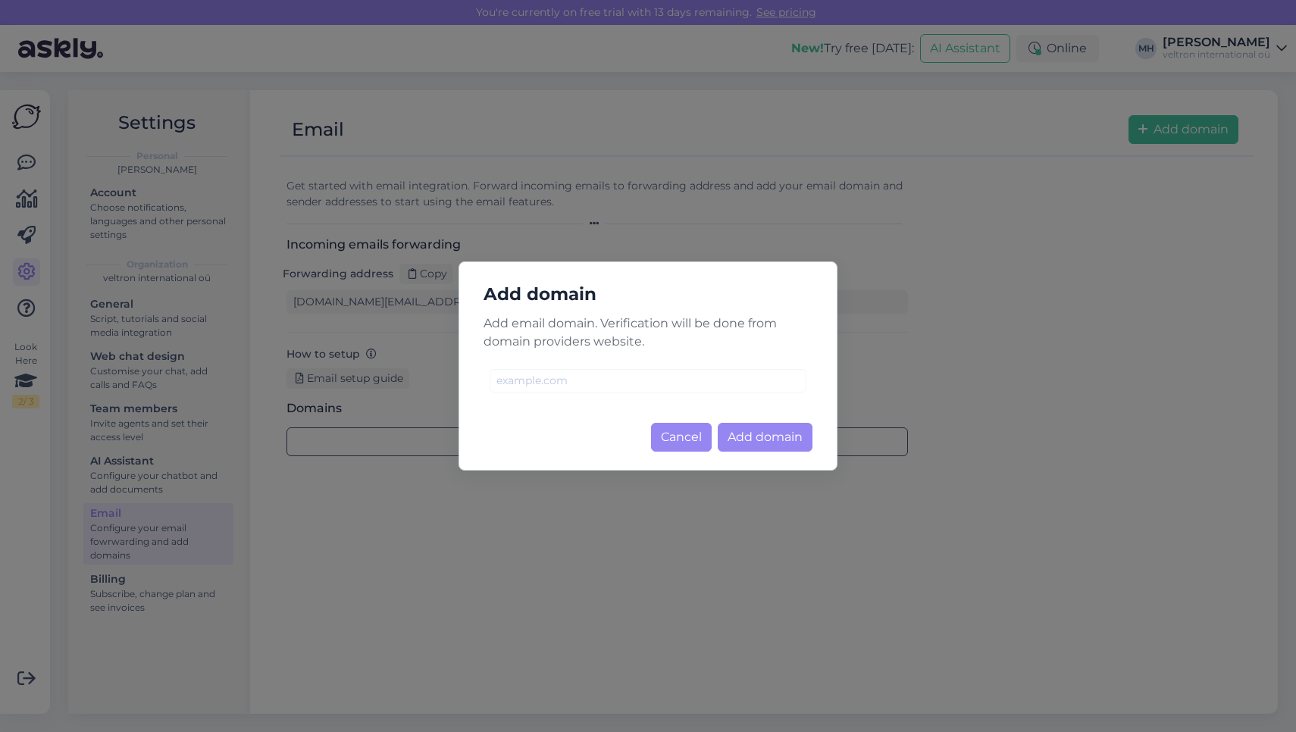
click at [693, 439] on button "Cancel" at bounding box center [681, 437] width 61 height 29
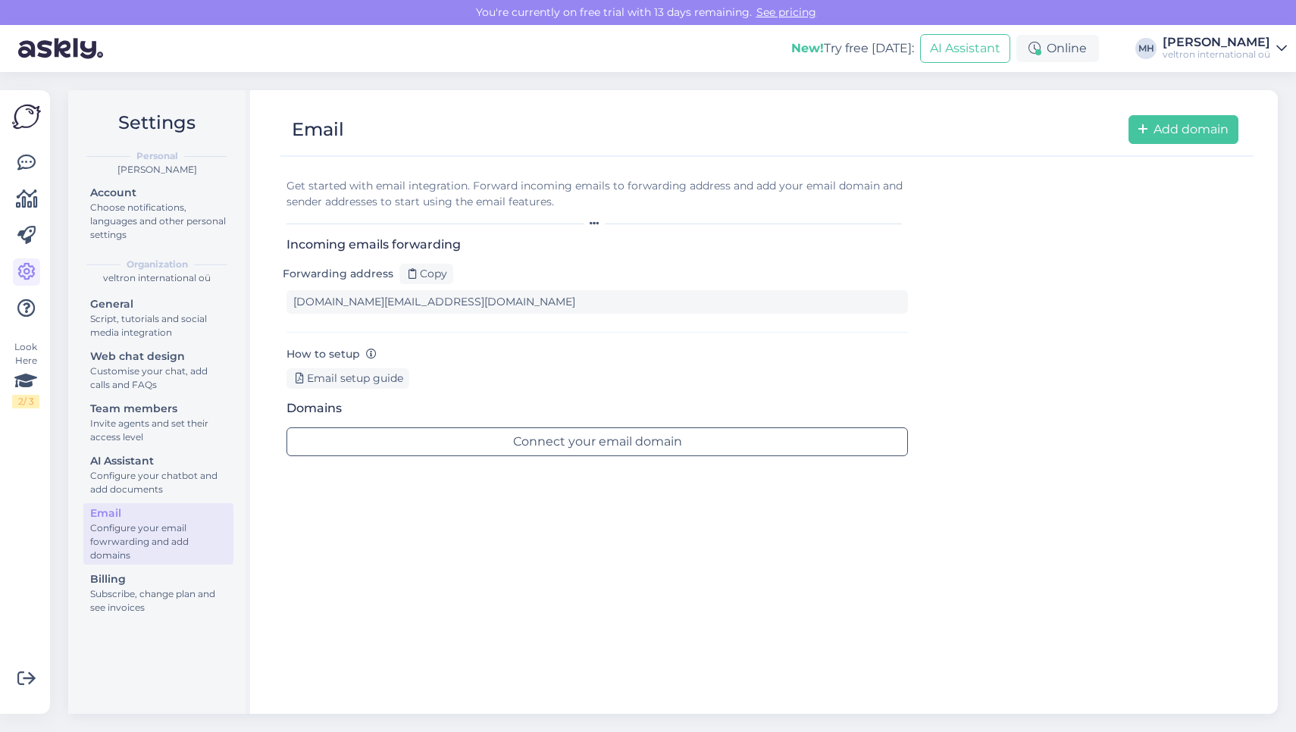
click at [592, 221] on icon at bounding box center [594, 223] width 9 height 9
click at [435, 275] on div "Copy" at bounding box center [426, 274] width 54 height 20
click at [399, 385] on div "Email setup guide" at bounding box center [347, 378] width 123 height 20
click at [202, 297] on div "General" at bounding box center [158, 304] width 136 height 16
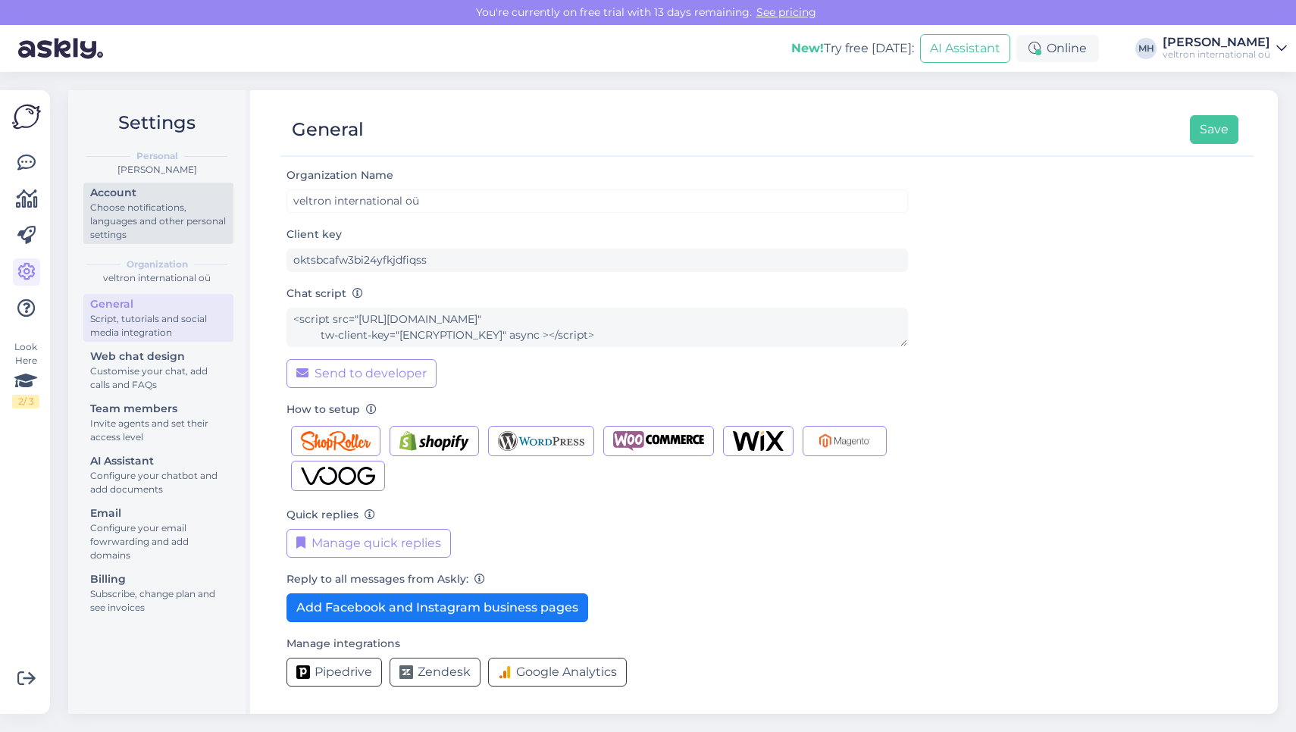
click at [193, 218] on div "Choose notifications, languages and other personal settings" at bounding box center [158, 221] width 136 height 41
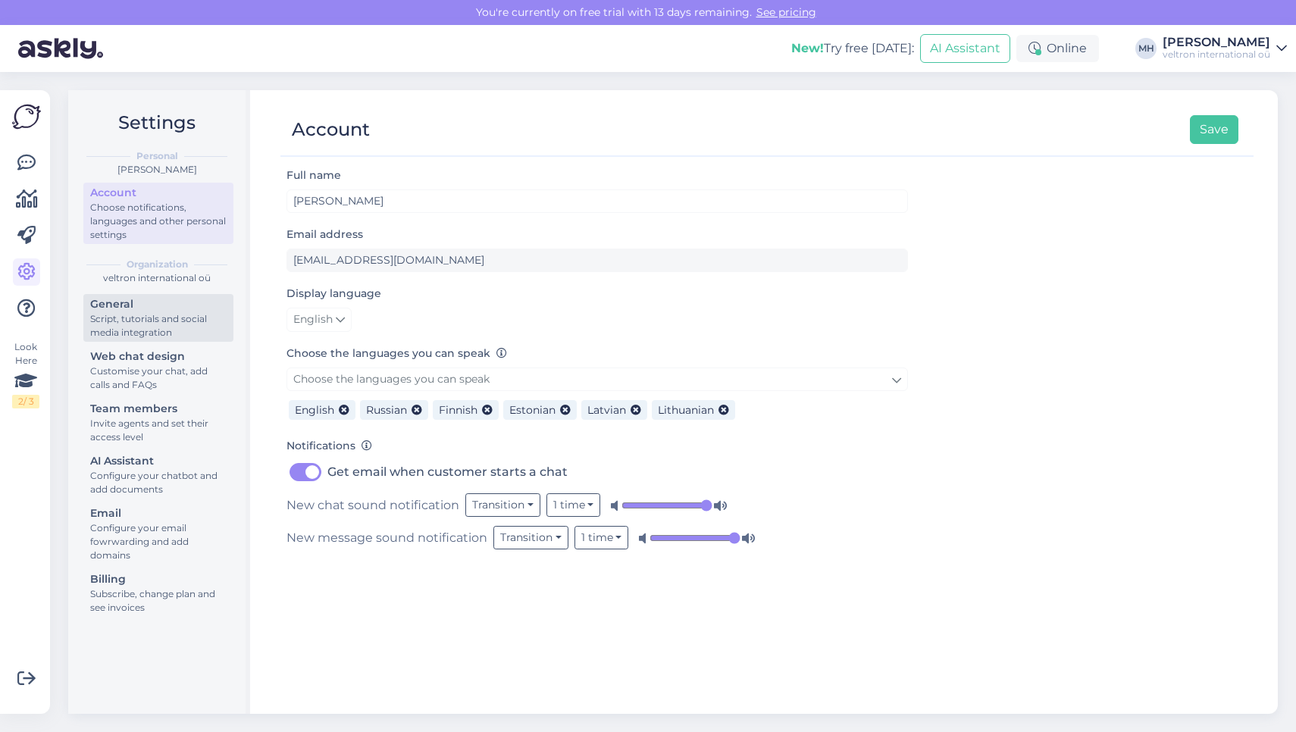
click at [177, 327] on div "Script, tutorials and social media integration" at bounding box center [158, 325] width 136 height 27
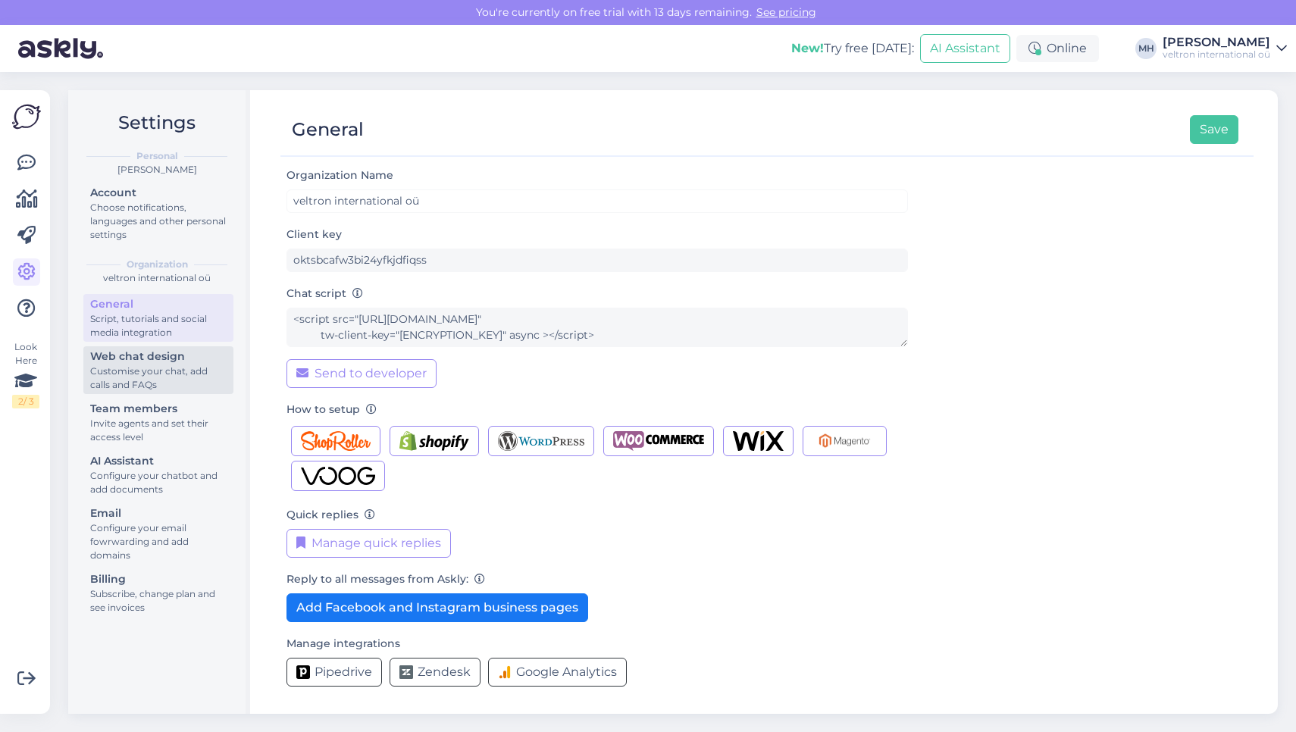
click at [158, 380] on div "Customise your chat, add calls and FAQs" at bounding box center [158, 378] width 136 height 27
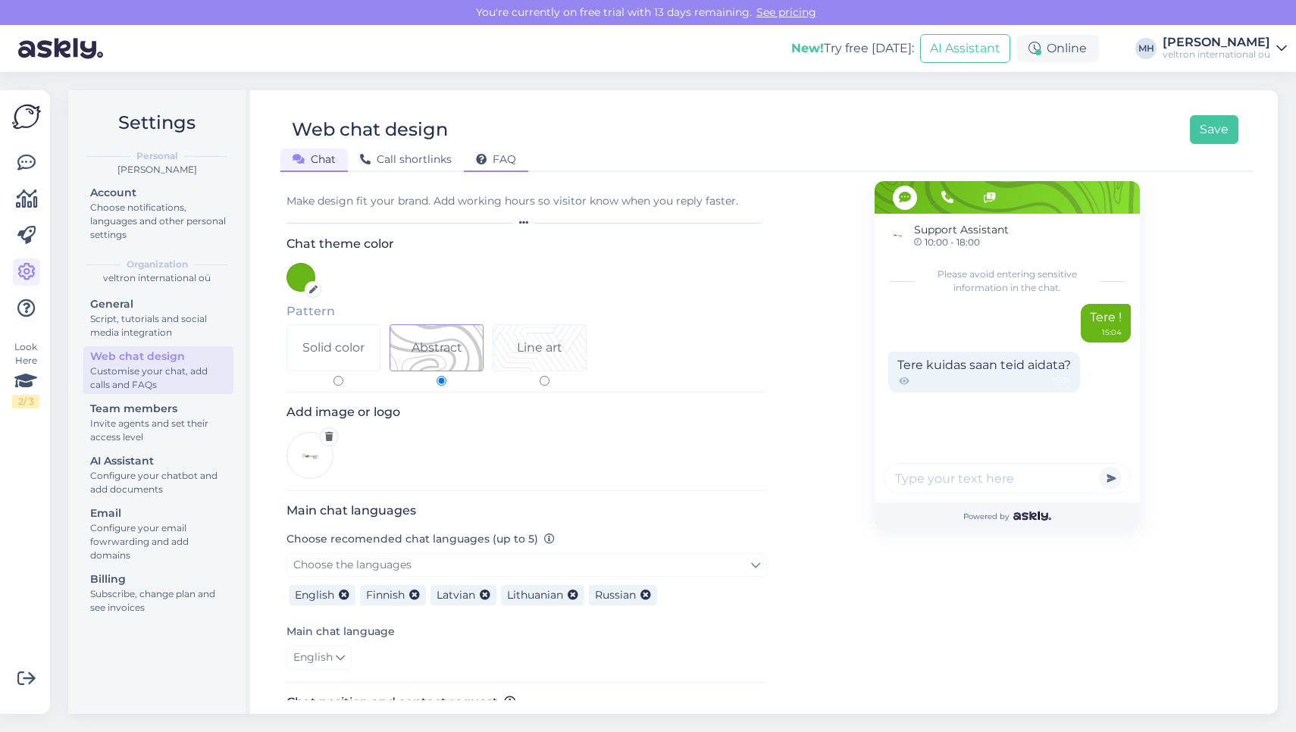
click at [496, 156] on span "FAQ" at bounding box center [496, 159] width 40 height 14
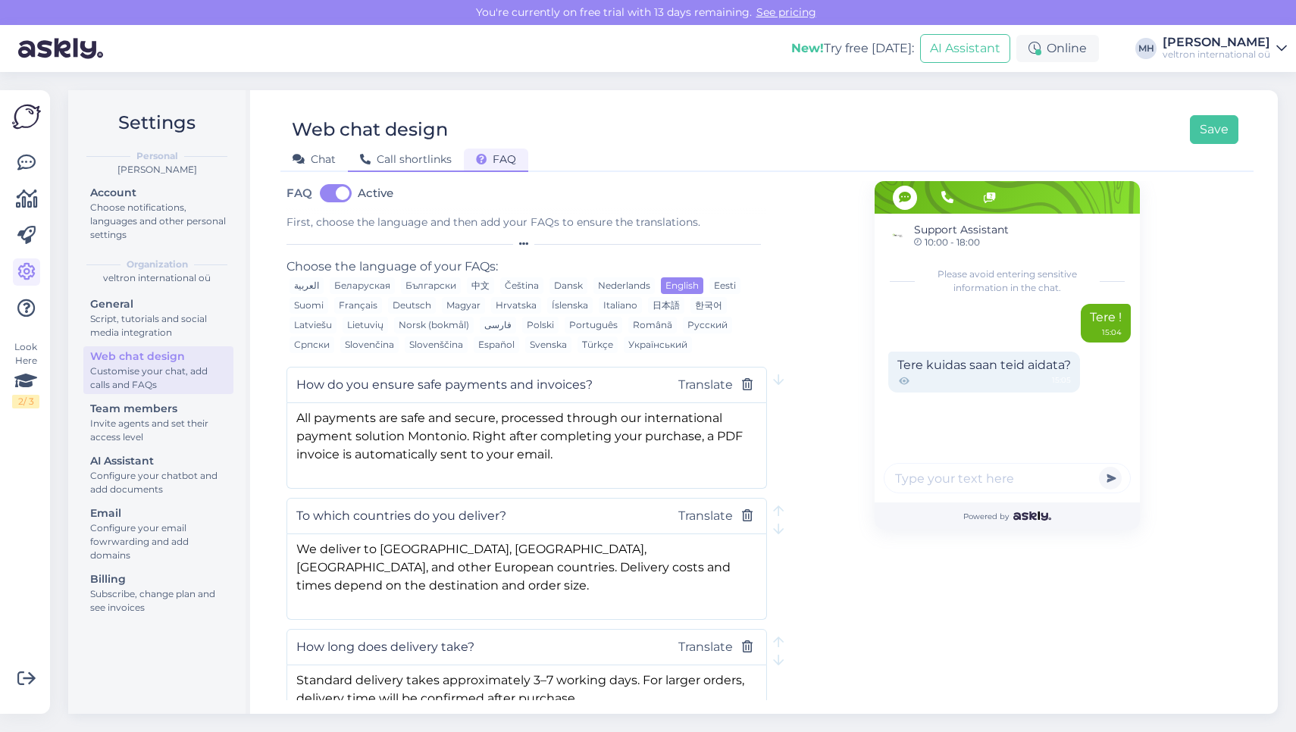
click at [410, 156] on span "Call shortlinks" at bounding box center [406, 159] width 92 height 14
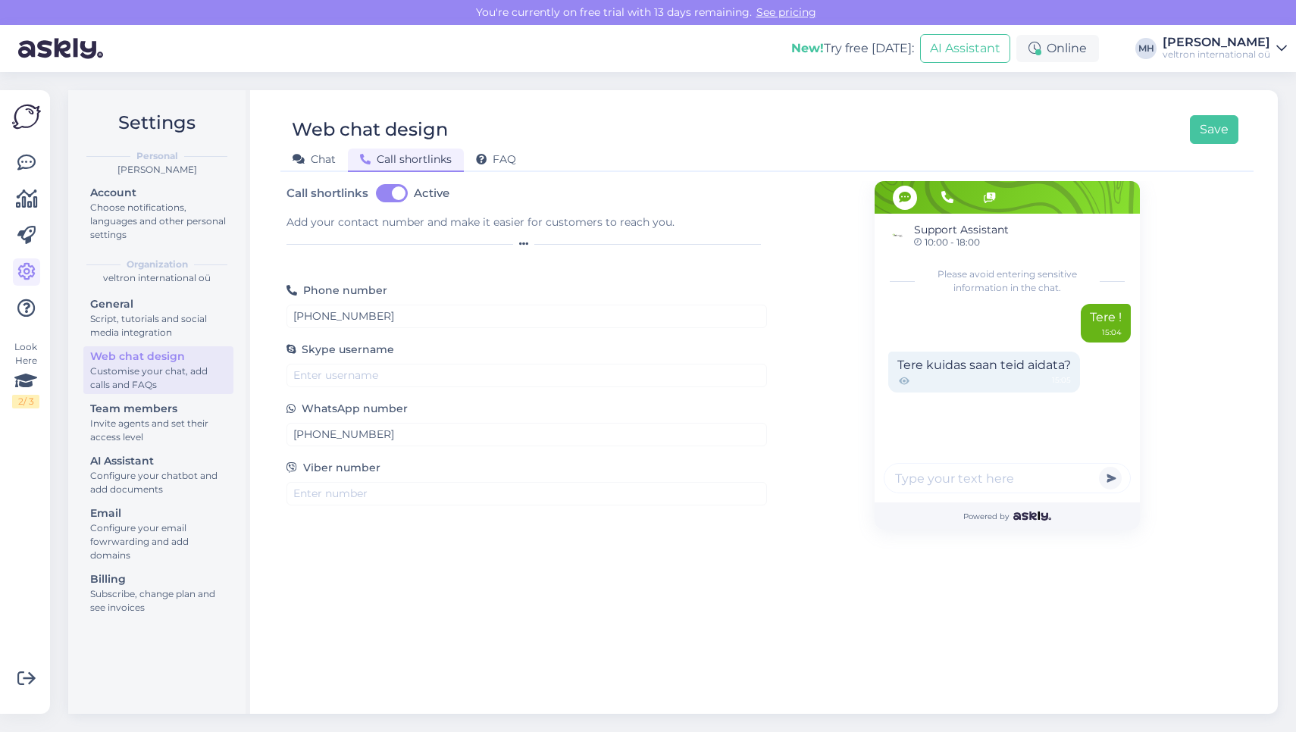
click at [1006, 438] on div "Please avoid entering sensitive information in the chat. Tere ! 15:04 Tere kuid…" at bounding box center [1007, 382] width 265 height 239
click at [1021, 283] on span "Please avoid entering sensitive information in the chat." at bounding box center [1007, 281] width 173 height 27
click at [325, 165] on span "Chat" at bounding box center [314, 159] width 43 height 14
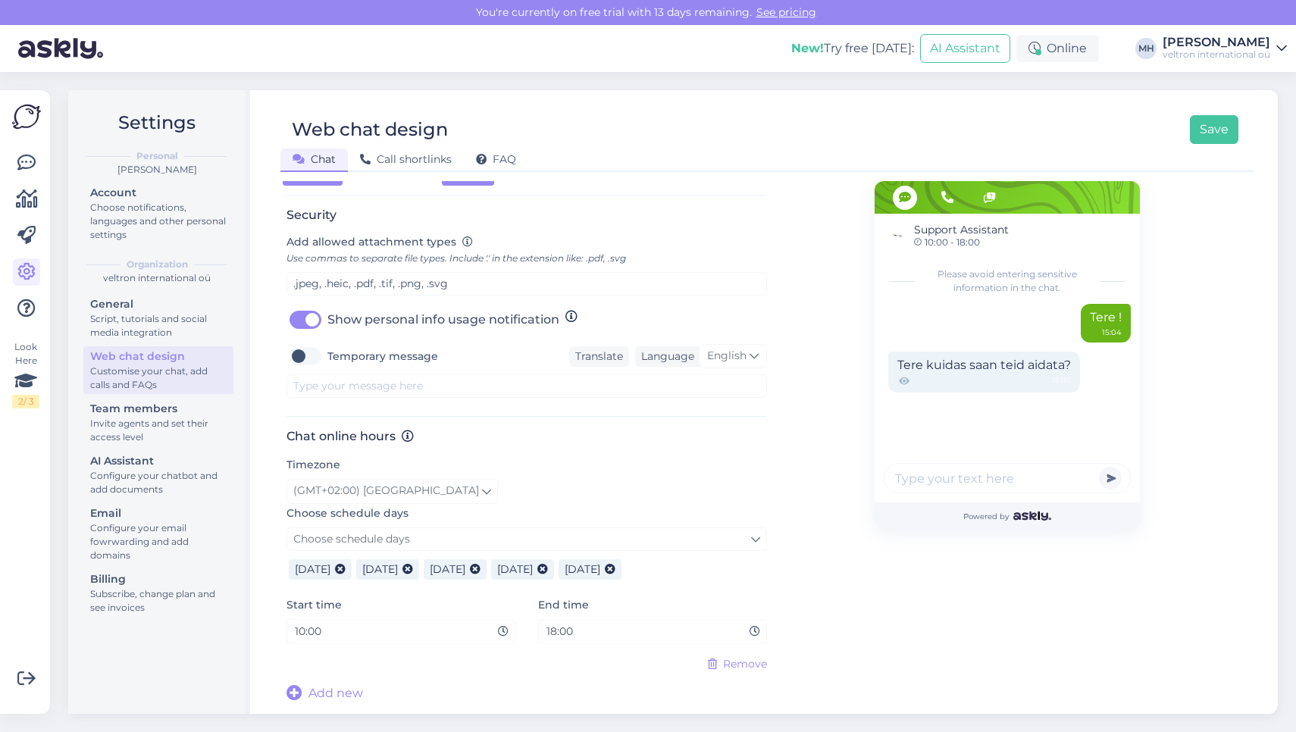
scroll to position [586, 0]
click at [31, 174] on link at bounding box center [26, 162] width 27 height 27
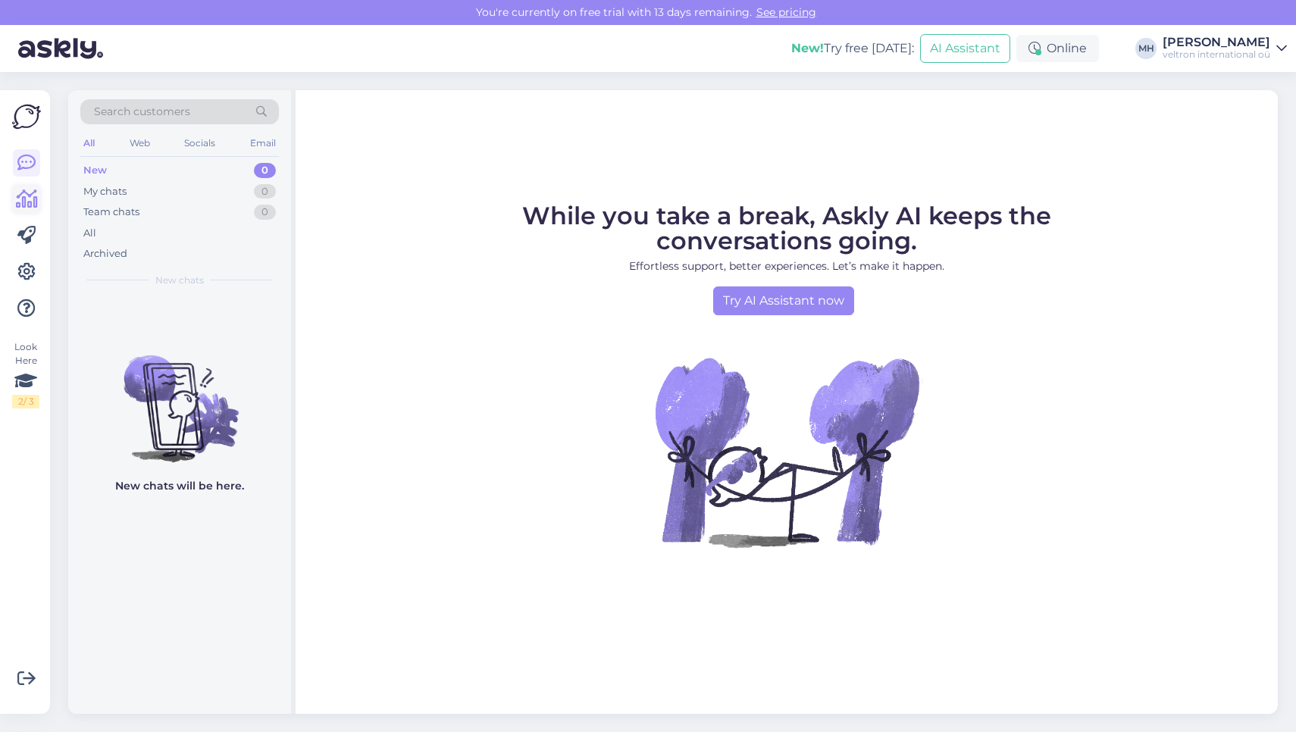
click at [31, 202] on icon at bounding box center [27, 199] width 22 height 18
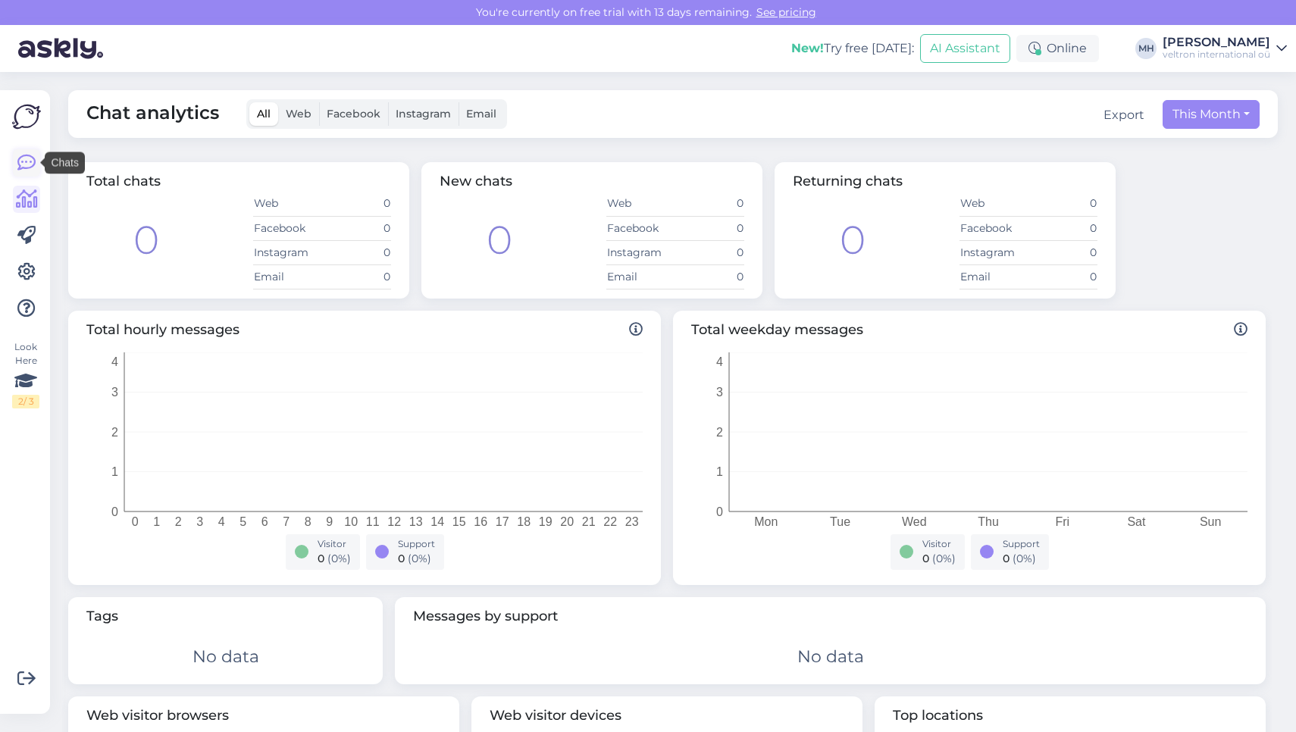
click at [27, 164] on icon at bounding box center [26, 163] width 18 height 18
